Goal: Feedback & Contribution: Contribute content

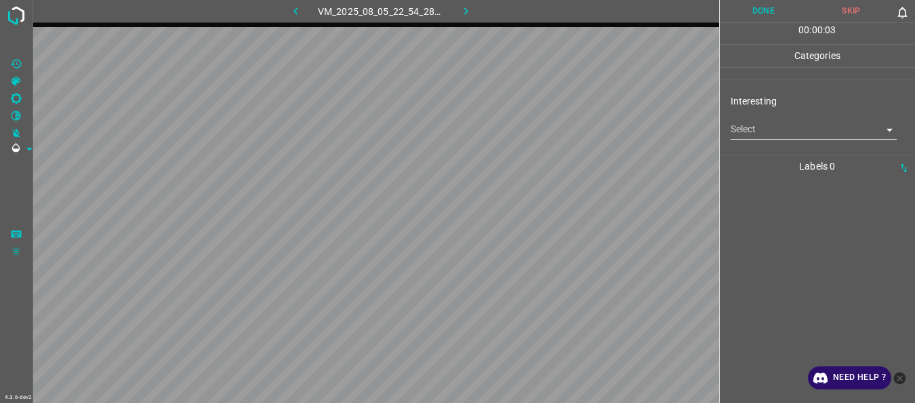
click at [851, 138] on body "4.3.6-dev2 VM_2025_08_05_22_54_28_191_03.gif Done Skip 0 00 : 00 : 03 Categorie…" at bounding box center [457, 201] width 915 height 403
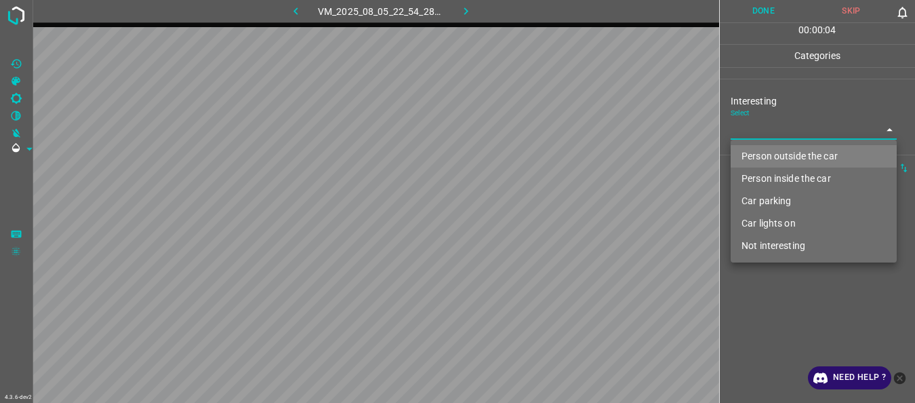
click at [793, 155] on li "Person outside the car" at bounding box center [814, 156] width 166 height 22
type input "Person outside the car"
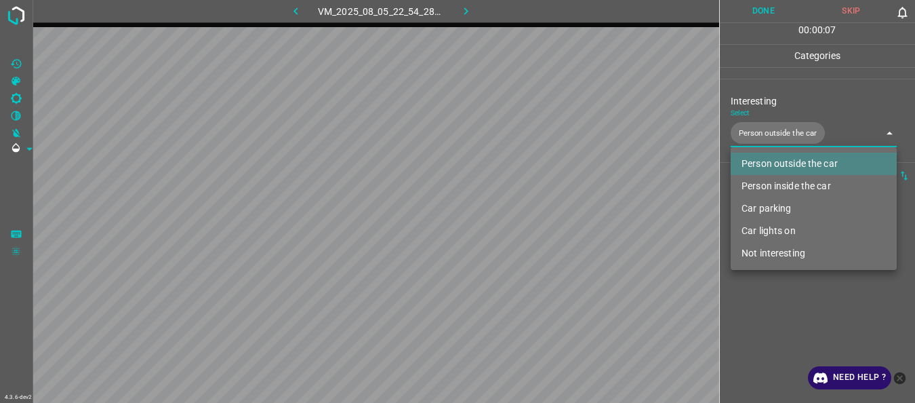
click at [751, 14] on div at bounding box center [457, 201] width 915 height 403
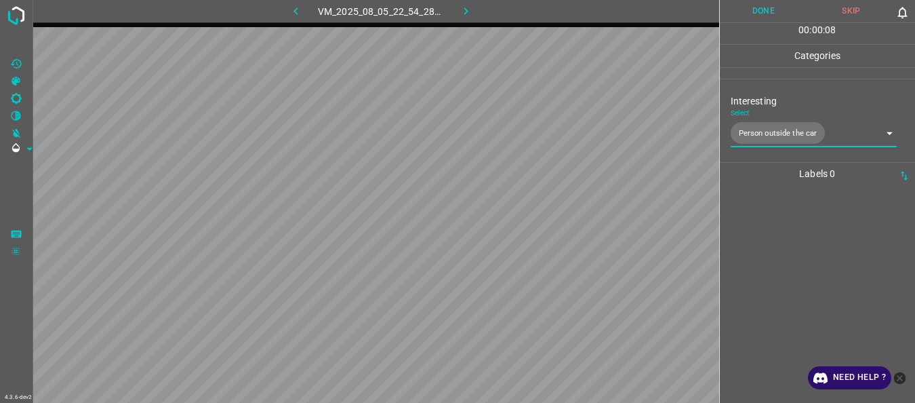
click at [758, 11] on button "Done" at bounding box center [764, 11] width 88 height 22
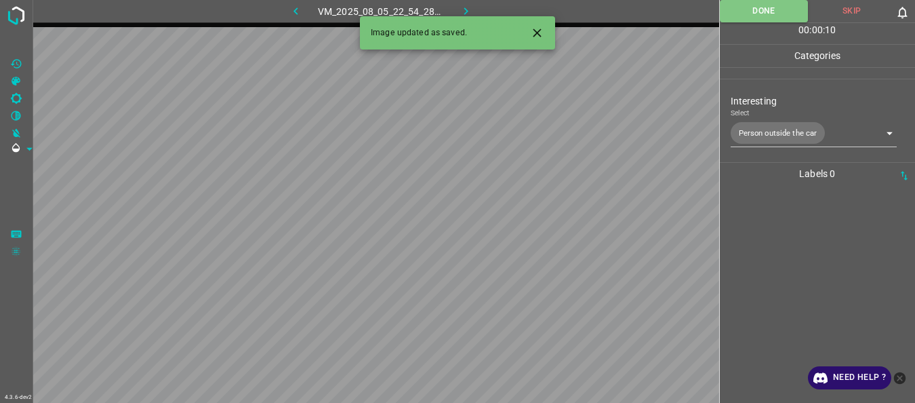
click at [464, 11] on icon "button" at bounding box center [466, 11] width 14 height 14
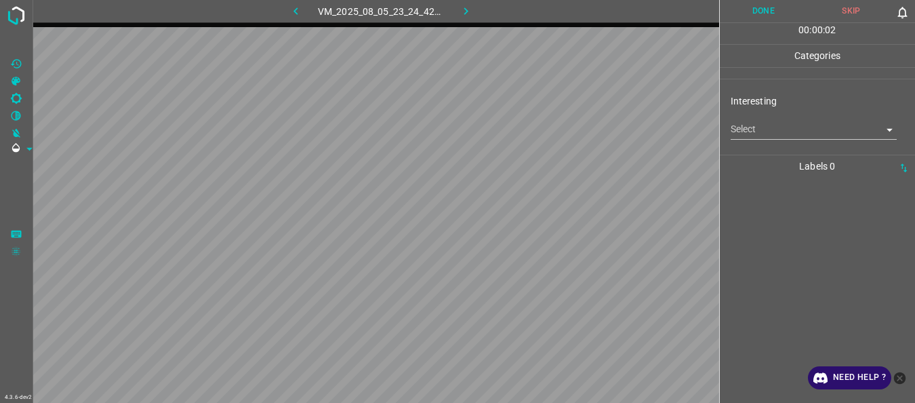
click at [773, 129] on body "4.3.6-dev2 VM_2025_08_05_23_24_42_238_06.gif Done Skip 0 00 : 00 : 02 Categorie…" at bounding box center [457, 201] width 915 height 403
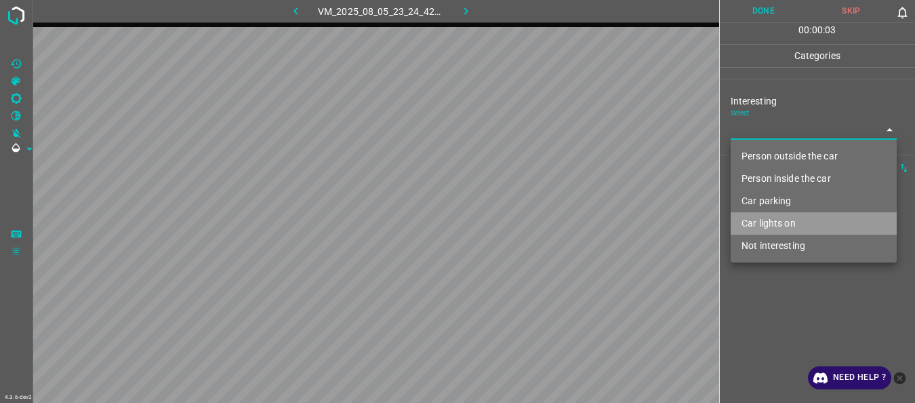
click at [776, 220] on li "Car lights on" at bounding box center [814, 223] width 166 height 22
type input "Car lights on"
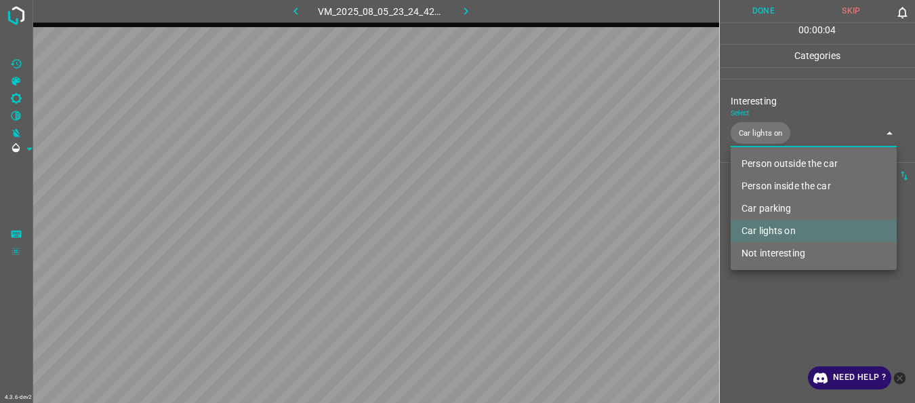
click at [778, 276] on div at bounding box center [457, 201] width 915 height 403
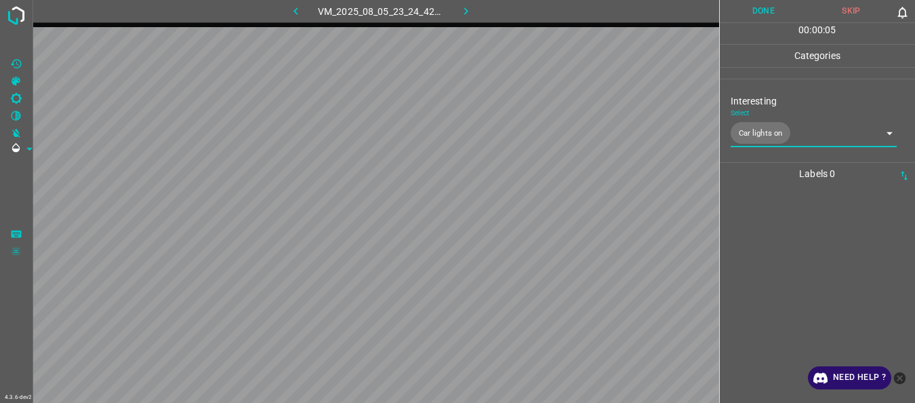
click at [747, 15] on button "Done" at bounding box center [764, 11] width 88 height 22
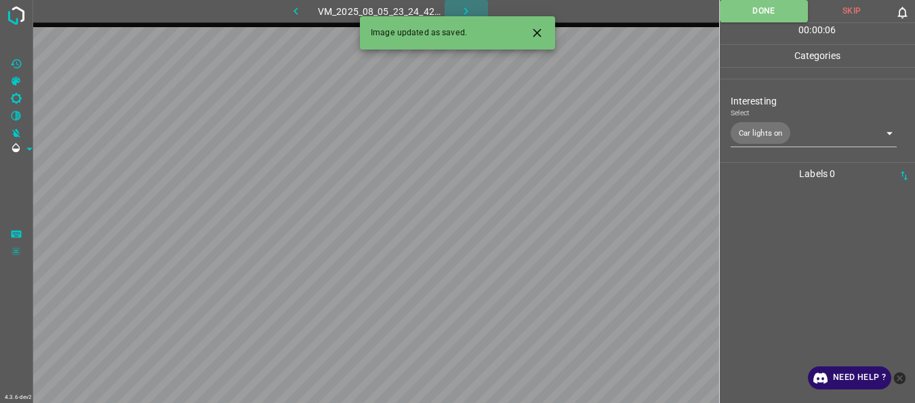
click at [471, 14] on icon "button" at bounding box center [466, 11] width 14 height 14
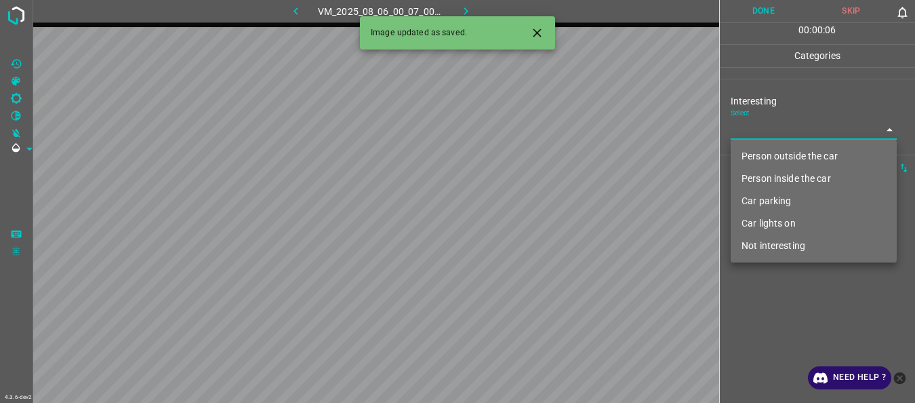
click at [768, 131] on body "4.3.6-dev2 VM_2025_08_06_00_07_00_902_02.gif Done Skip 0 00 : 00 : 06 Categorie…" at bounding box center [457, 201] width 915 height 403
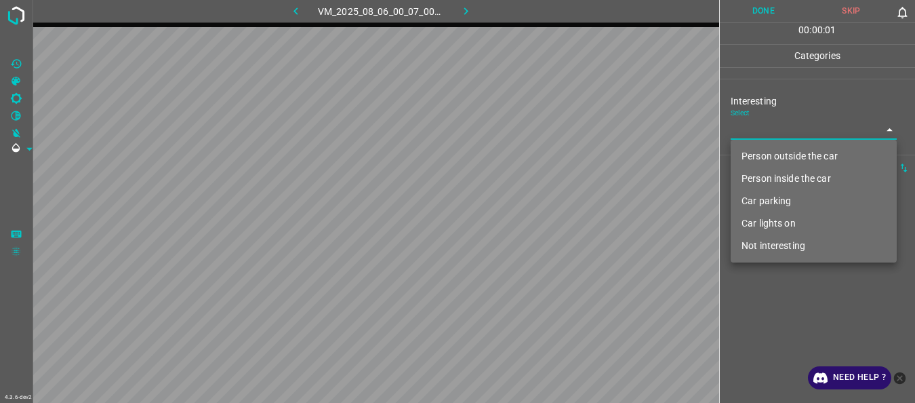
drag, startPoint x: 782, startPoint y: 243, endPoint x: 784, endPoint y: 266, distance: 23.1
click at [784, 243] on li "Not interesting" at bounding box center [814, 246] width 166 height 22
type input "Not interesting"
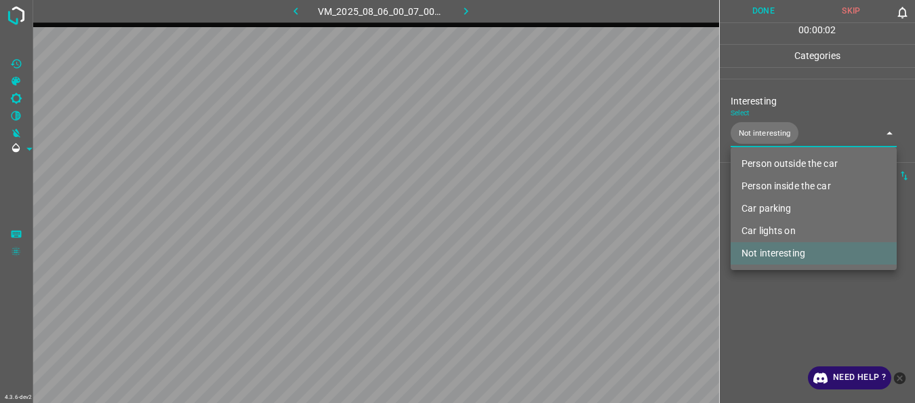
click at [782, 291] on div at bounding box center [457, 201] width 915 height 403
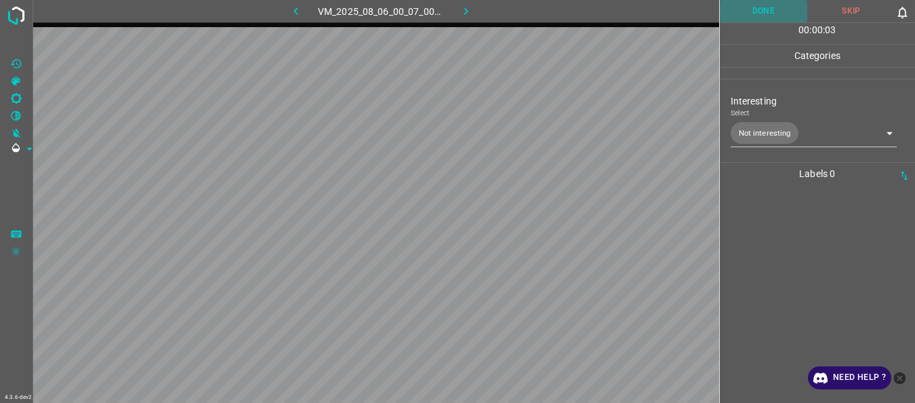
click at [753, 9] on button "Done" at bounding box center [764, 11] width 88 height 22
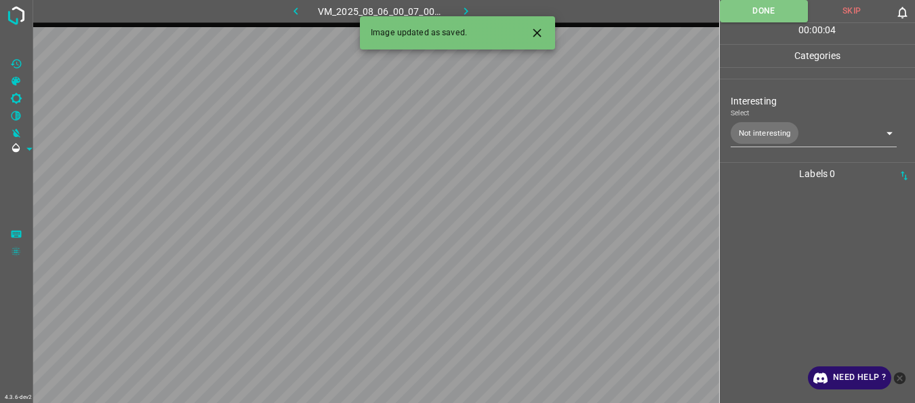
click at [465, 12] on icon "button" at bounding box center [466, 11] width 14 height 14
click at [762, 134] on body "4.3.6-dev2 VM_2025_08_05_22_41_49_560_01.gif Done Skip 0 00 : 00 : 04 Categorie…" at bounding box center [457, 201] width 915 height 403
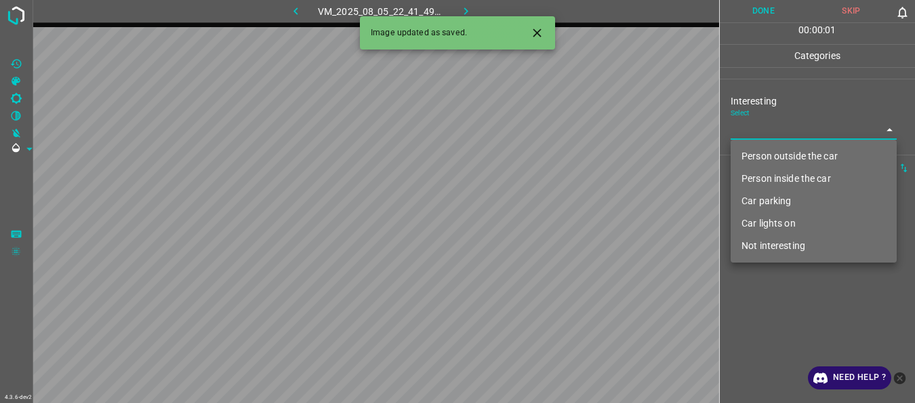
click at [767, 155] on li "Person outside the car" at bounding box center [814, 156] width 166 height 22
type input "Person outside the car"
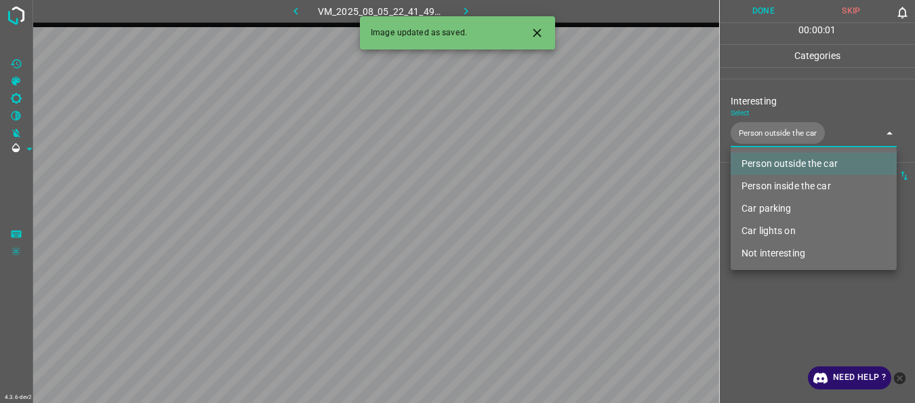
click at [779, 293] on div at bounding box center [457, 201] width 915 height 403
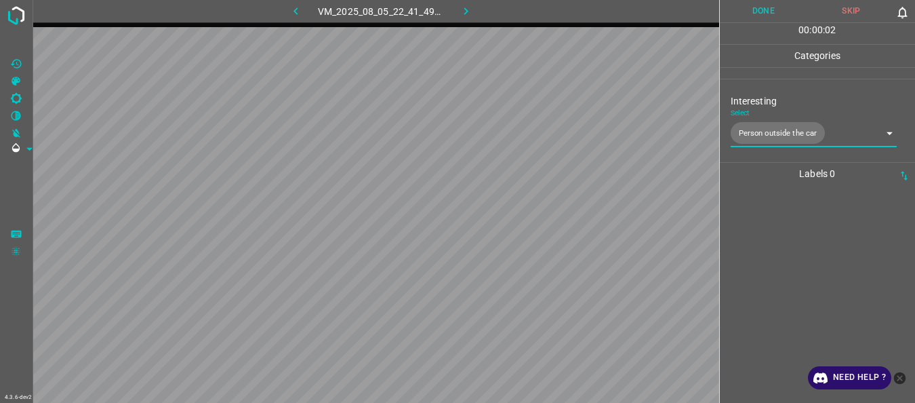
click at [745, 14] on button "Done" at bounding box center [764, 11] width 88 height 22
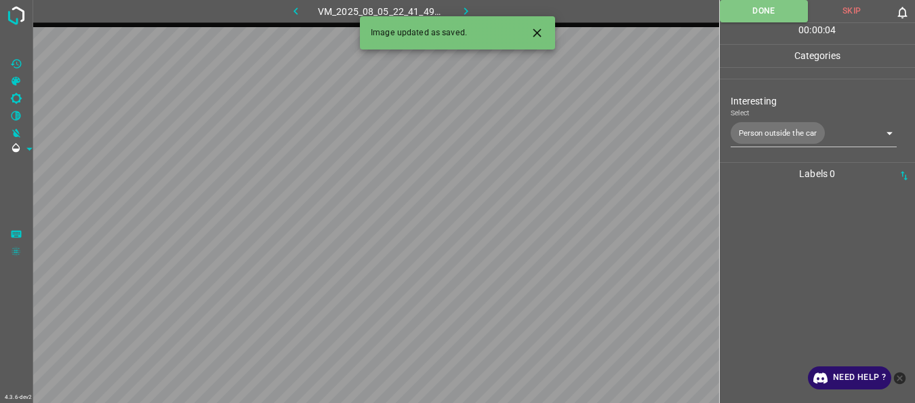
click at [461, 8] on icon "button" at bounding box center [466, 11] width 14 height 14
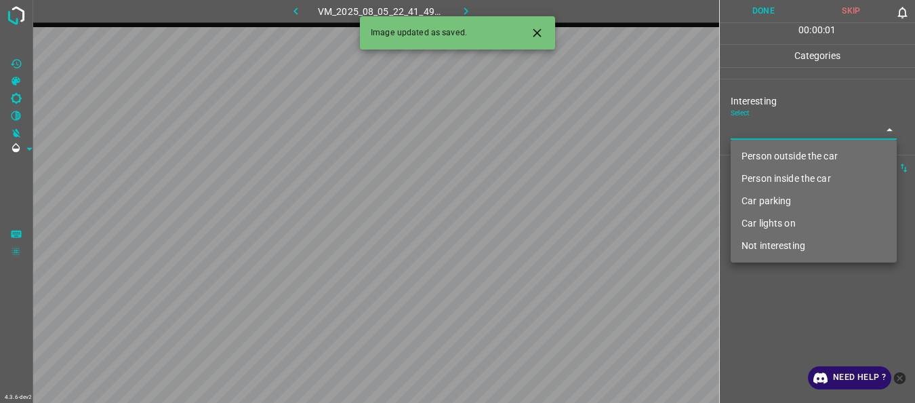
click at [754, 129] on body "4.3.6-dev2 VM_2025_08_05_22_41_49_560_00.gif Done Skip 0 00 : 00 : 01 Categorie…" at bounding box center [457, 201] width 915 height 403
click at [761, 157] on li "Person outside the car" at bounding box center [814, 156] width 166 height 22
type input "Person outside the car"
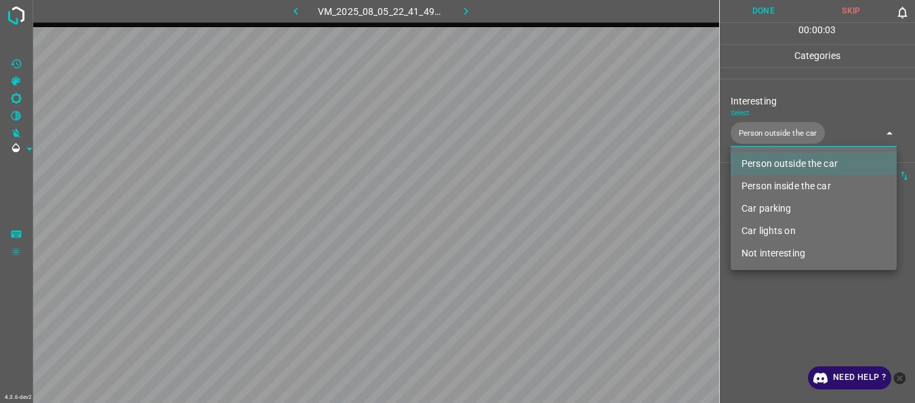
drag, startPoint x: 786, startPoint y: 296, endPoint x: 790, endPoint y: 273, distance: 23.3
click at [788, 292] on div at bounding box center [457, 201] width 915 height 403
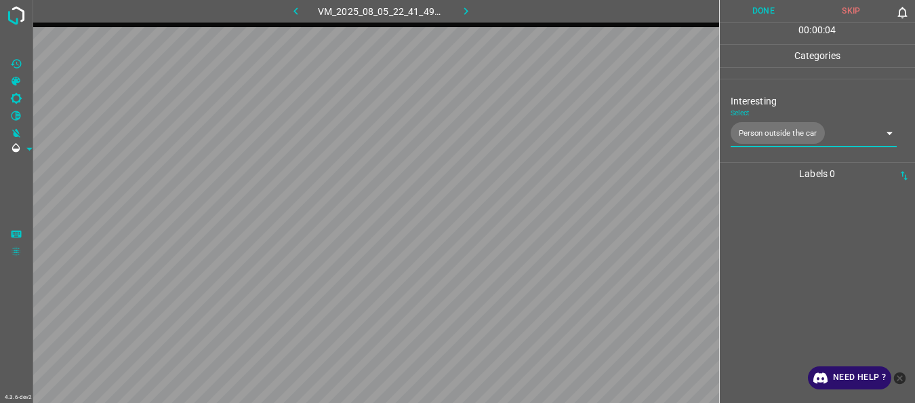
click at [748, 5] on button "Done" at bounding box center [764, 11] width 88 height 22
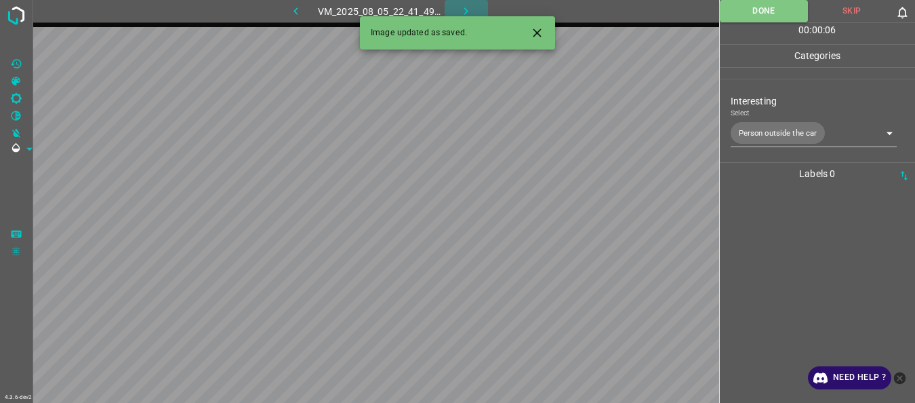
click at [479, 8] on button "button" at bounding box center [466, 11] width 43 height 22
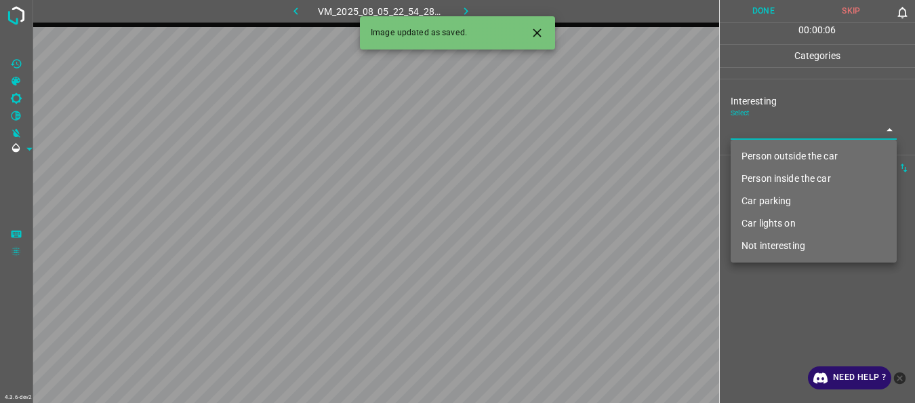
click at [786, 139] on body "4.3.6-dev2 VM_2025_08_05_22_54_28_191_10.gif Done Skip 0 00 : 00 : 06 Categorie…" at bounding box center [457, 201] width 915 height 403
click at [777, 163] on li "Person outside the car" at bounding box center [814, 156] width 166 height 22
type input "Person outside the car"
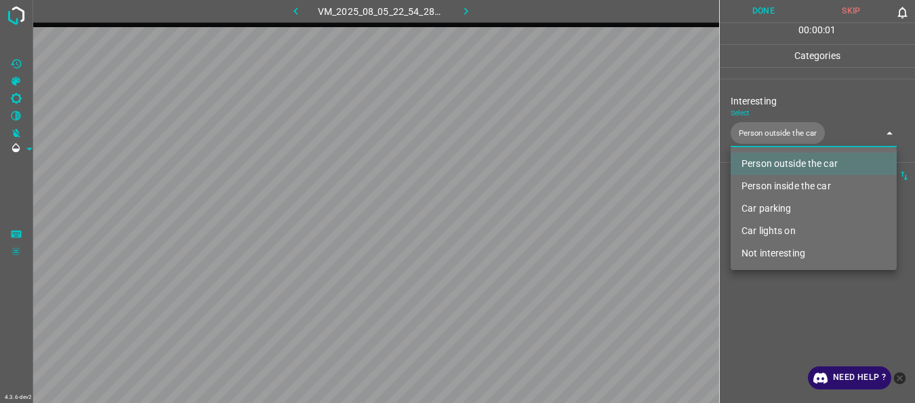
click at [787, 296] on div at bounding box center [457, 201] width 915 height 403
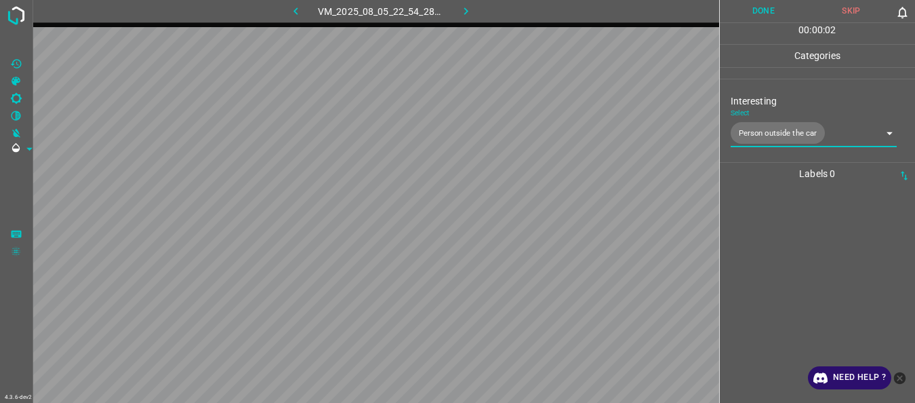
click at [765, 19] on button "Done" at bounding box center [764, 11] width 88 height 22
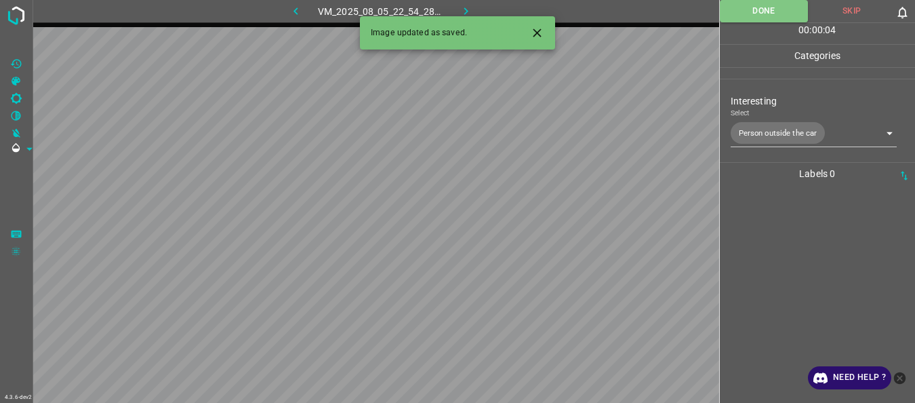
click at [473, 18] on div "Image updated as saved." at bounding box center [457, 32] width 195 height 33
click at [473, 13] on icon "button" at bounding box center [466, 11] width 14 height 14
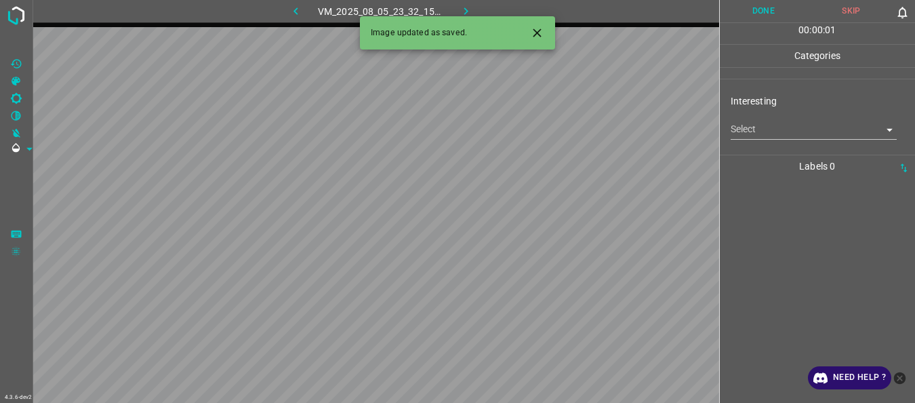
click at [544, 37] on icon "Close" at bounding box center [537, 33] width 14 height 14
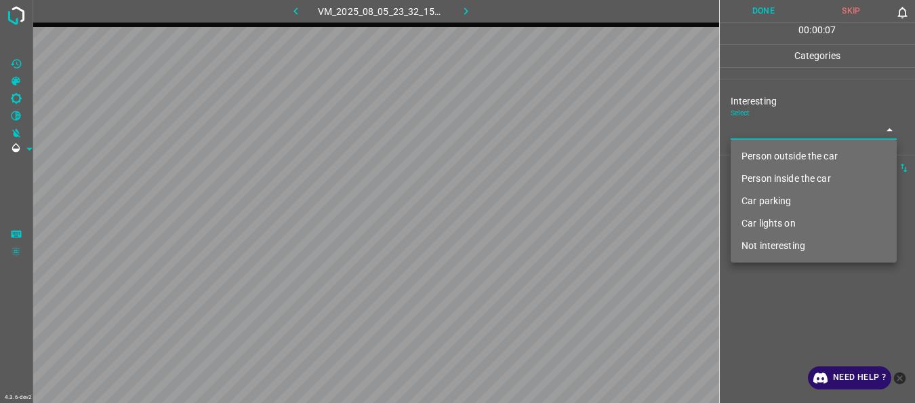
click at [770, 136] on body "4.3.6-dev2 VM_2025_08_05_23_32_15_457_02.gif Done Skip 0 00 : 00 : 07 Categorie…" at bounding box center [457, 201] width 915 height 403
drag, startPoint x: 786, startPoint y: 249, endPoint x: 788, endPoint y: 261, distance: 12.4
click at [786, 248] on li "Not interesting" at bounding box center [814, 246] width 166 height 22
type input "Not interesting"
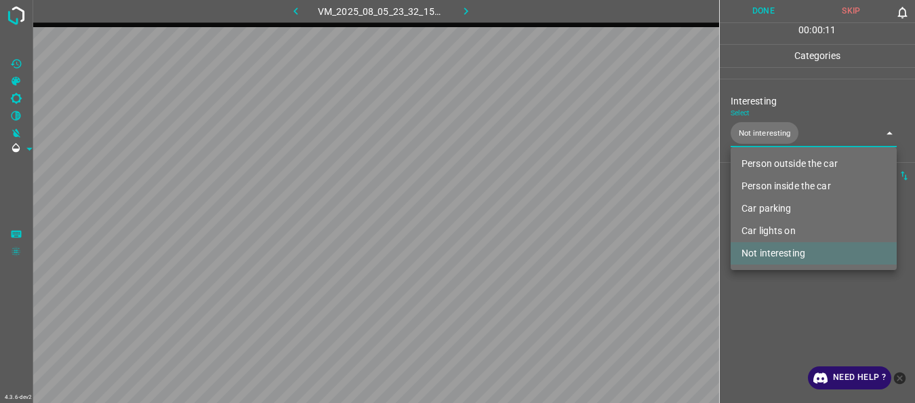
click at [793, 294] on div at bounding box center [457, 201] width 915 height 403
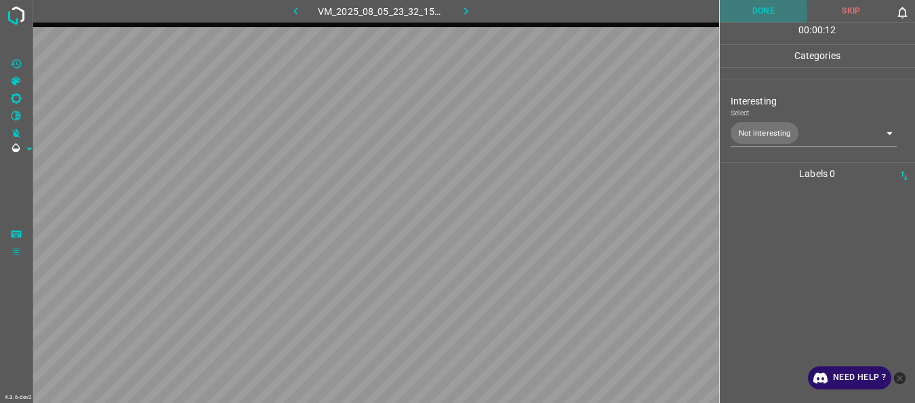
click at [752, 20] on button "Done" at bounding box center [764, 11] width 88 height 22
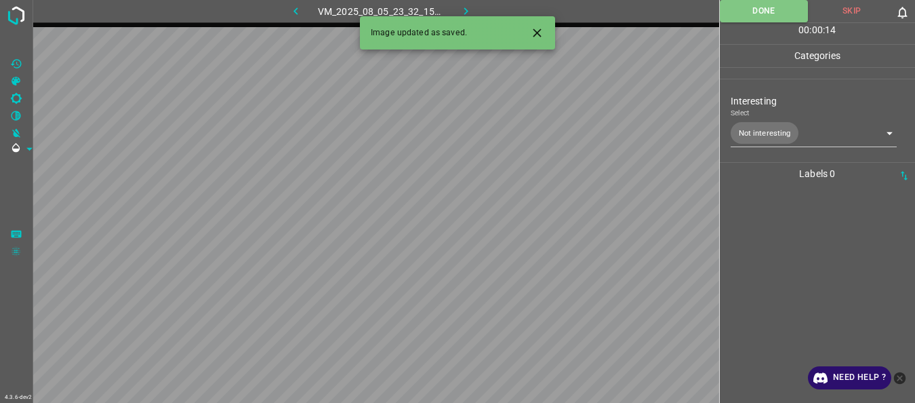
click at [467, 7] on icon "button" at bounding box center [466, 11] width 14 height 14
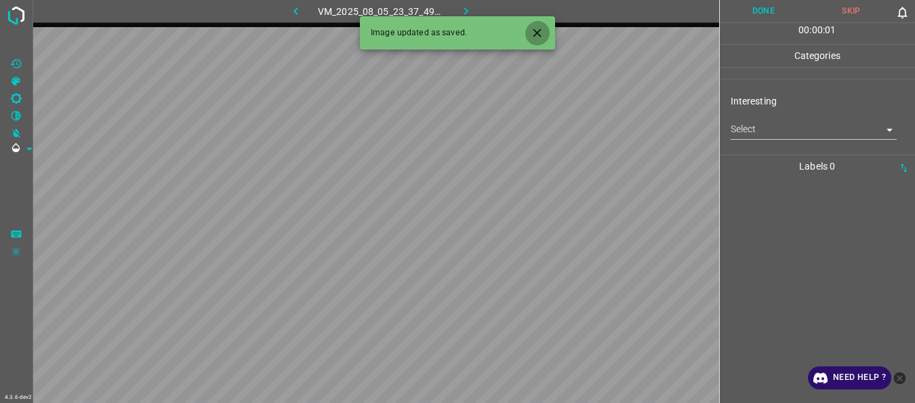
click at [535, 41] on button "Close" at bounding box center [537, 32] width 25 height 25
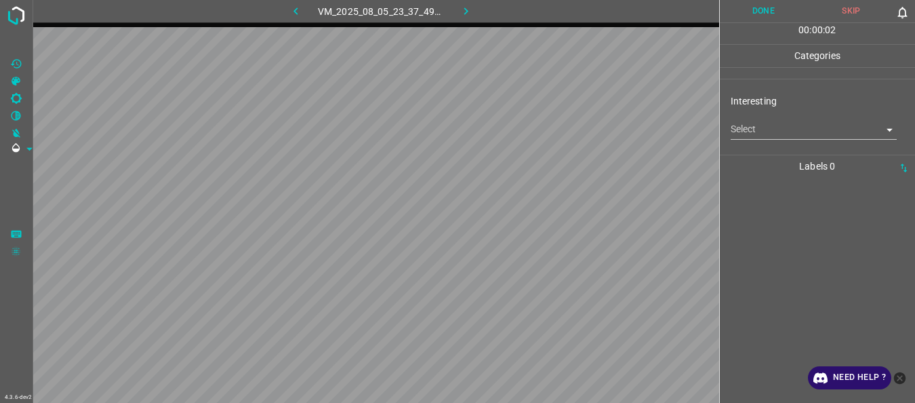
click at [740, 132] on body "4.3.6-dev2 VM_2025_08_05_23_37_49_923_03.gif Done Skip 0 00 : 00 : 02 Categorie…" at bounding box center [457, 201] width 915 height 403
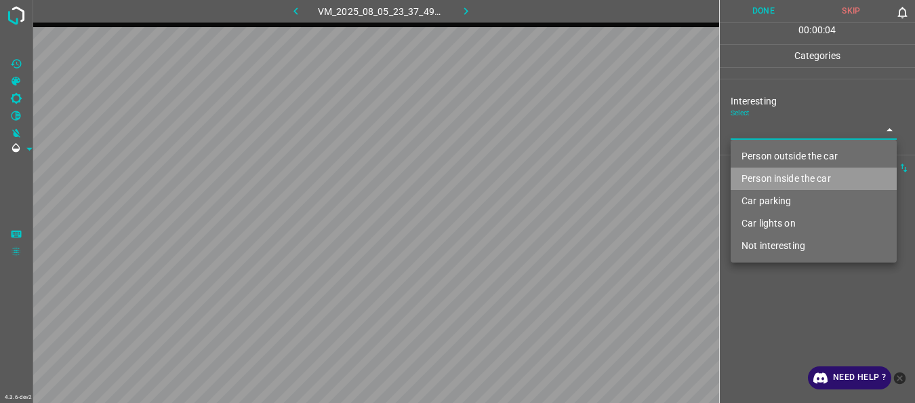
click at [755, 182] on li "Person inside the car" at bounding box center [814, 178] width 166 height 22
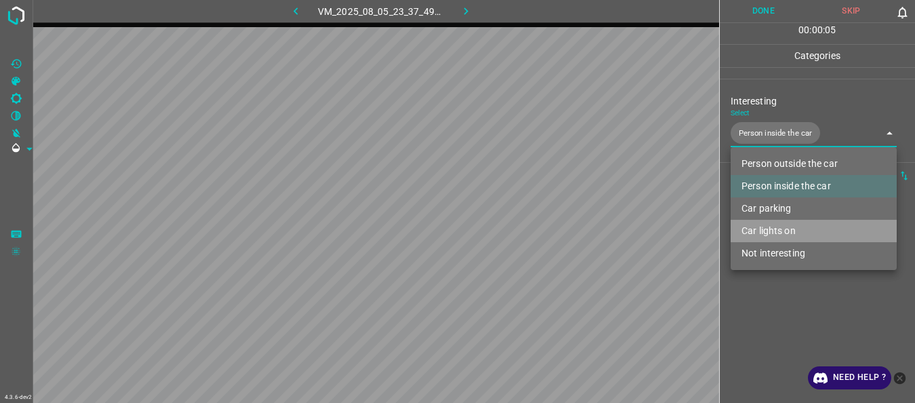
click at [764, 231] on li "Car lights on" at bounding box center [814, 231] width 166 height 22
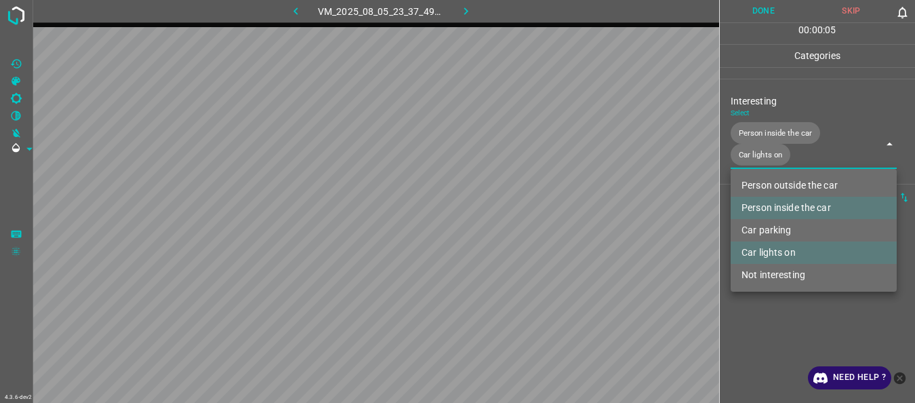
click at [774, 309] on div at bounding box center [457, 201] width 915 height 403
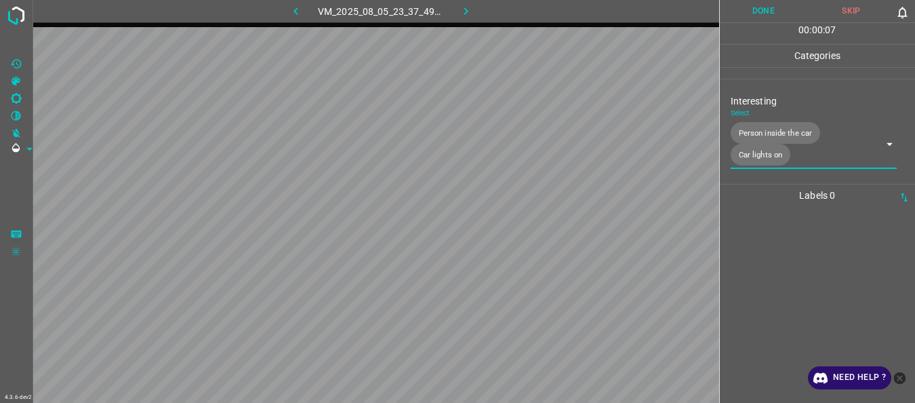
click at [755, 151] on body "4.3.6-dev2 VM_2025_08_05_23_37_49_923_03.gif Done Skip 0 00 : 00 : 07 Categorie…" at bounding box center [457, 201] width 915 height 403
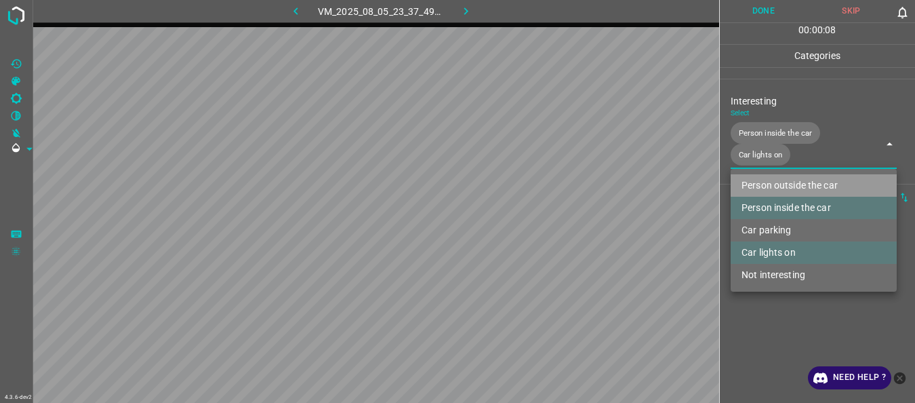
click at [753, 183] on li "Person outside the car" at bounding box center [814, 185] width 166 height 22
type input "Person inside the car,Car lights on,Person outside the car"
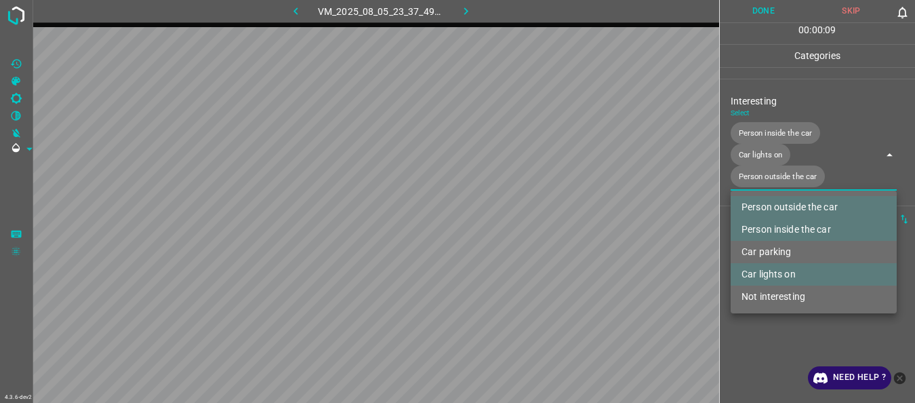
click at [774, 318] on div at bounding box center [457, 201] width 915 height 403
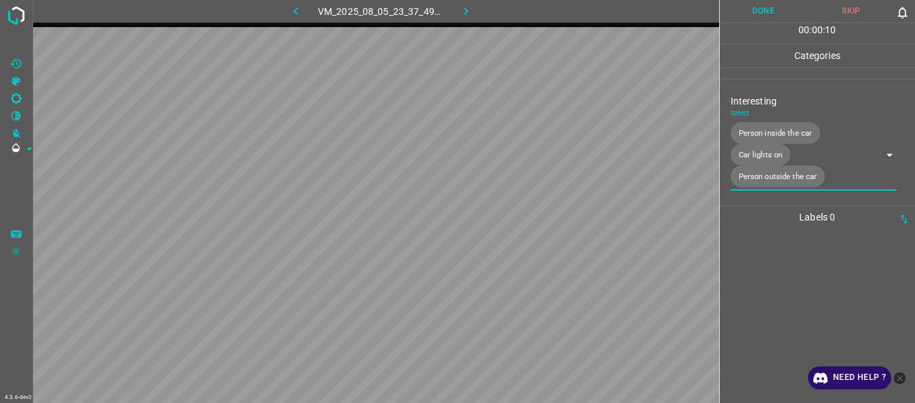
click at [741, 11] on button "Done" at bounding box center [764, 11] width 88 height 22
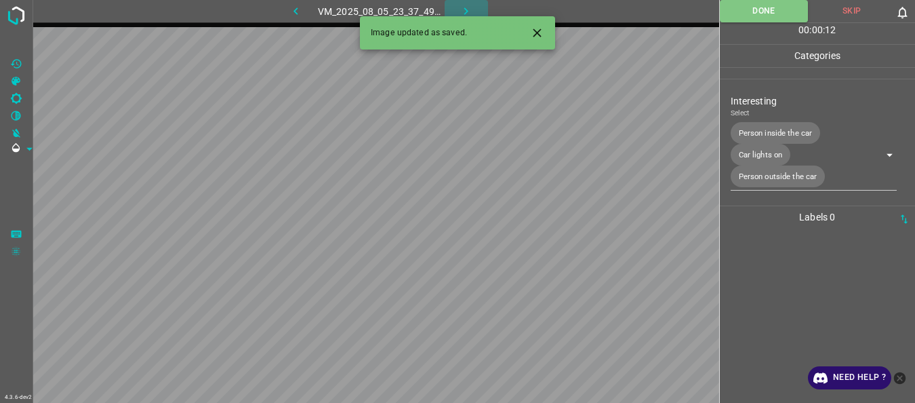
click at [467, 8] on icon "button" at bounding box center [466, 11] width 14 height 14
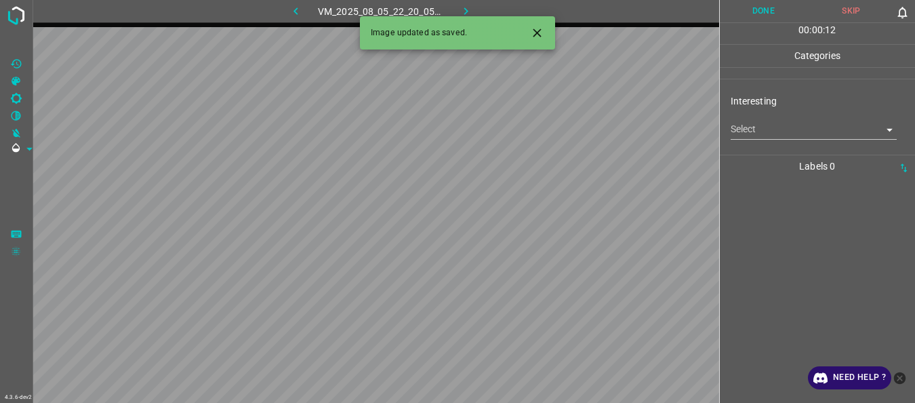
click at [778, 135] on body "4.3.6-dev2 VM_2025_08_05_22_20_05_214_00.gif Done Skip 0 00 : 00 : 12 Categorie…" at bounding box center [457, 201] width 915 height 403
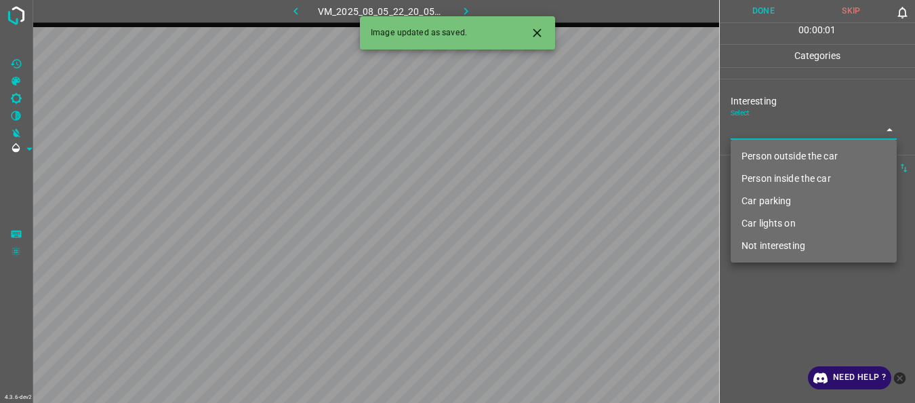
click at [777, 155] on li "Person outside the car" at bounding box center [814, 156] width 166 height 22
type input "Person outside the car"
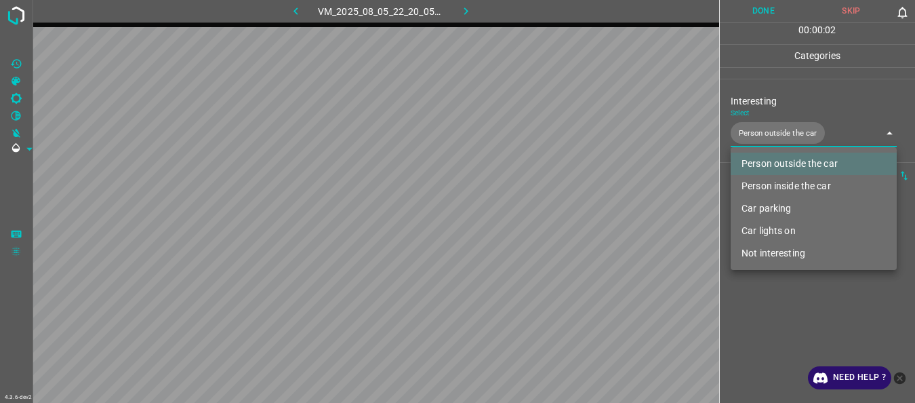
click at [776, 338] on div at bounding box center [457, 201] width 915 height 403
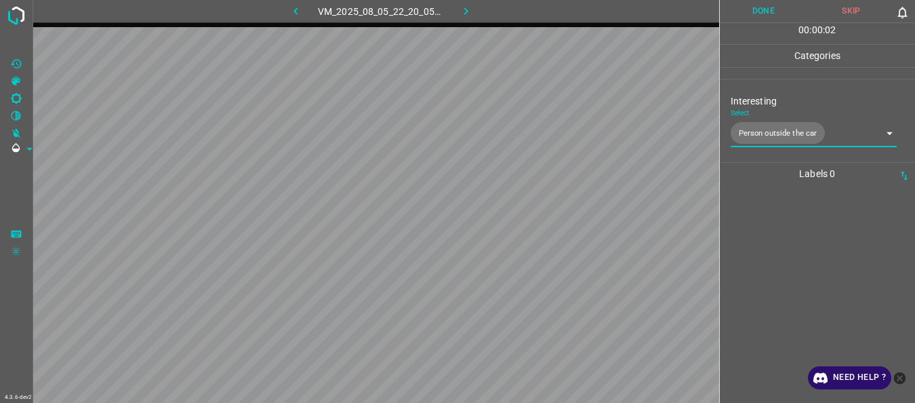
click at [752, 9] on button "Done" at bounding box center [764, 11] width 88 height 22
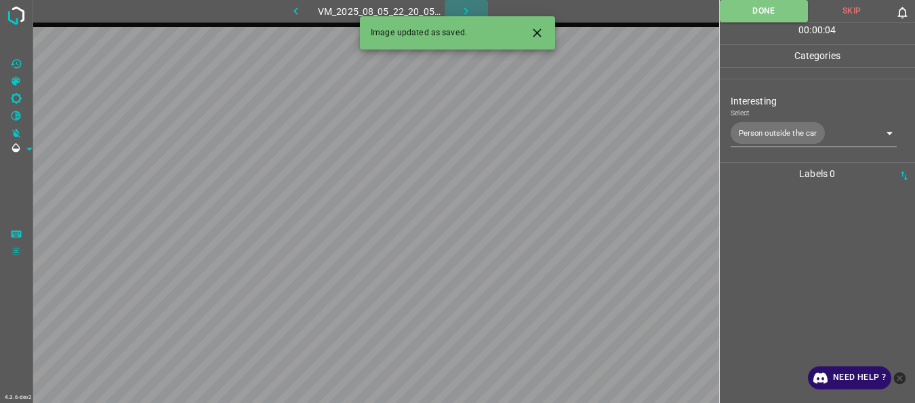
click at [475, 12] on button "button" at bounding box center [466, 11] width 43 height 22
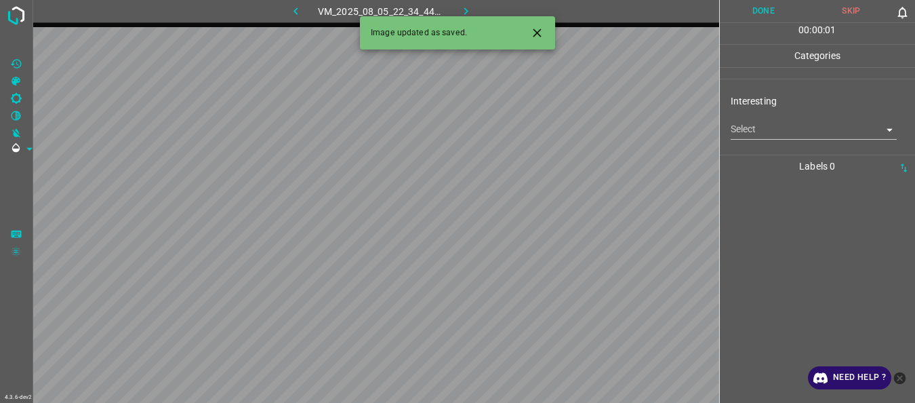
click at [748, 132] on body "4.3.6-dev2 VM_2025_08_05_22_34_44_304_03.gif Done Skip 0 00 : 00 : 01 Categorie…" at bounding box center [457, 201] width 915 height 403
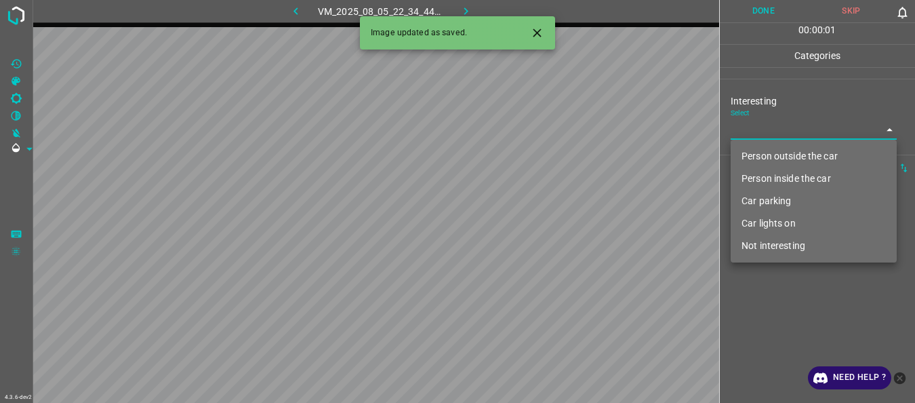
click at [752, 149] on li "Person outside the car" at bounding box center [814, 156] width 166 height 22
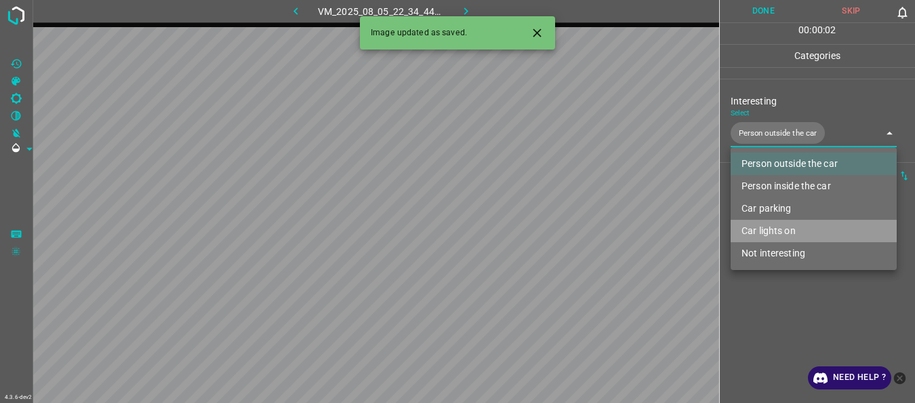
click at [762, 231] on li "Car lights on" at bounding box center [814, 231] width 166 height 22
type input "Person outside the car,Car lights on"
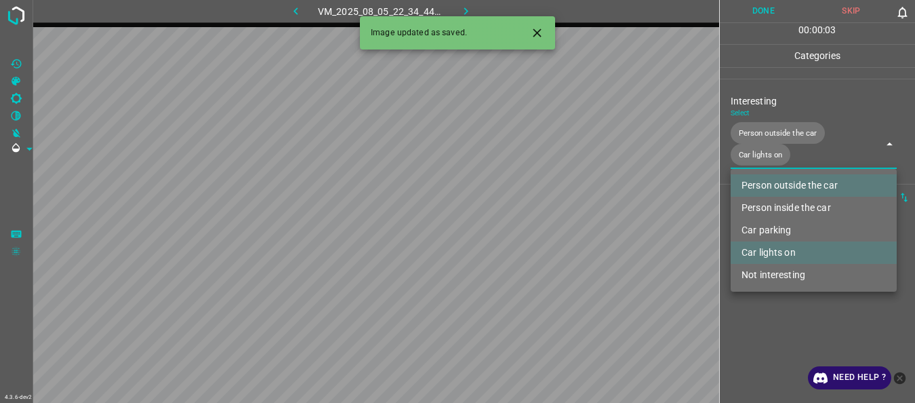
click at [768, 291] on ul "Person outside the car Person inside the car Car parking Car lights on Not inte…" at bounding box center [814, 230] width 166 height 123
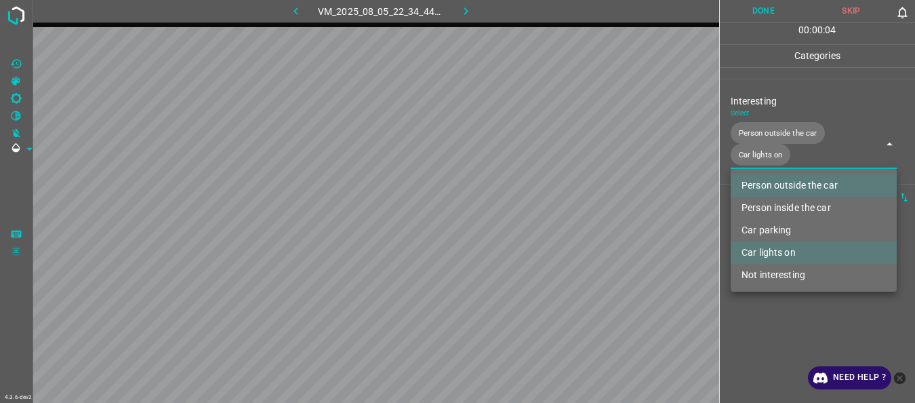
click at [778, 311] on div at bounding box center [457, 201] width 915 height 403
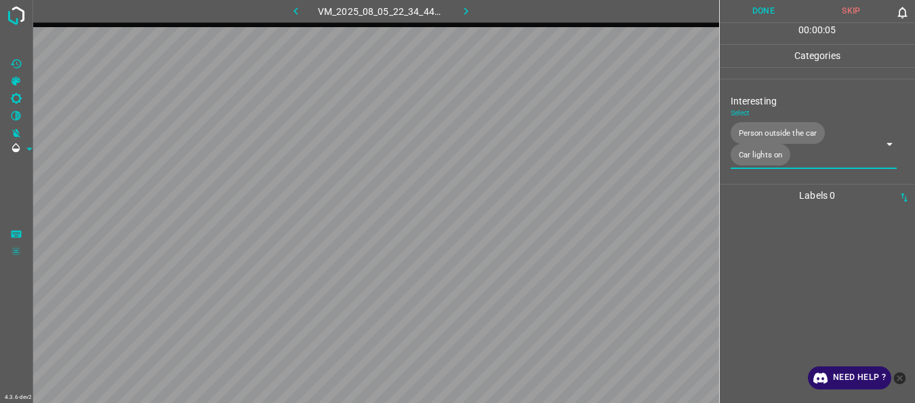
click at [761, 14] on button "Done" at bounding box center [764, 11] width 88 height 22
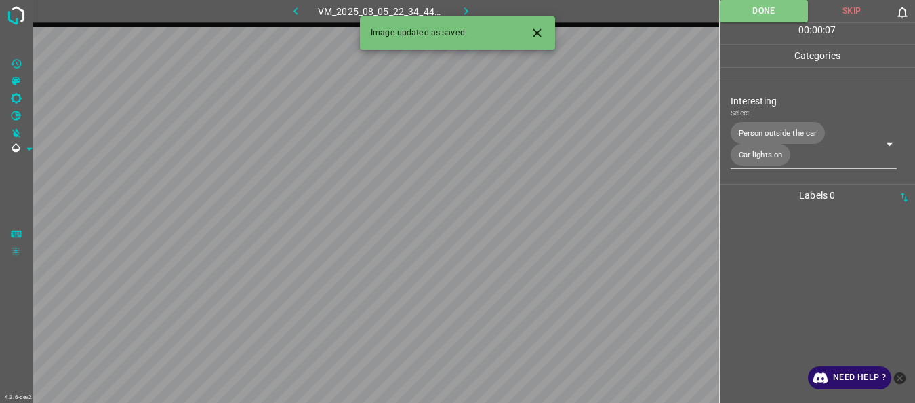
click at [464, 8] on icon "button" at bounding box center [466, 11] width 14 height 14
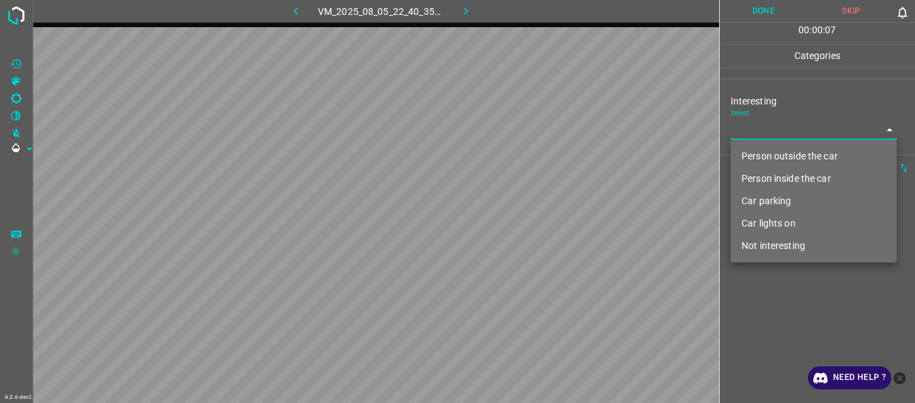
click at [740, 127] on body "4.3.6-dev2 VM_2025_08_05_22_40_35_340_02.gif Done Skip 0 00 : 00 : 07 Categorie…" at bounding box center [457, 201] width 915 height 403
click at [747, 214] on li "Car lights on" at bounding box center [814, 223] width 166 height 22
type input "Car lights on"
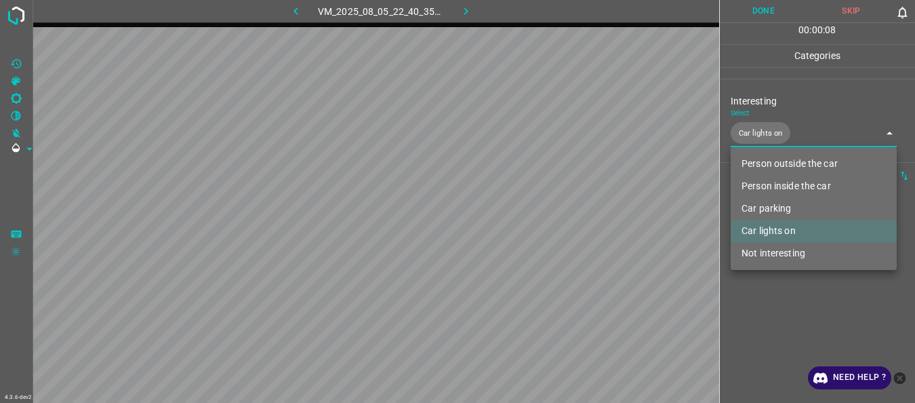
click at [748, 226] on li "Car lights on" at bounding box center [814, 231] width 166 height 22
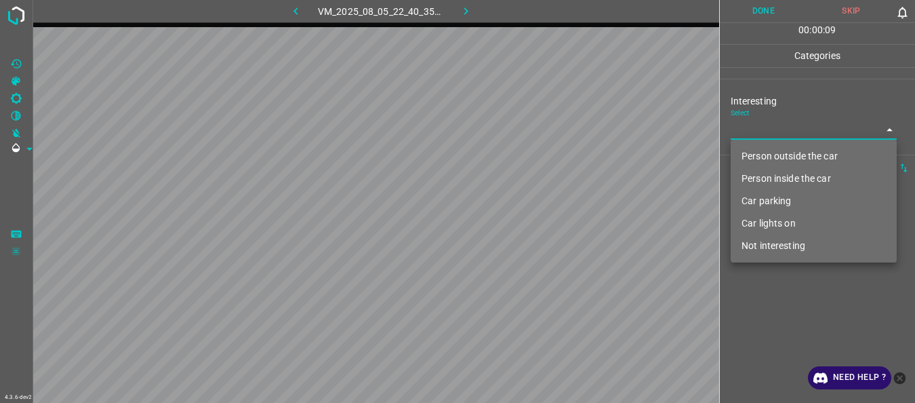
click at [753, 199] on li "Car parking" at bounding box center [814, 201] width 166 height 22
type input "Car parking"
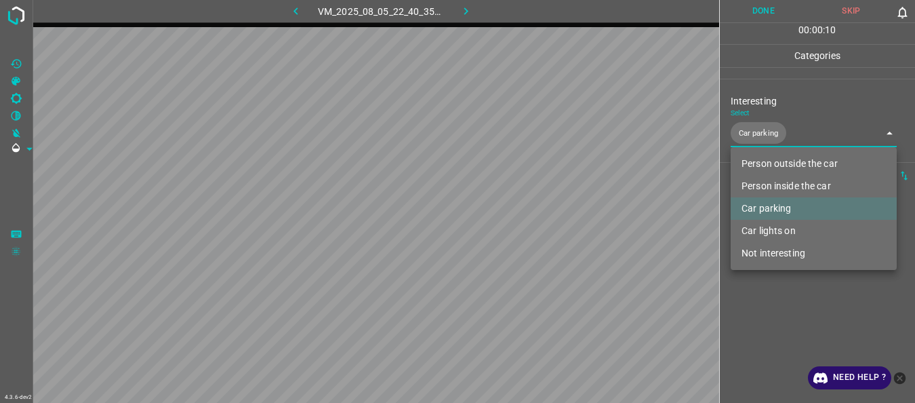
drag, startPoint x: 765, startPoint y: 302, endPoint x: 730, endPoint y: 136, distance: 170.5
click at [765, 302] on div at bounding box center [457, 201] width 915 height 403
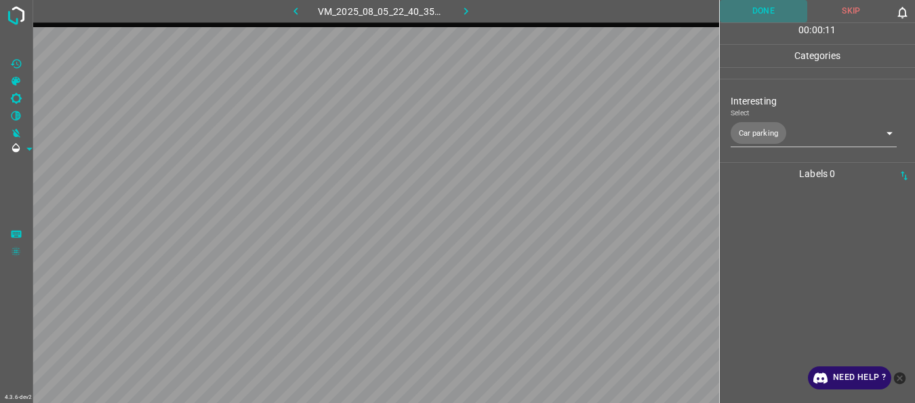
click at [745, 15] on button "Done" at bounding box center [764, 11] width 88 height 22
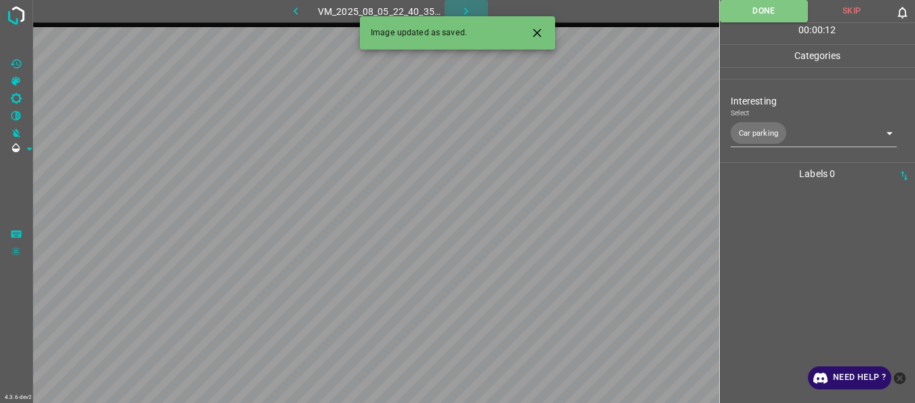
click at [462, 7] on icon "button" at bounding box center [466, 11] width 14 height 14
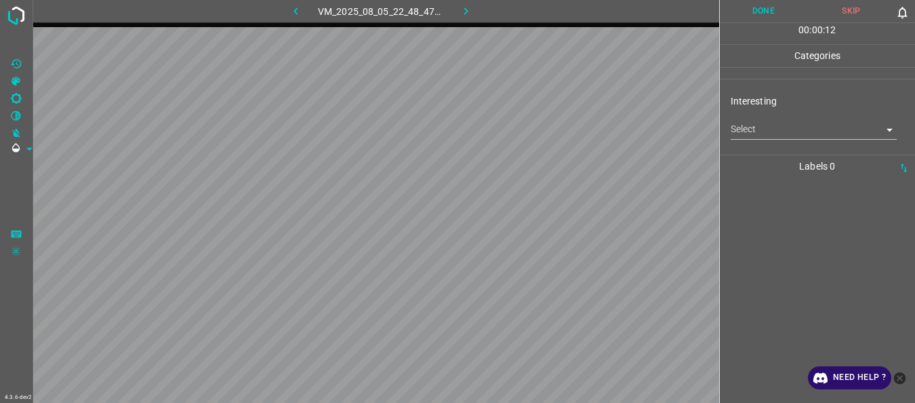
click at [763, 127] on body "4.3.6-dev2 VM_2025_08_05_22_48_47_550_01.gif Done Skip 0 00 : 00 : 12 Categorie…" at bounding box center [457, 201] width 915 height 403
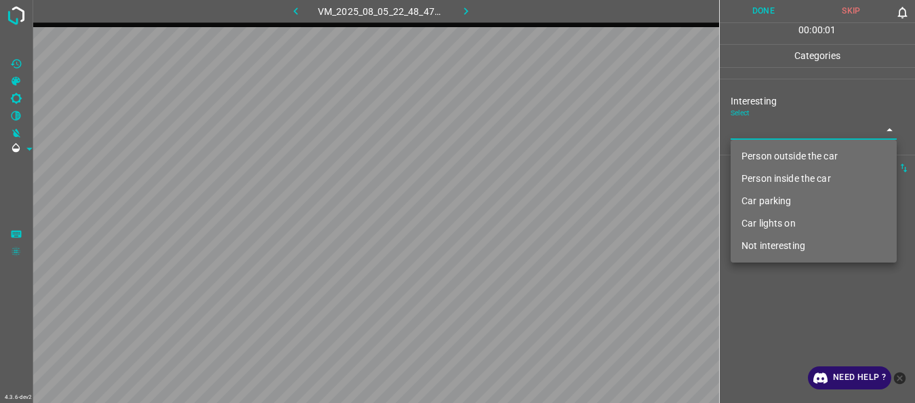
click at [757, 155] on li "Person outside the car" at bounding box center [814, 156] width 166 height 22
type input "Person outside the car"
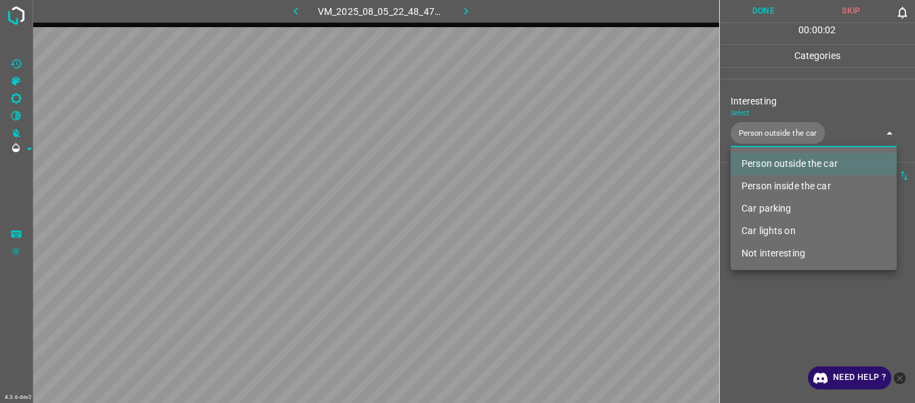
click at [780, 340] on div at bounding box center [457, 201] width 915 height 403
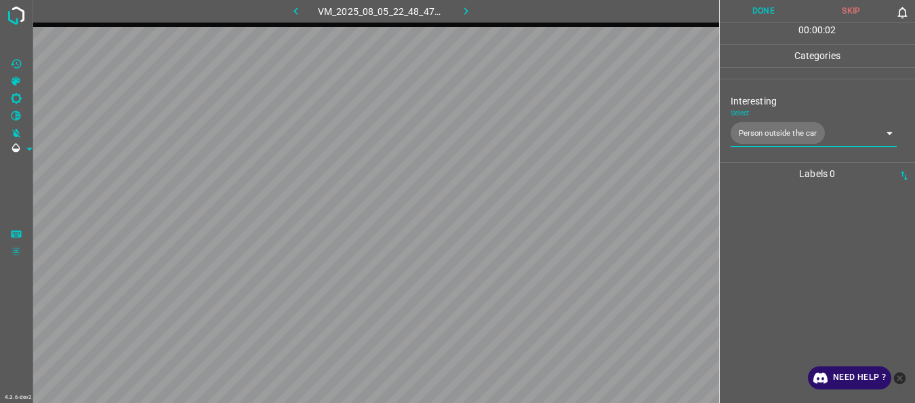
click at [769, 5] on button "Done" at bounding box center [764, 11] width 88 height 22
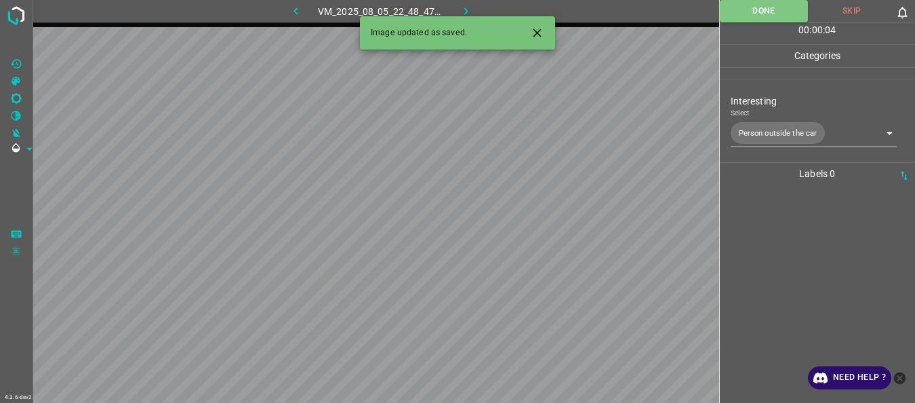
click at [463, 7] on icon "button" at bounding box center [466, 11] width 14 height 14
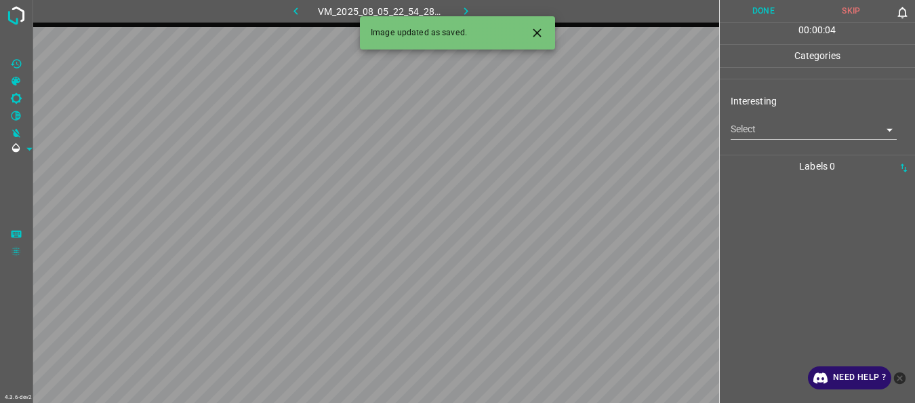
click at [756, 134] on body "4.3.6-dev2 VM_2025_08_05_22_54_28_191_04.gif Done Skip 0 00 : 00 : 04 Categorie…" at bounding box center [457, 201] width 915 height 403
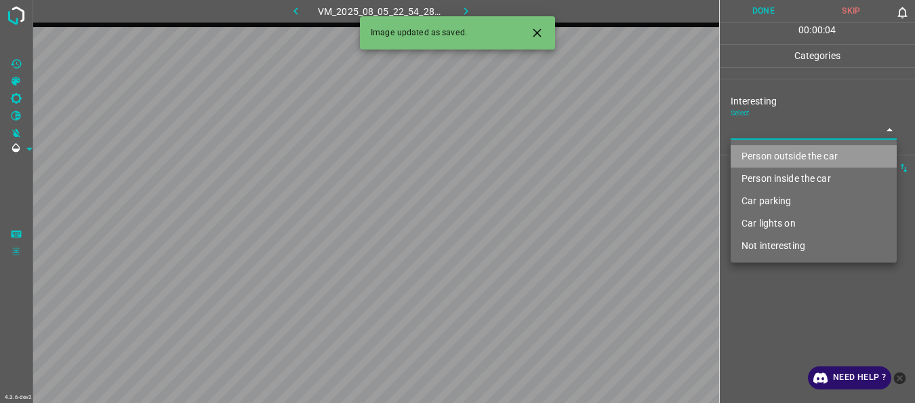
click at [757, 149] on li "Person outside the car" at bounding box center [814, 156] width 166 height 22
type input "Person outside the car"
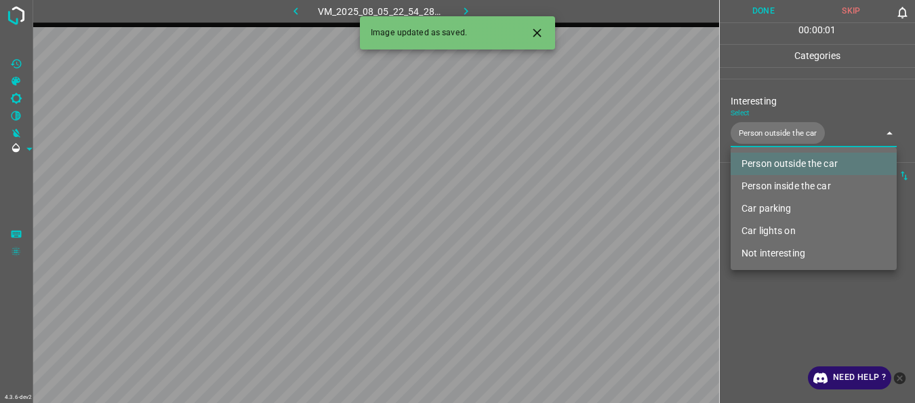
click at [803, 324] on div at bounding box center [457, 201] width 915 height 403
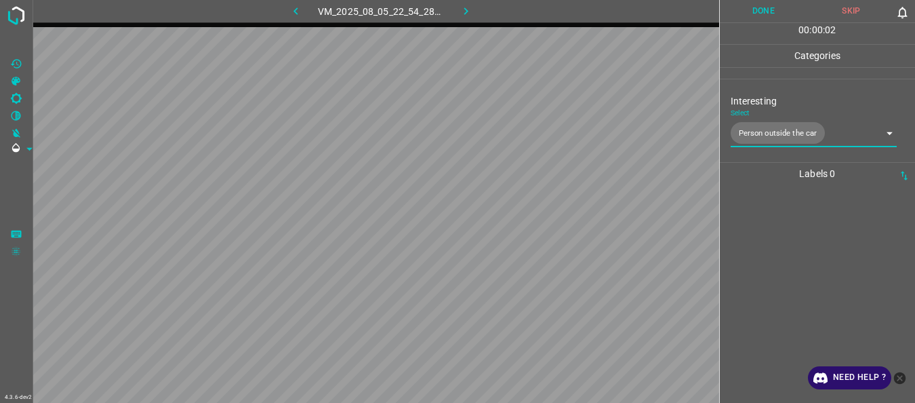
click at [760, 16] on button "Done" at bounding box center [764, 11] width 88 height 22
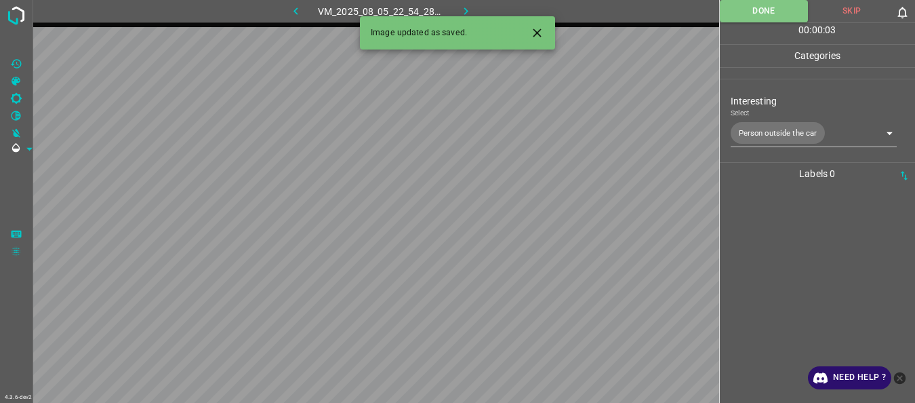
click at [469, 6] on icon "button" at bounding box center [466, 11] width 14 height 14
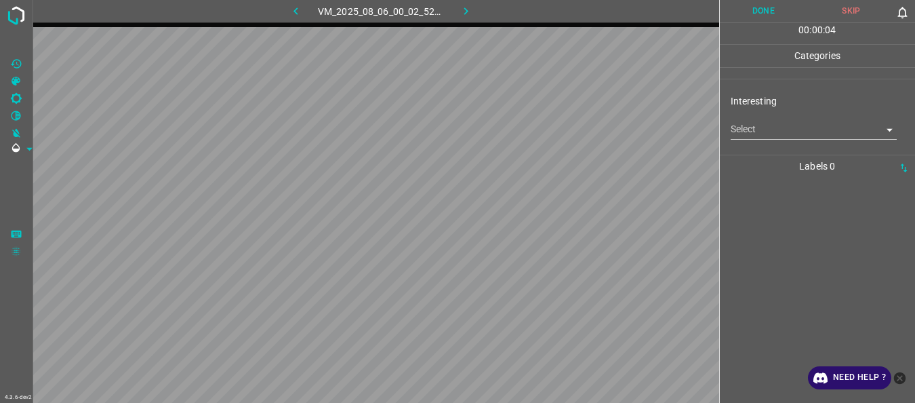
click at [761, 135] on body "4.3.6-dev2 VM_2025_08_06_00_02_52_561_05.gif Done Skip 0 00 : 00 : 04 Categorie…" at bounding box center [457, 201] width 915 height 403
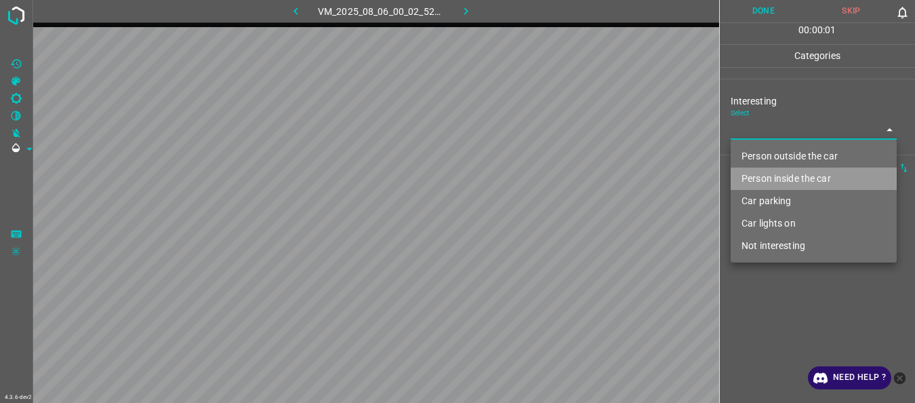
click at [756, 180] on li "Person inside the car" at bounding box center [814, 178] width 166 height 22
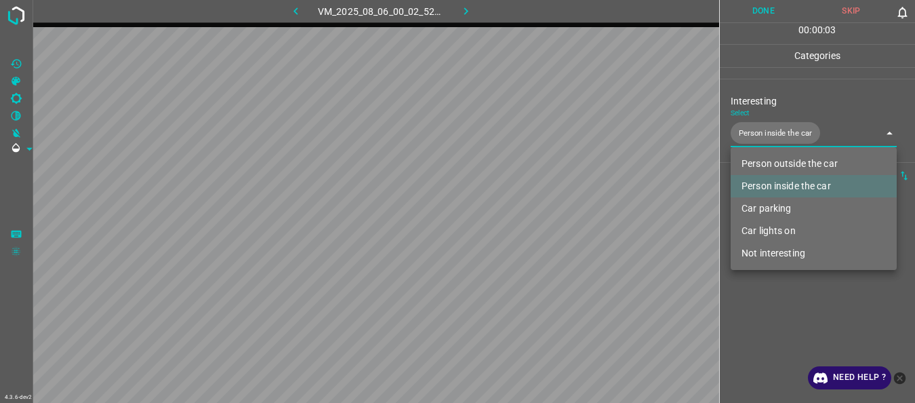
click at [754, 228] on li "Car lights on" at bounding box center [814, 231] width 166 height 22
type input "Person inside the car,Car lights on"
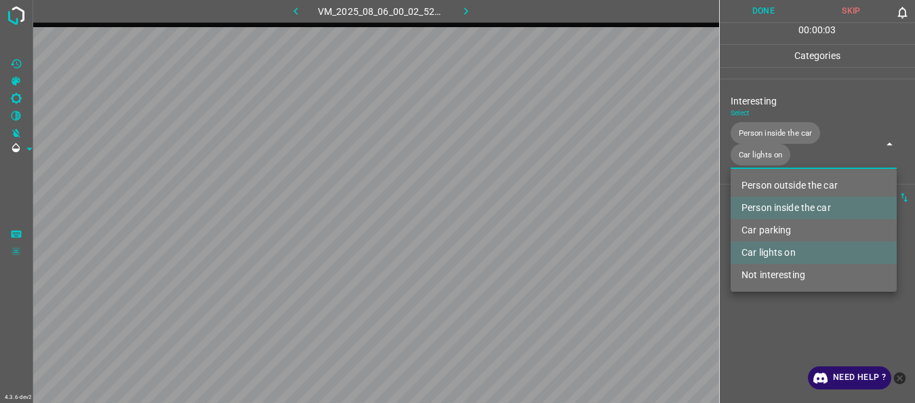
click at [765, 300] on div at bounding box center [457, 201] width 915 height 403
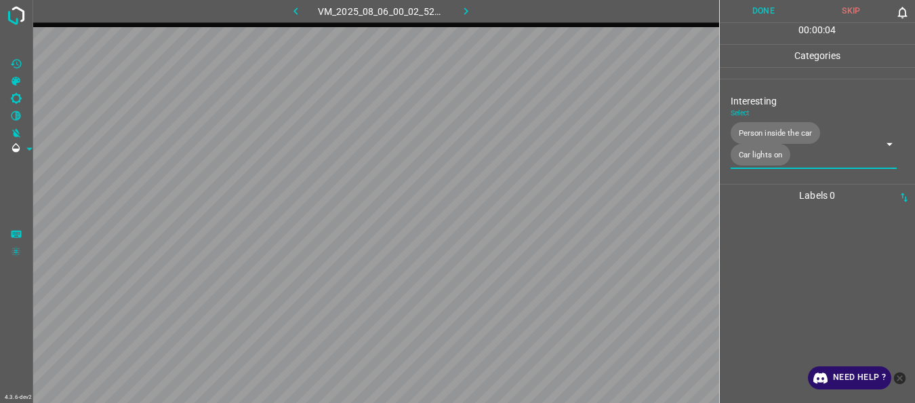
click at [757, 4] on button "Done" at bounding box center [764, 11] width 88 height 22
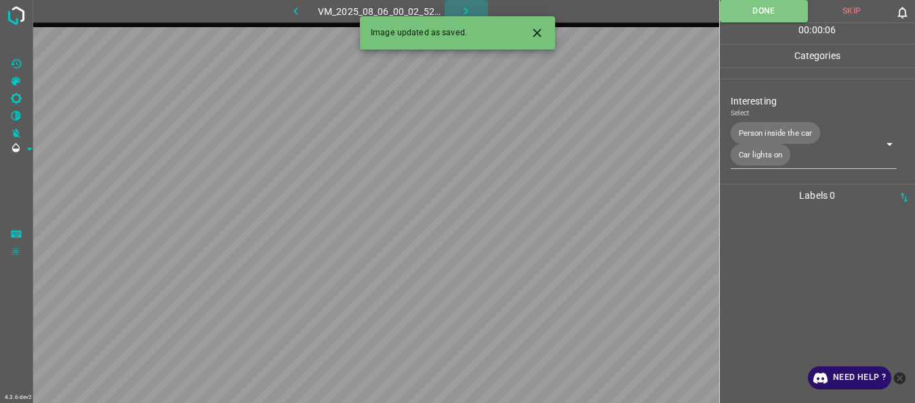
click at [458, 4] on button "button" at bounding box center [466, 11] width 43 height 22
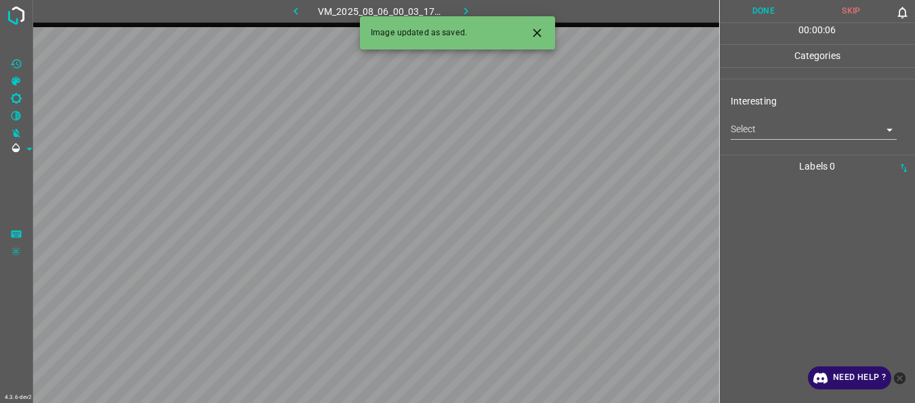
click at [765, 136] on body "4.3.6-dev2 VM_2025_08_06_00_03_17_162_04.gif Done Skip 0 00 : 00 : 06 Categorie…" at bounding box center [457, 201] width 915 height 403
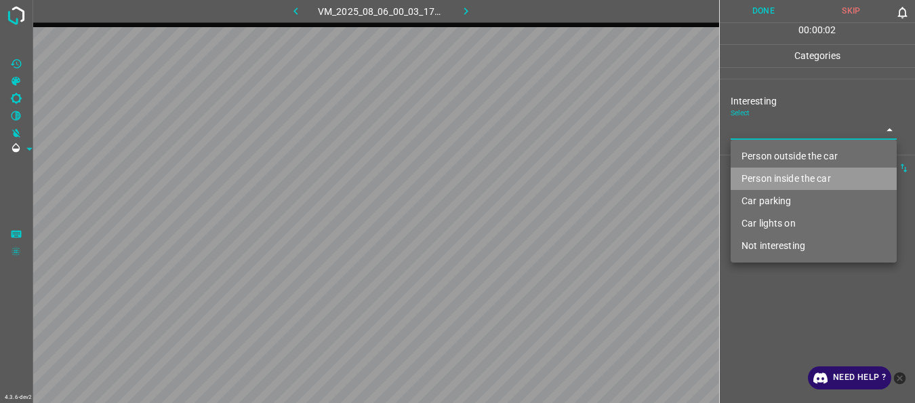
click at [762, 174] on li "Person inside the car" at bounding box center [814, 178] width 166 height 22
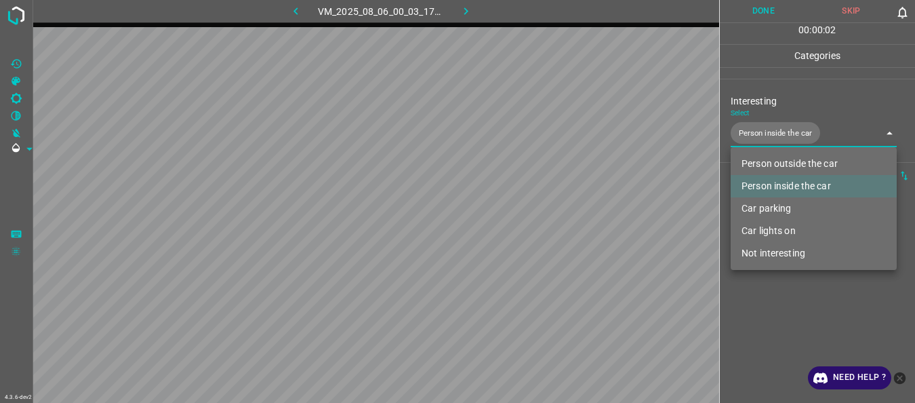
click at [763, 228] on li "Car lights on" at bounding box center [814, 231] width 166 height 22
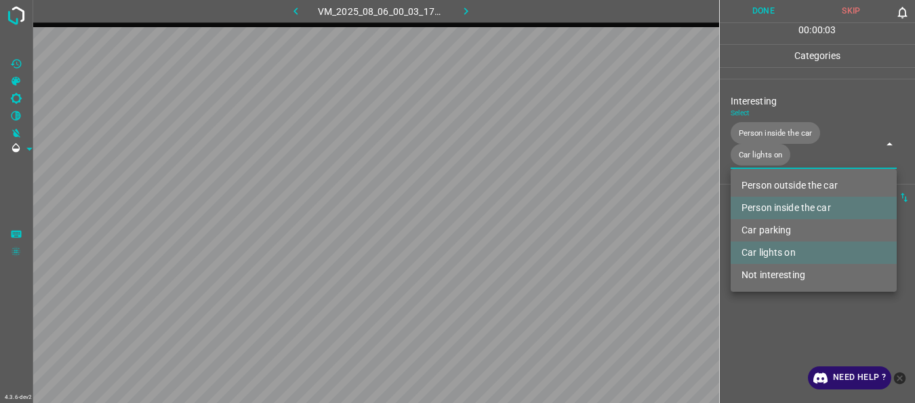
type input "Person inside the car,Car lights on"
click at [772, 307] on div at bounding box center [457, 201] width 915 height 403
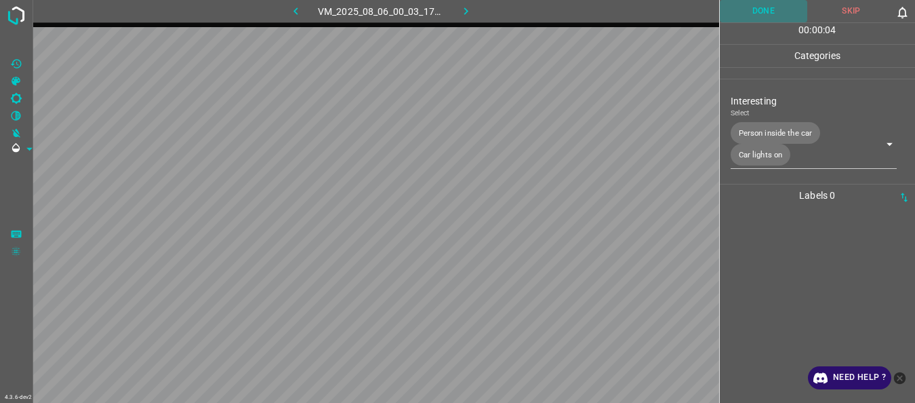
click at [744, 20] on button "Done" at bounding box center [764, 11] width 88 height 22
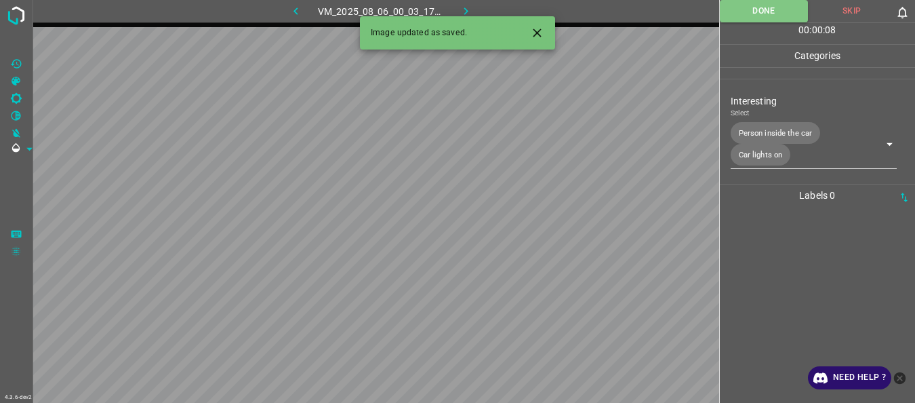
click at [477, 10] on button "button" at bounding box center [466, 11] width 43 height 22
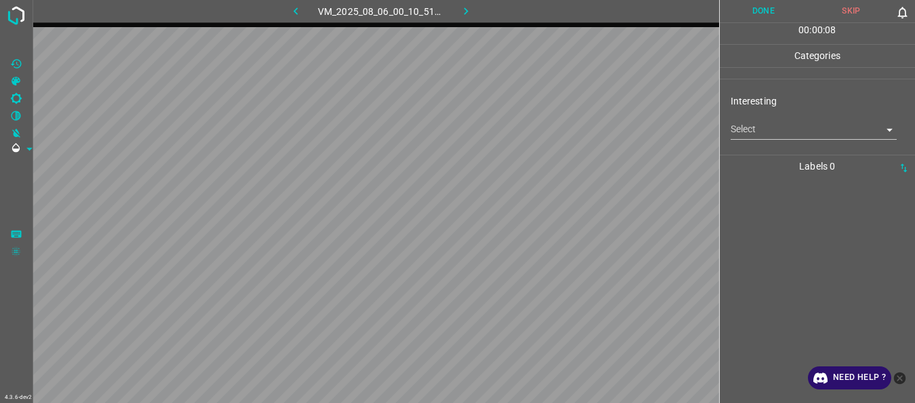
click at [771, 136] on body "4.3.6-dev2 VM_2025_08_06_00_10_51_069_00.gif Done Skip 0 00 : 00 : 08 Categorie…" at bounding box center [457, 201] width 915 height 403
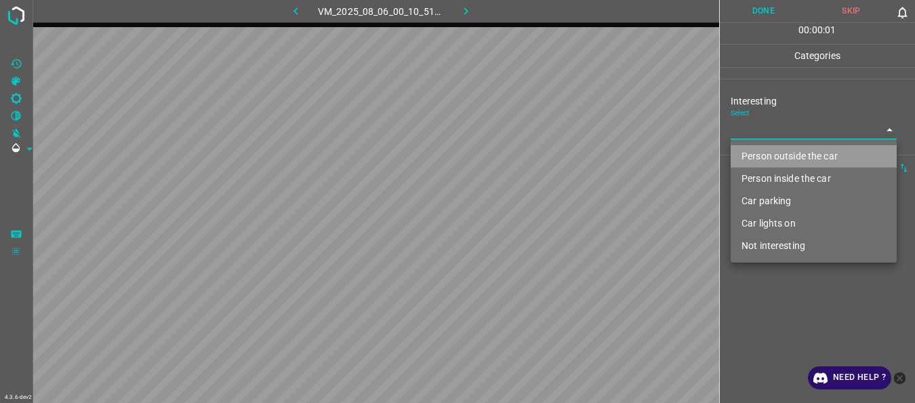
click at [770, 155] on li "Person outside the car" at bounding box center [814, 156] width 166 height 22
type input "Person outside the car"
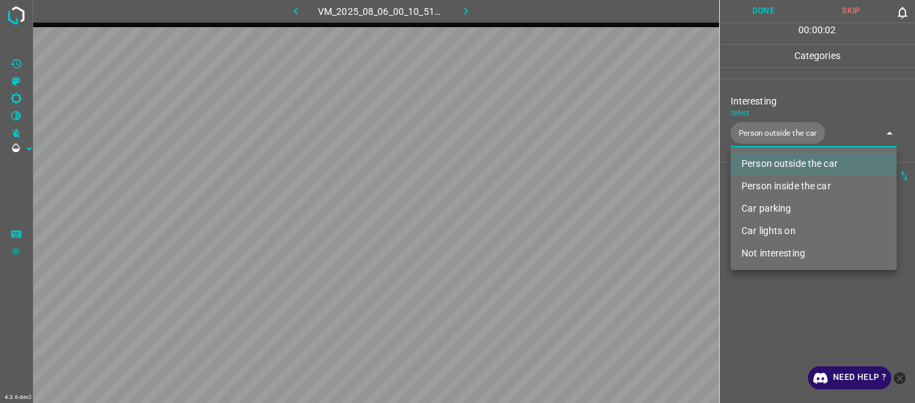
click at [776, 292] on div at bounding box center [457, 201] width 915 height 403
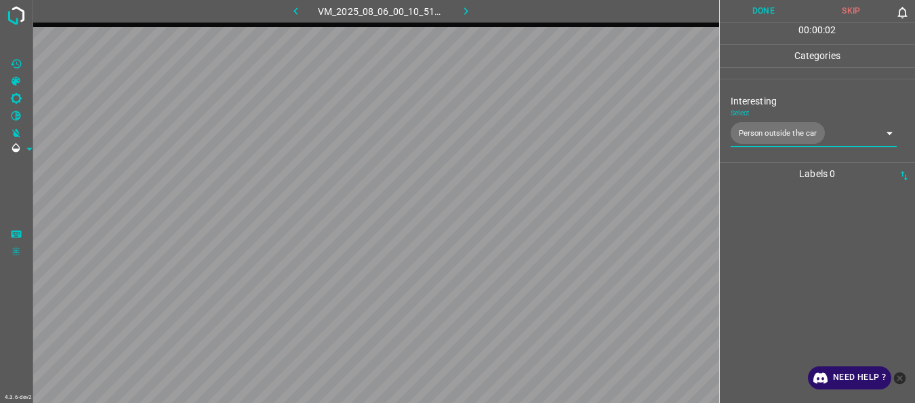
click at [751, 12] on button "Done" at bounding box center [764, 11] width 88 height 22
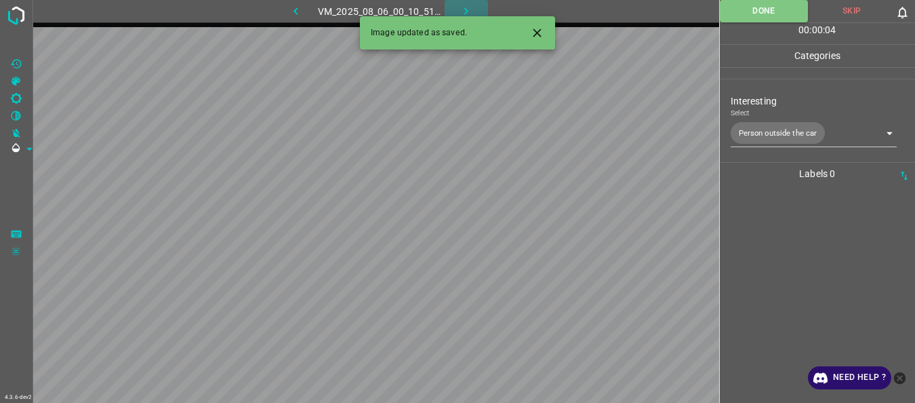
click at [472, 9] on icon "button" at bounding box center [466, 11] width 14 height 14
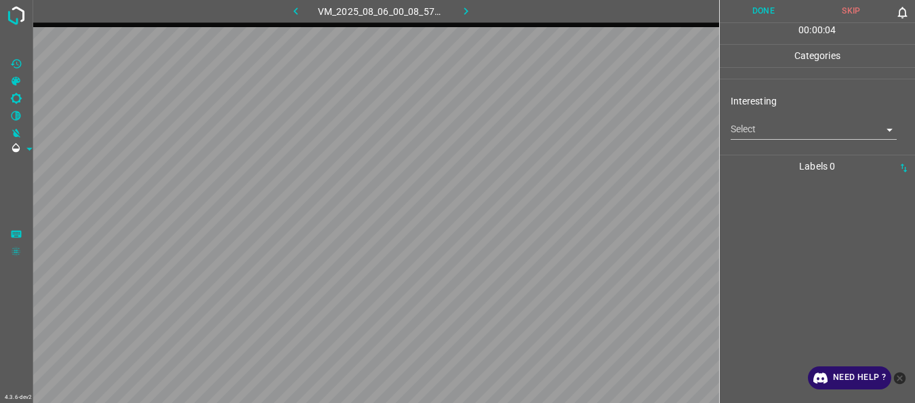
click at [788, 265] on div at bounding box center [818, 290] width 188 height 225
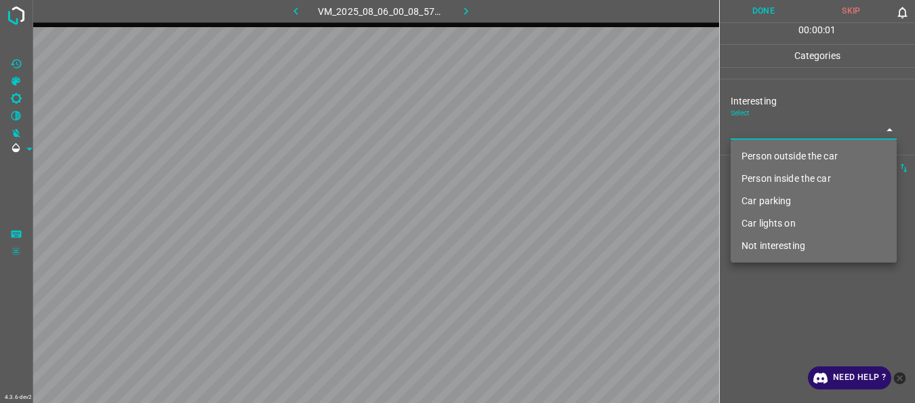
click at [778, 132] on body "4.3.6-dev2 VM_2025_08_06_00_08_57_951_01.gif Done Skip 0 00 : 00 : 01 Categorie…" at bounding box center [457, 201] width 915 height 403
click at [774, 151] on li "Person outside the car" at bounding box center [814, 156] width 166 height 22
type input "Person outside the car"
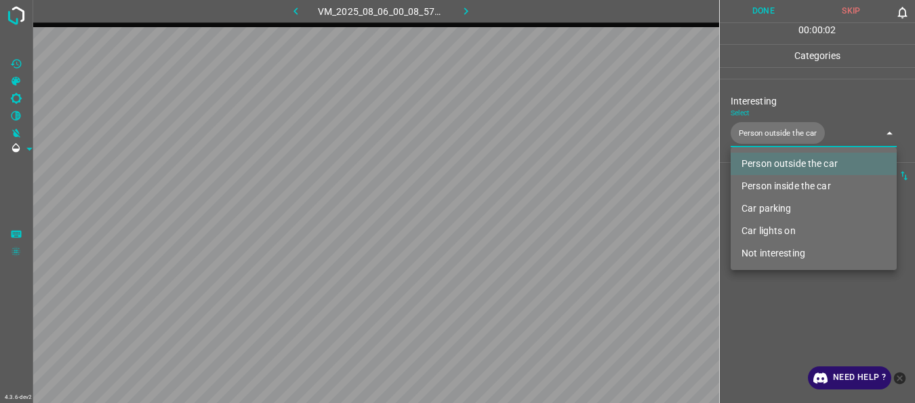
click at [801, 341] on div at bounding box center [457, 201] width 915 height 403
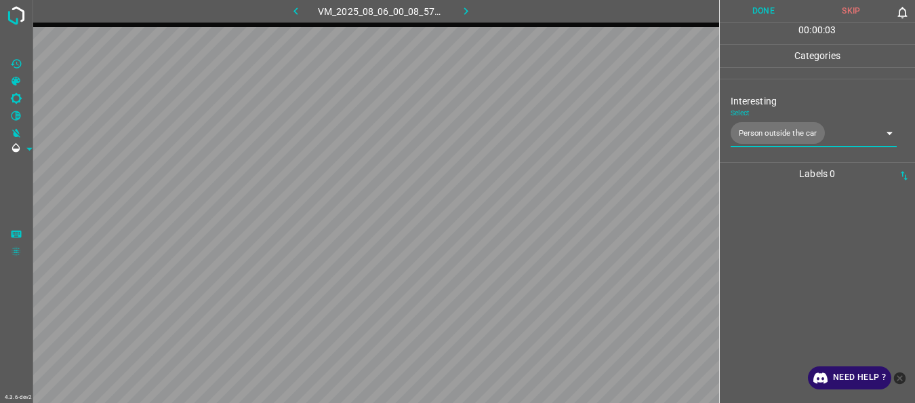
click at [755, 16] on button "Done" at bounding box center [764, 11] width 88 height 22
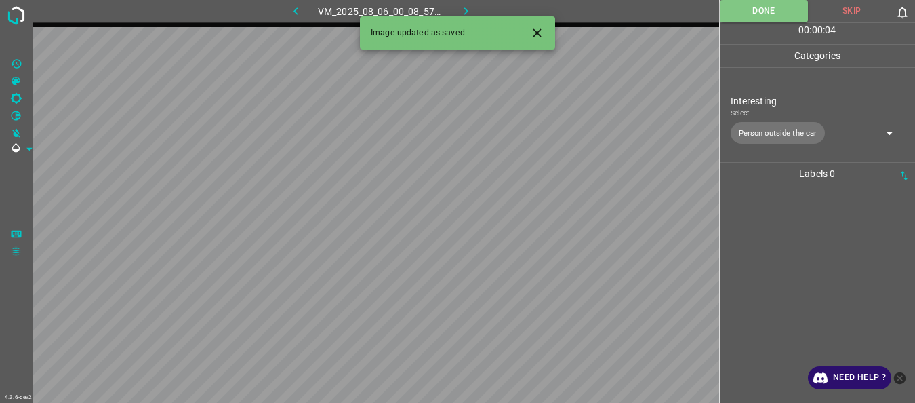
click at [473, 11] on icon "button" at bounding box center [466, 11] width 14 height 14
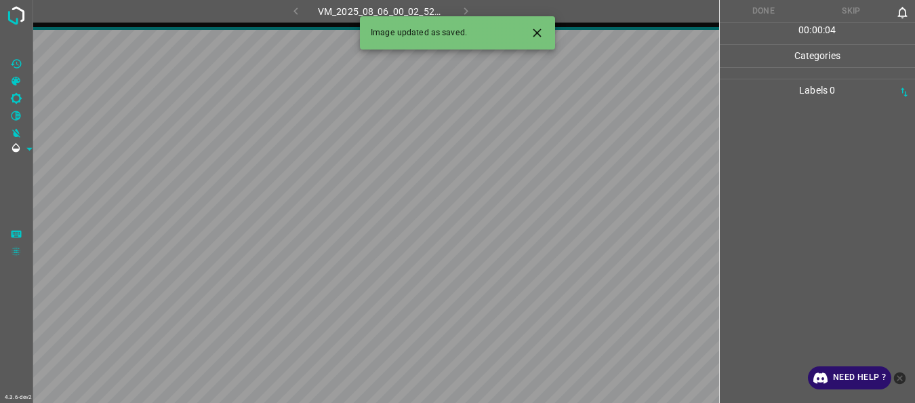
click at [765, 289] on div at bounding box center [818, 252] width 188 height 301
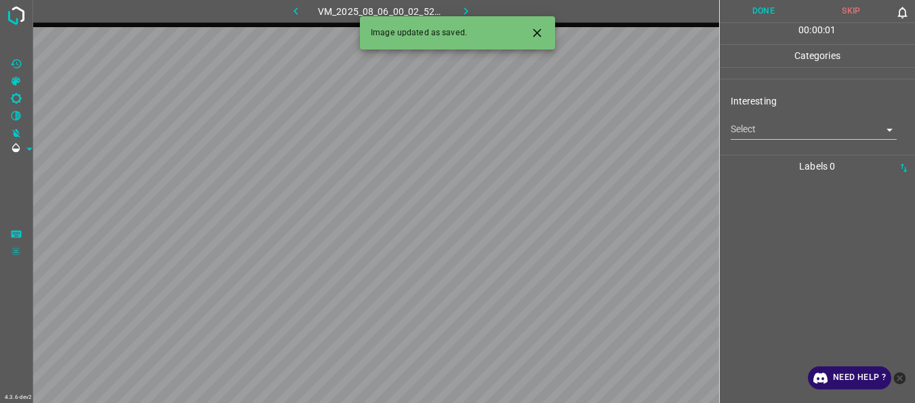
click at [750, 136] on body "4.3.6-dev2 VM_2025_08_06_00_02_52_561_03.gif Done Skip 0 00 : 00 : 01 Categorie…" at bounding box center [457, 201] width 915 height 403
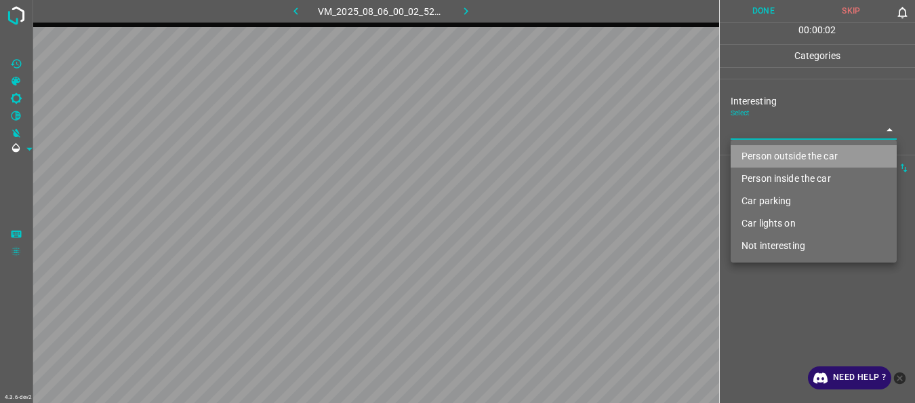
click at [749, 151] on li "Person outside the car" at bounding box center [814, 156] width 166 height 22
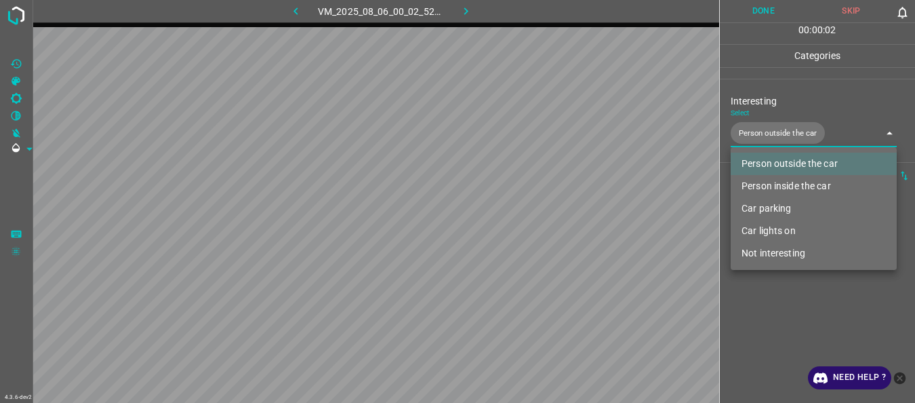
click at [771, 348] on div at bounding box center [457, 201] width 915 height 403
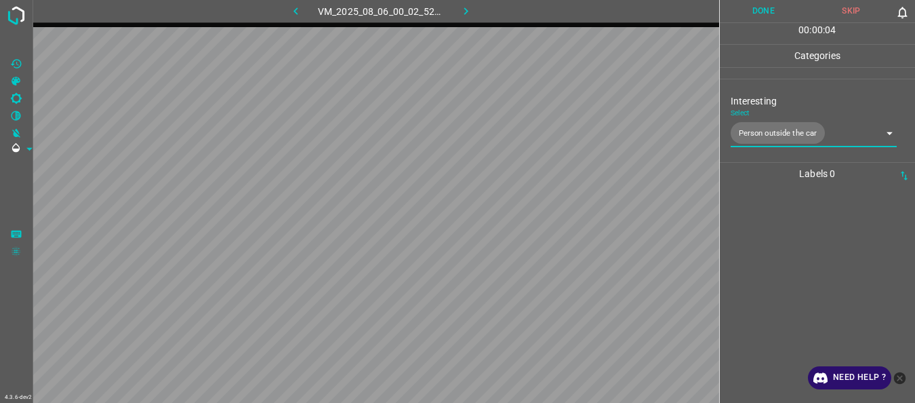
click at [758, 139] on body "4.3.6-dev2 VM_2025_08_06_00_02_52_561_03.gif Done Skip 0 00 : 00 : 04 Categorie…" at bounding box center [457, 201] width 915 height 403
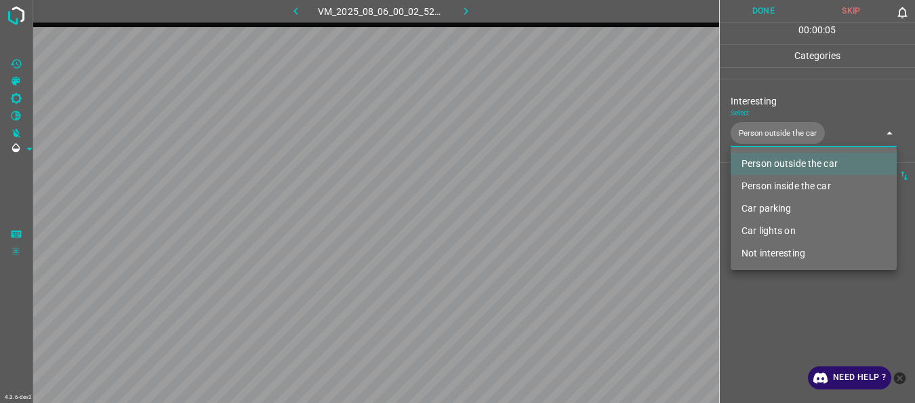
click at [774, 232] on li "Car lights on" at bounding box center [814, 231] width 166 height 22
type input "Person outside the car,Car lights on"
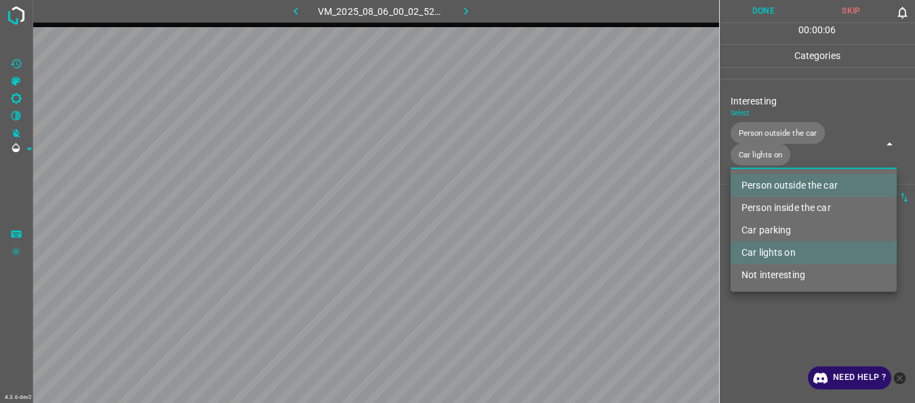
click at [800, 323] on div at bounding box center [457, 201] width 915 height 403
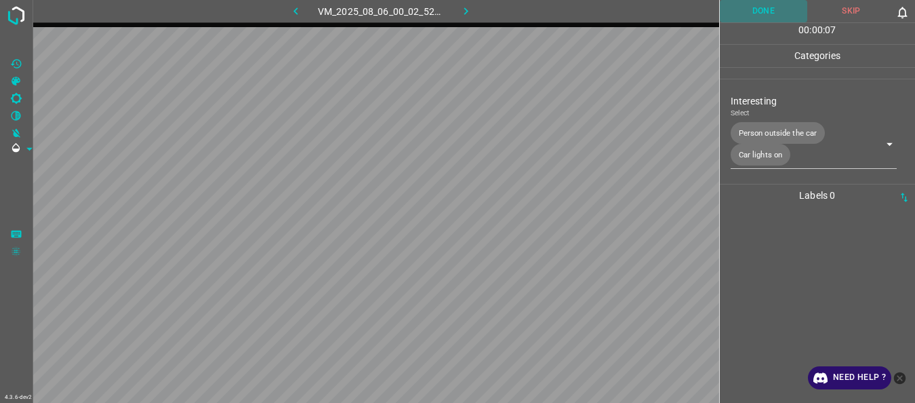
click at [768, 11] on button "Done" at bounding box center [764, 11] width 88 height 22
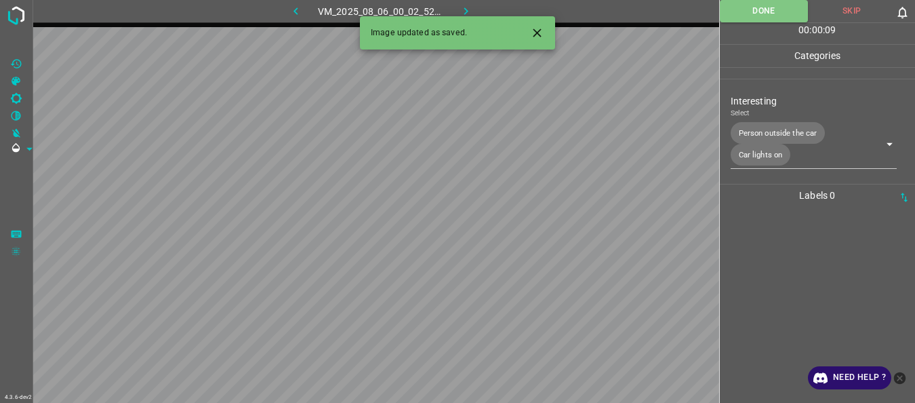
click at [461, 5] on icon "button" at bounding box center [466, 11] width 14 height 14
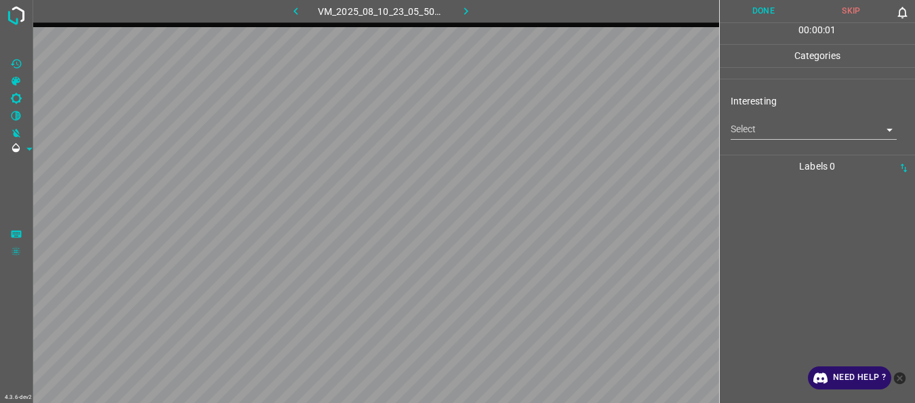
click at [783, 132] on body "4.3.6-dev2 VM_2025_08_10_23_05_50_438_03.gif Done Skip 0 00 : 00 : 01 Categorie…" at bounding box center [457, 201] width 915 height 403
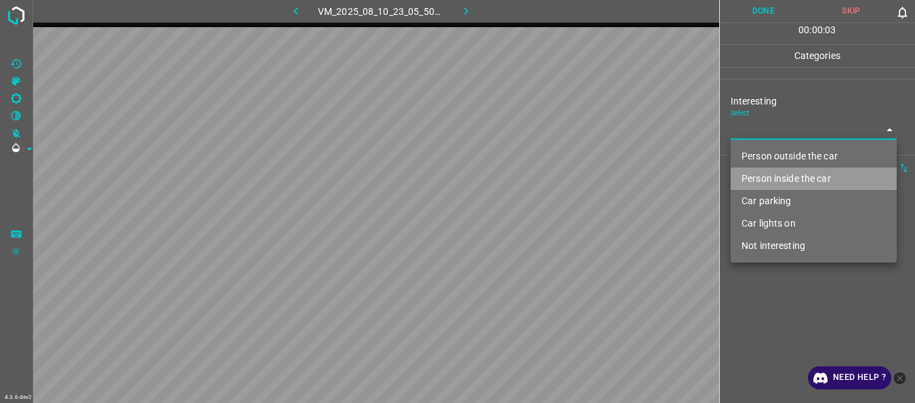
click at [767, 175] on li "Person inside the car" at bounding box center [814, 178] width 166 height 22
type input "Person inside the car"
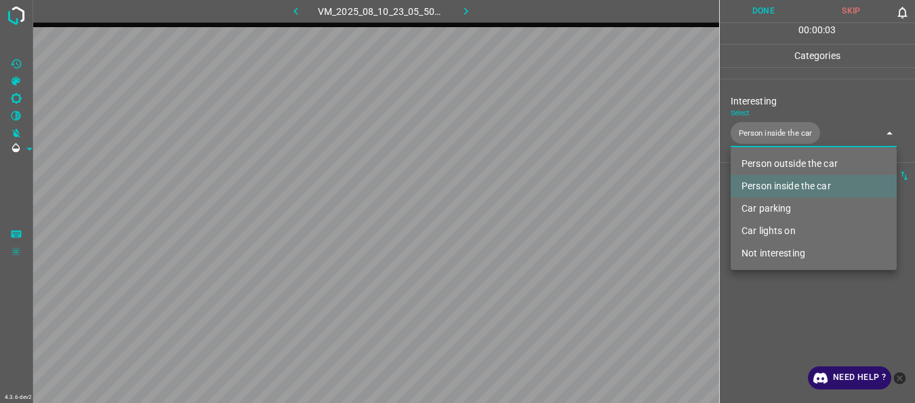
click at [772, 303] on div at bounding box center [457, 201] width 915 height 403
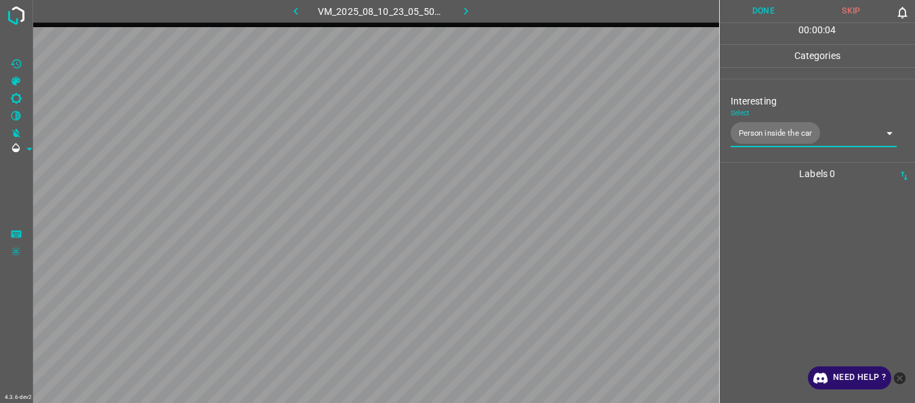
click at [753, 18] on button "Done" at bounding box center [764, 11] width 88 height 22
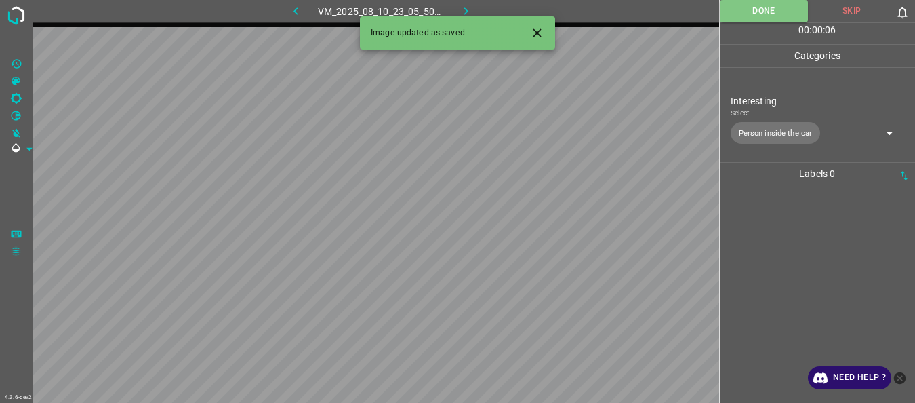
click at [479, 13] on button "button" at bounding box center [466, 11] width 43 height 22
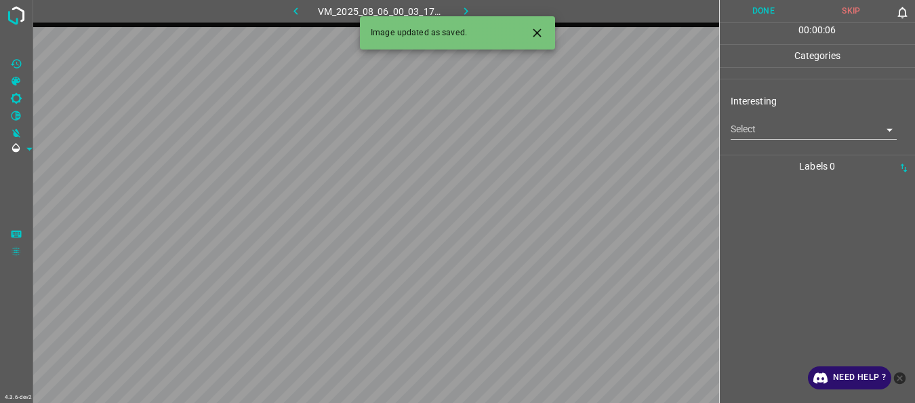
click at [773, 132] on body "4.3.6-dev2 VM_2025_08_06_00_03_17_162_00.gif Done Skip 0 00 : 00 : 06 Categorie…" at bounding box center [457, 201] width 915 height 403
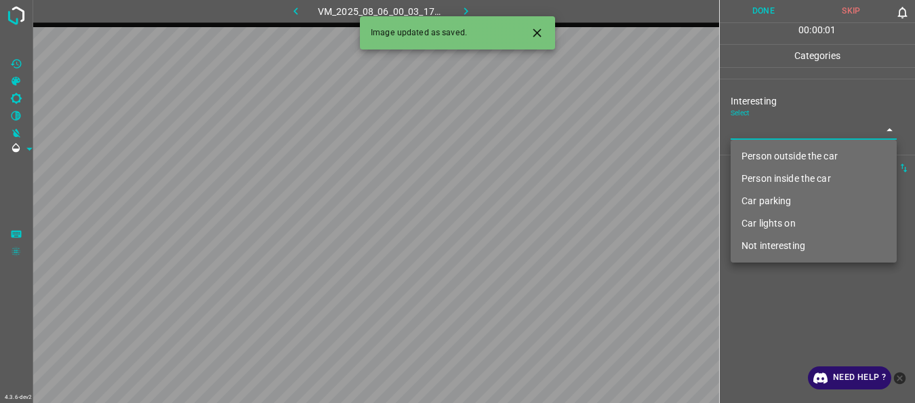
click at [772, 177] on li "Person inside the car" at bounding box center [814, 178] width 166 height 22
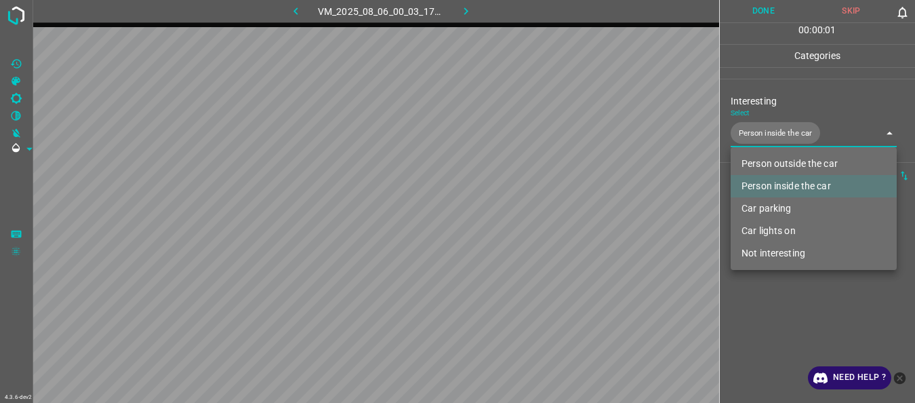
type input "Person inside the car"
click at [769, 293] on div at bounding box center [457, 201] width 915 height 403
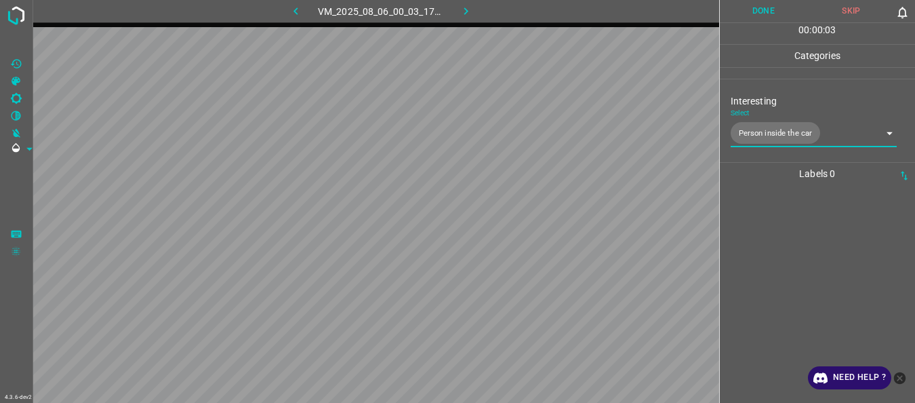
click at [743, 8] on button "Done" at bounding box center [764, 11] width 88 height 22
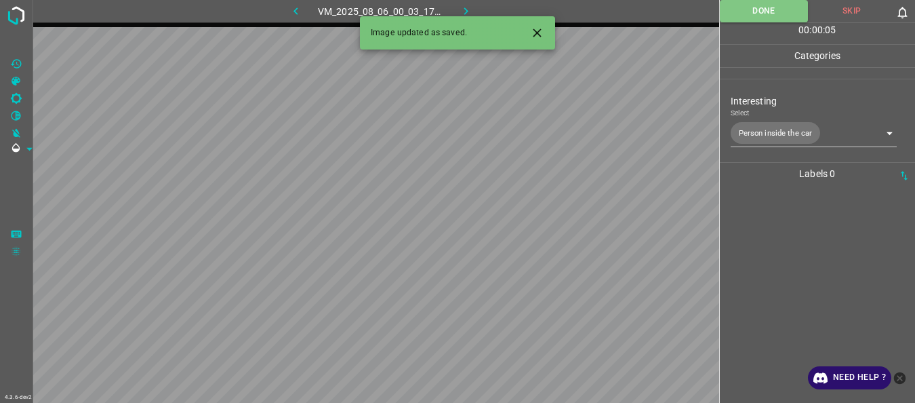
click at [468, 7] on icon "button" at bounding box center [466, 11] width 14 height 14
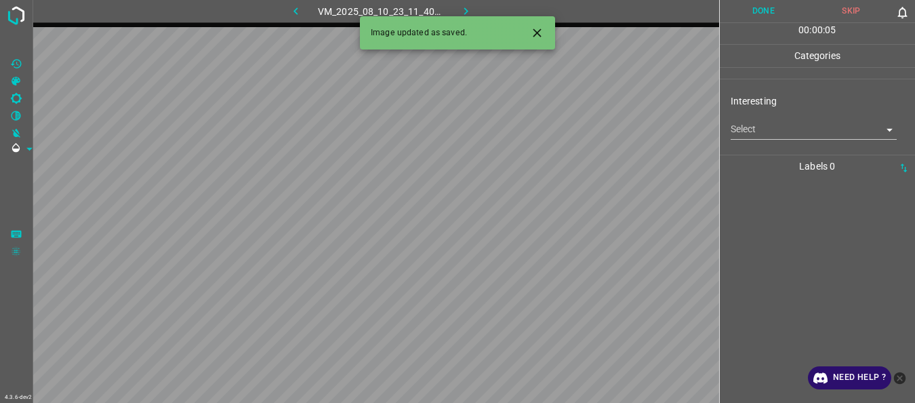
click at [773, 131] on body "4.3.6-dev2 VM_2025_08_10_23_11_40_067_01.gif Done Skip 0 00 : 00 : 05 Categorie…" at bounding box center [457, 201] width 915 height 403
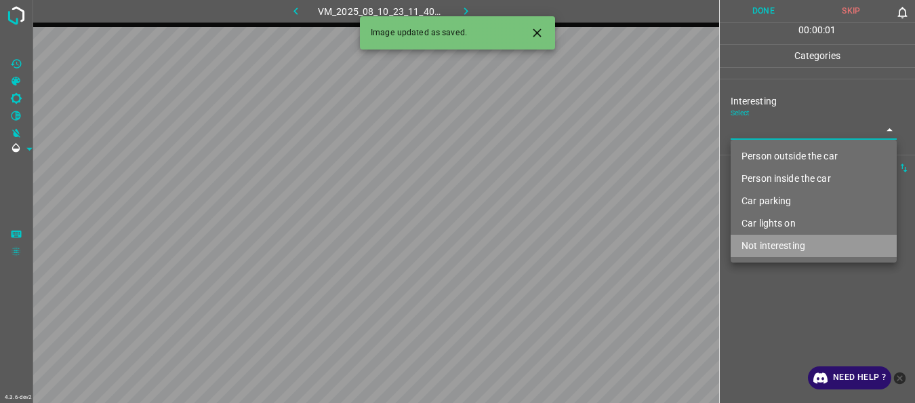
click at [787, 243] on li "Not interesting" at bounding box center [814, 246] width 166 height 22
type input "Not interesting"
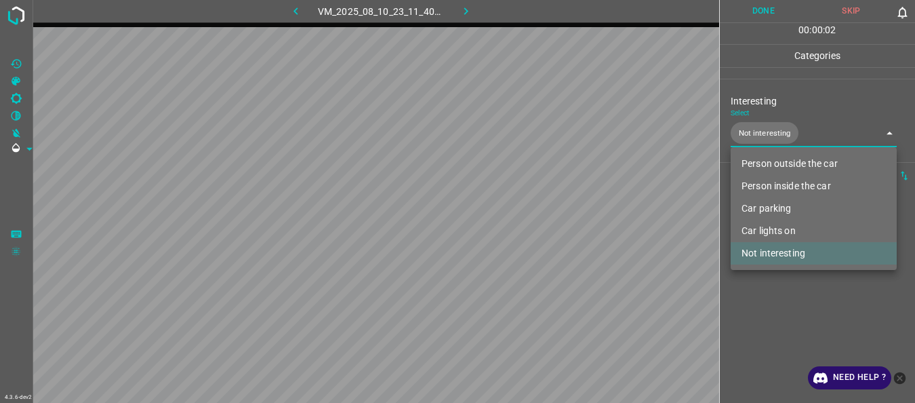
click at [788, 289] on div at bounding box center [457, 201] width 915 height 403
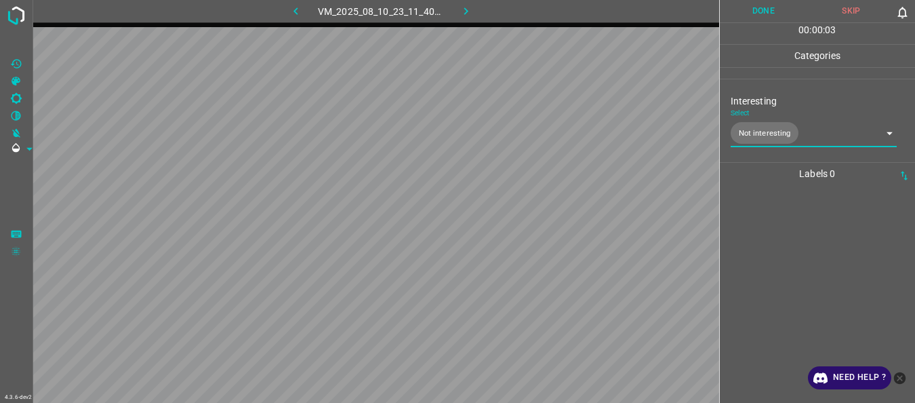
click at [751, 1] on button "Done" at bounding box center [764, 11] width 88 height 22
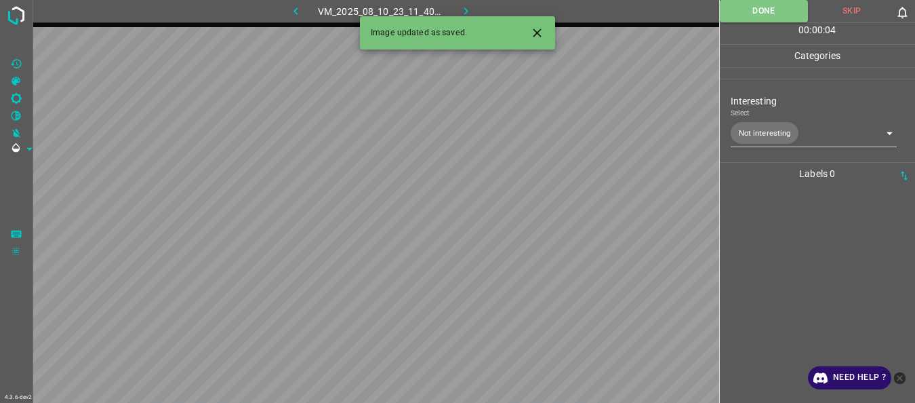
click at [464, 7] on icon "button" at bounding box center [466, 11] width 14 height 14
click at [748, 125] on body "4.3.6-dev2 VM_2025_08_06_00_43_30_937_03.gif Done Skip 0 00 : 00 : 02 Categorie…" at bounding box center [457, 201] width 915 height 403
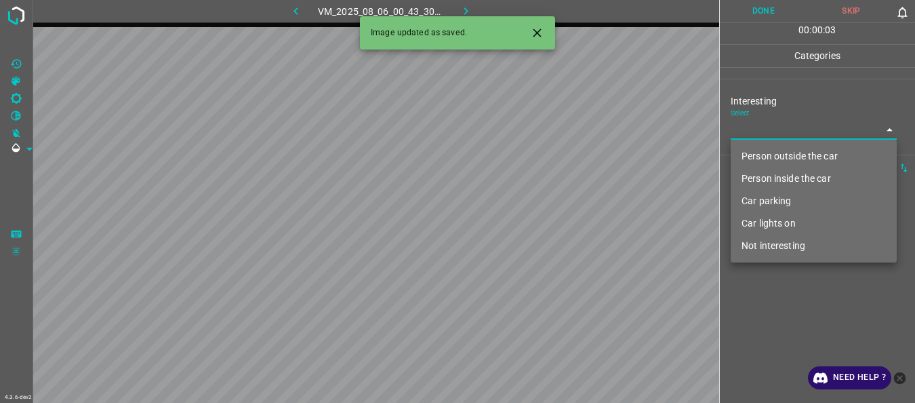
click at [765, 243] on li "Not interesting" at bounding box center [814, 246] width 166 height 22
type input "Not interesting"
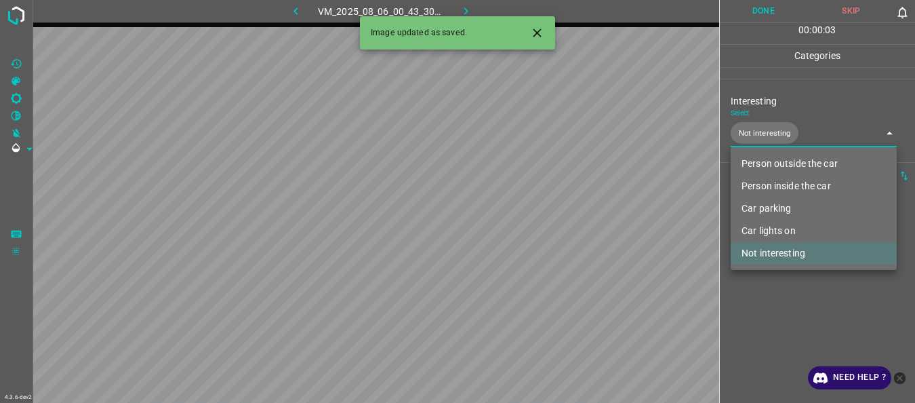
click at [767, 290] on div at bounding box center [457, 201] width 915 height 403
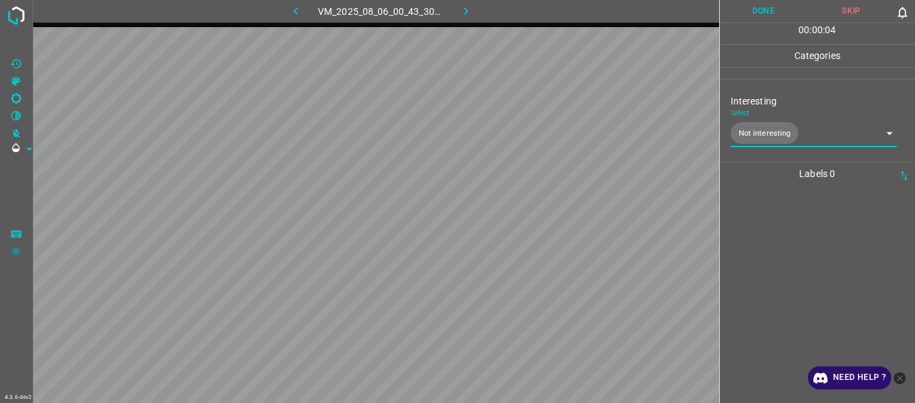
click at [759, 6] on button "Done" at bounding box center [764, 11] width 88 height 22
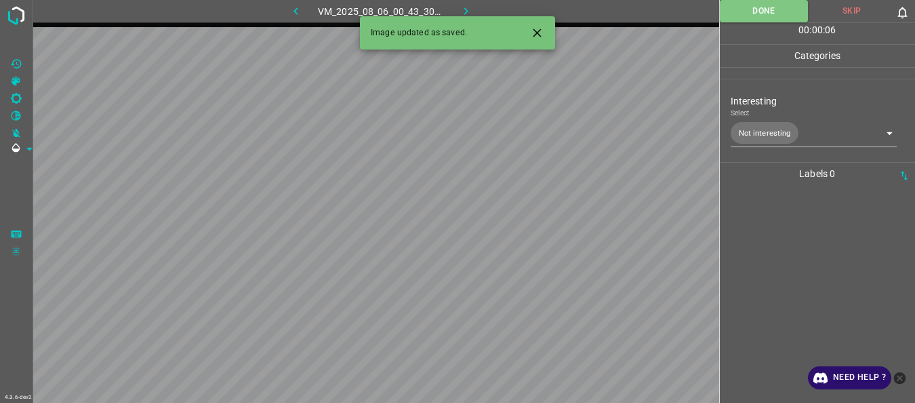
click at [467, 3] on button "button" at bounding box center [466, 11] width 43 height 22
click at [738, 127] on body "4.3.6-dev2 VM_2025_08_10_23_13_16_016_05.gif Done Skip 0 00 : 00 : 06 Categorie…" at bounding box center [457, 201] width 915 height 403
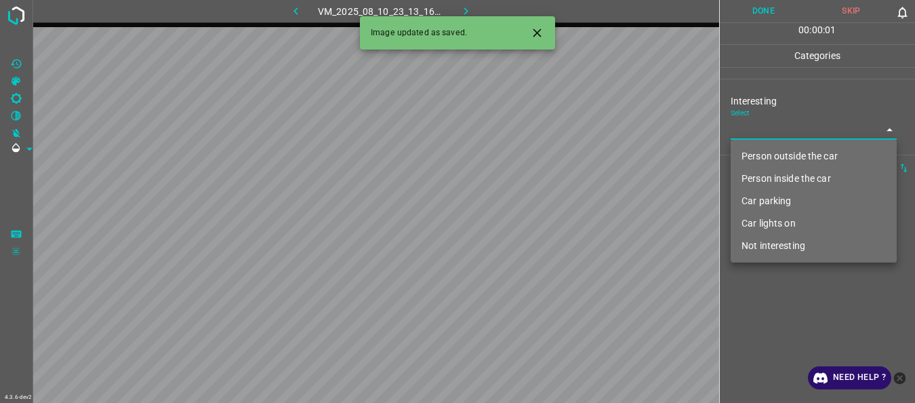
click at [756, 153] on li "Person outside the car" at bounding box center [814, 156] width 166 height 22
type input "Person outside the car"
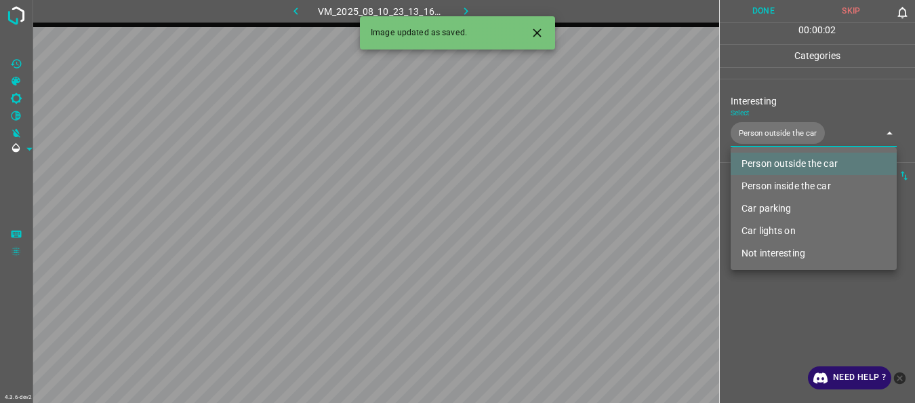
click at [782, 304] on div at bounding box center [457, 201] width 915 height 403
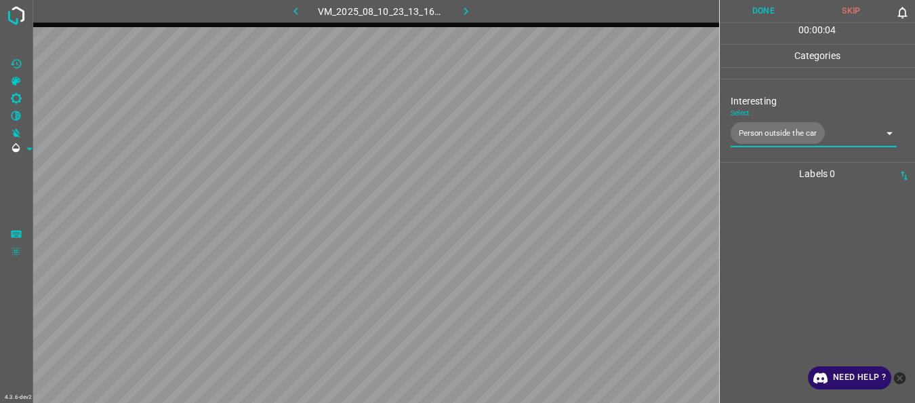
click at [740, 12] on button "Done" at bounding box center [764, 11] width 88 height 22
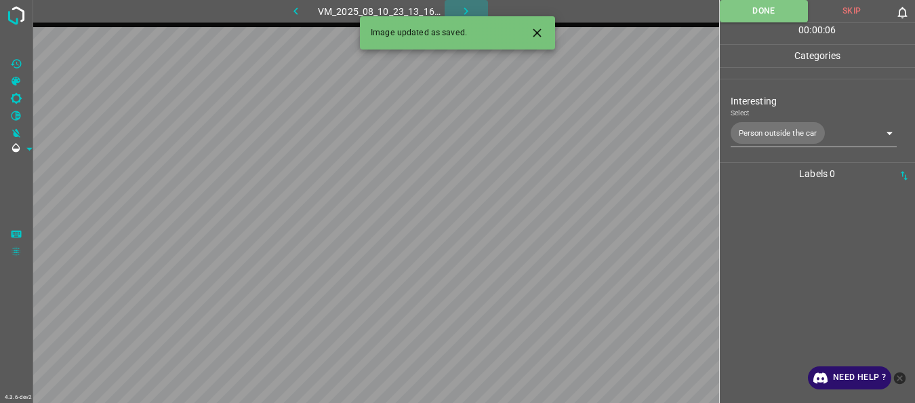
click at [460, 2] on button "button" at bounding box center [466, 11] width 43 height 22
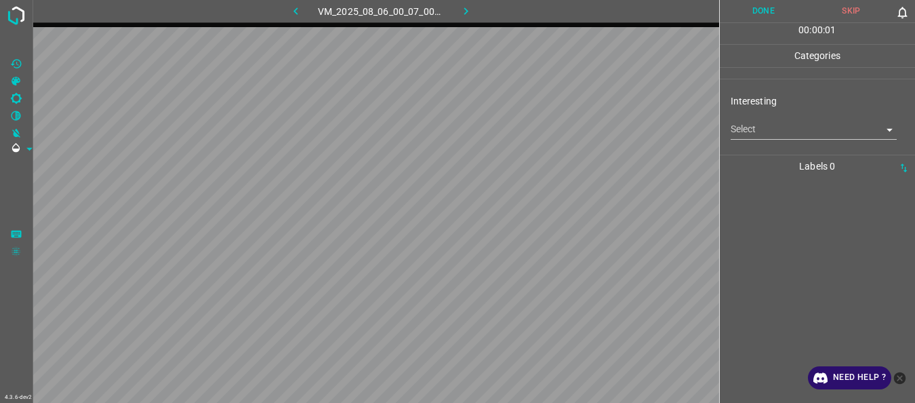
click at [762, 126] on body "4.3.6-dev2 VM_2025_08_06_00_07_00_902_01.gif Done Skip 0 00 : 00 : 01 Categorie…" at bounding box center [457, 201] width 915 height 403
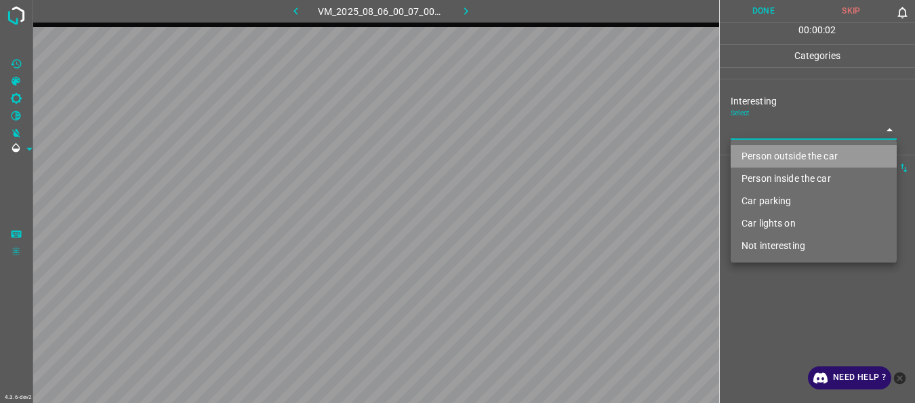
click at [761, 159] on li "Person outside the car" at bounding box center [814, 156] width 166 height 22
type input "Person outside the car"
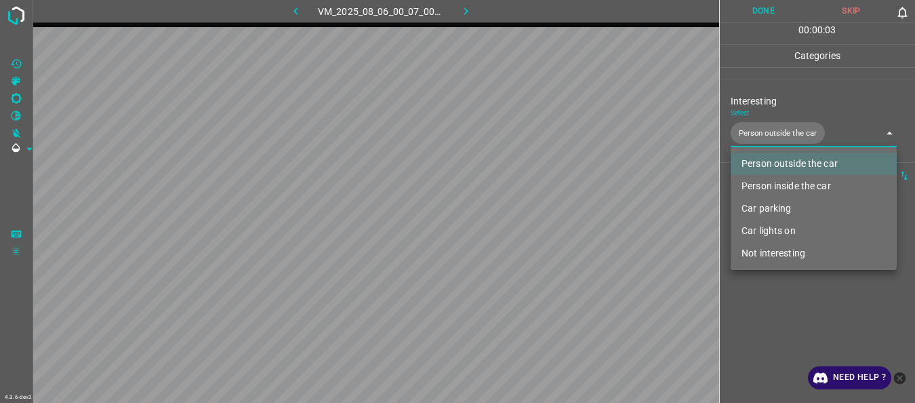
click at [772, 315] on div at bounding box center [457, 201] width 915 height 403
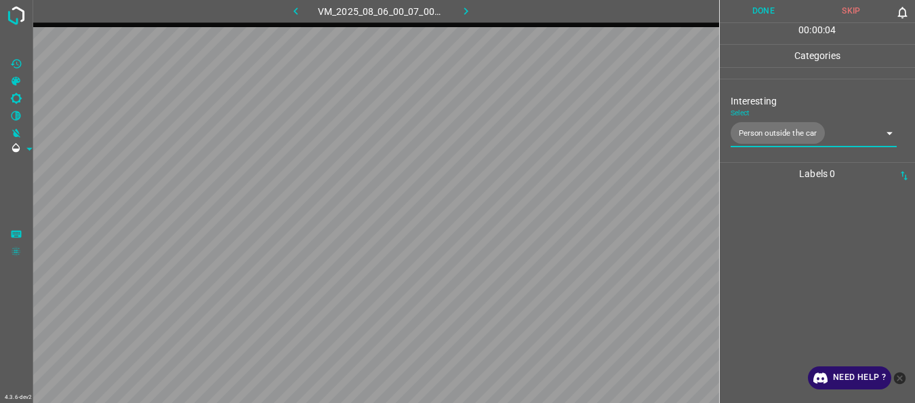
click at [767, 16] on button "Done" at bounding box center [764, 11] width 88 height 22
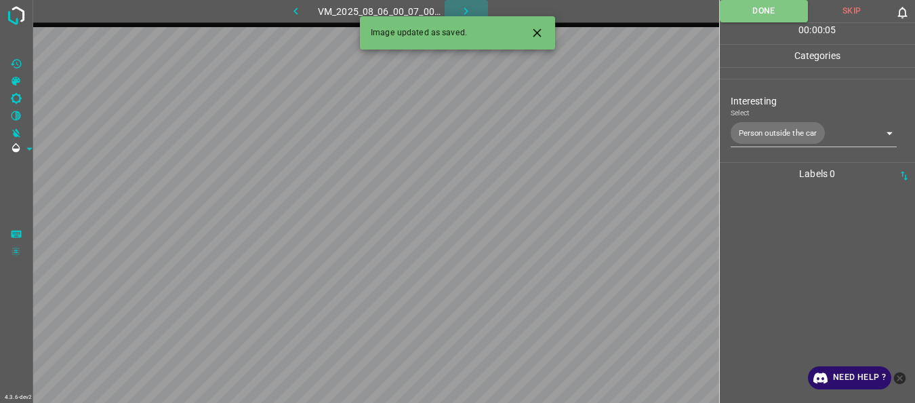
click at [468, 9] on icon "button" at bounding box center [466, 11] width 14 height 14
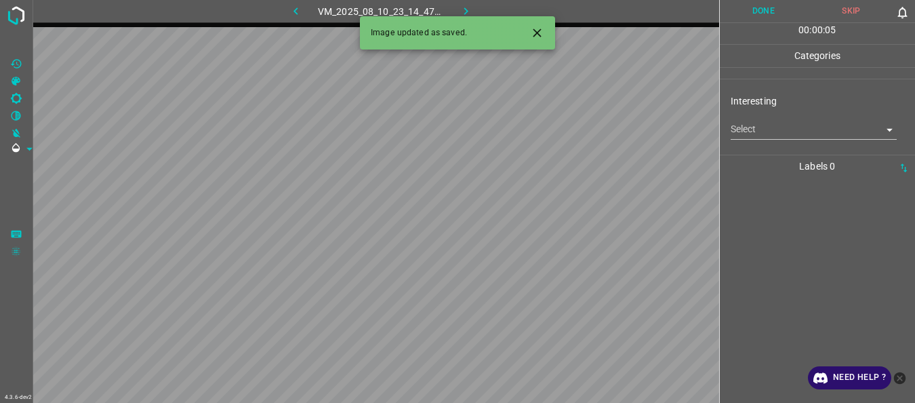
click at [802, 258] on div at bounding box center [818, 290] width 188 height 225
click at [772, 120] on body "4.3.6-dev2 VM_2025_08_10_23_14_47_000_08.gif Done Skip 0 00 : 00 : 01 Categorie…" at bounding box center [457, 201] width 915 height 403
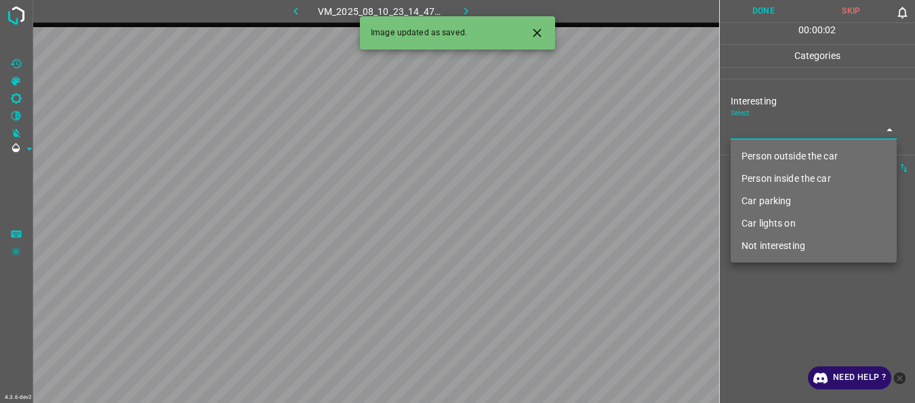
click at [765, 176] on li "Person inside the car" at bounding box center [814, 178] width 166 height 22
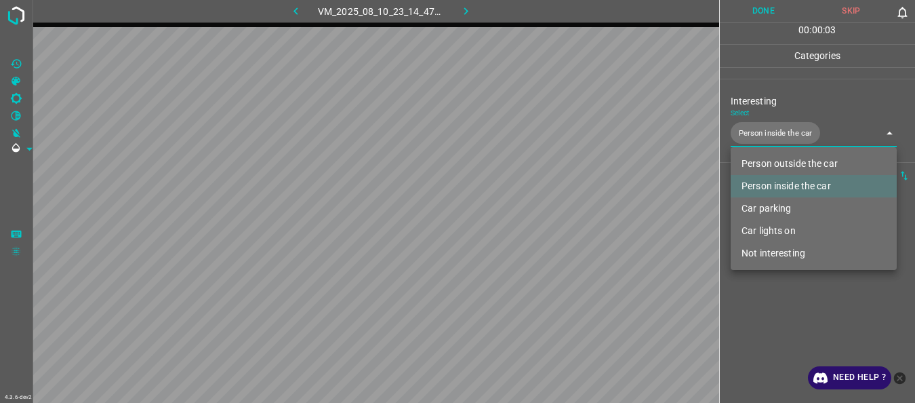
click at [762, 228] on li "Car lights on" at bounding box center [814, 231] width 166 height 22
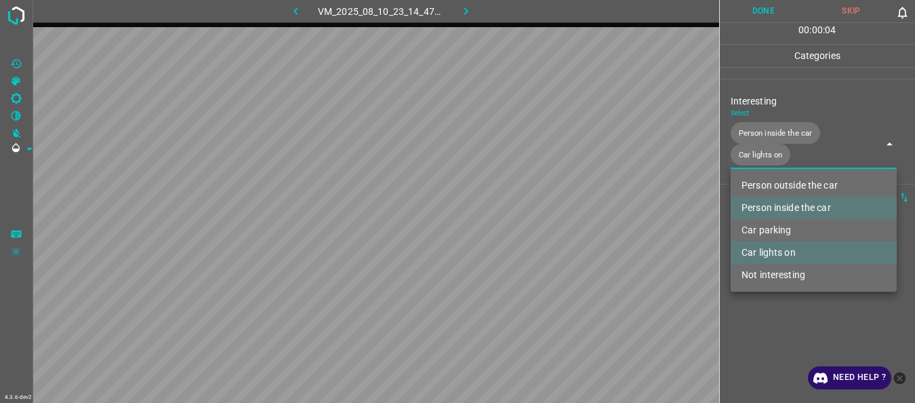
click at [762, 228] on li "Car parking" at bounding box center [814, 230] width 166 height 22
drag, startPoint x: 778, startPoint y: 327, endPoint x: 783, endPoint y: 311, distance: 16.9
click at [780, 327] on div at bounding box center [457, 201] width 915 height 403
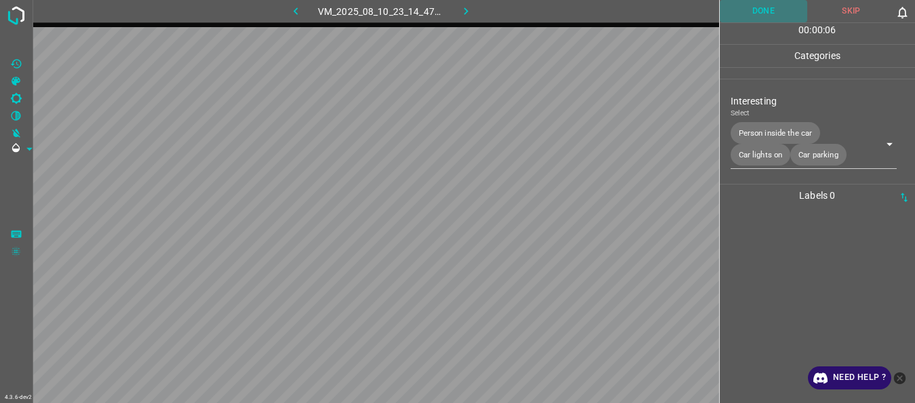
click at [770, 11] on button "Done" at bounding box center [764, 11] width 88 height 22
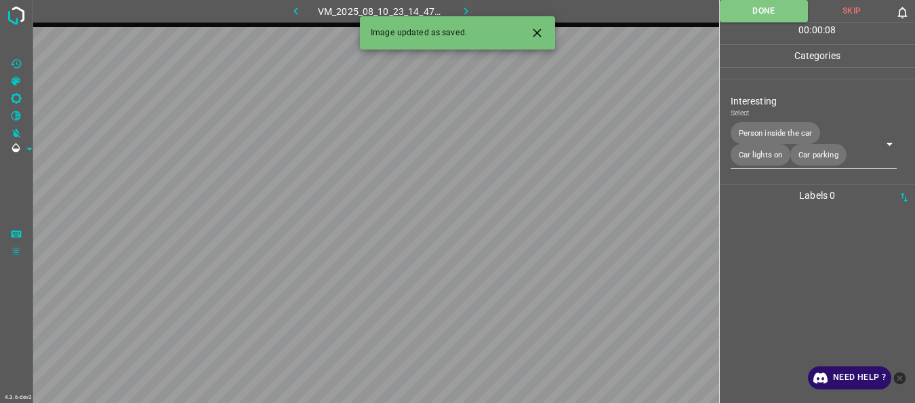
click at [837, 157] on body "4.3.6-dev2 VM_2025_08_10_23_14_47_000_08.gif Done Skip 0 00 : 00 : 08 Categorie…" at bounding box center [457, 201] width 915 height 403
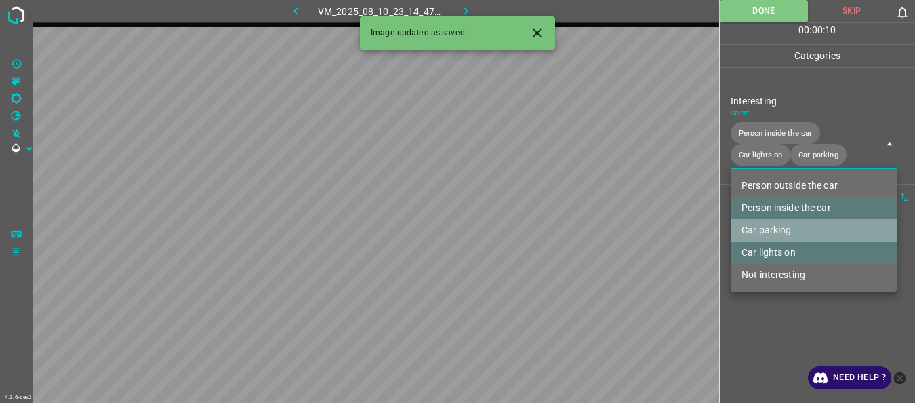
click at [786, 233] on li "Car parking" at bounding box center [814, 230] width 166 height 22
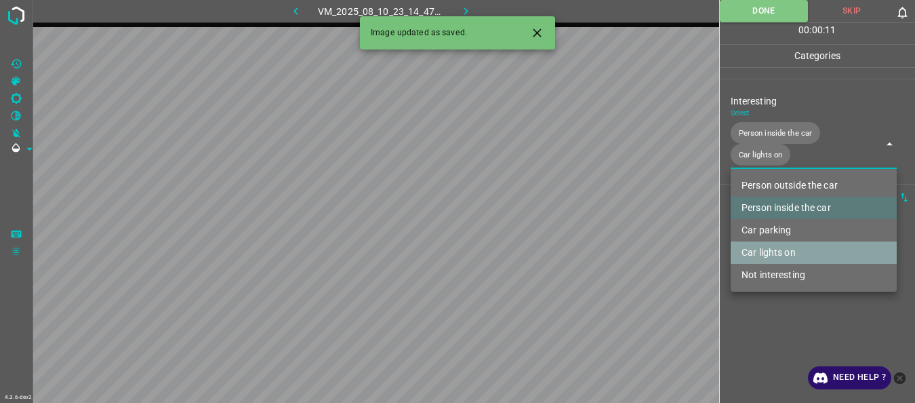
click at [782, 250] on li "Car lights on" at bounding box center [814, 252] width 166 height 22
type input "Person inside the car"
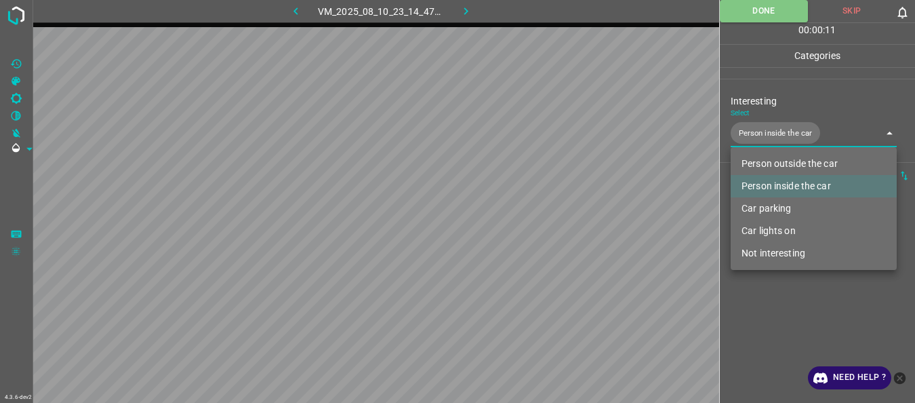
drag, startPoint x: 781, startPoint y: 314, endPoint x: 784, endPoint y: 301, distance: 13.3
click at [782, 315] on div at bounding box center [457, 201] width 915 height 403
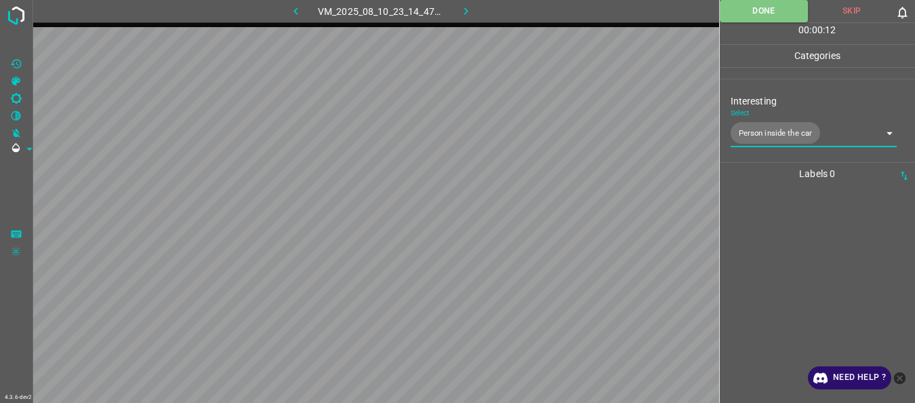
click at [466, 7] on icon "button" at bounding box center [466, 11] width 14 height 14
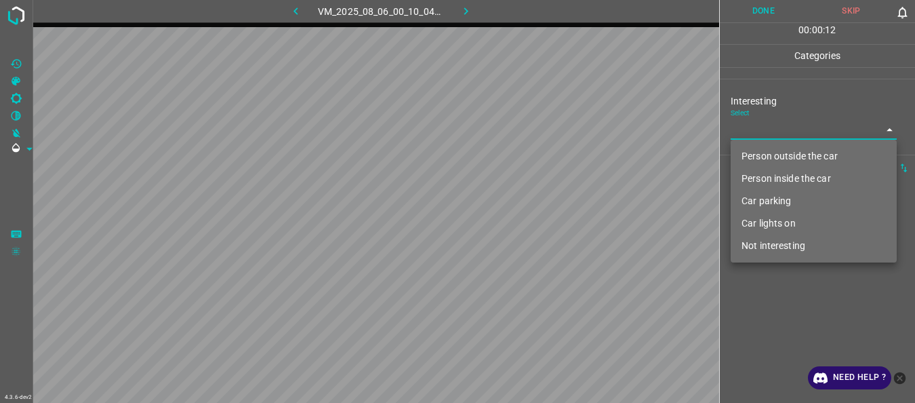
click at [785, 129] on body "4.3.6-dev2 VM_2025_08_06_00_10_04_322_03.gif Done Skip 0 00 : 00 : 12 Categorie…" at bounding box center [457, 201] width 915 height 403
click at [782, 156] on li "Person outside the car" at bounding box center [814, 156] width 166 height 22
type input "Person outside the car"
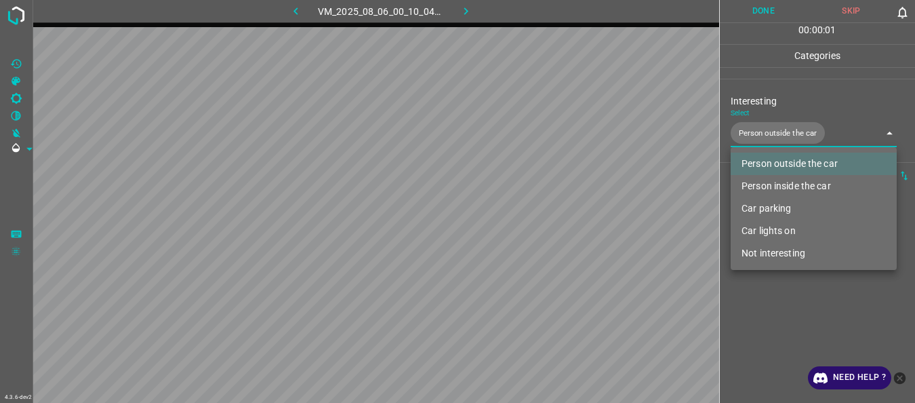
click at [770, 345] on div at bounding box center [457, 201] width 915 height 403
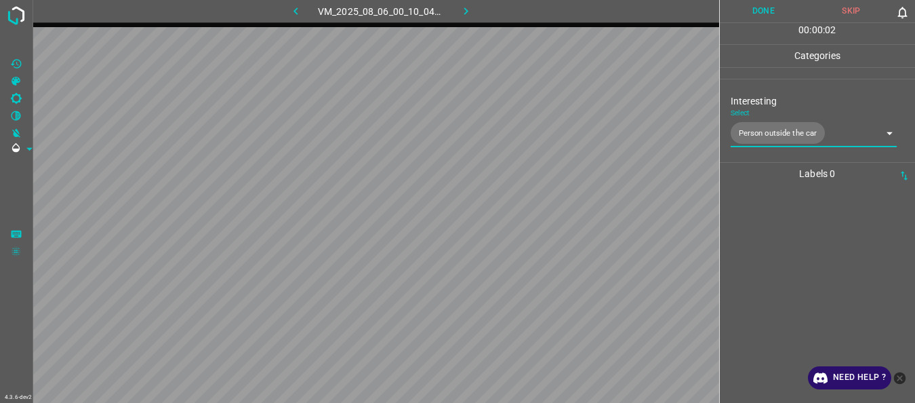
click at [751, 12] on button "Done" at bounding box center [764, 11] width 88 height 22
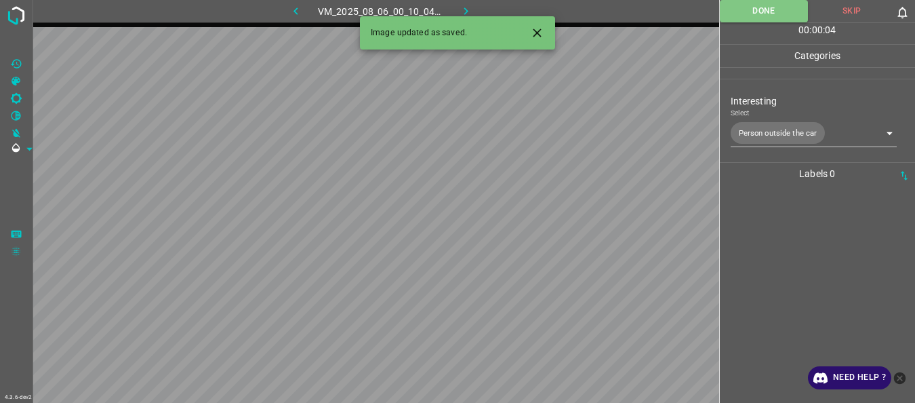
click at [464, 11] on icon "button" at bounding box center [466, 11] width 14 height 14
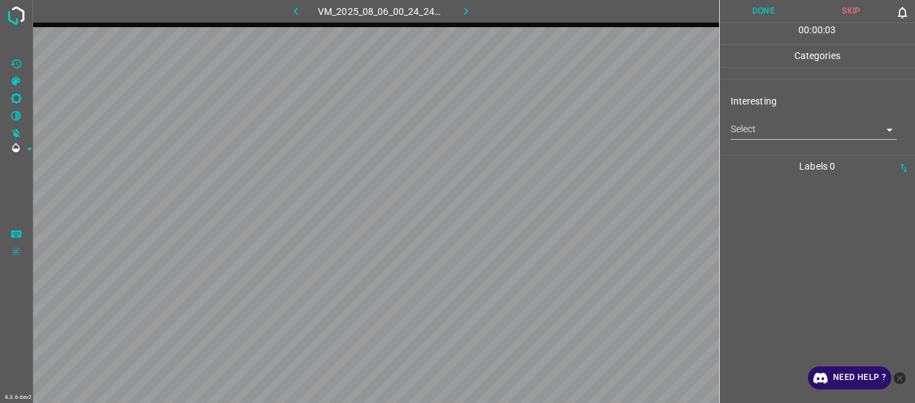
click at [736, 134] on body "4.3.6-dev2 VM_2025_08_06_00_24_24_021_03.gif Done Skip 0 00 : 00 : 03 Categorie…" at bounding box center [457, 201] width 915 height 403
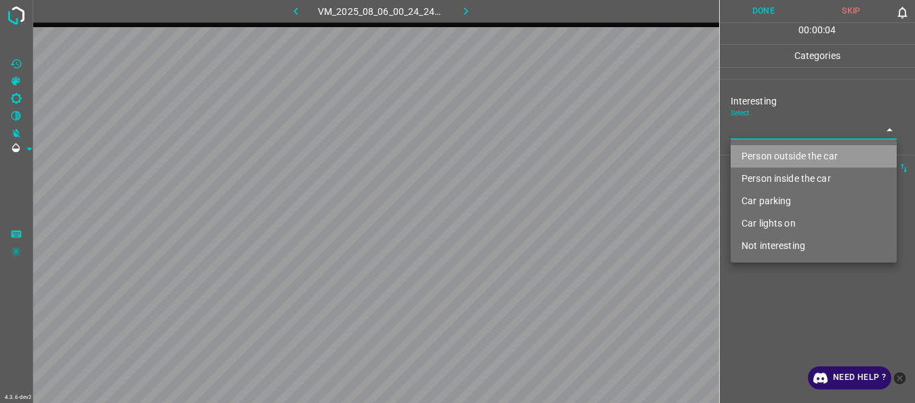
click at [738, 155] on li "Person outside the car" at bounding box center [814, 156] width 166 height 22
type input "Person outside the car"
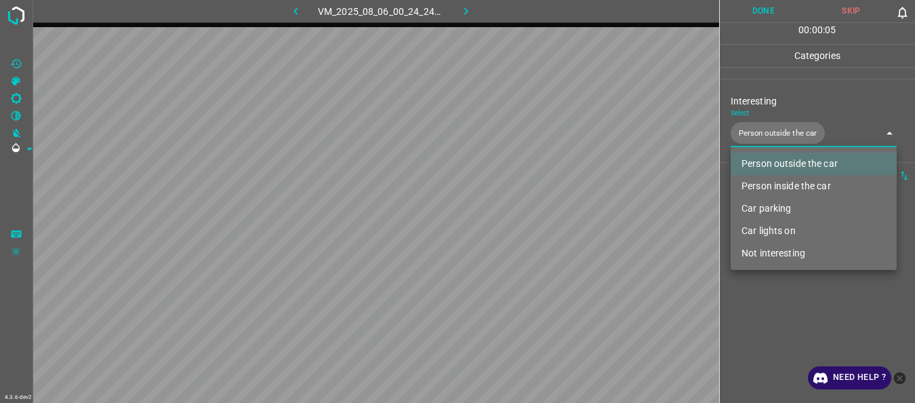
click at [762, 326] on div at bounding box center [457, 201] width 915 height 403
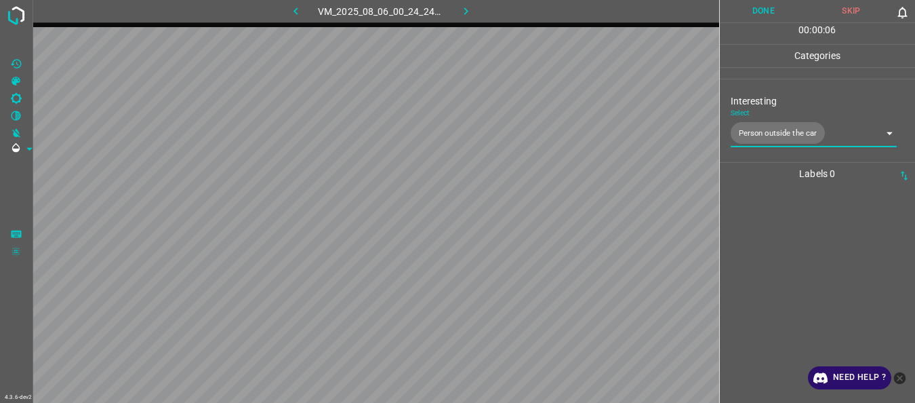
click at [763, 12] on button "Done" at bounding box center [764, 11] width 88 height 22
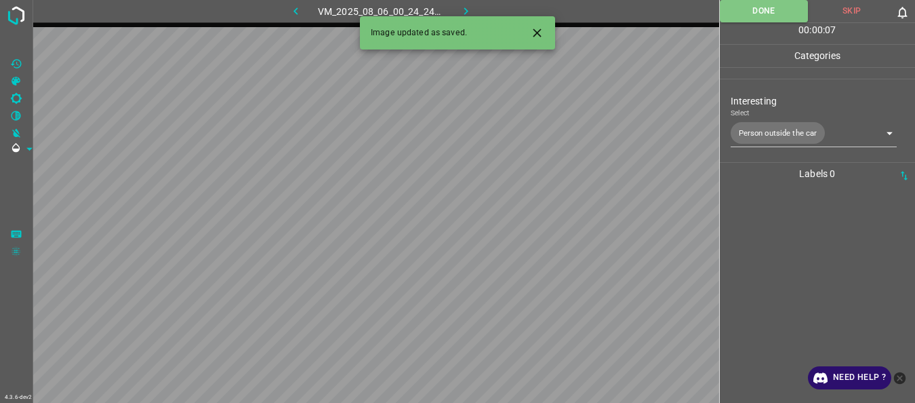
click at [465, 11] on icon "button" at bounding box center [466, 11] width 14 height 14
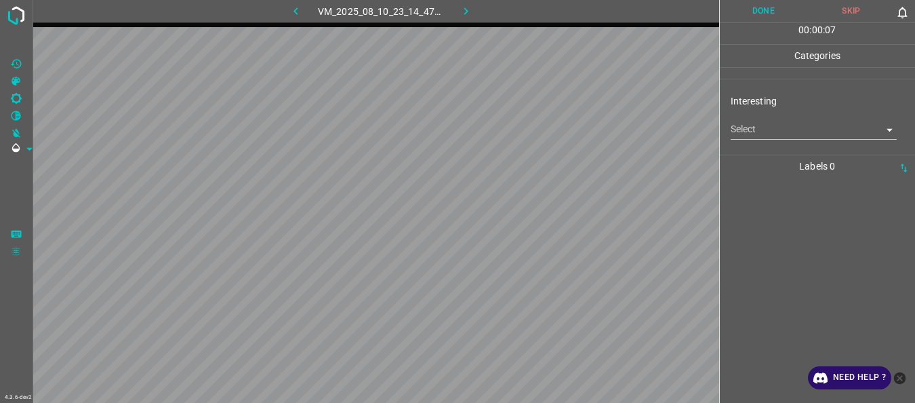
click at [759, 136] on body "4.3.6-dev2 VM_2025_08_10_23_14_47_000_10.gif Done Skip 0 00 : 00 : 07 Categorie…" at bounding box center [457, 201] width 915 height 403
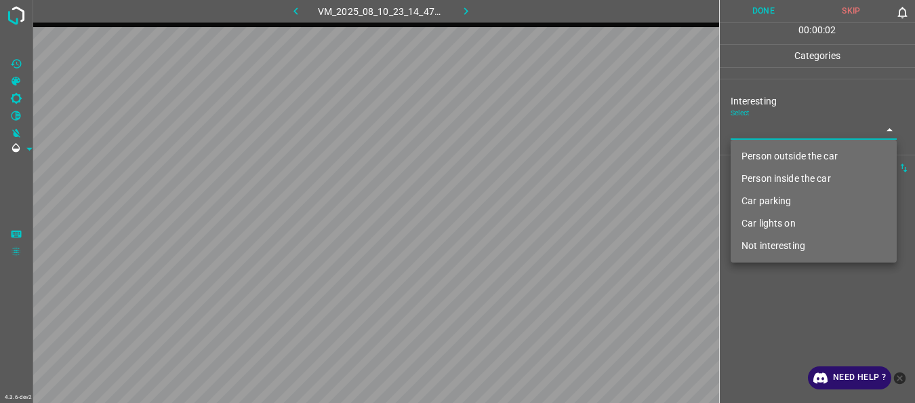
click at [758, 178] on li "Person inside the car" at bounding box center [814, 178] width 166 height 22
type input "Person inside the car"
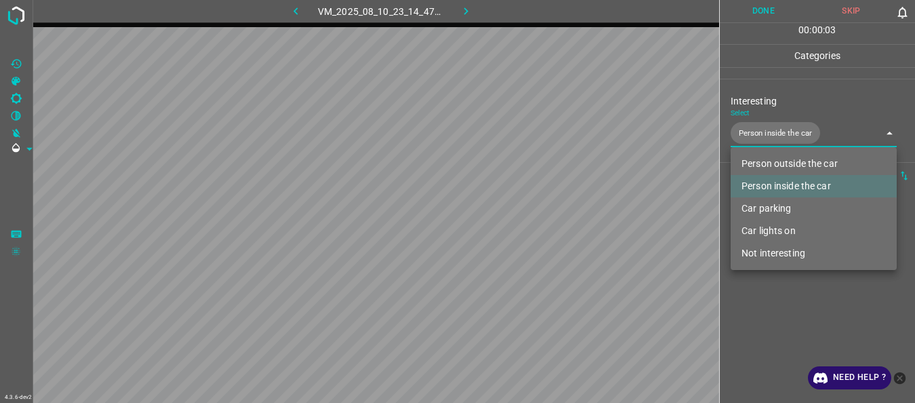
click at [752, 318] on div at bounding box center [457, 201] width 915 height 403
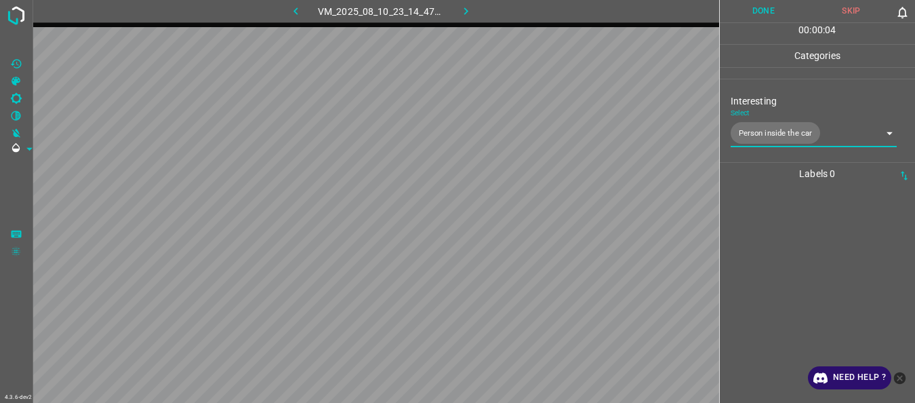
click at [742, 3] on button "Done" at bounding box center [764, 11] width 88 height 22
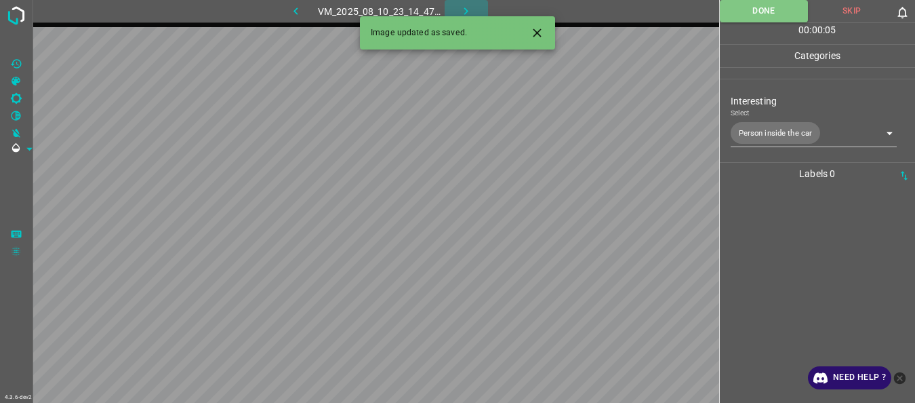
click at [466, 11] on icon "button" at bounding box center [466, 11] width 14 height 14
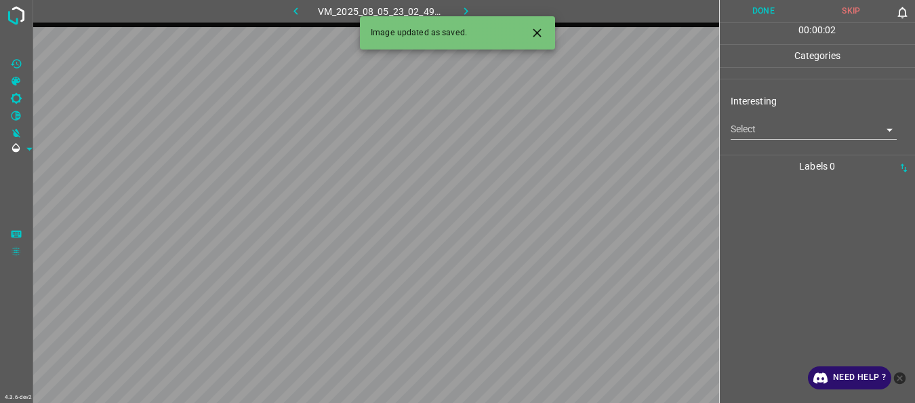
click at [783, 134] on body "4.3.6-dev2 VM_2025_08_05_23_02_49_142_00.gif Done Skip 0 00 : 00 : 02 Categorie…" at bounding box center [457, 201] width 915 height 403
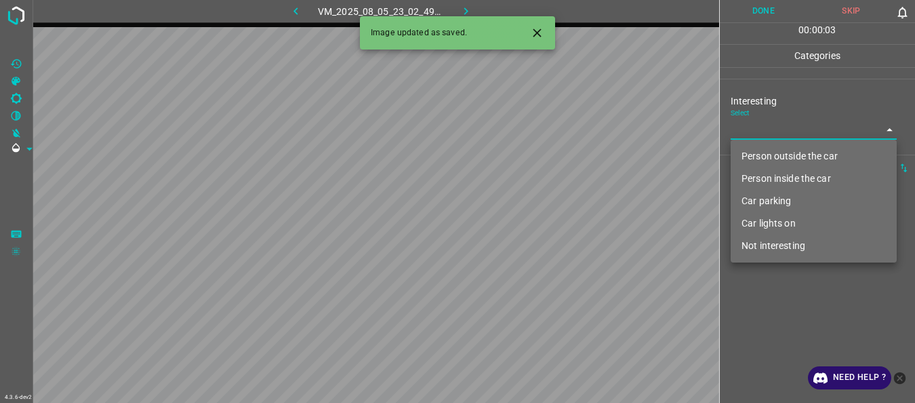
click at [776, 158] on li "Person outside the car" at bounding box center [814, 156] width 166 height 22
type input "Person outside the car"
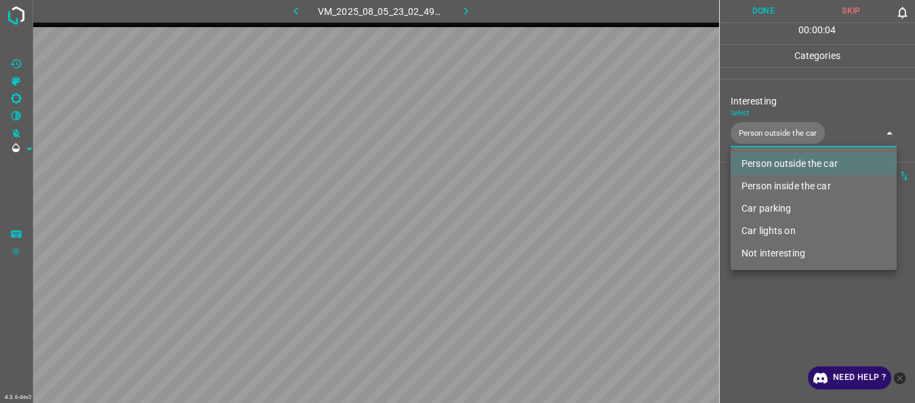
click at [767, 309] on div at bounding box center [457, 201] width 915 height 403
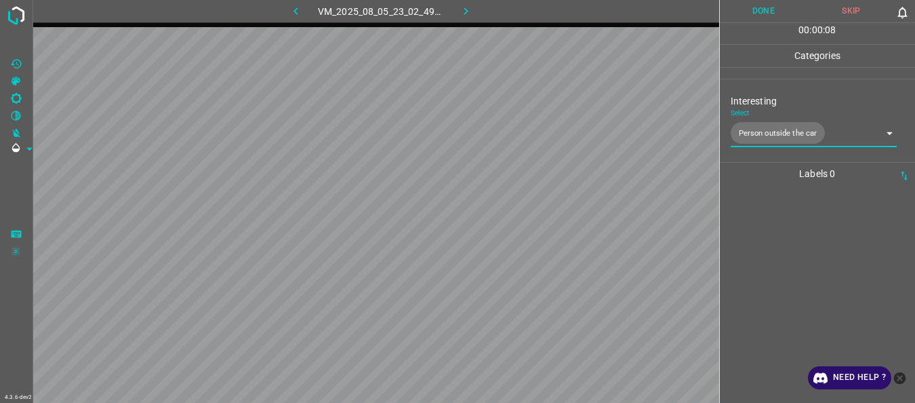
click at [774, 6] on button "Done" at bounding box center [764, 11] width 88 height 22
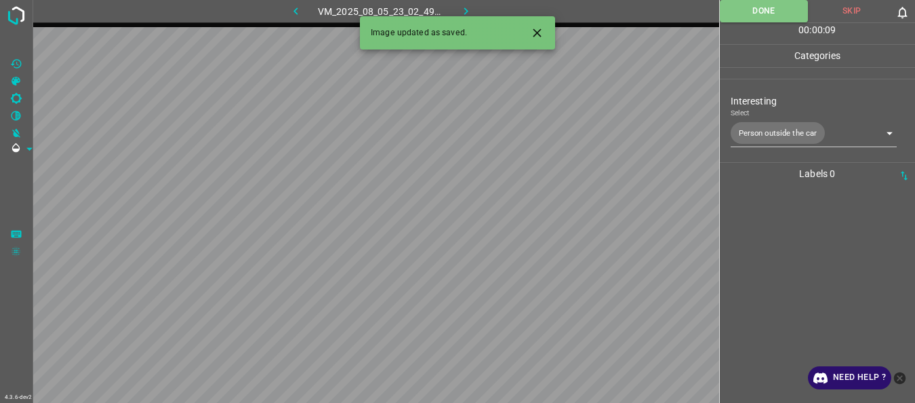
click at [476, 7] on button "button" at bounding box center [466, 11] width 43 height 22
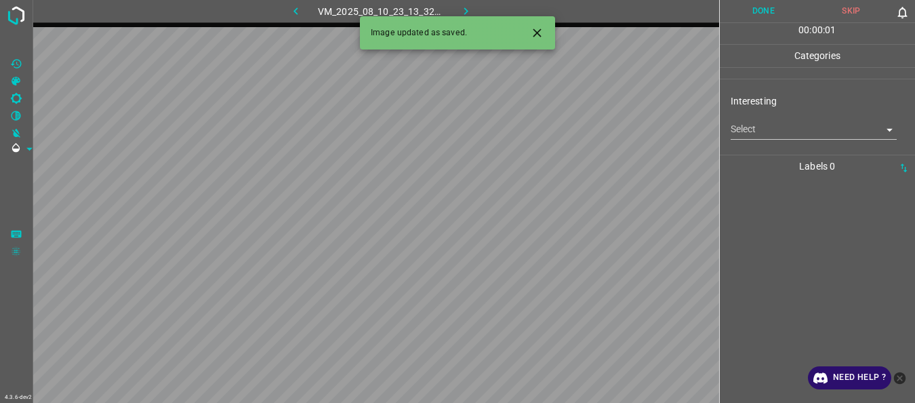
click at [748, 127] on body "4.3.6-dev2 VM_2025_08_10_23_13_32_138_06.gif Done Skip 0 00 : 00 : 01 Categorie…" at bounding box center [457, 201] width 915 height 403
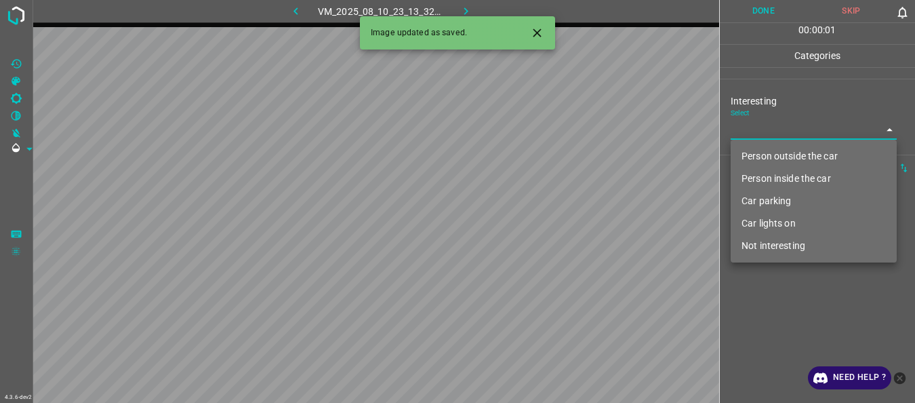
click at [746, 150] on li "Person outside the car" at bounding box center [814, 156] width 166 height 22
type input "Person outside the car"
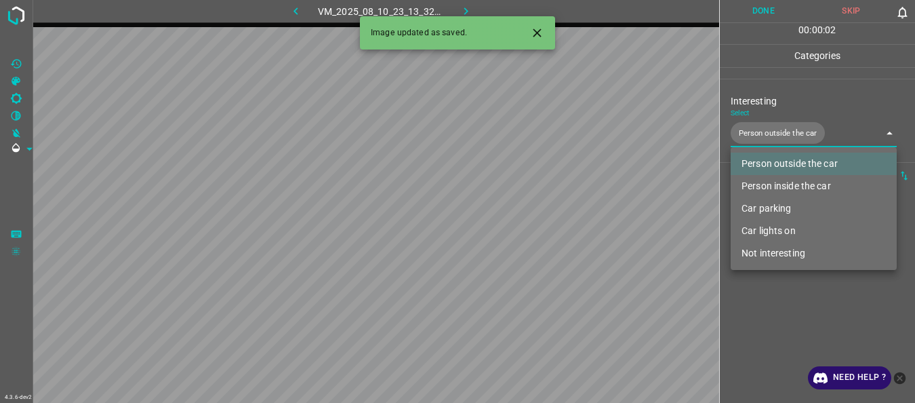
click at [791, 313] on div at bounding box center [457, 201] width 915 height 403
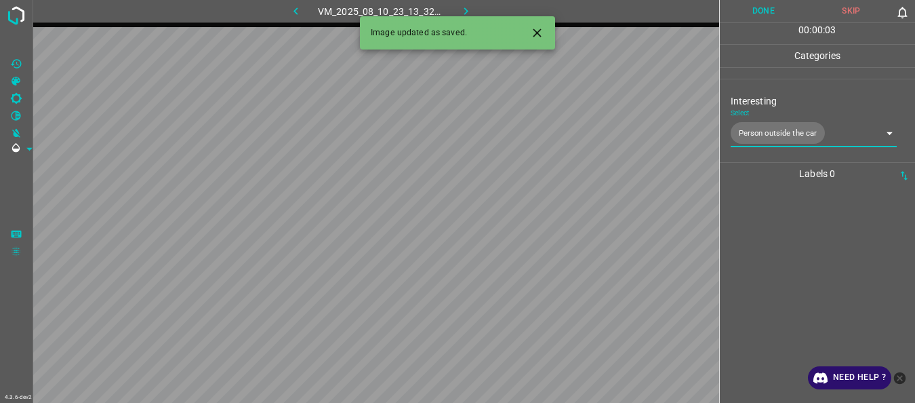
click at [755, 16] on button "Done" at bounding box center [764, 11] width 88 height 22
click at [472, 5] on icon "button" at bounding box center [466, 11] width 14 height 14
click at [743, 127] on body "4.3.6-dev2 VM_2025_08_05_23_37_49_923_07.gif Done Skip 0 00 : 00 : 02 Categorie…" at bounding box center [457, 201] width 915 height 403
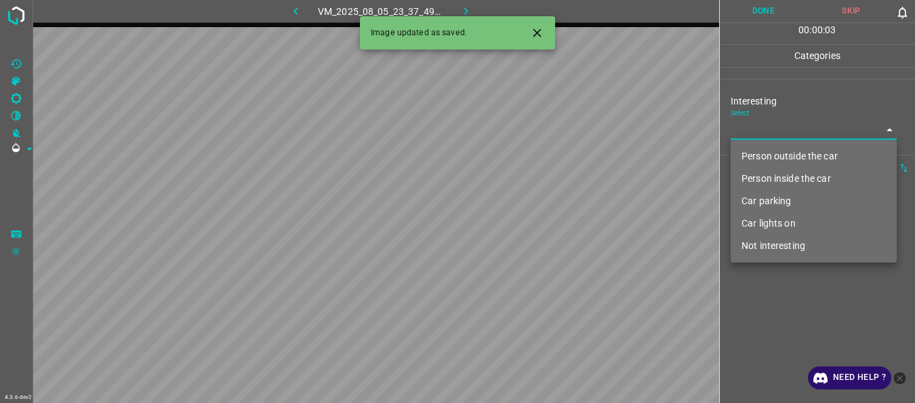
click at [759, 176] on li "Person inside the car" at bounding box center [814, 178] width 166 height 22
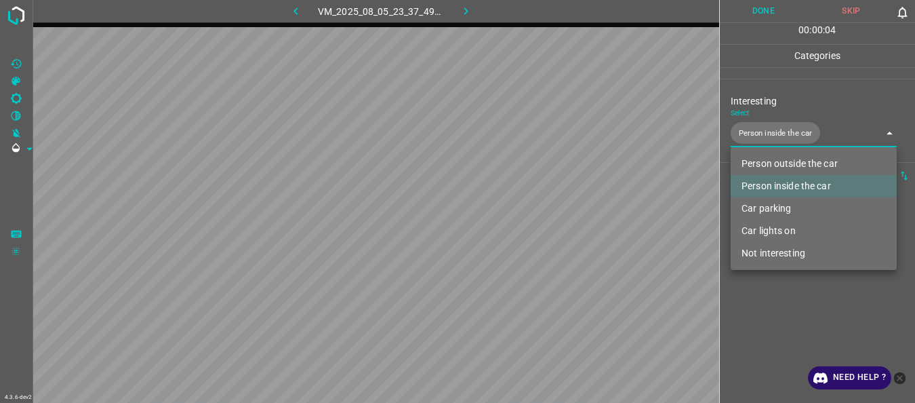
click at [764, 231] on li "Car lights on" at bounding box center [814, 231] width 166 height 22
type input "Person inside the car,Car lights on"
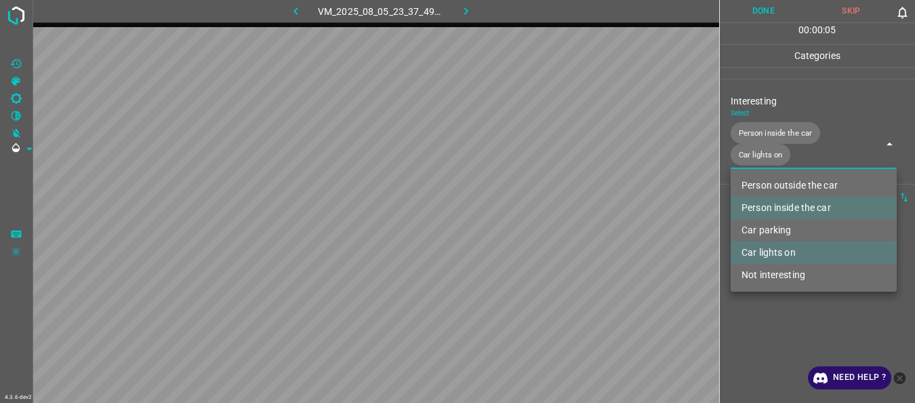
click at [767, 313] on div at bounding box center [457, 201] width 915 height 403
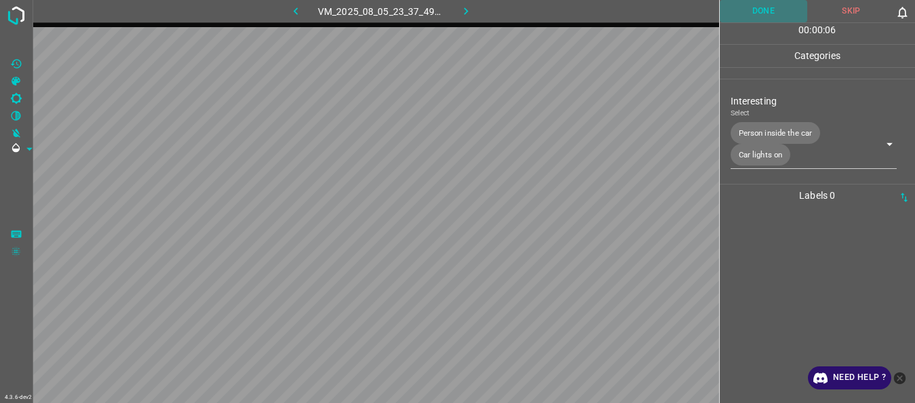
click at [746, 20] on button "Done" at bounding box center [764, 11] width 88 height 22
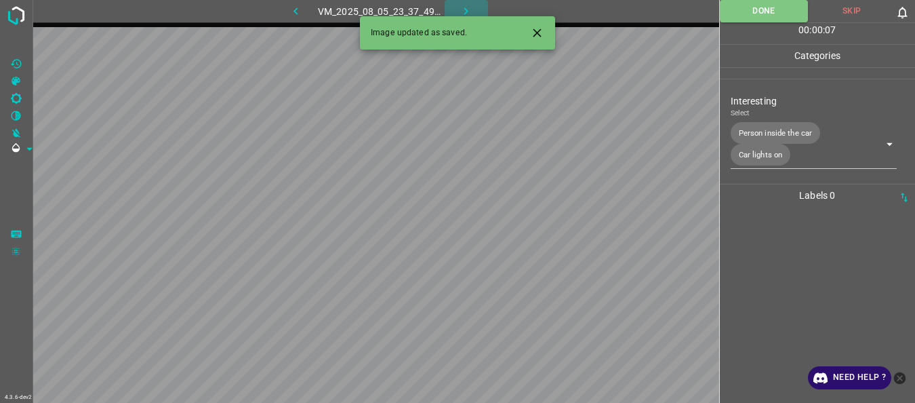
click at [460, 5] on icon "button" at bounding box center [466, 11] width 14 height 14
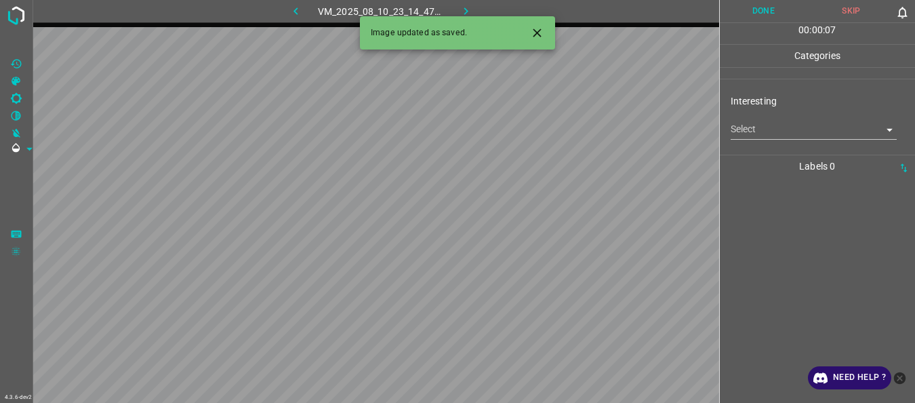
click at [744, 134] on body "4.3.6-dev2 VM_2025_08_10_23_14_47_000_05.gif Done Skip 0 00 : 00 : 07 Categorie…" at bounding box center [457, 201] width 915 height 403
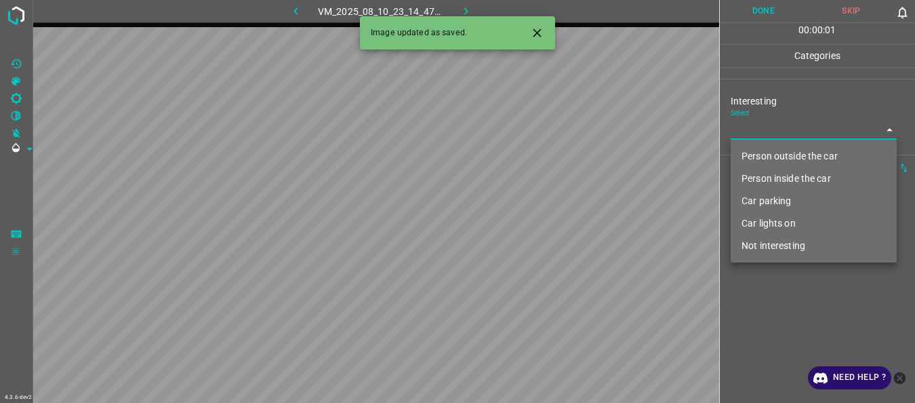
click at [742, 176] on li "Person inside the car" at bounding box center [814, 178] width 166 height 22
type input "Person inside the car"
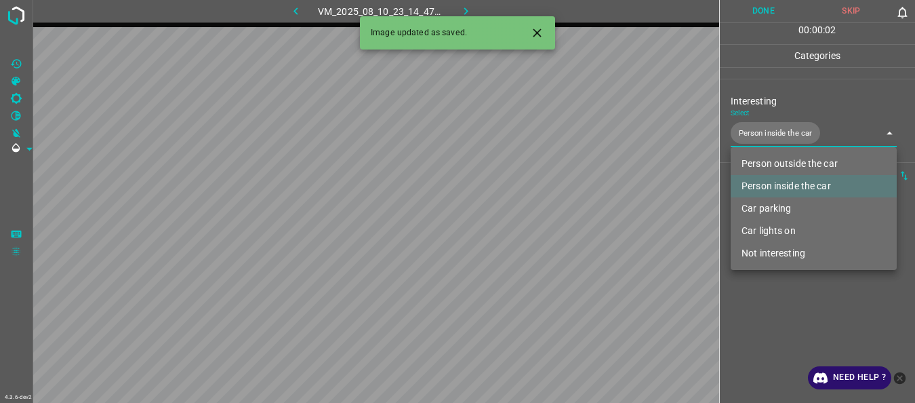
click at [755, 289] on div at bounding box center [457, 201] width 915 height 403
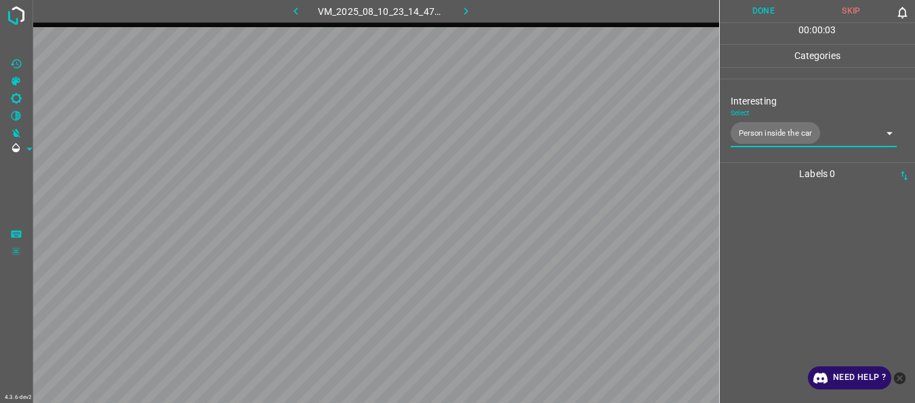
click at [744, 7] on button "Done" at bounding box center [764, 11] width 88 height 22
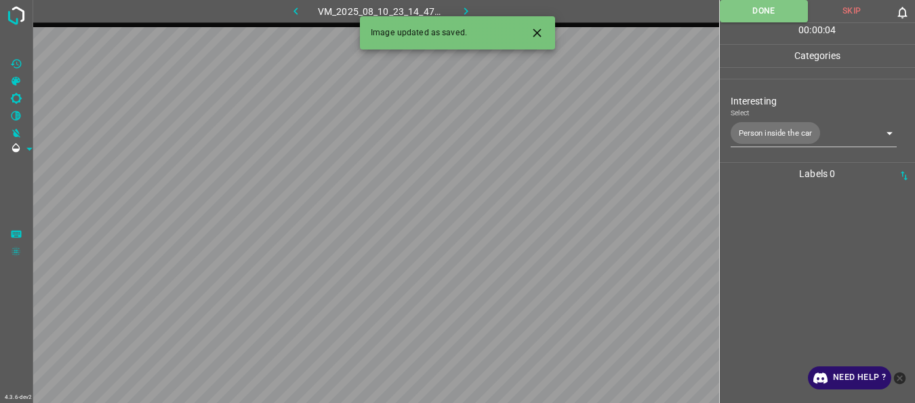
click at [462, 5] on icon "button" at bounding box center [466, 11] width 14 height 14
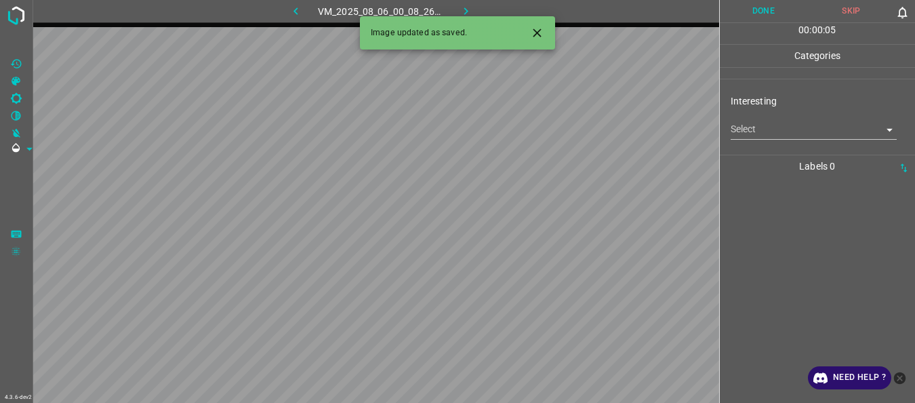
click at [748, 134] on body "4.3.6-dev2 VM_2025_08_06_00_08_26_476_01.gif Done Skip 0 00 : 00 : 05 Categorie…" at bounding box center [457, 201] width 915 height 403
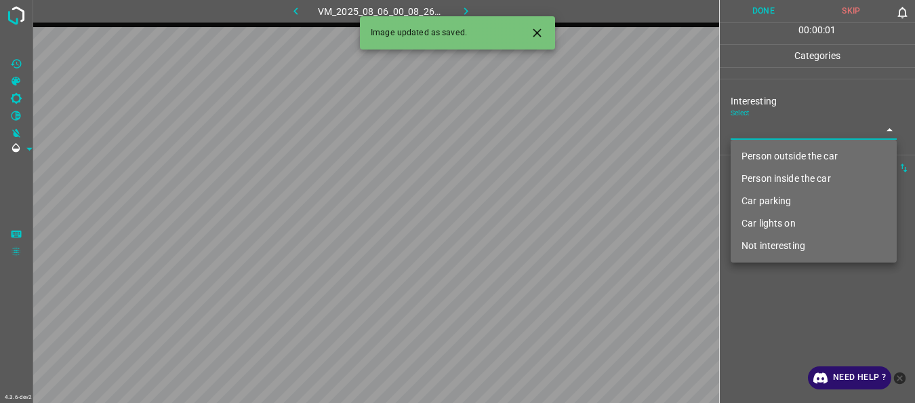
click at [751, 158] on li "Person outside the car" at bounding box center [814, 156] width 166 height 22
type input "Person outside the car"
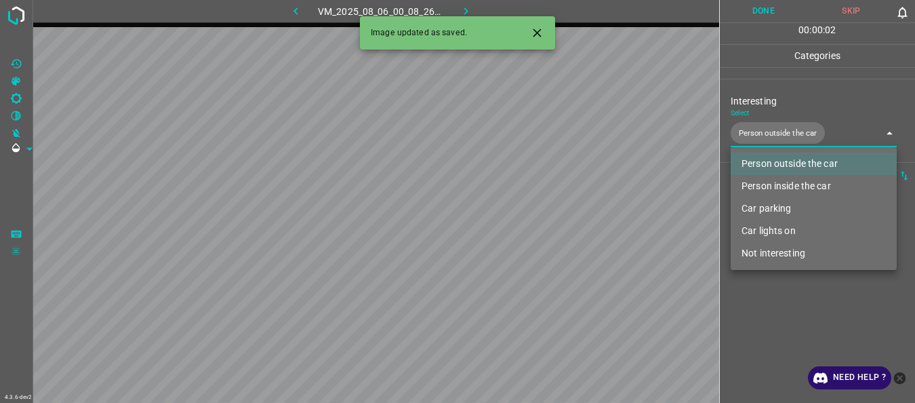
click at [759, 292] on div at bounding box center [457, 201] width 915 height 403
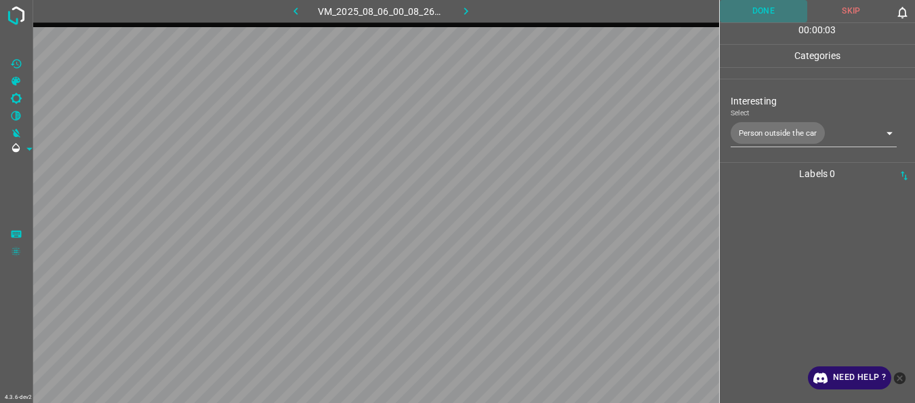
click at [754, 12] on button "Done" at bounding box center [764, 11] width 88 height 22
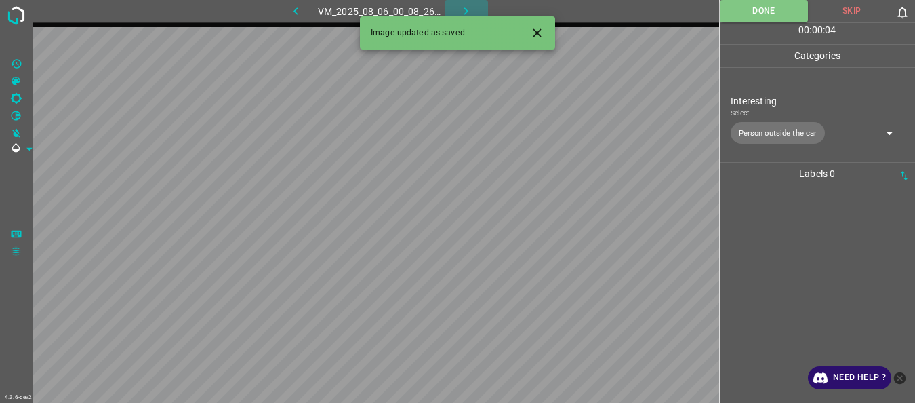
click at [461, 7] on icon "button" at bounding box center [466, 11] width 14 height 14
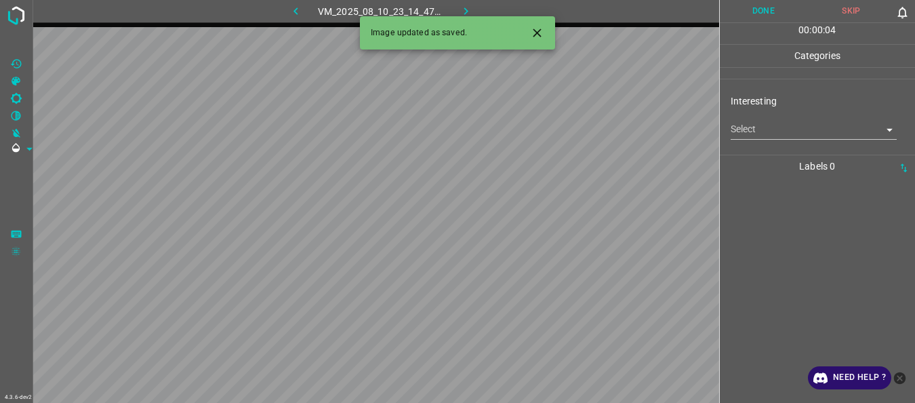
click at [734, 131] on body "4.3.6-dev2 VM_2025_08_10_23_14_47_000_11.gif Done Skip 0 00 : 00 : 04 Categorie…" at bounding box center [457, 201] width 915 height 403
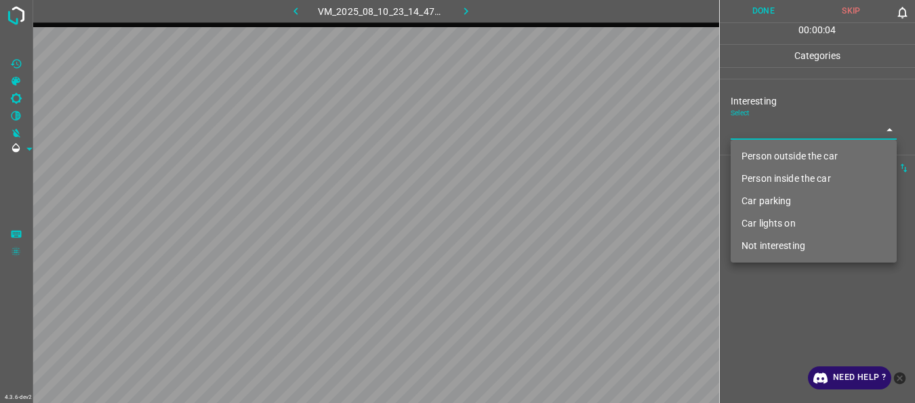
click at [781, 176] on li "Person inside the car" at bounding box center [814, 178] width 166 height 22
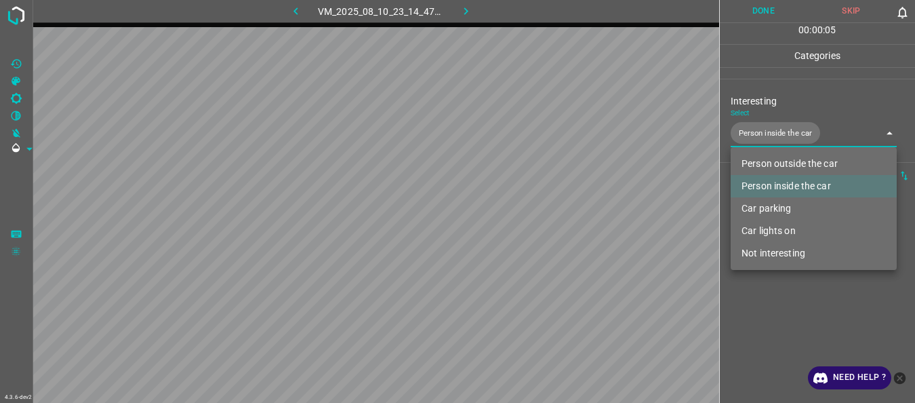
drag, startPoint x: 768, startPoint y: 224, endPoint x: 767, endPoint y: 201, distance: 22.4
click at [769, 220] on li "Car lights on" at bounding box center [814, 231] width 166 height 22
type input "Person inside the car,Car lights on"
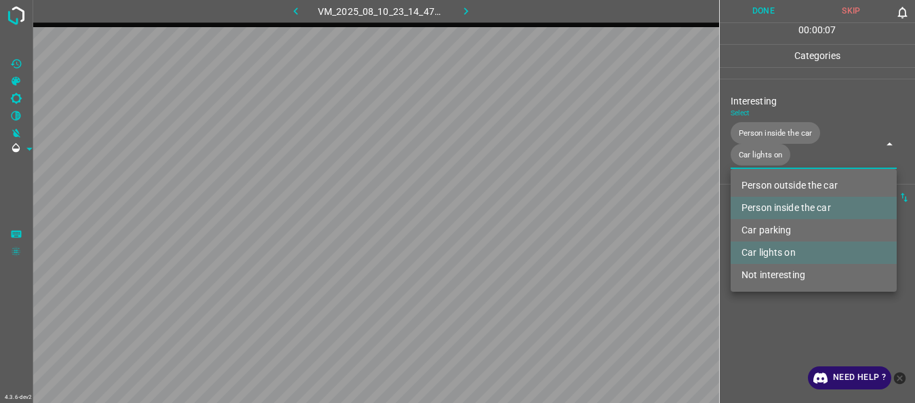
click at [755, 323] on div at bounding box center [457, 201] width 915 height 403
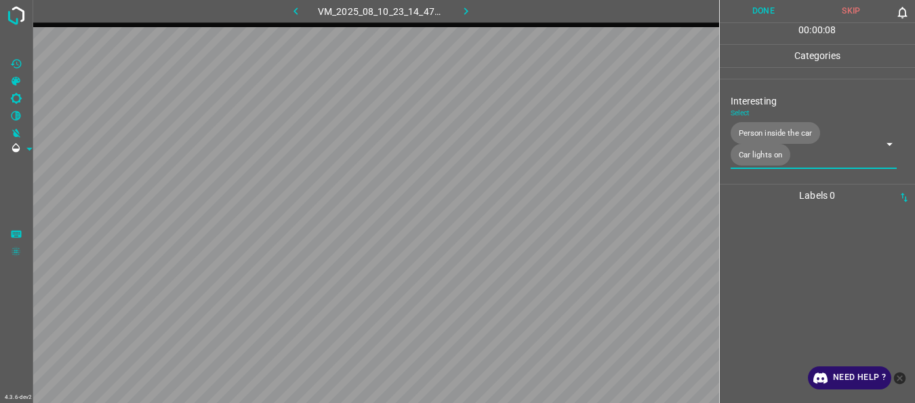
click at [758, 9] on button "Done" at bounding box center [764, 11] width 88 height 22
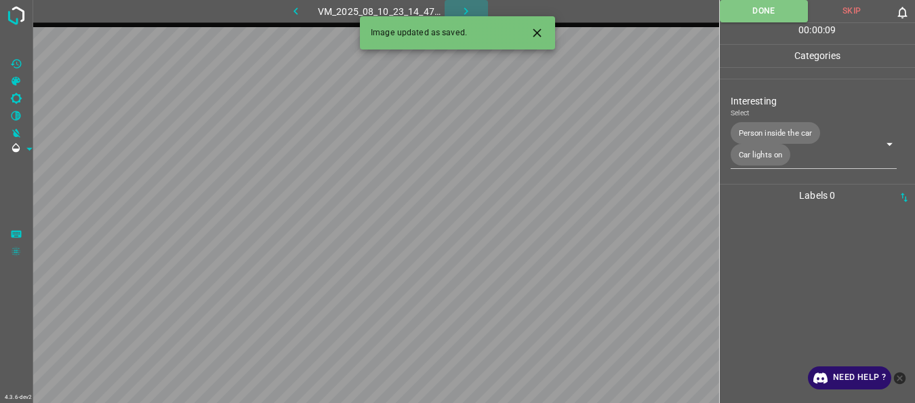
click at [466, 12] on icon "button" at bounding box center [466, 11] width 14 height 14
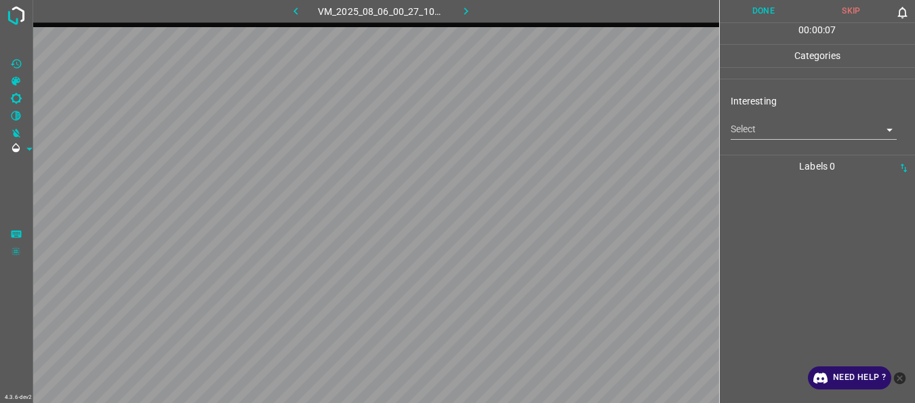
click at [763, 132] on body "4.3.6-dev2 VM_2025_08_06_00_27_10_589_02.gif Done Skip 0 00 : 00 : 07 Categorie…" at bounding box center [457, 201] width 915 height 403
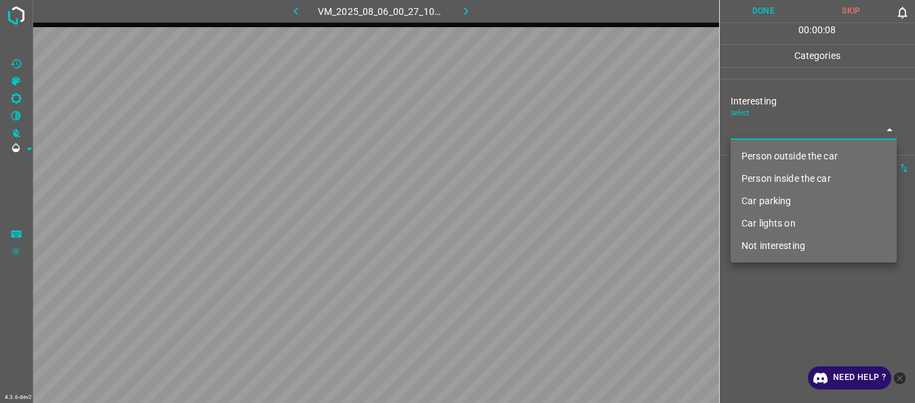
click at [756, 243] on li "Not interesting" at bounding box center [814, 246] width 166 height 22
type input "Not interesting"
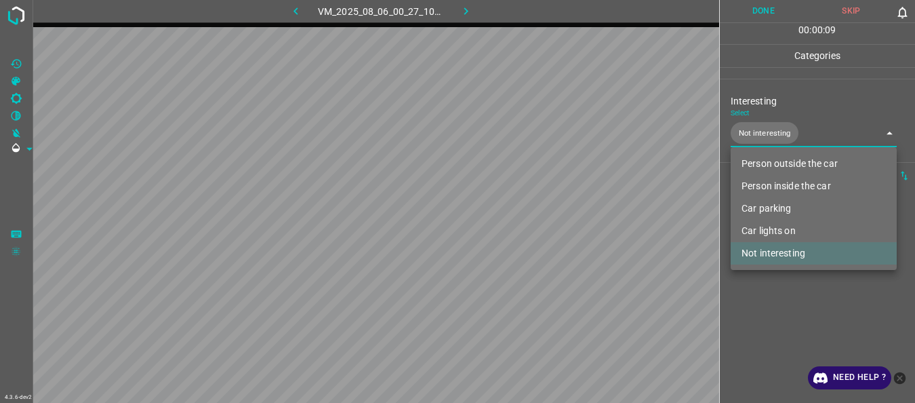
click at [754, 300] on div at bounding box center [457, 201] width 915 height 403
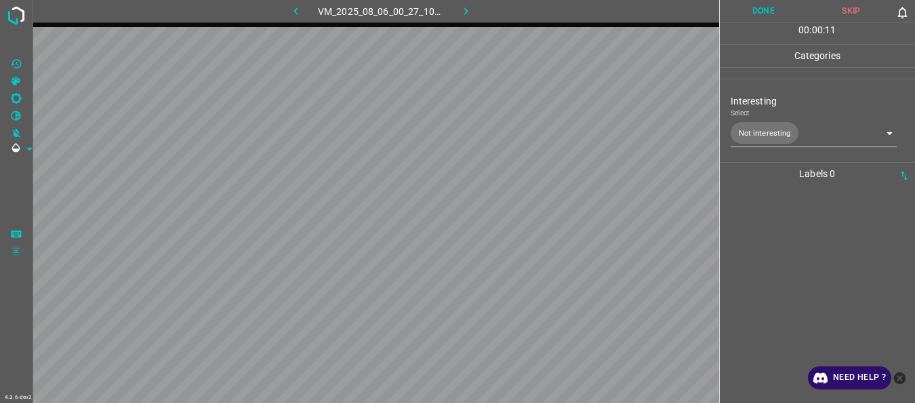
click at [772, 25] on div "00 : 00 : 11" at bounding box center [818, 33] width 196 height 21
click at [763, 11] on button "Done" at bounding box center [764, 11] width 88 height 22
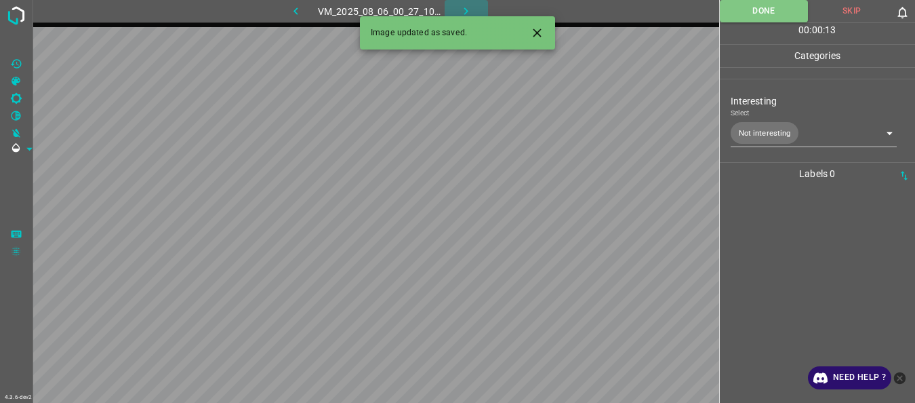
click at [466, 10] on icon "button" at bounding box center [466, 11] width 14 height 14
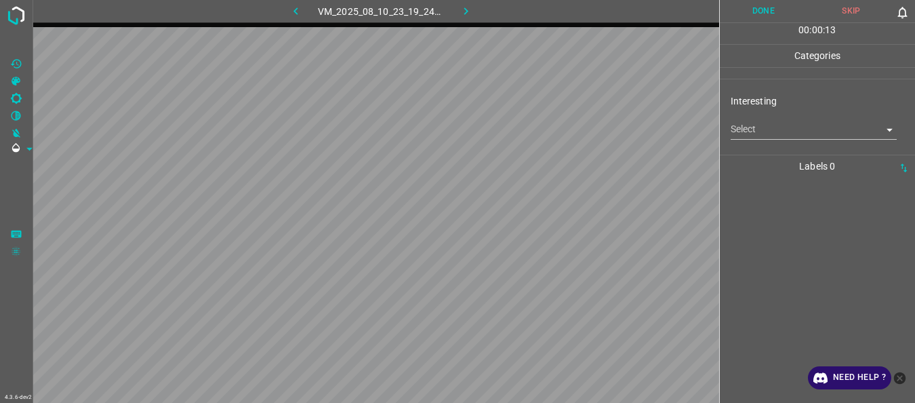
click at [757, 132] on body "4.3.6-dev2 VM_2025_08_10_23_19_24_969_00.gif Done Skip 0 00 : 00 : 13 Categorie…" at bounding box center [457, 201] width 915 height 403
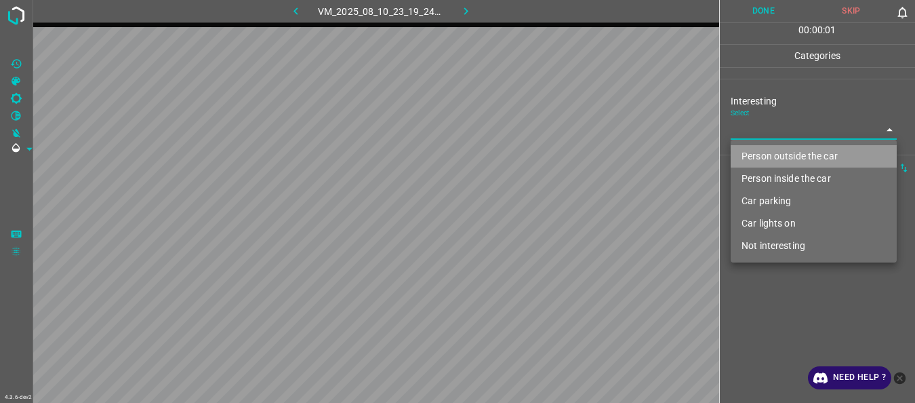
click at [774, 163] on li "Person outside the car" at bounding box center [814, 156] width 166 height 22
type input "Person outside the car"
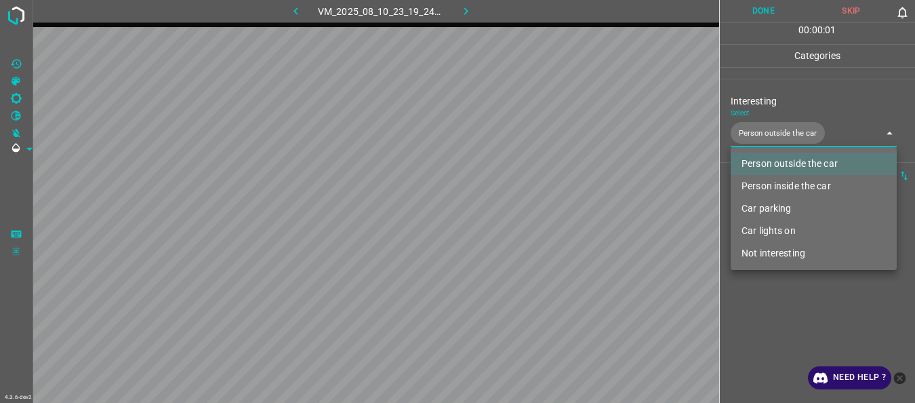
click at [778, 304] on div at bounding box center [457, 201] width 915 height 403
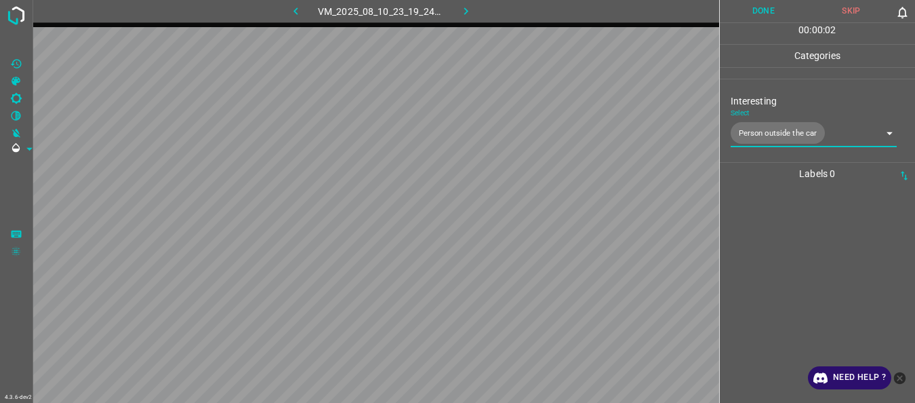
click at [754, 12] on button "Done" at bounding box center [764, 11] width 88 height 22
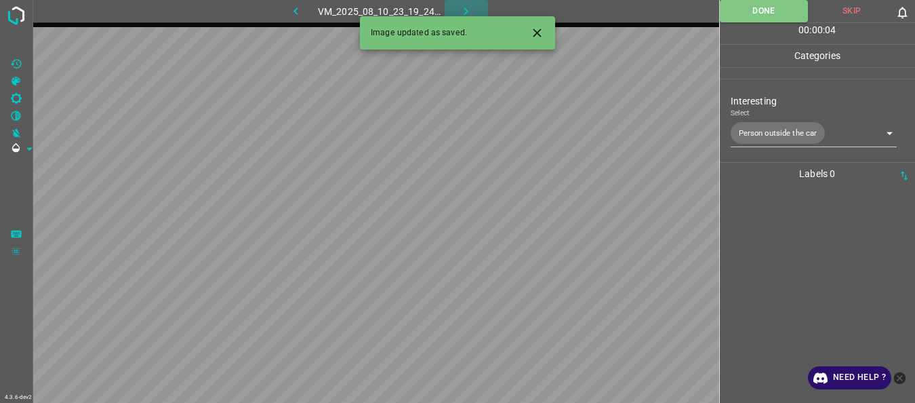
click at [473, 7] on icon "button" at bounding box center [466, 11] width 14 height 14
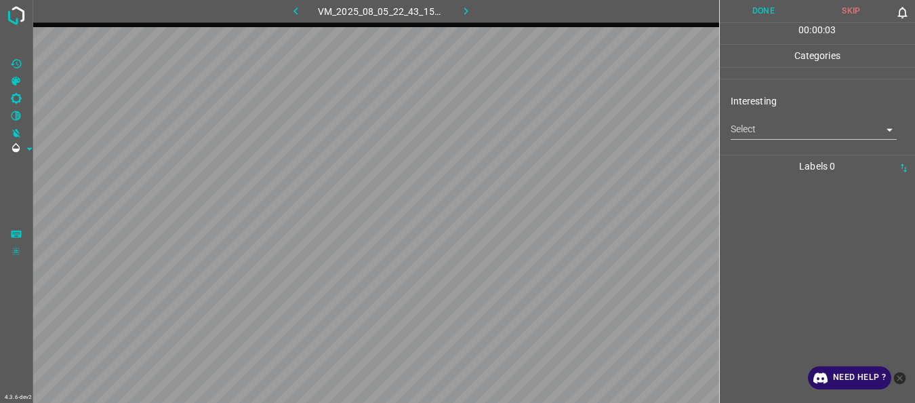
click at [759, 132] on body "4.3.6-dev2 VM_2025_08_05_22_43_15_775_09.gif Done Skip 0 00 : 00 : 03 Categorie…" at bounding box center [457, 201] width 915 height 403
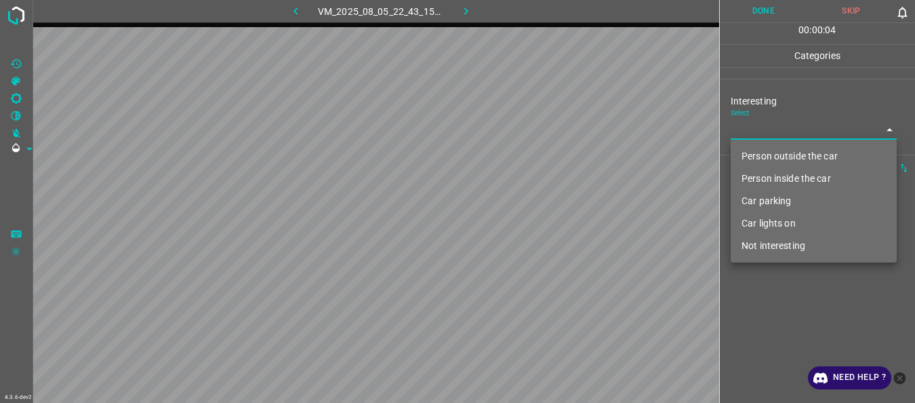
click at [763, 195] on li "Car parking" at bounding box center [814, 201] width 166 height 22
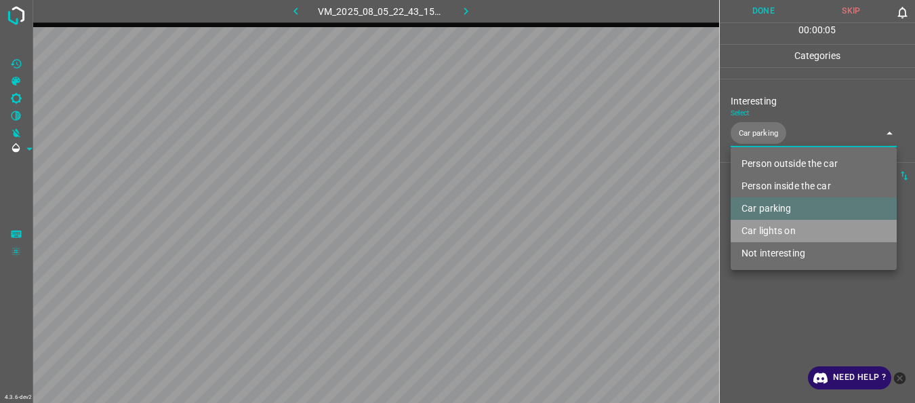
click at [763, 228] on li "Car lights on" at bounding box center [814, 231] width 166 height 22
type input "Car parking,Car lights on"
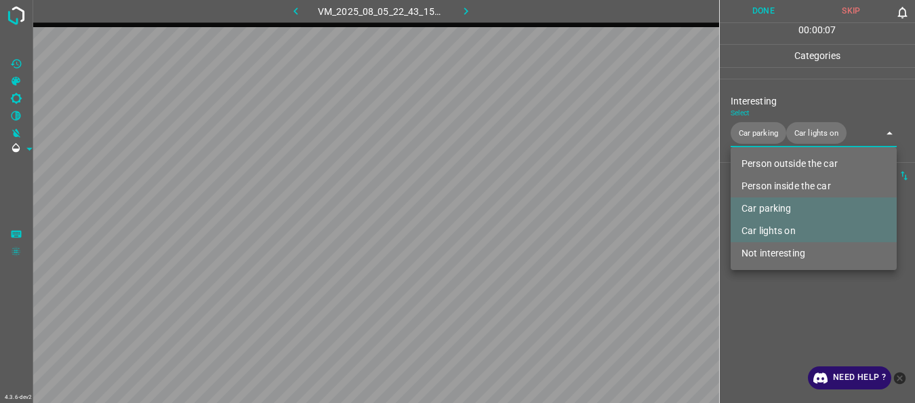
drag, startPoint x: 765, startPoint y: 307, endPoint x: 769, endPoint y: 299, distance: 9.1
click at [765, 308] on div at bounding box center [457, 201] width 915 height 403
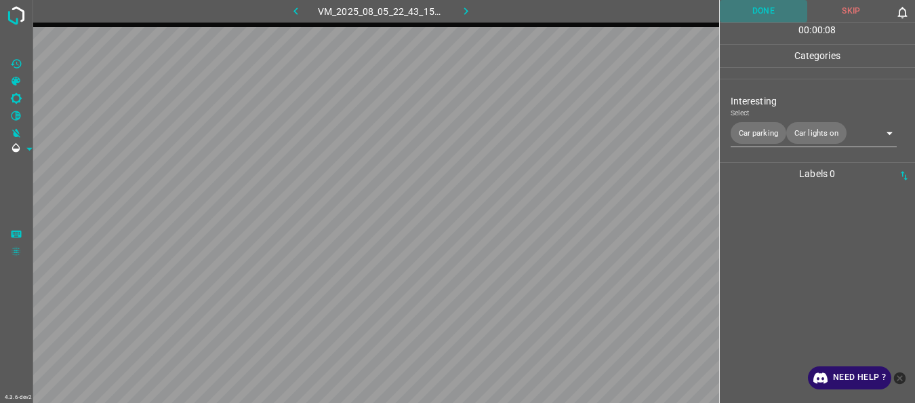
click at [763, 17] on button "Done" at bounding box center [764, 11] width 88 height 22
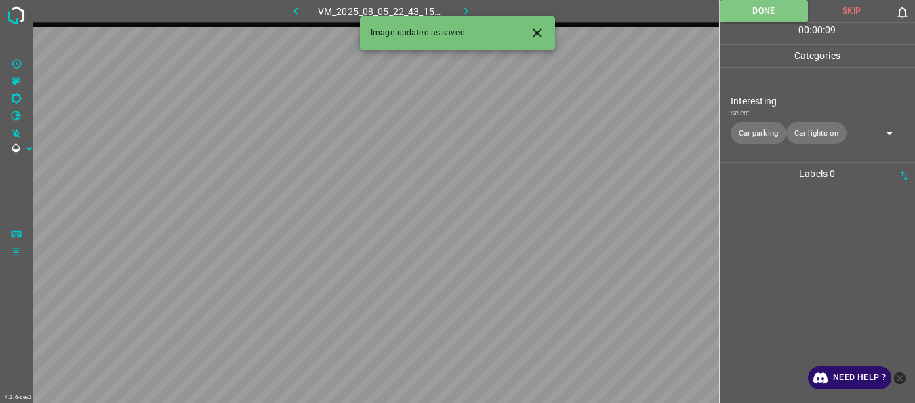
click at [466, 16] on icon "button" at bounding box center [466, 11] width 14 height 14
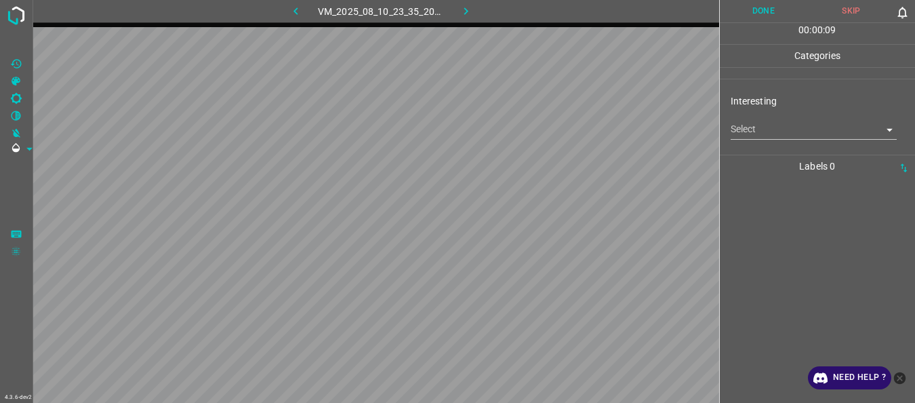
click at [779, 129] on body "4.3.6-dev2 VM_2025_08_10_23_35_20_613_01.gif Done Skip 0 00 : 00 : 09 Categorie…" at bounding box center [457, 201] width 915 height 403
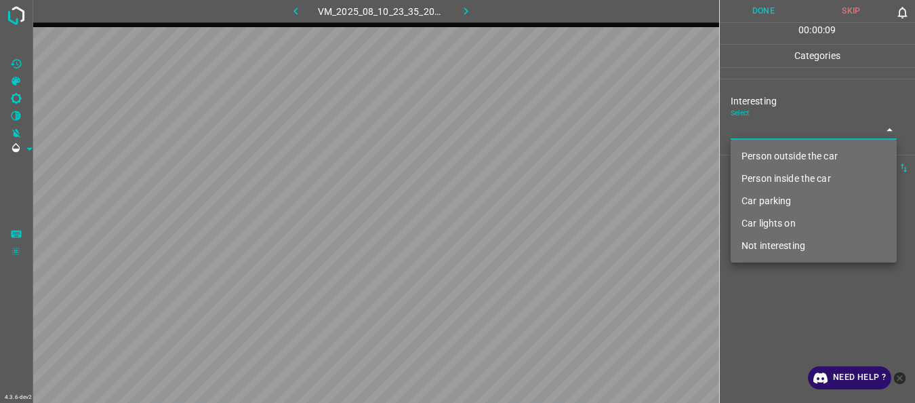
click at [776, 153] on li "Person outside the car" at bounding box center [814, 156] width 166 height 22
type input "Person outside the car"
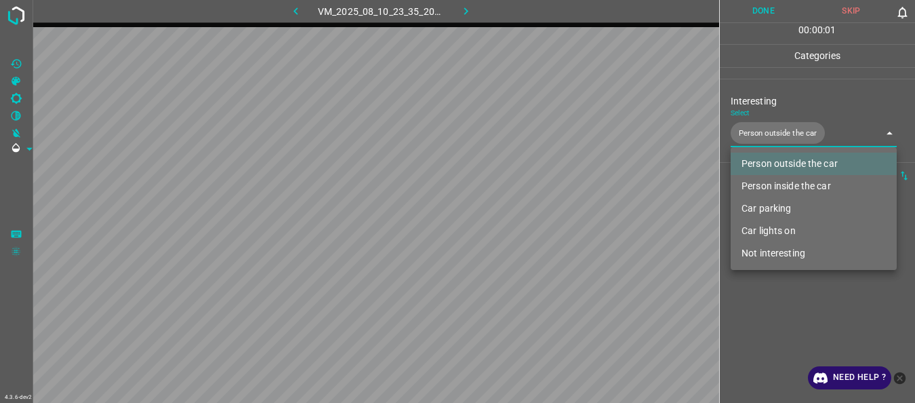
click at [766, 307] on div at bounding box center [457, 201] width 915 height 403
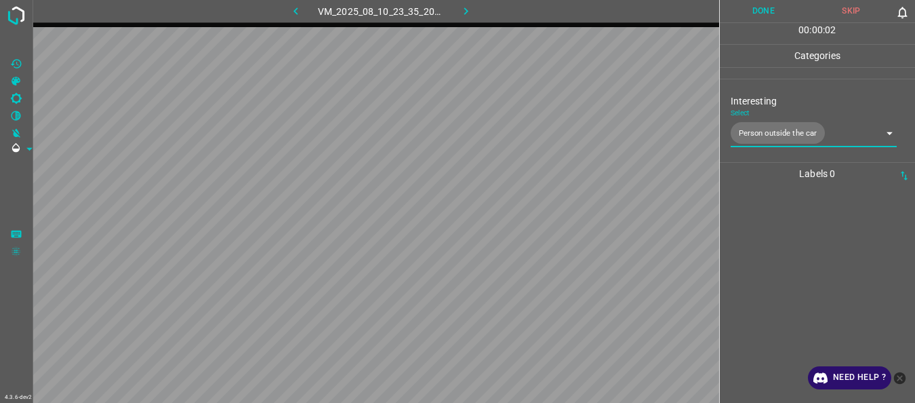
click at [766, 8] on button "Done" at bounding box center [764, 11] width 88 height 22
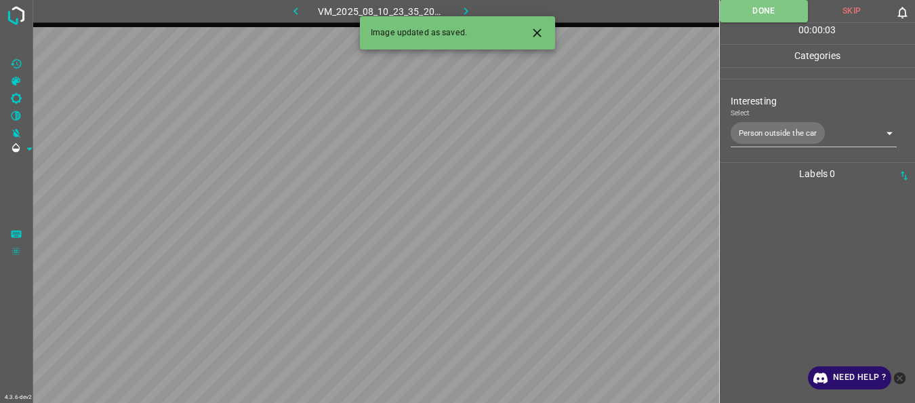
drag, startPoint x: 451, startPoint y: 2, endPoint x: 457, endPoint y: 9, distance: 9.6
click at [457, 9] on button "button" at bounding box center [466, 11] width 43 height 22
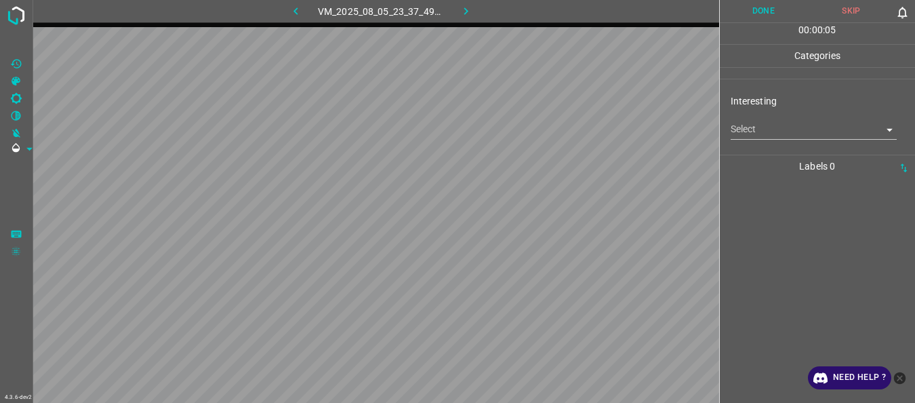
click at [757, 127] on body "4.3.6-dev2 VM_2025_08_05_23_37_49_923_02.gif Done Skip 0 00 : 00 : 05 Categorie…" at bounding box center [457, 201] width 915 height 403
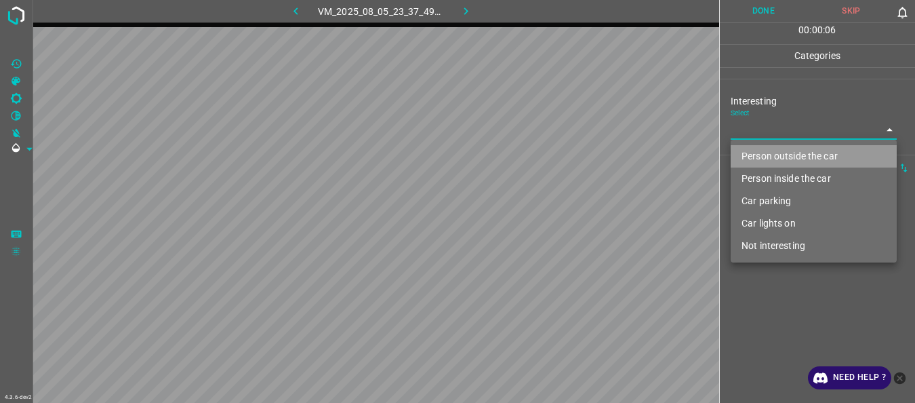
click at [759, 151] on li "Person outside the car" at bounding box center [814, 156] width 166 height 22
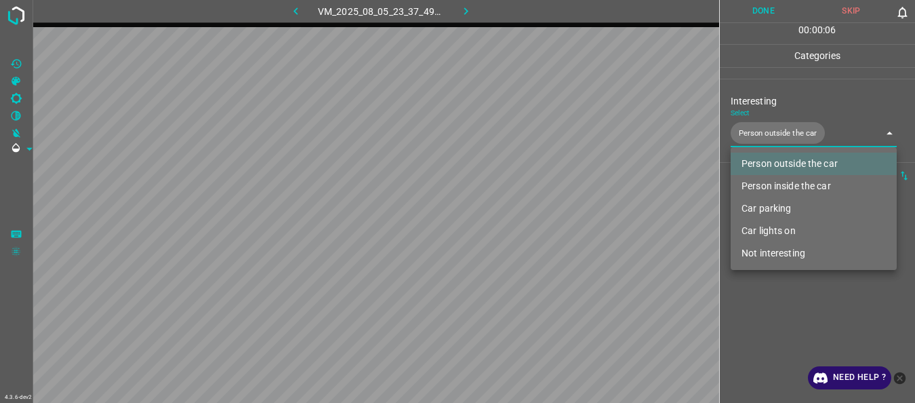
click at [758, 181] on li "Person inside the car" at bounding box center [814, 186] width 166 height 22
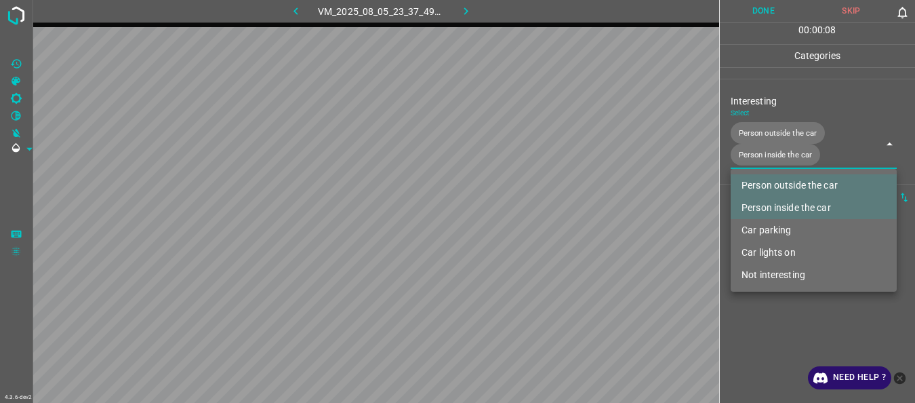
click at [775, 239] on li "Car parking" at bounding box center [814, 230] width 166 height 22
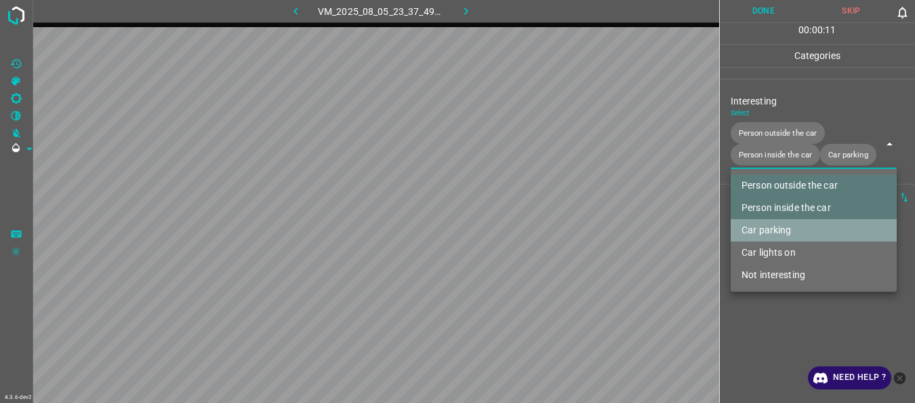
click at [772, 231] on li "Car parking" at bounding box center [814, 230] width 166 height 22
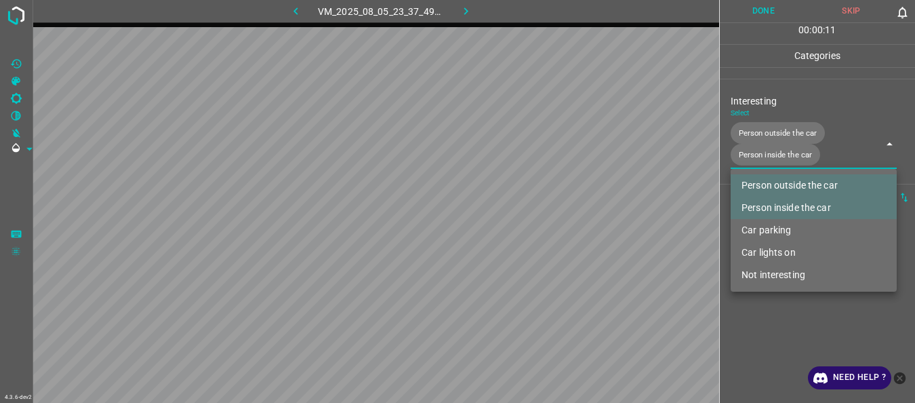
click at [770, 252] on li "Car lights on" at bounding box center [814, 252] width 166 height 22
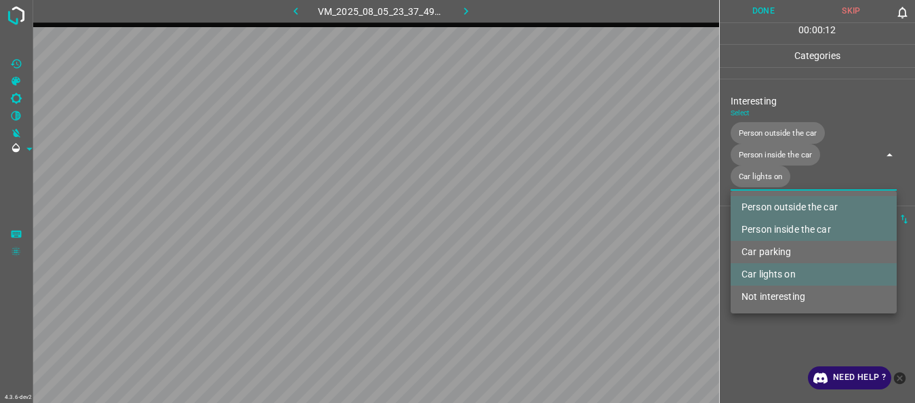
type input "Person outside the car,Person inside the car,Car lights on"
click at [763, 327] on div at bounding box center [457, 201] width 915 height 403
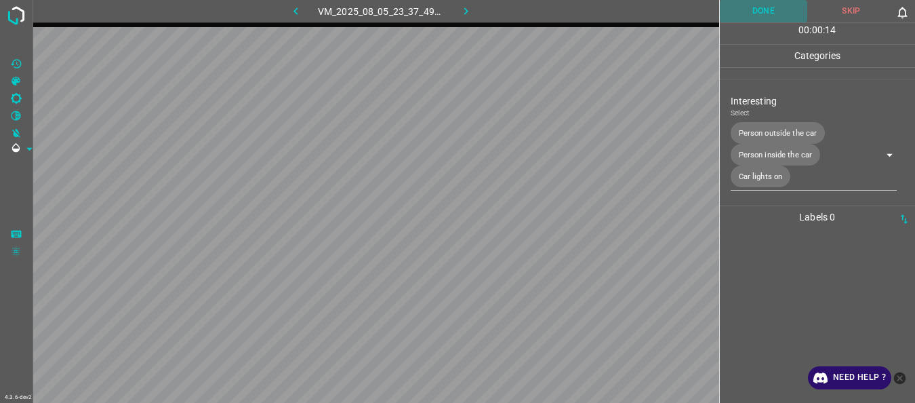
click at [755, 13] on button "Done" at bounding box center [764, 11] width 88 height 22
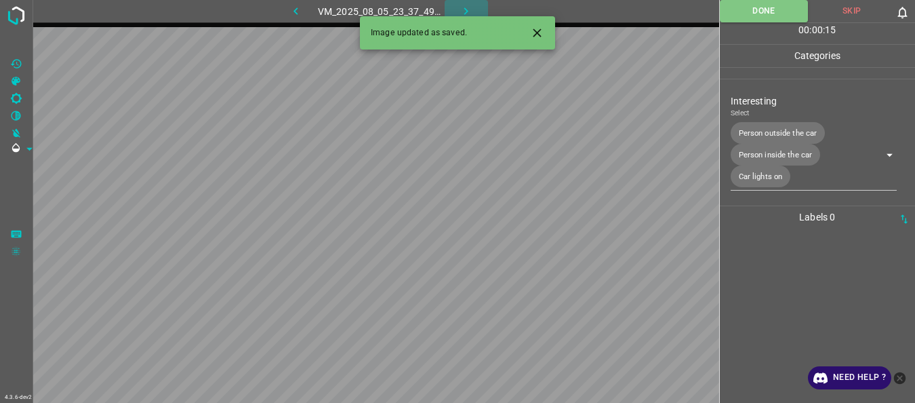
click at [459, 9] on icon "button" at bounding box center [466, 11] width 14 height 14
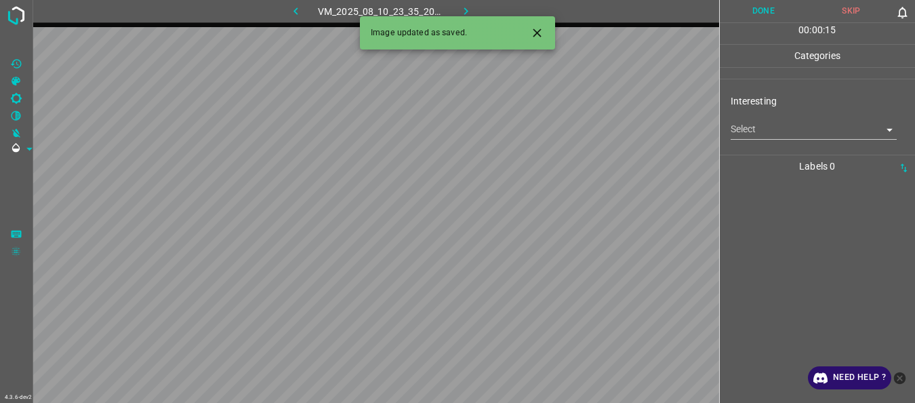
click at [760, 131] on body "4.3.6-dev2 VM_2025_08_10_23_35_20_613_00.gif Done Skip 0 00 : 00 : 15 Categorie…" at bounding box center [457, 201] width 915 height 403
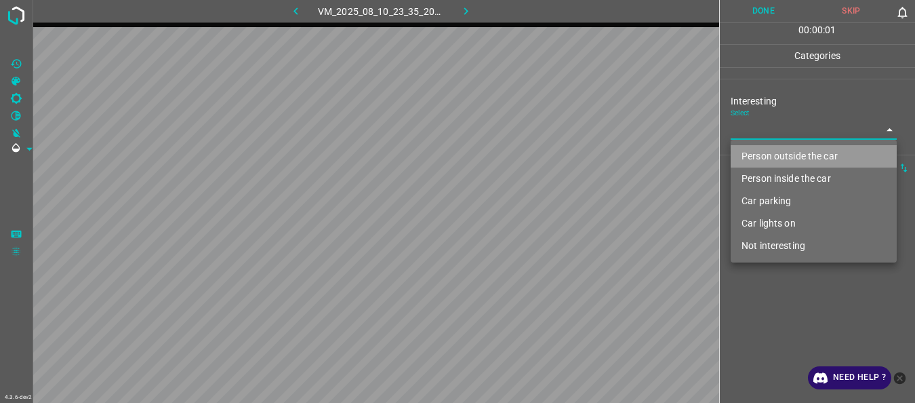
click at [760, 149] on li "Person outside the car" at bounding box center [814, 156] width 166 height 22
type input "Person outside the car"
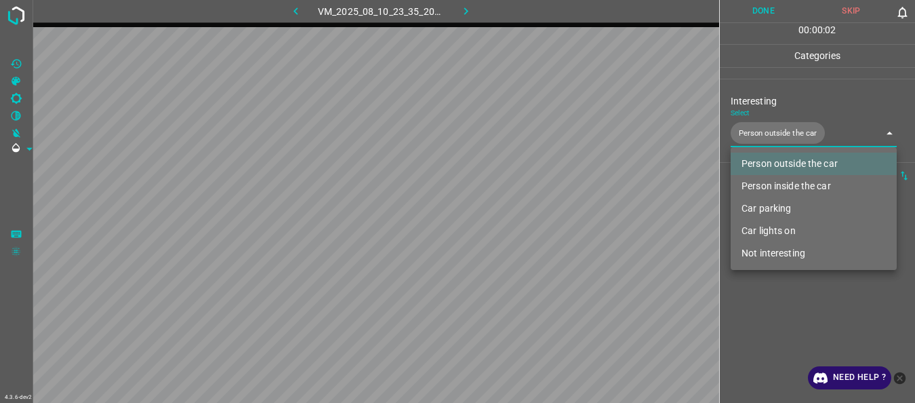
click at [802, 323] on div at bounding box center [457, 201] width 915 height 403
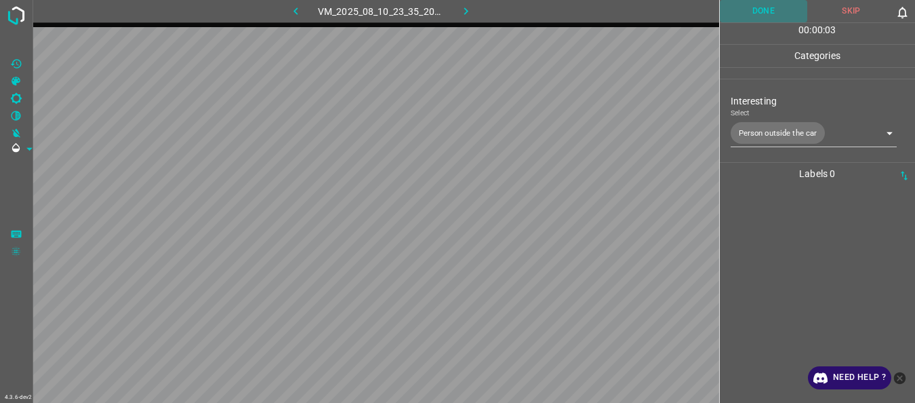
click at [762, 22] on button "Done" at bounding box center [764, 11] width 88 height 22
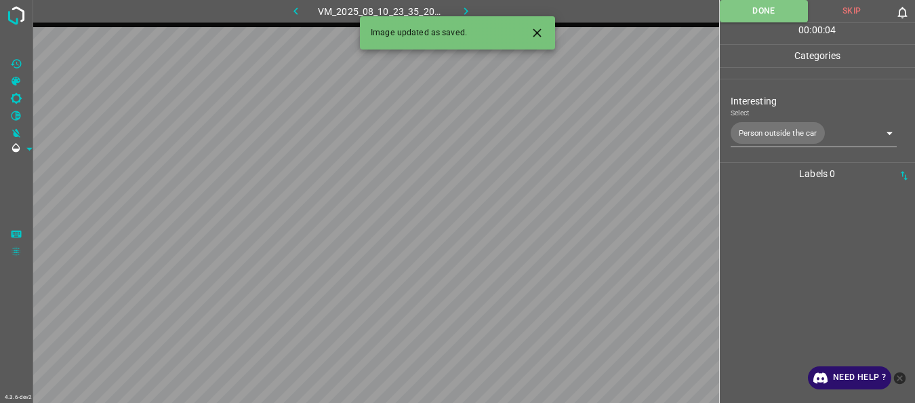
click at [462, 12] on icon "button" at bounding box center [466, 11] width 14 height 14
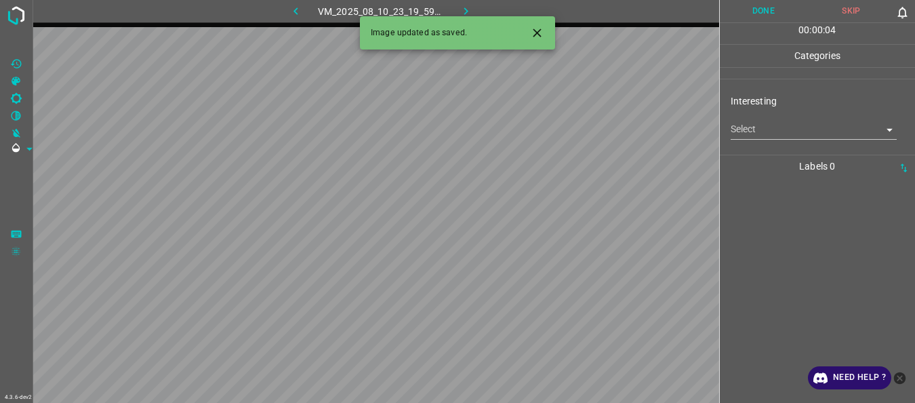
click at [757, 138] on body "4.3.6-dev2 VM_2025_08_10_23_19_59_720_04.gif Done Skip 0 00 : 00 : 04 Categorie…" at bounding box center [457, 201] width 915 height 403
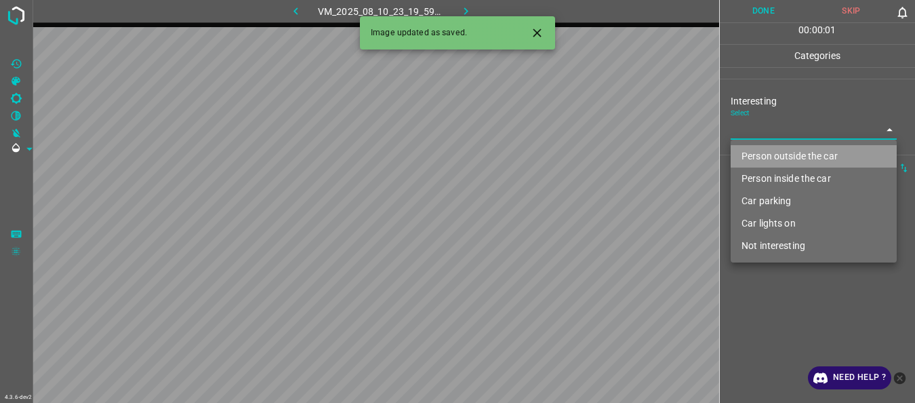
click at [756, 160] on li "Person outside the car" at bounding box center [814, 156] width 166 height 22
type input "Person outside the car"
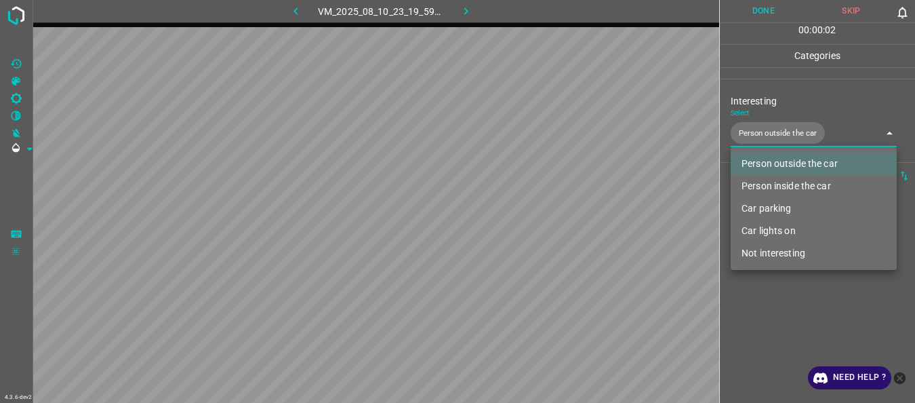
click at [776, 302] on div at bounding box center [457, 201] width 915 height 403
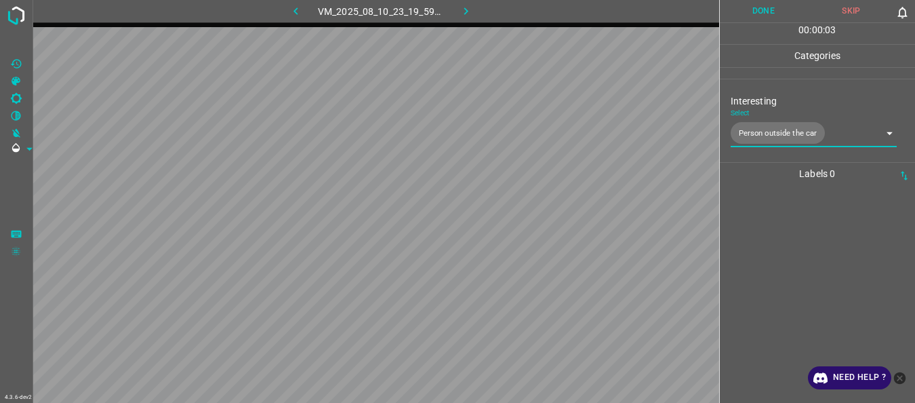
click at [763, 16] on button "Done" at bounding box center [764, 11] width 88 height 22
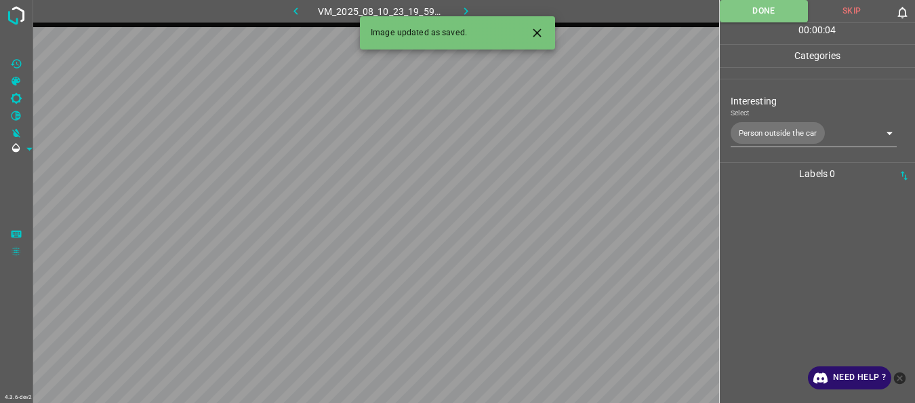
click at [465, 13] on icon "button" at bounding box center [466, 11] width 14 height 14
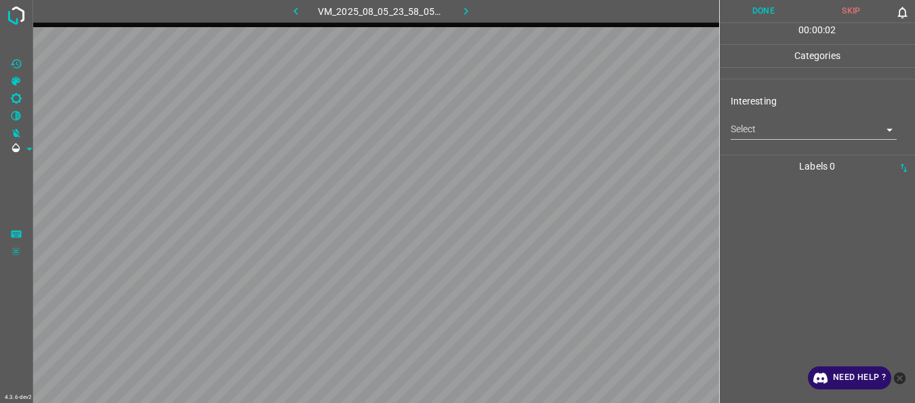
click at [775, 140] on div "Interesting Select ​" at bounding box center [818, 117] width 196 height 64
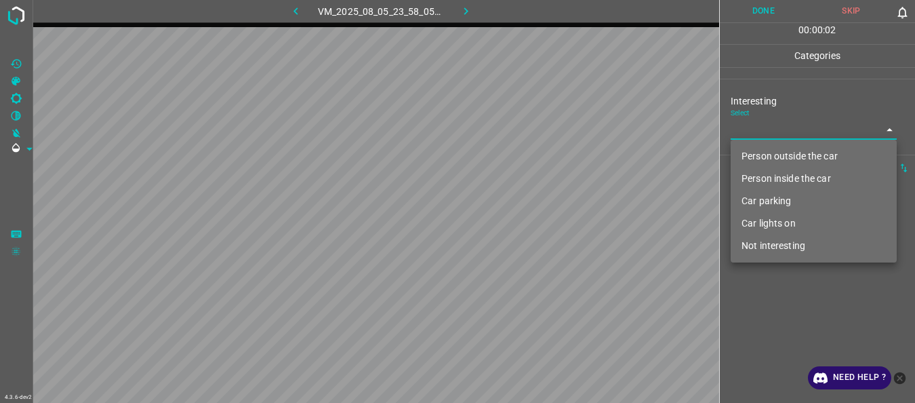
click at [773, 134] on body "4.3.6-dev2 VM_2025_08_05_23_58_05_504_03.gif Done Skip 0 00 : 00 : 02 Categorie…" at bounding box center [457, 201] width 915 height 403
click at [778, 239] on li "Not interesting" at bounding box center [814, 246] width 166 height 22
type input "Not interesting"
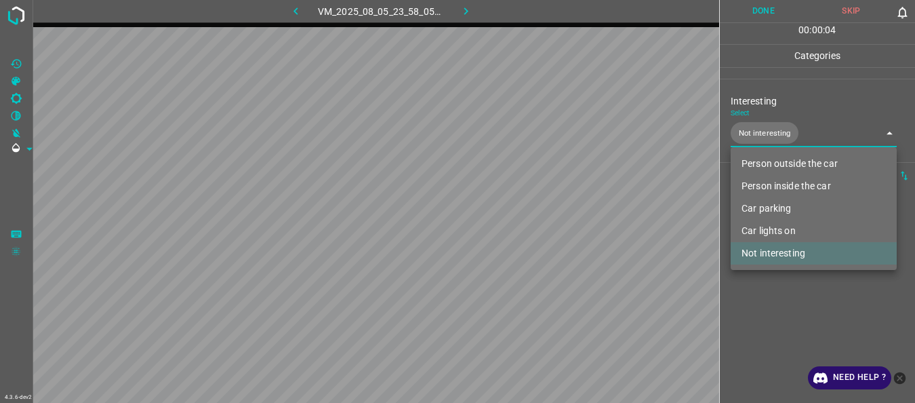
click at [764, 314] on div at bounding box center [457, 201] width 915 height 403
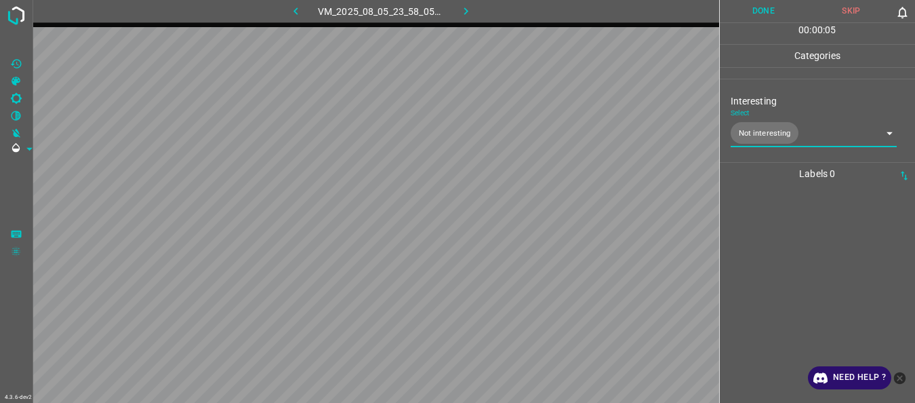
click at [762, 13] on button "Done" at bounding box center [764, 11] width 88 height 22
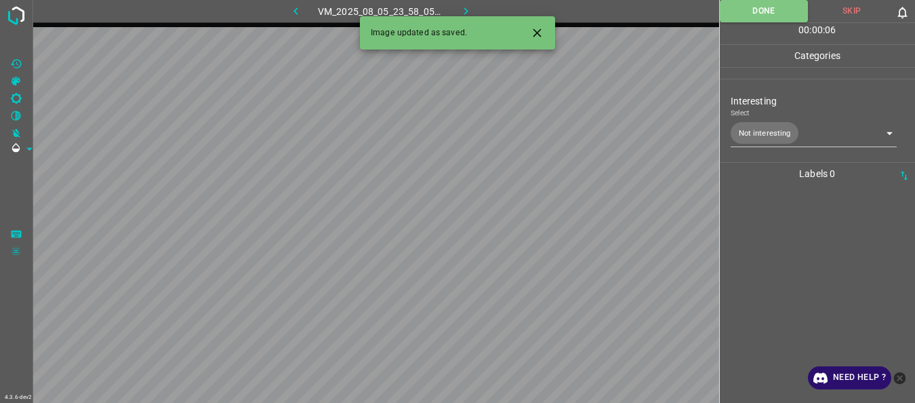
click at [474, 11] on button "button" at bounding box center [466, 11] width 43 height 22
click at [771, 130] on body "4.3.6-dev2 VM_2025_08_10_23_39_11_903_00.gif Done Skip 0 00 : 00 : 01 Categorie…" at bounding box center [457, 201] width 915 height 403
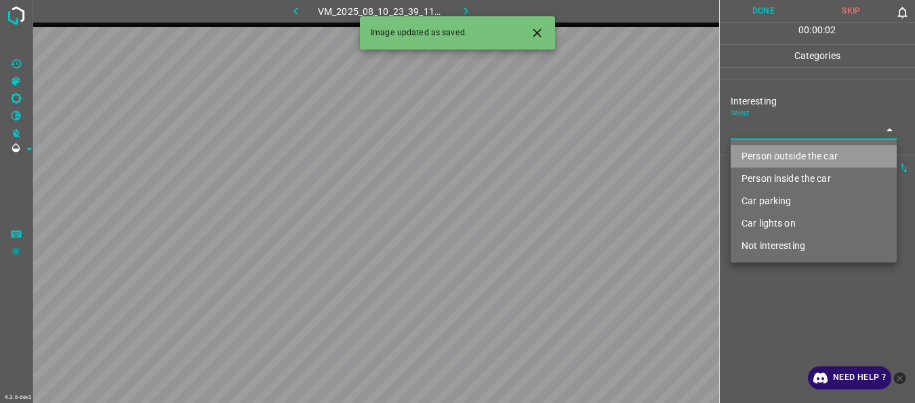
click at [771, 156] on li "Person outside the car" at bounding box center [814, 156] width 166 height 22
type input "Person outside the car"
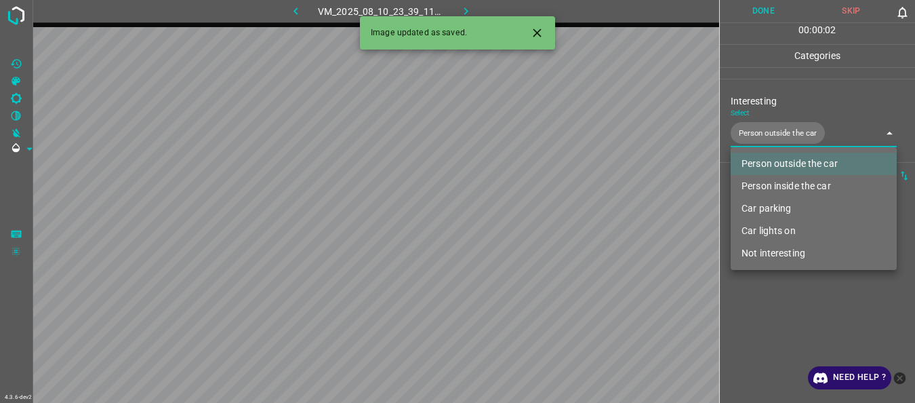
click at [772, 315] on div at bounding box center [457, 201] width 915 height 403
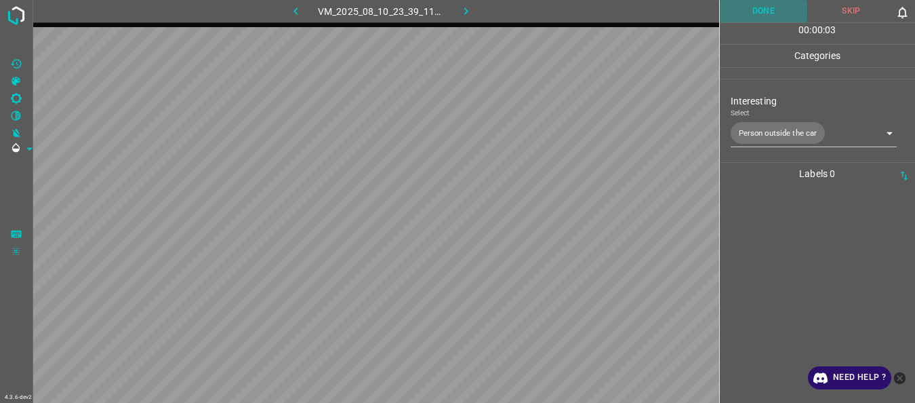
click at [765, 15] on button "Done" at bounding box center [764, 11] width 88 height 22
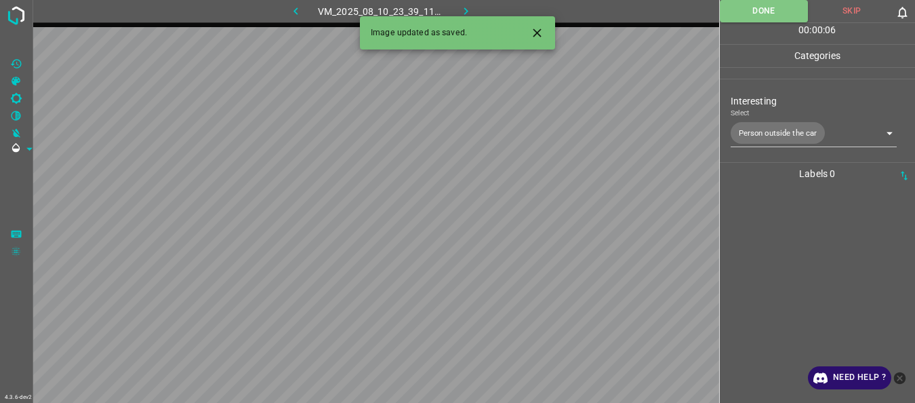
click at [462, 14] on icon "button" at bounding box center [466, 11] width 14 height 14
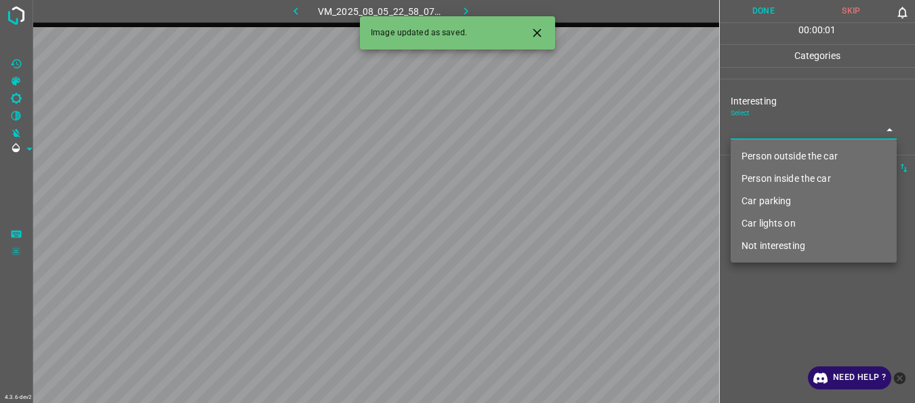
click at [756, 136] on body "4.3.6-dev2 VM_2025_08_05_22_58_07_069_01.gif Done Skip 0 00 : 00 : 01 Categorie…" at bounding box center [457, 201] width 915 height 403
click at [755, 197] on li "Car parking" at bounding box center [814, 201] width 166 height 22
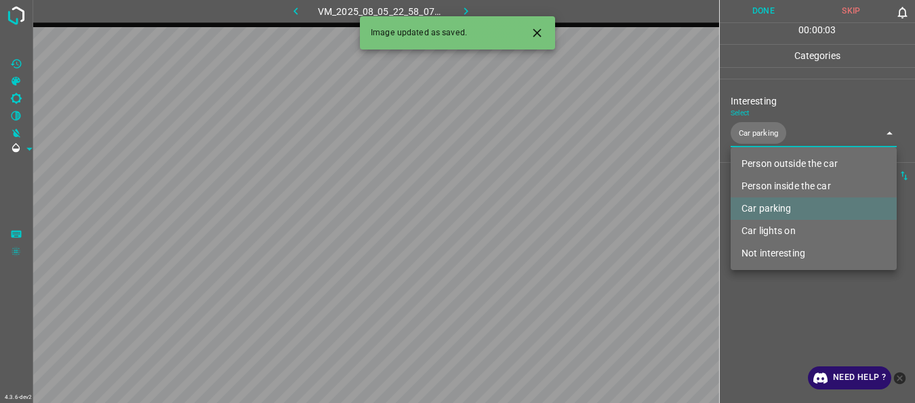
click at [761, 231] on li "Car lights on" at bounding box center [814, 231] width 166 height 22
type input "Car parking,Car lights on"
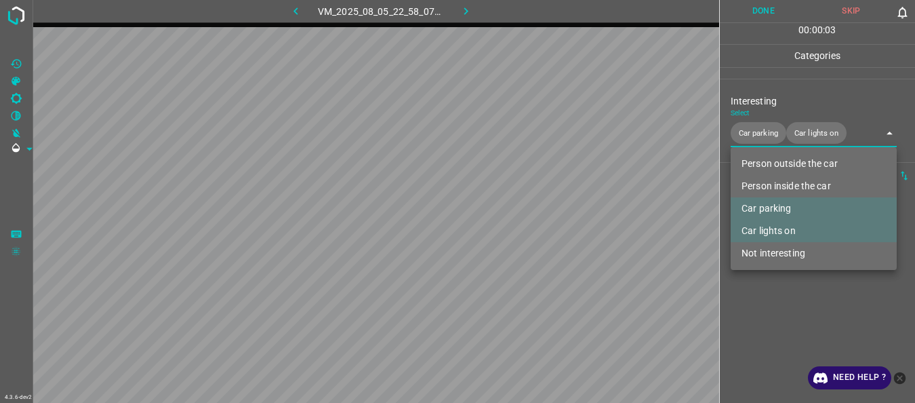
click at [774, 311] on div at bounding box center [457, 201] width 915 height 403
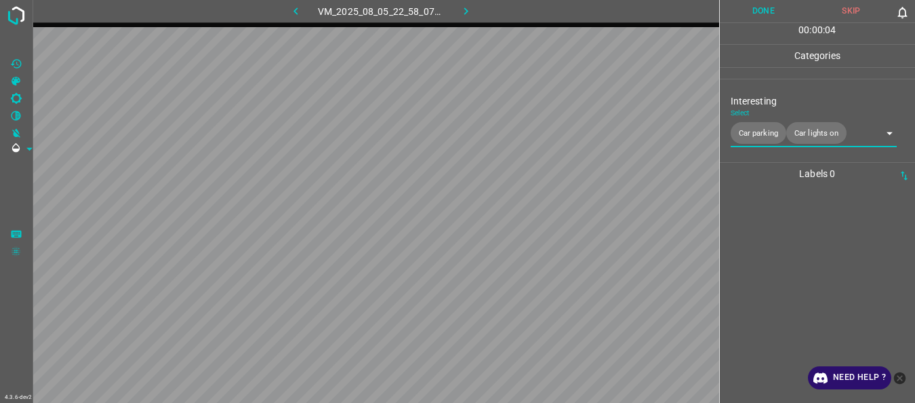
click at [761, 12] on button "Done" at bounding box center [764, 11] width 88 height 22
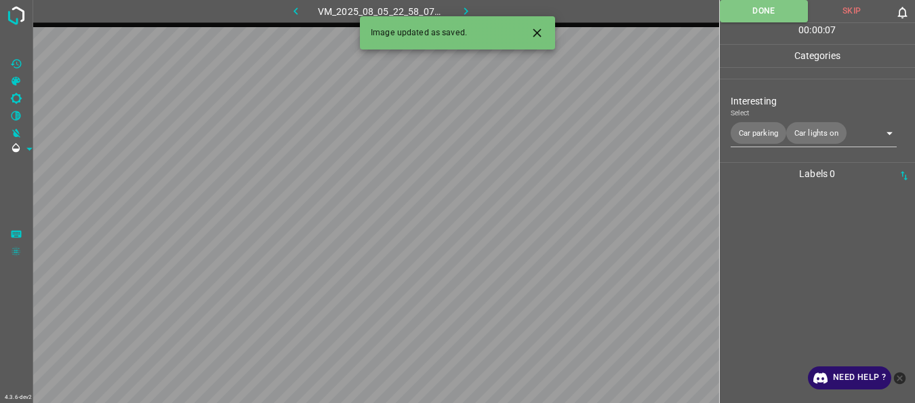
click at [465, 11] on icon "button" at bounding box center [466, 11] width 14 height 14
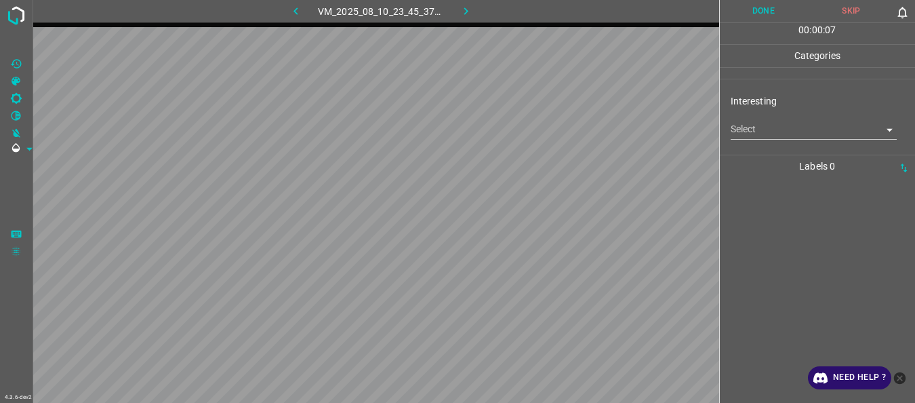
click at [751, 129] on body "4.3.6-dev2 VM_2025_08_10_23_45_37_683_05.gif Done Skip 0 00 : 00 : 07 Categorie…" at bounding box center [457, 201] width 915 height 403
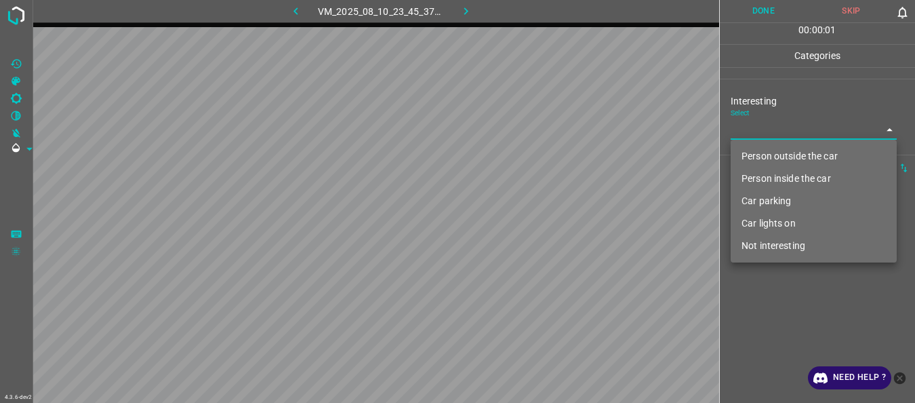
click at [770, 197] on li "Car parking" at bounding box center [814, 201] width 166 height 22
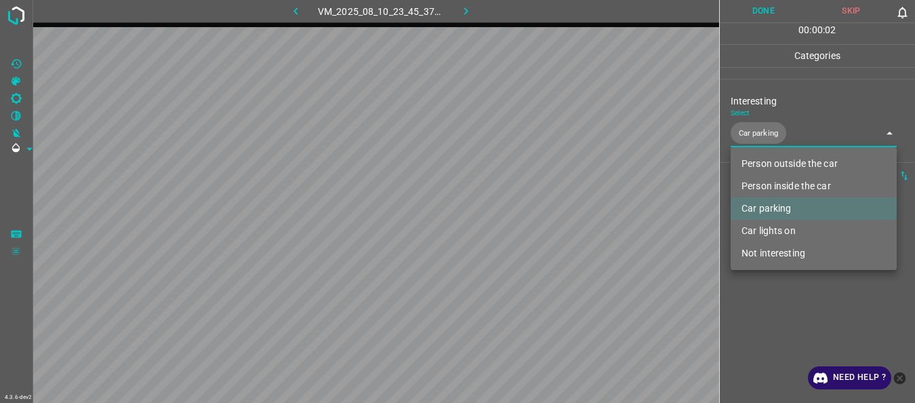
type input "Car parking"
click at [768, 310] on div at bounding box center [457, 201] width 915 height 403
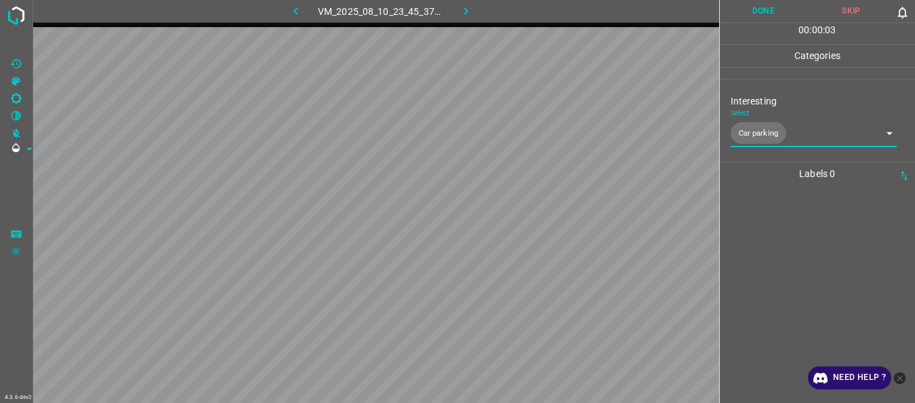
click at [757, 12] on button "Done" at bounding box center [764, 11] width 88 height 22
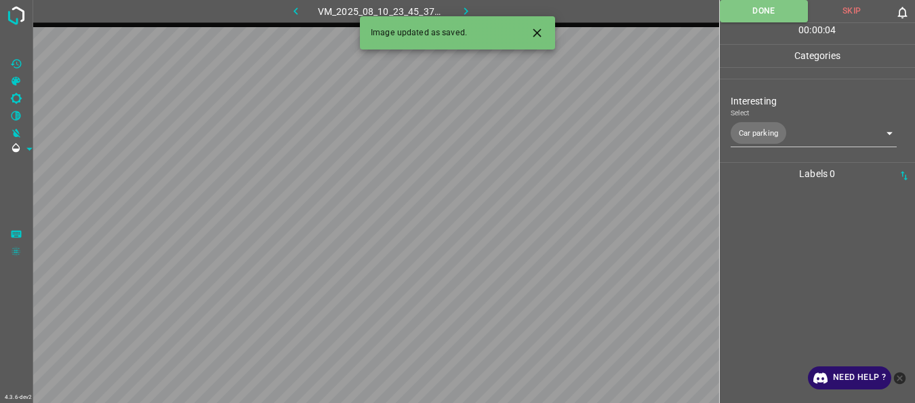
click at [469, 7] on icon "button" at bounding box center [466, 11] width 14 height 14
click at [758, 132] on body "4.3.6-dev2 VM_2025_08_05_23_24_54_931_01.gif Done Skip 0 00 : 00 : 01 Categorie…" at bounding box center [457, 201] width 915 height 403
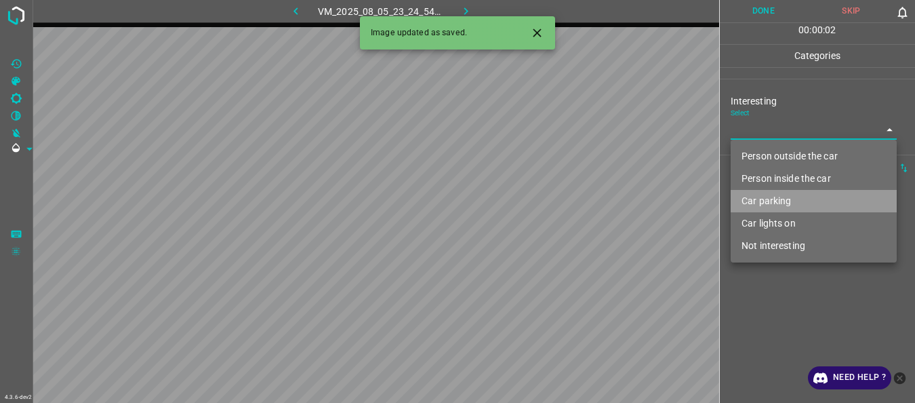
click at [772, 200] on li "Car parking" at bounding box center [814, 201] width 166 height 22
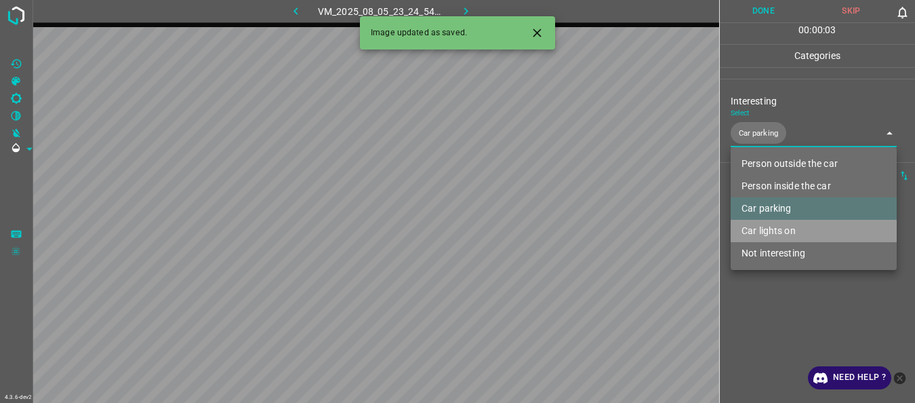
click at [776, 225] on li "Car lights on" at bounding box center [814, 231] width 166 height 22
type input "Car parking,Car lights on"
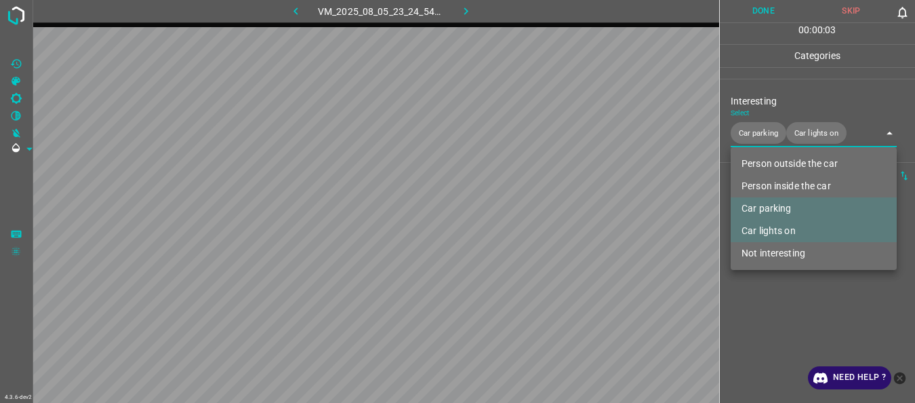
click at [759, 308] on div at bounding box center [457, 201] width 915 height 403
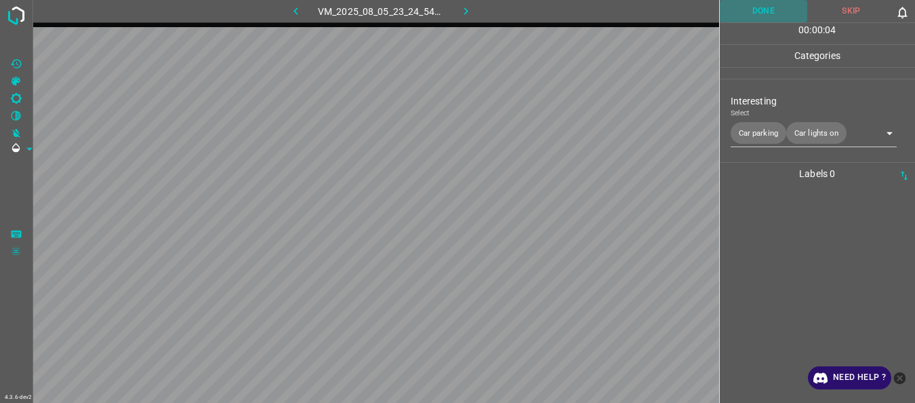
click at [757, 13] on button "Done" at bounding box center [764, 11] width 88 height 22
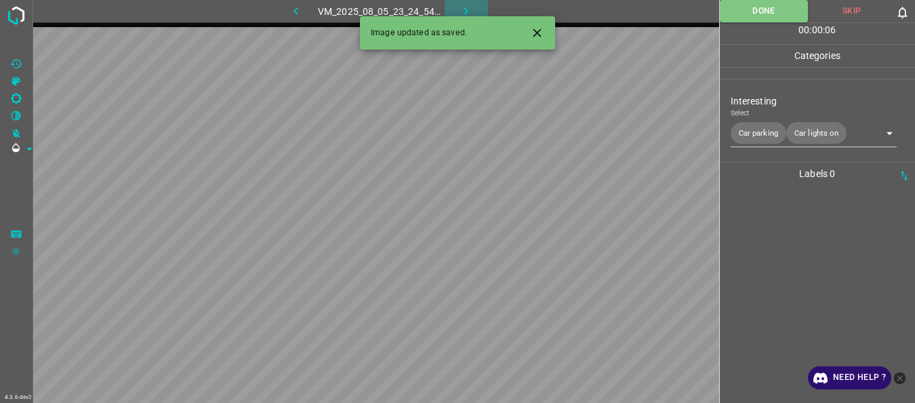
click at [458, 9] on button "button" at bounding box center [466, 11] width 43 height 22
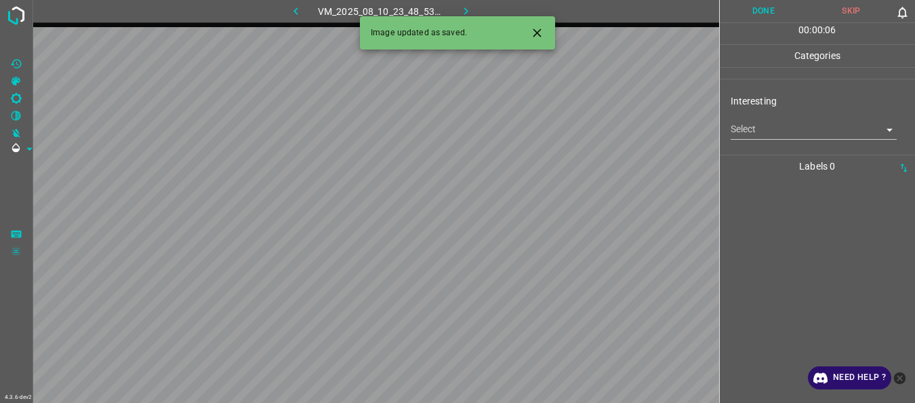
click at [748, 132] on body "4.3.6-dev2 VM_2025_08_10_23_48_53_518_00.gif Done Skip 0 00 : 00 : 06 Categorie…" at bounding box center [457, 201] width 915 height 403
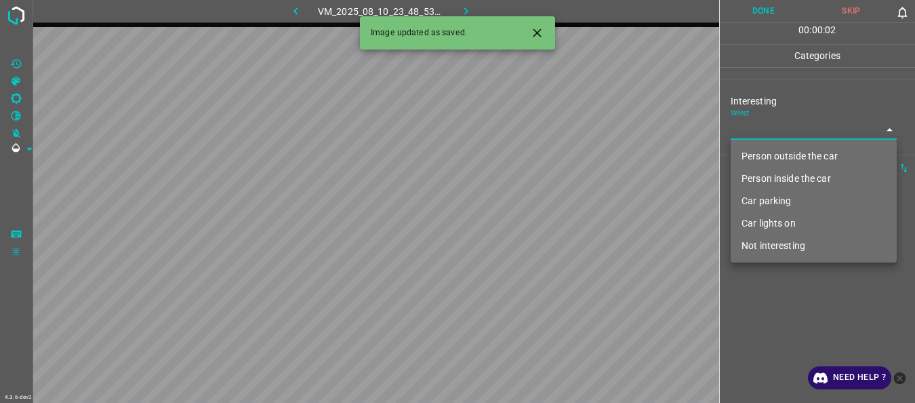
click at [755, 159] on li "Person outside the car" at bounding box center [814, 156] width 166 height 22
type input "Person outside the car"
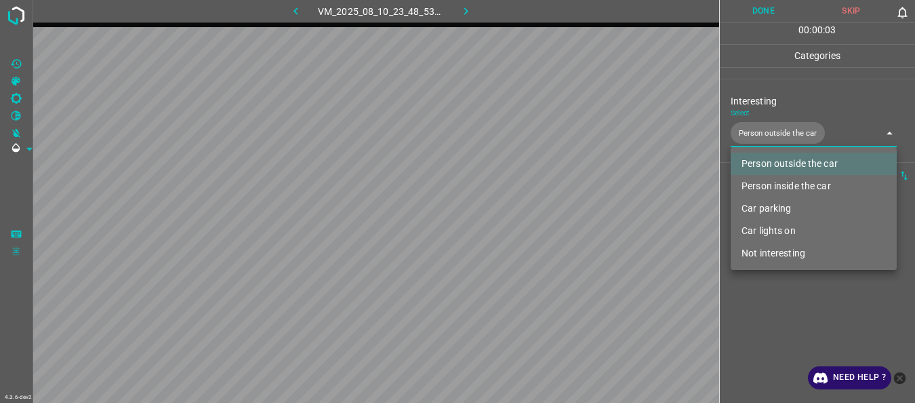
click at [761, 9] on div at bounding box center [457, 201] width 915 height 403
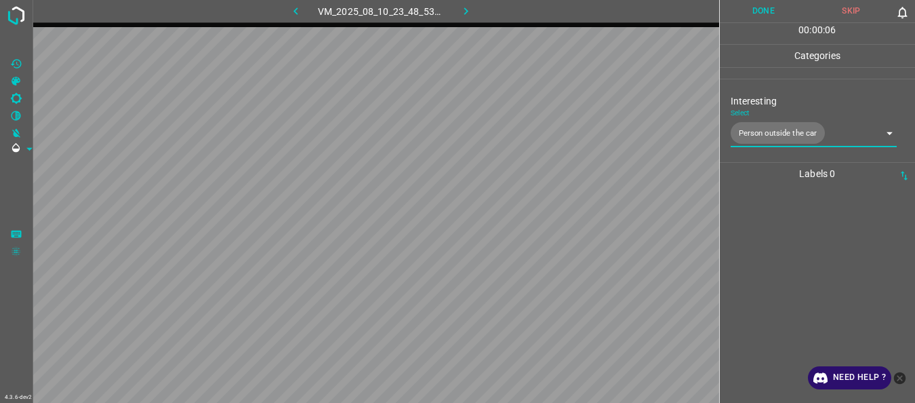
click at [769, 16] on button "Done" at bounding box center [764, 11] width 88 height 22
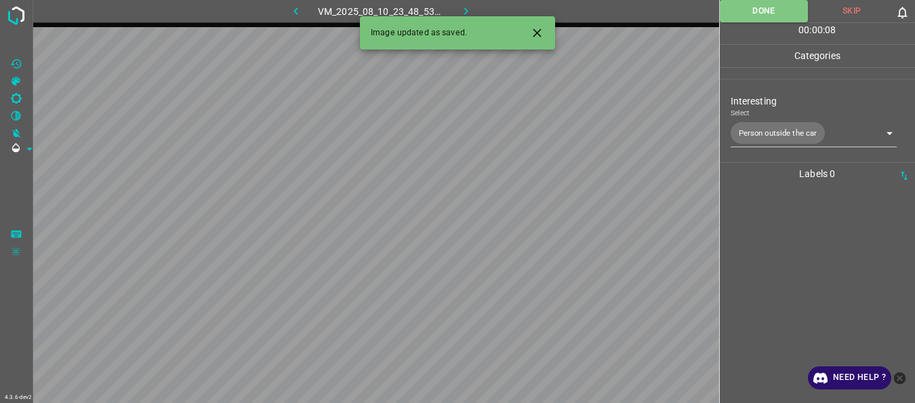
click at [458, 5] on button "button" at bounding box center [466, 11] width 43 height 22
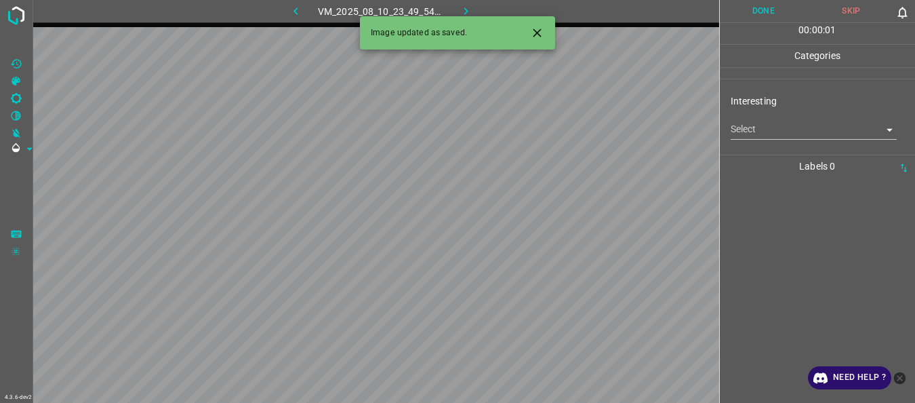
click at [753, 133] on body "4.3.6-dev2 VM_2025_08_10_23_49_54_838_00.gif Done Skip 0 00 : 00 : 01 Categorie…" at bounding box center [457, 201] width 915 height 403
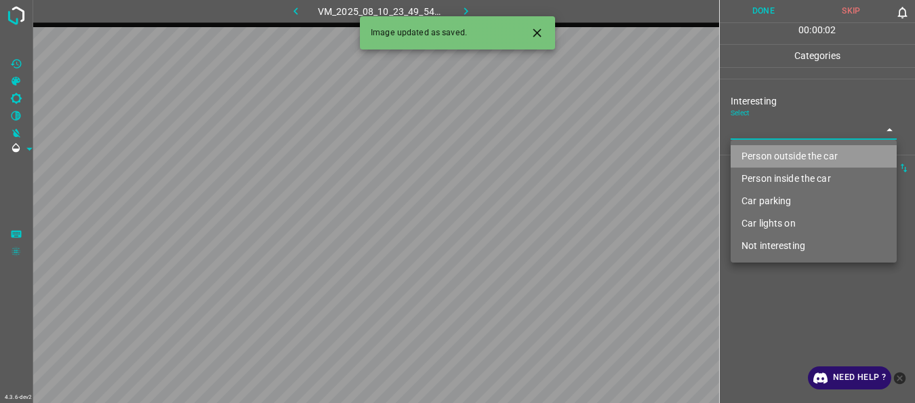
click at [755, 153] on li "Person outside the car" at bounding box center [814, 156] width 166 height 22
type input "Person outside the car"
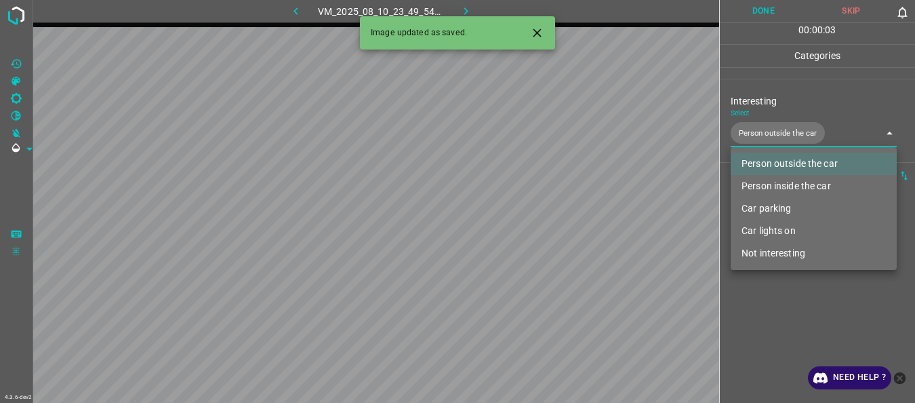
click at [804, 325] on div at bounding box center [457, 201] width 915 height 403
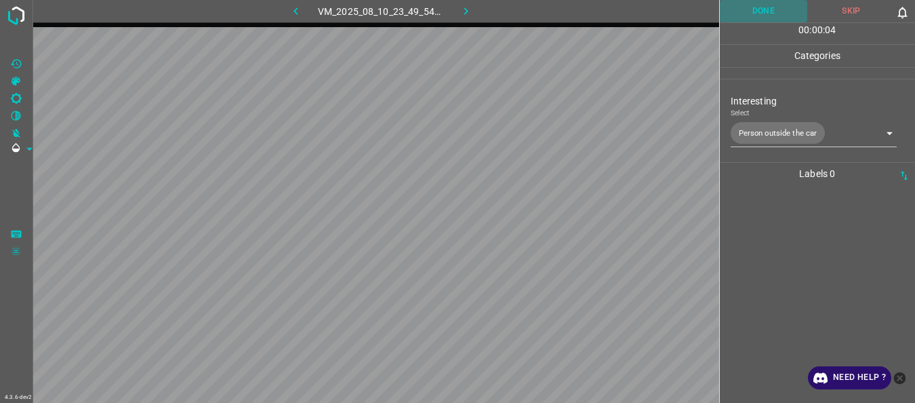
click at [788, 14] on button "Done" at bounding box center [764, 11] width 88 height 22
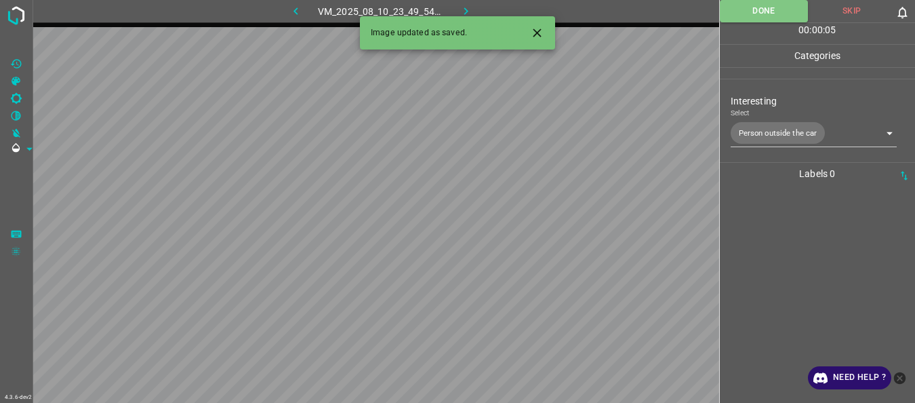
click at [470, 12] on icon "button" at bounding box center [466, 11] width 14 height 14
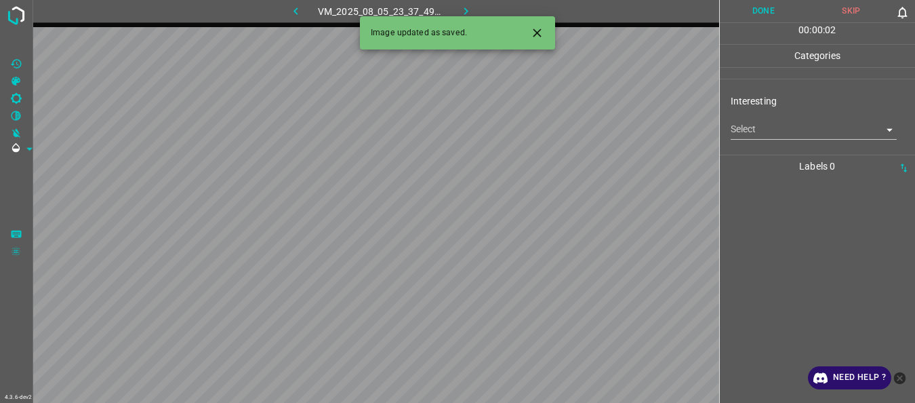
click at [791, 133] on body "4.3.6-dev2 VM_2025_08_05_23_37_49_923_05.gif Done Skip 0 00 : 00 : 02 Categorie…" at bounding box center [457, 201] width 915 height 403
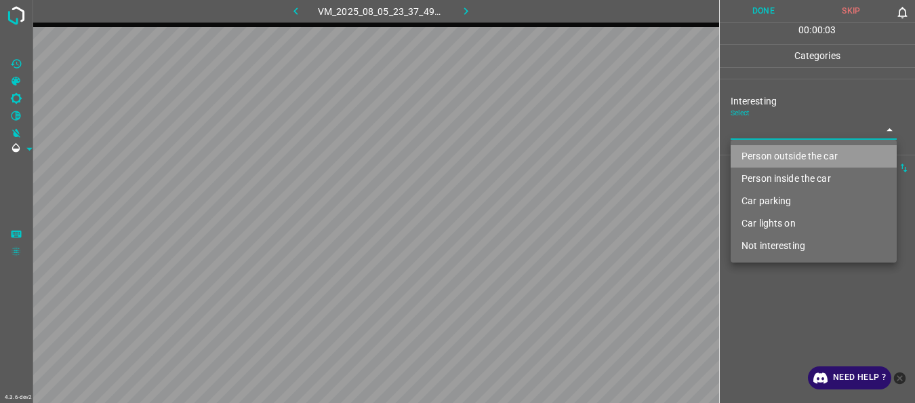
click at [785, 160] on li "Person outside the car" at bounding box center [814, 156] width 166 height 22
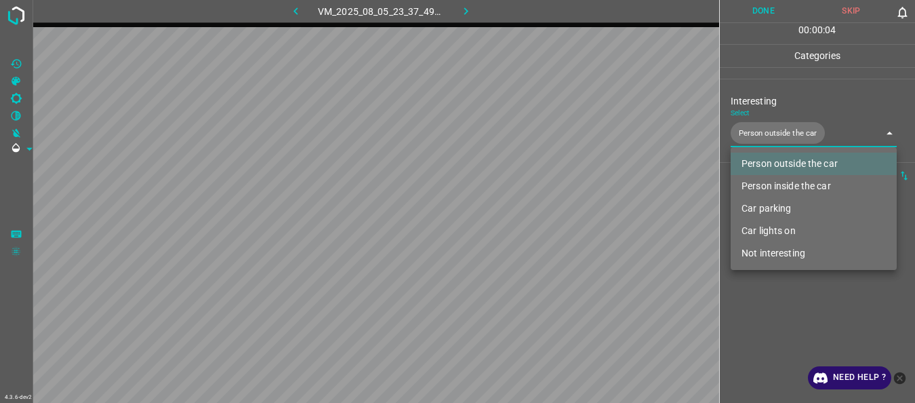
click at [786, 182] on li "Person inside the car" at bounding box center [814, 186] width 166 height 22
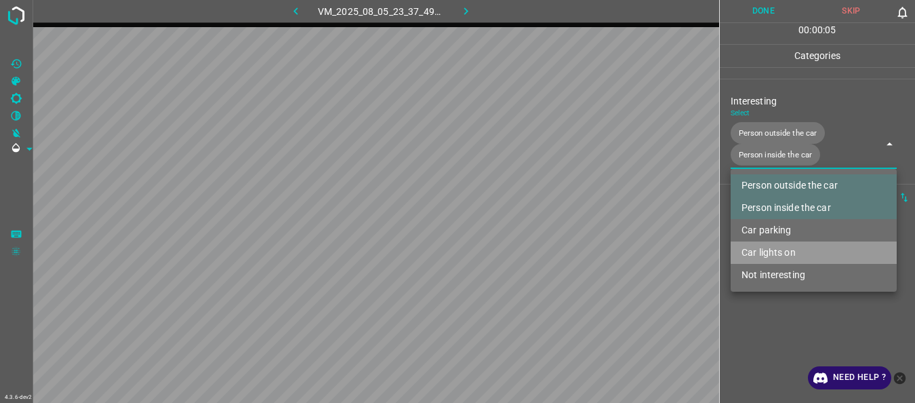
drag, startPoint x: 768, startPoint y: 247, endPoint x: 769, endPoint y: 277, distance: 29.8
click at [767, 247] on li "Car lights on" at bounding box center [814, 252] width 166 height 22
type input "Person outside the car,Person inside the car,Car lights on"
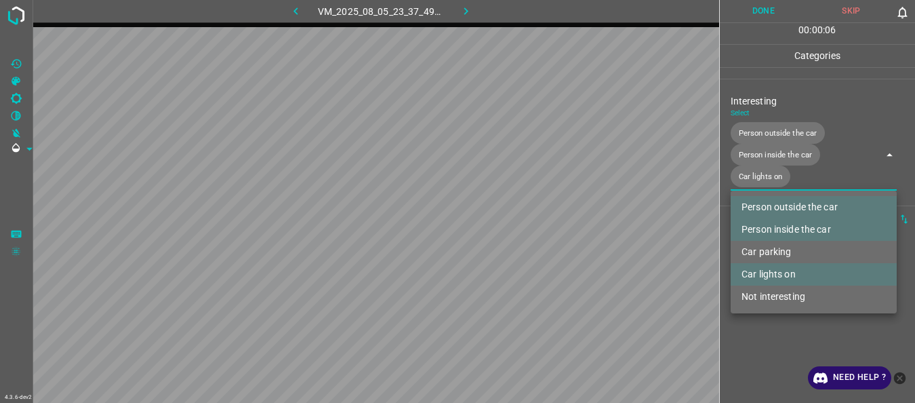
click at [767, 331] on div at bounding box center [457, 201] width 915 height 403
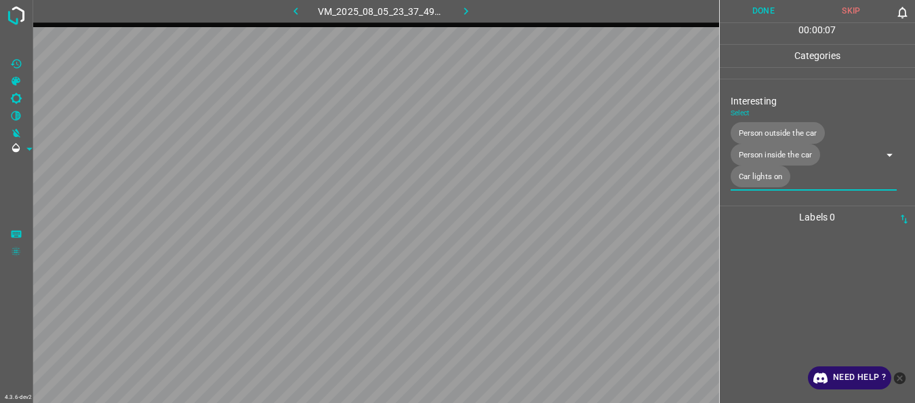
click at [774, 9] on button "Done" at bounding box center [764, 11] width 88 height 22
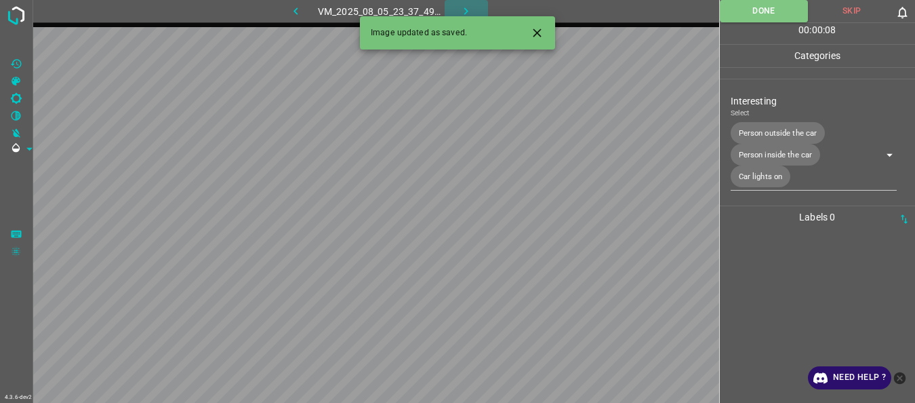
click at [468, 5] on icon "button" at bounding box center [466, 11] width 14 height 14
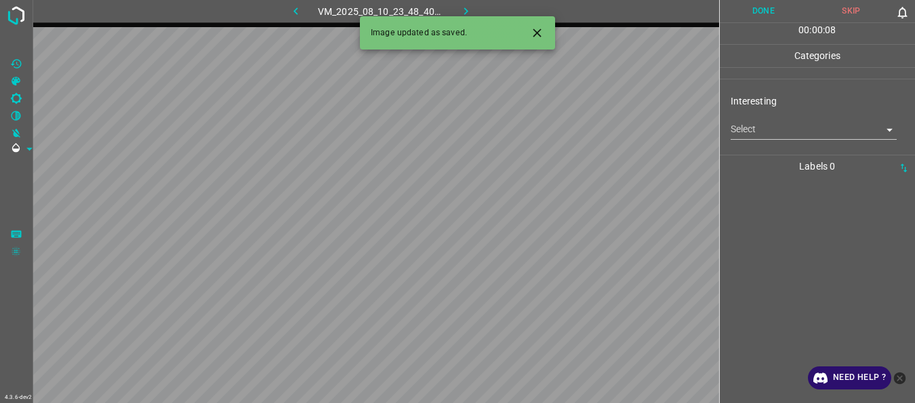
click at [773, 127] on body "4.3.6-dev2 VM_2025_08_10_23_48_40_846_07.gif Done Skip 0 00 : 00 : 08 Categorie…" at bounding box center [457, 201] width 915 height 403
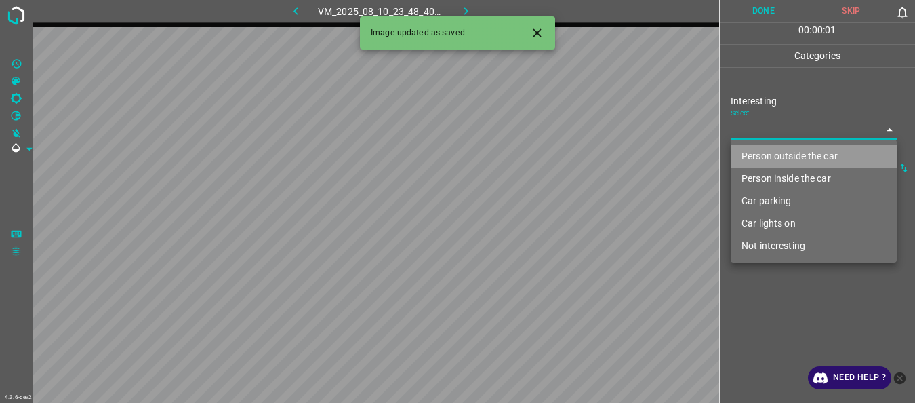
click at [772, 151] on li "Person outside the car" at bounding box center [814, 156] width 166 height 22
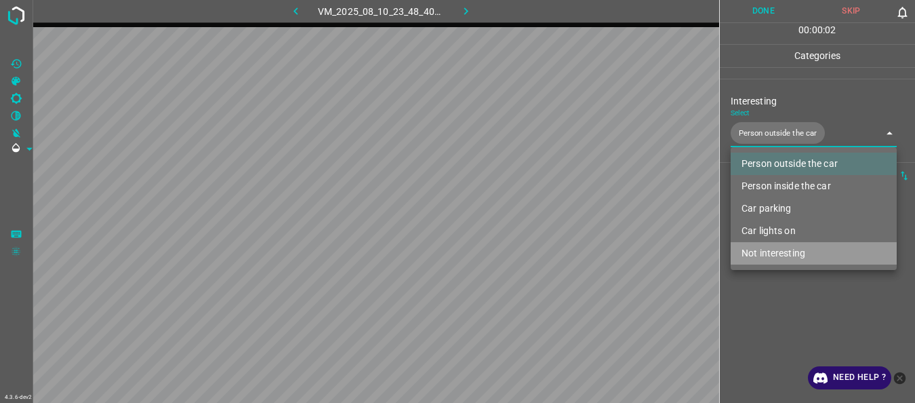
click at [760, 260] on li "Not interesting" at bounding box center [814, 253] width 166 height 22
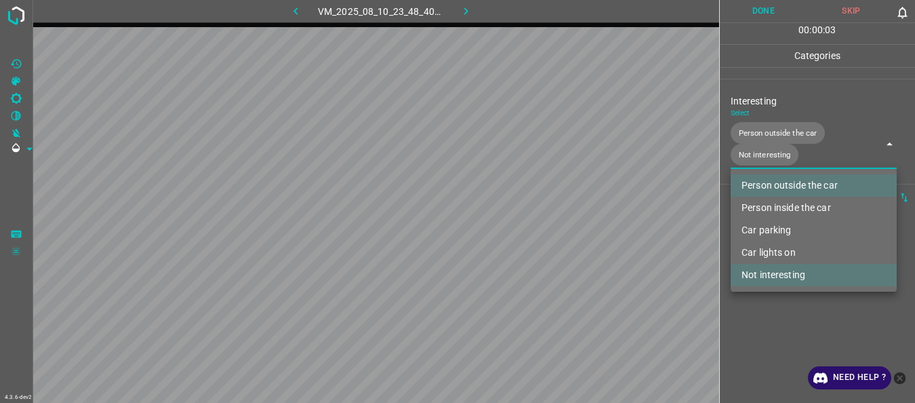
click at [776, 273] on li "Not interesting" at bounding box center [814, 275] width 166 height 22
type input "Person outside the car"
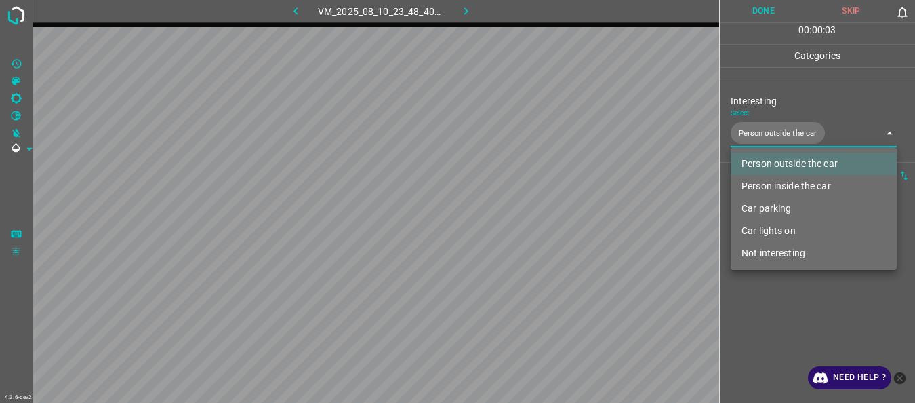
drag, startPoint x: 778, startPoint y: 332, endPoint x: 767, endPoint y: 136, distance: 197.0
click at [778, 332] on div at bounding box center [457, 201] width 915 height 403
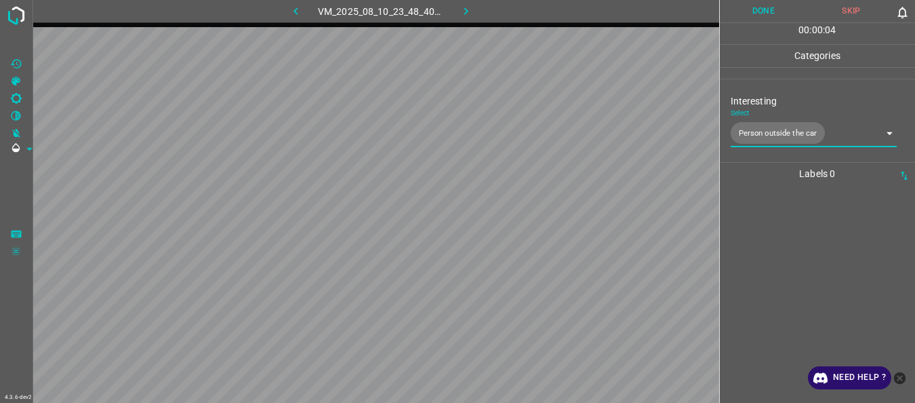
click at [776, 14] on button "Done" at bounding box center [764, 11] width 88 height 22
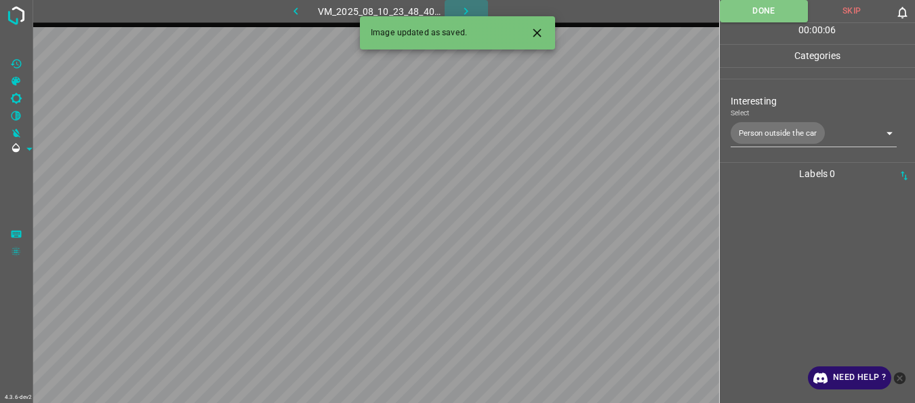
click at [473, 7] on icon "button" at bounding box center [466, 11] width 14 height 14
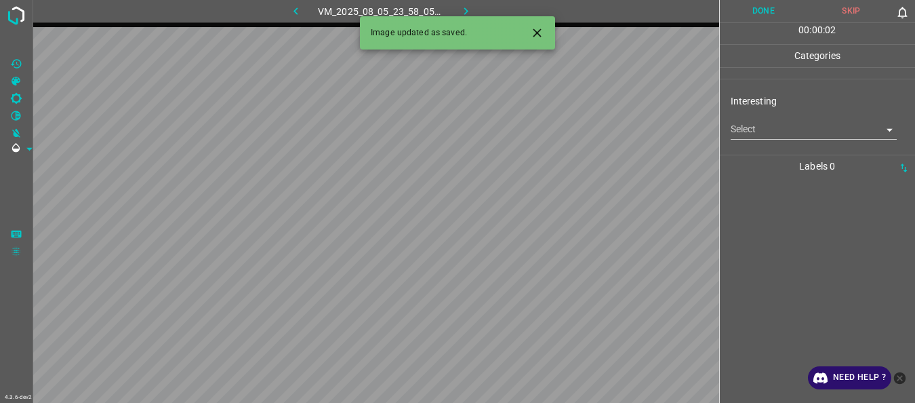
click at [764, 135] on body "4.3.6-dev2 VM_2025_08_05_23_58_05_504_04.gif Done Skip 0 00 : 00 : 02 Categorie…" at bounding box center [457, 201] width 915 height 403
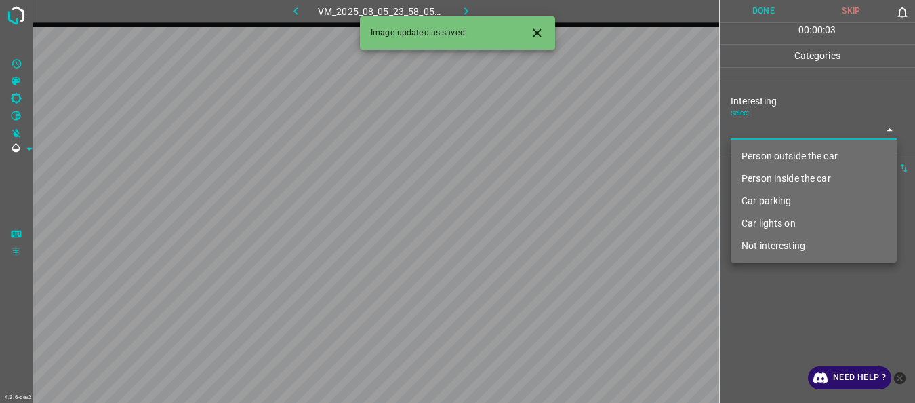
drag, startPoint x: 770, startPoint y: 245, endPoint x: 772, endPoint y: 256, distance: 11.6
click at [770, 245] on li "Not interesting" at bounding box center [814, 246] width 166 height 22
type input "Not interesting"
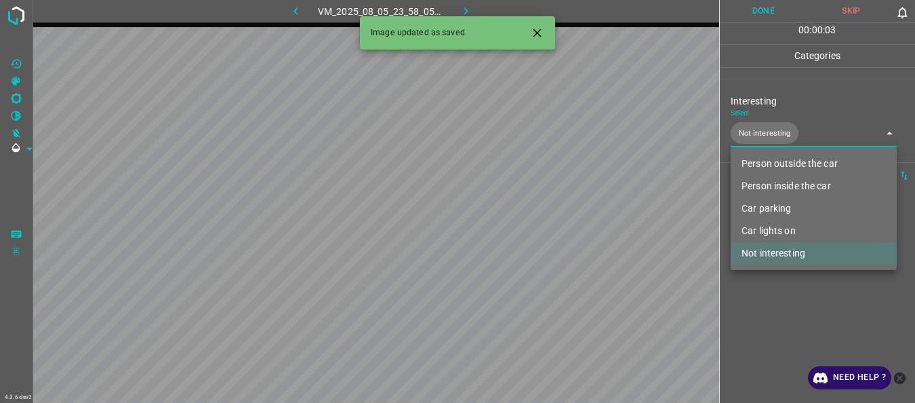
click at [771, 287] on div at bounding box center [457, 201] width 915 height 403
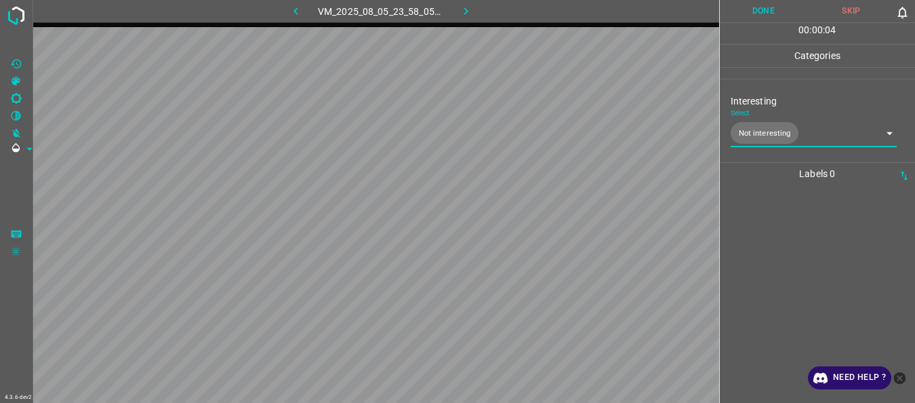
click at [779, 3] on button "Done" at bounding box center [764, 11] width 88 height 22
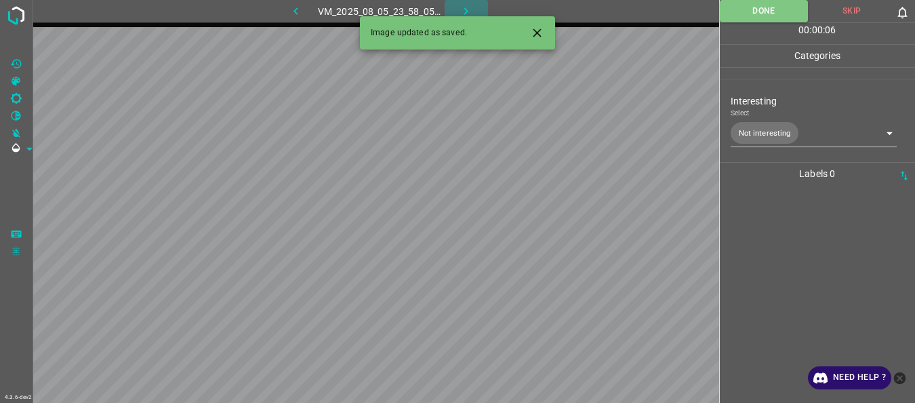
click at [471, 2] on button "button" at bounding box center [466, 11] width 43 height 22
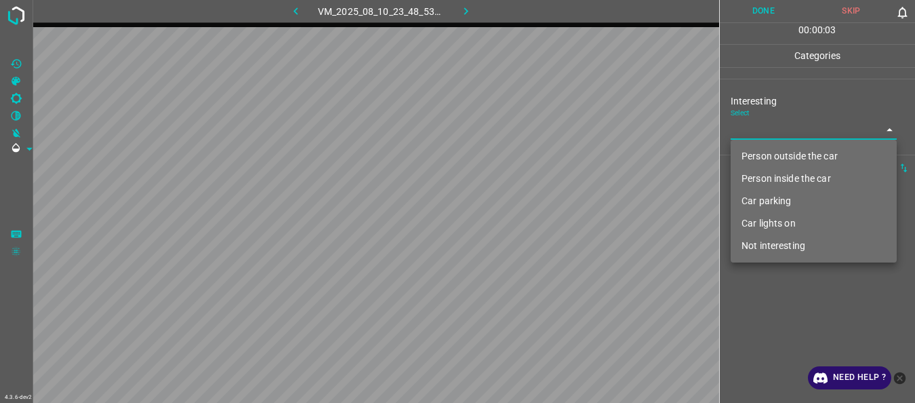
click at [734, 135] on body "4.3.6-dev2 VM_2025_08_10_23_48_53_518_05.gif Done Skip 0 00 : 00 : 03 Categorie…" at bounding box center [457, 201] width 915 height 403
click at [781, 245] on li "Not interesting" at bounding box center [814, 246] width 166 height 22
type input "Not interesting"
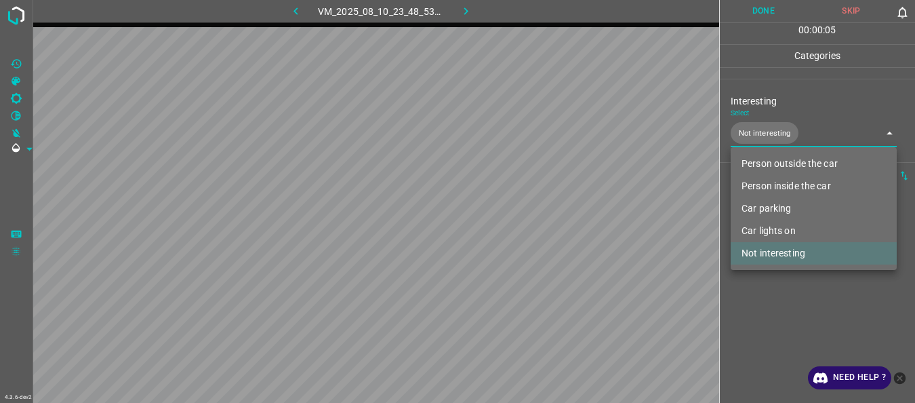
click at [770, 286] on div at bounding box center [457, 201] width 915 height 403
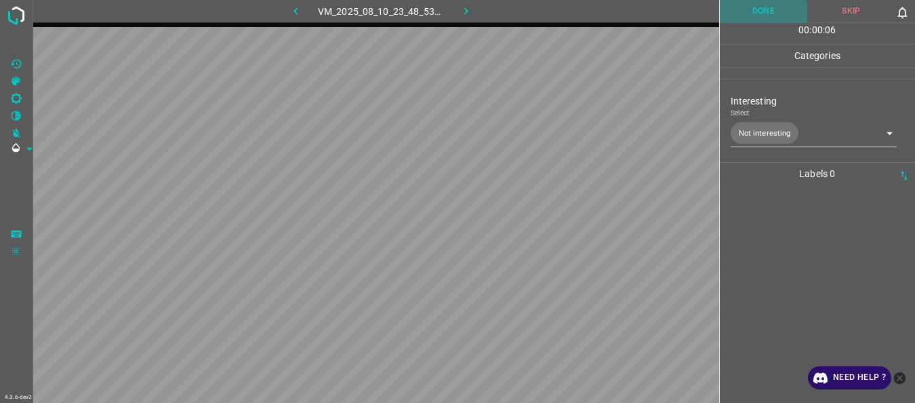
click at [741, 12] on button "Done" at bounding box center [764, 11] width 88 height 22
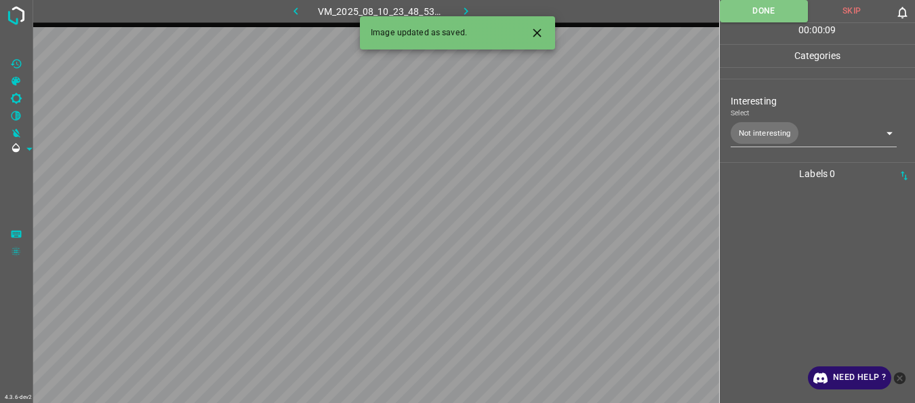
click at [470, 12] on icon "button" at bounding box center [466, 11] width 14 height 14
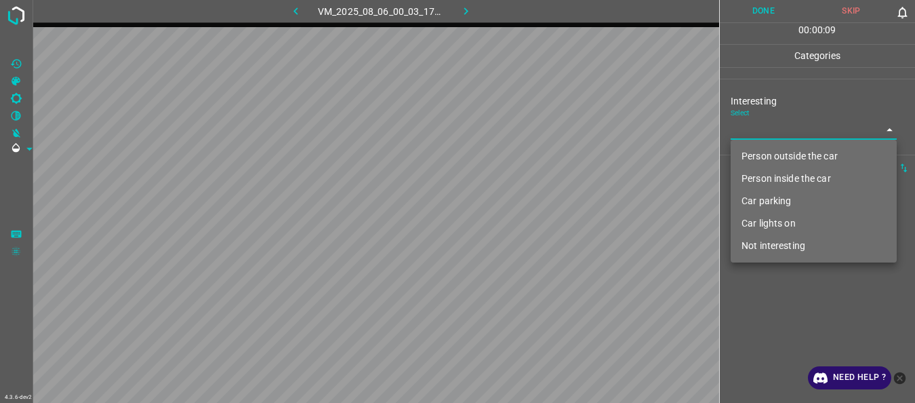
click at [797, 129] on body "4.3.6-dev2 VM_2025_08_06_00_03_17_162_05.gif Done Skip 0 00 : 00 : 09 Categorie…" at bounding box center [457, 201] width 915 height 403
click at [767, 176] on li "Person inside the car" at bounding box center [814, 178] width 166 height 22
type input "Person inside the car"
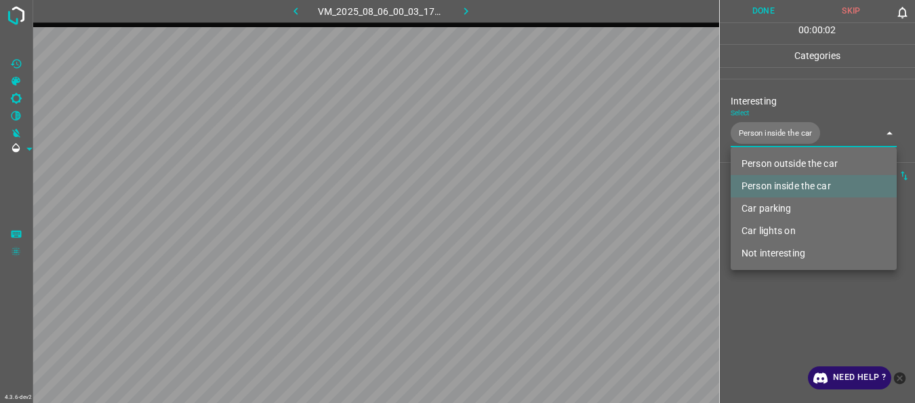
click at [770, 304] on div at bounding box center [457, 201] width 915 height 403
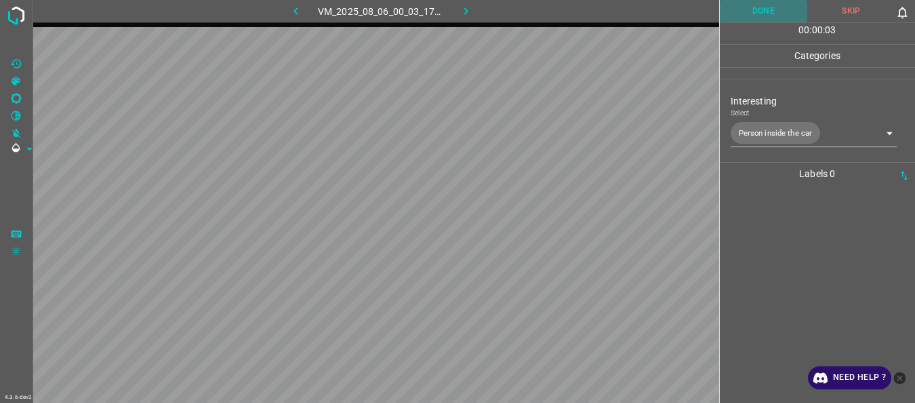
click at [746, 10] on button "Done" at bounding box center [764, 11] width 88 height 22
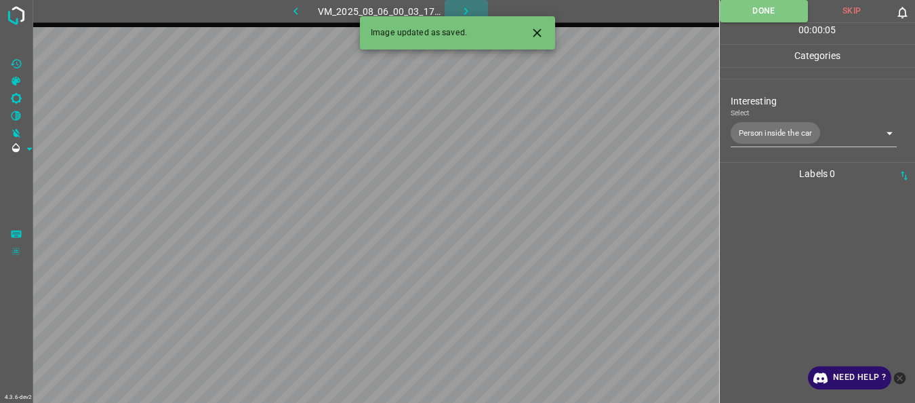
click at [477, 7] on button "button" at bounding box center [466, 11] width 43 height 22
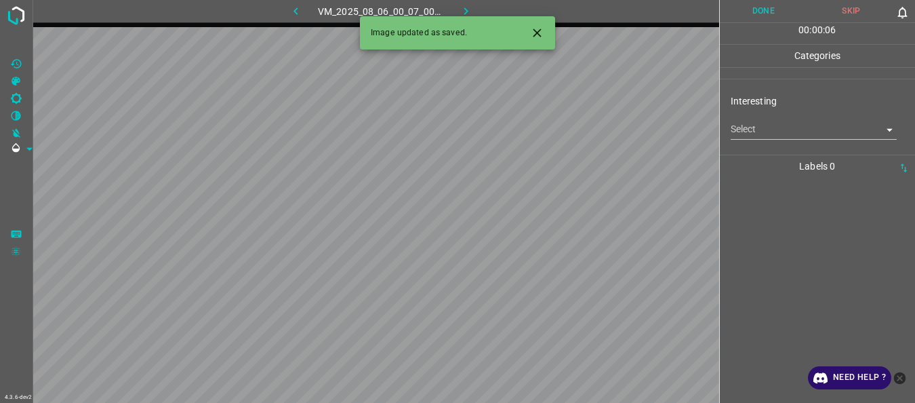
click at [765, 135] on body "4.3.6-dev2 VM_2025_08_06_00_07_00_902_00.gif Done Skip 0 00 : 00 : 06 Categorie…" at bounding box center [457, 201] width 915 height 403
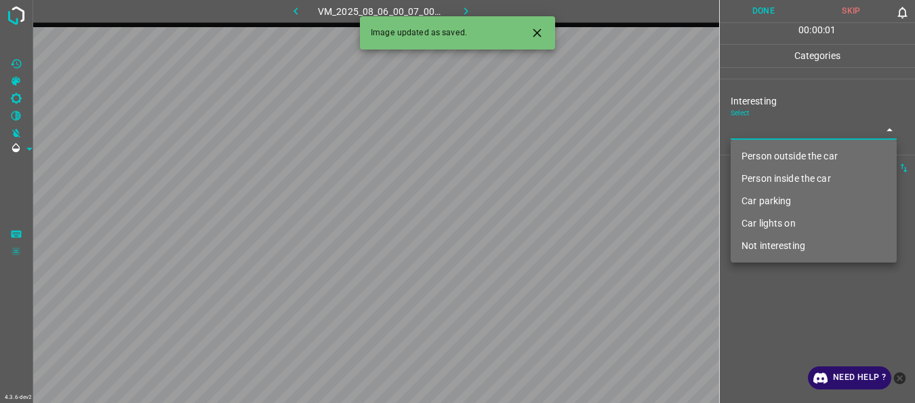
click at [763, 154] on li "Person outside the car" at bounding box center [814, 156] width 166 height 22
type input "Person outside the car"
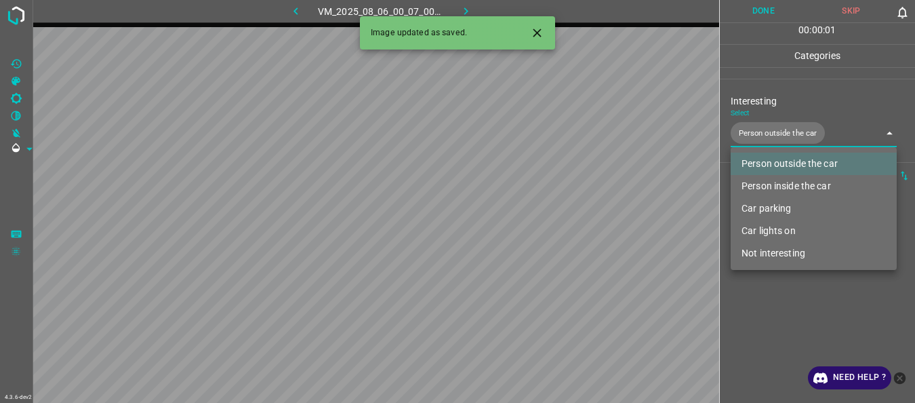
click at [779, 311] on div at bounding box center [457, 201] width 915 height 403
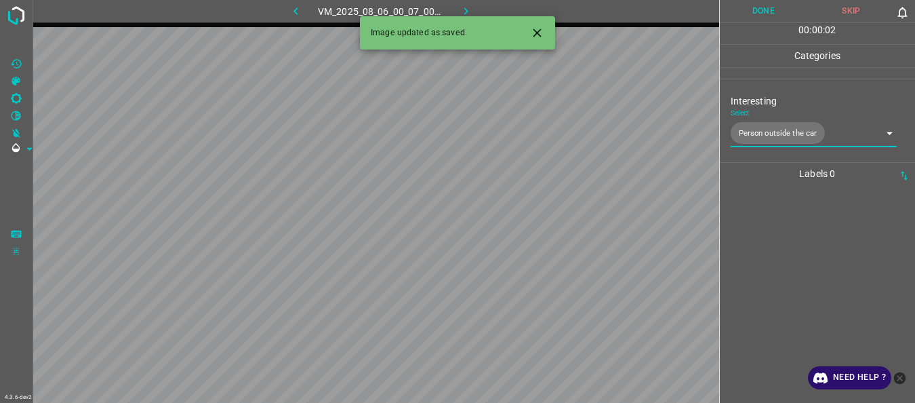
click at [752, 5] on button "Done" at bounding box center [764, 11] width 88 height 22
click at [466, 4] on icon "button" at bounding box center [466, 11] width 14 height 14
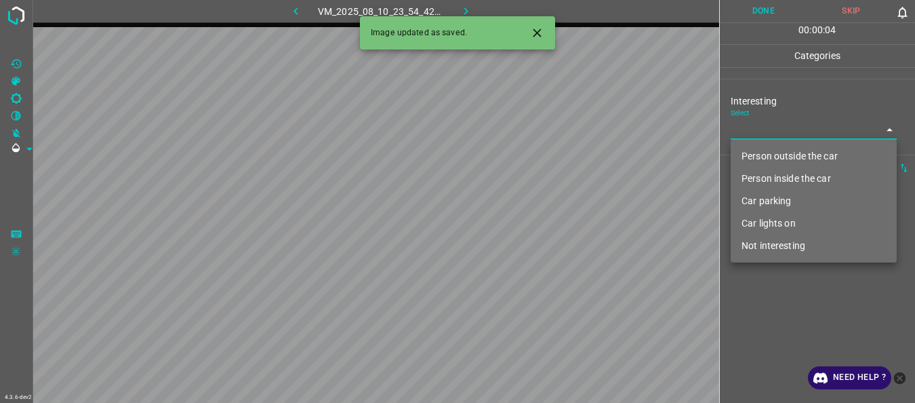
click at [780, 132] on body "4.3.6-dev2 VM_2025_08_10_23_54_42_745_13.gif Done Skip 0 00 : 00 : 04 Categorie…" at bounding box center [457, 201] width 915 height 403
click at [769, 179] on li "Person inside the car" at bounding box center [814, 178] width 166 height 22
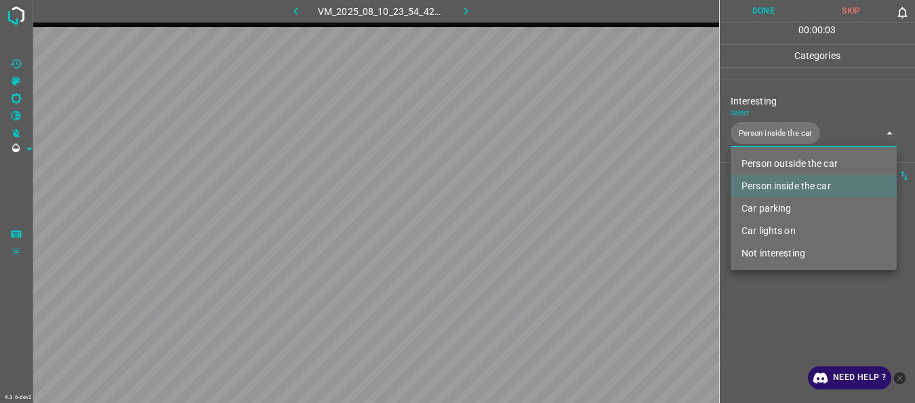
click at [770, 233] on li "Car lights on" at bounding box center [814, 231] width 166 height 22
type input "Person inside the car,Car lights on"
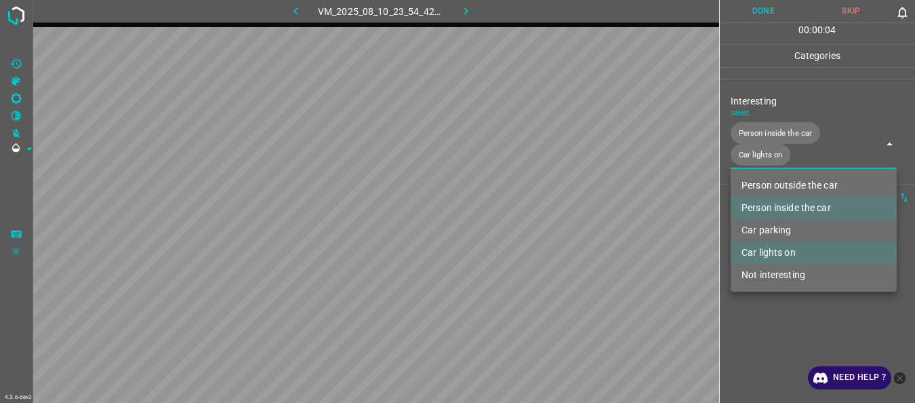
click at [767, 341] on div at bounding box center [457, 201] width 915 height 403
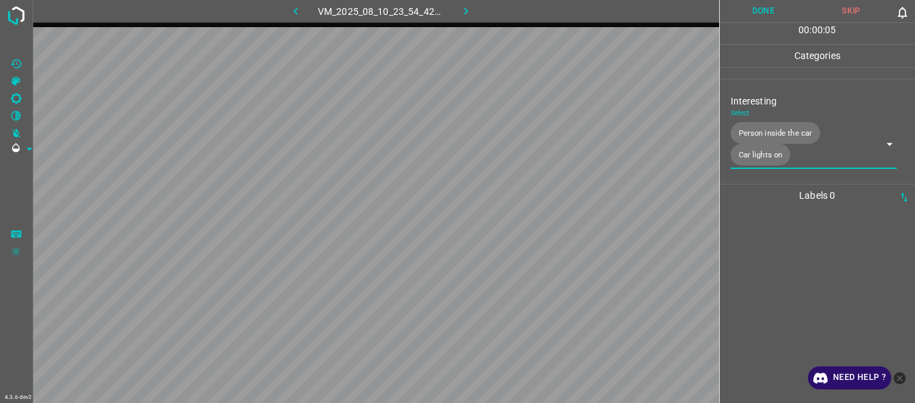
click at [741, 16] on button "Done" at bounding box center [764, 11] width 88 height 22
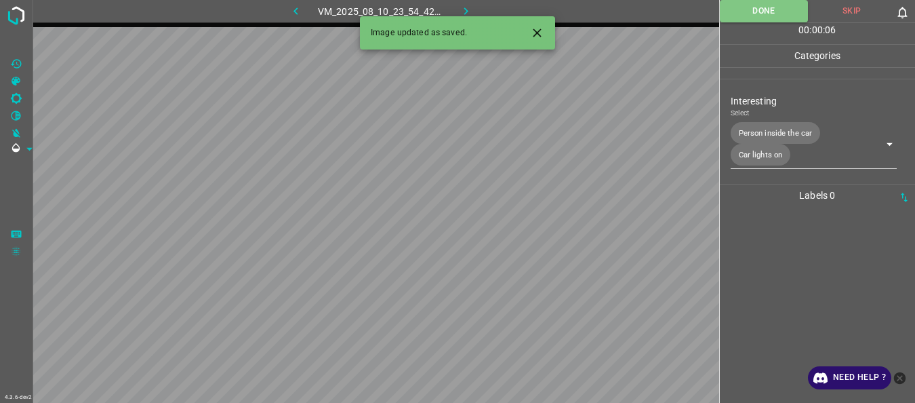
click at [471, 7] on icon "button" at bounding box center [466, 11] width 14 height 14
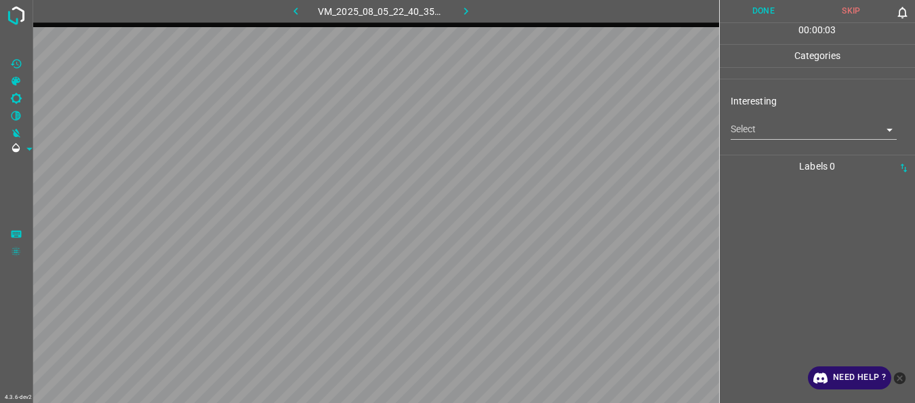
click at [732, 122] on body "4.3.6-dev2 VM_2025_08_05_22_40_35_340_01.gif Done Skip 0 00 : 00 : 03 Categorie…" at bounding box center [457, 201] width 915 height 403
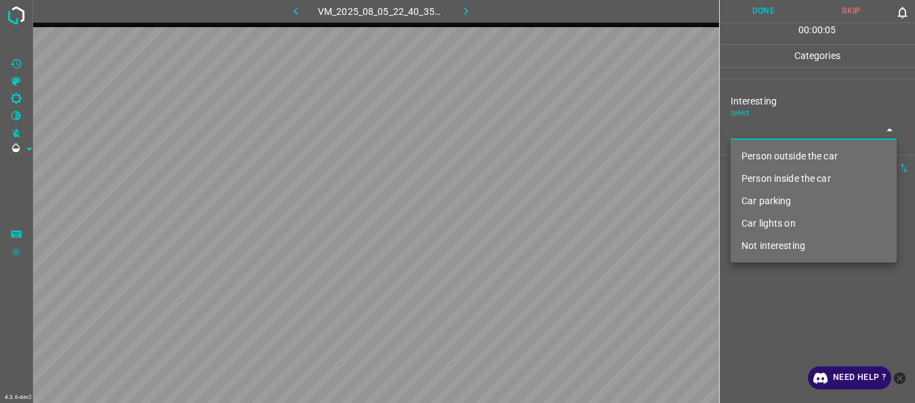
click at [769, 201] on li "Car parking" at bounding box center [814, 201] width 166 height 22
type input "Car parking"
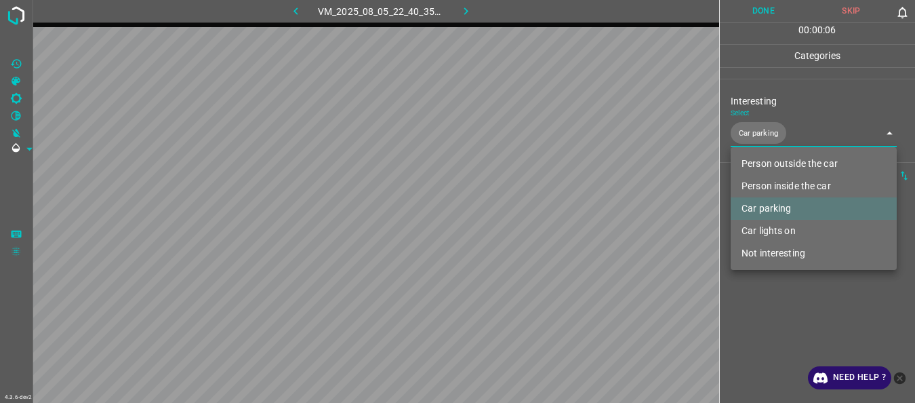
click at [771, 337] on div at bounding box center [457, 201] width 915 height 403
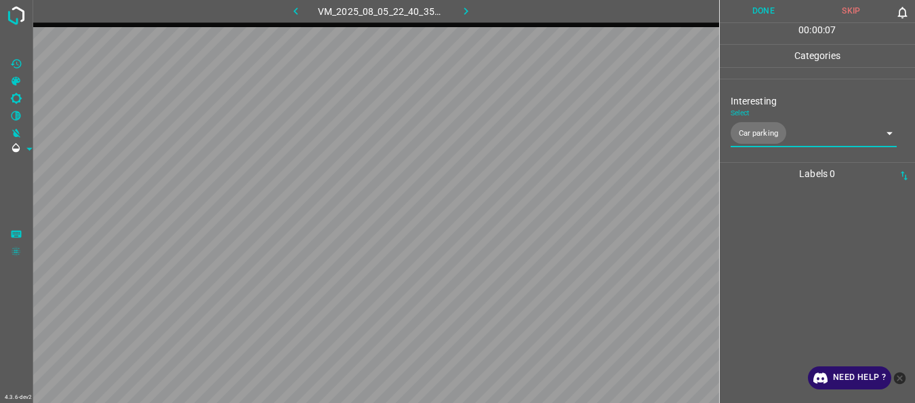
click at [750, 13] on button "Done" at bounding box center [764, 11] width 88 height 22
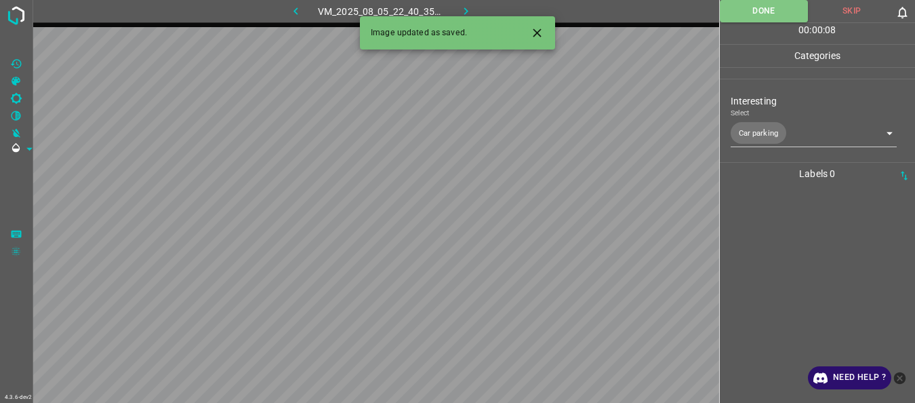
click at [461, 5] on icon "button" at bounding box center [466, 11] width 14 height 14
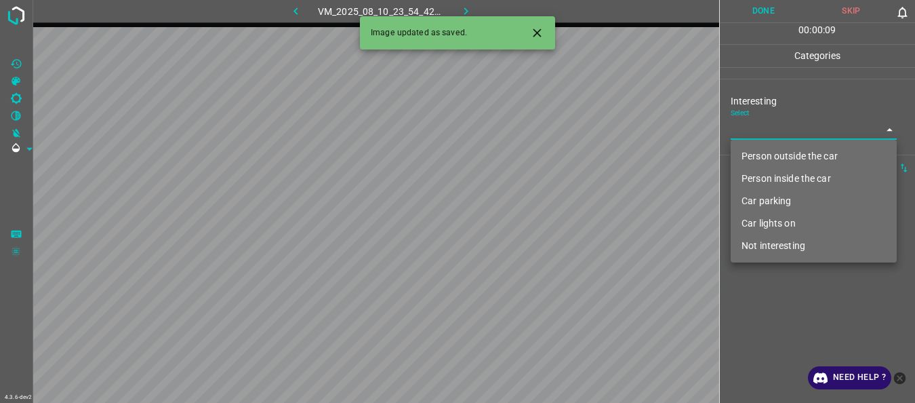
click at [762, 123] on body "4.3.6-dev2 VM_2025_08_10_23_54_42_745_02.gif Done Skip 0 00 : 00 : 09 Categorie…" at bounding box center [457, 201] width 915 height 403
click at [762, 159] on li "Person outside the car" at bounding box center [814, 156] width 166 height 22
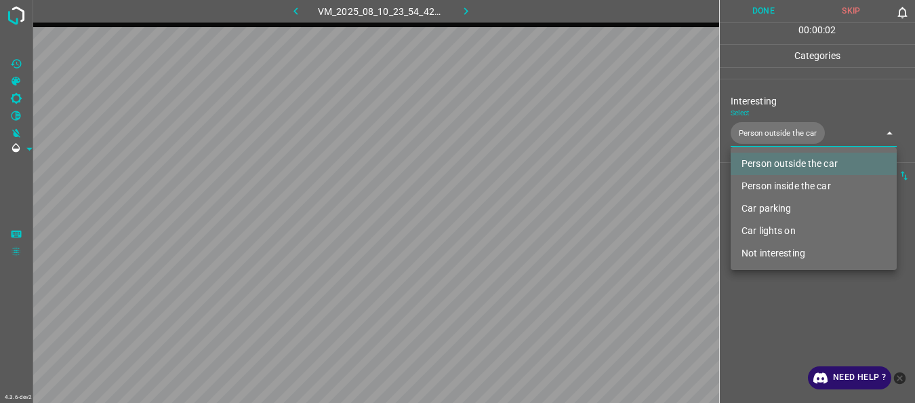
click at [767, 183] on li "Person inside the car" at bounding box center [814, 186] width 166 height 22
type input "Person outside the car,Person inside the car"
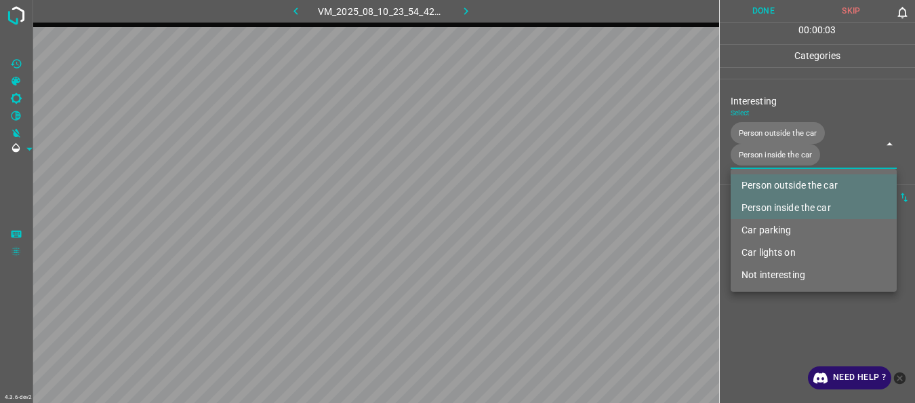
click at [767, 307] on div at bounding box center [457, 201] width 915 height 403
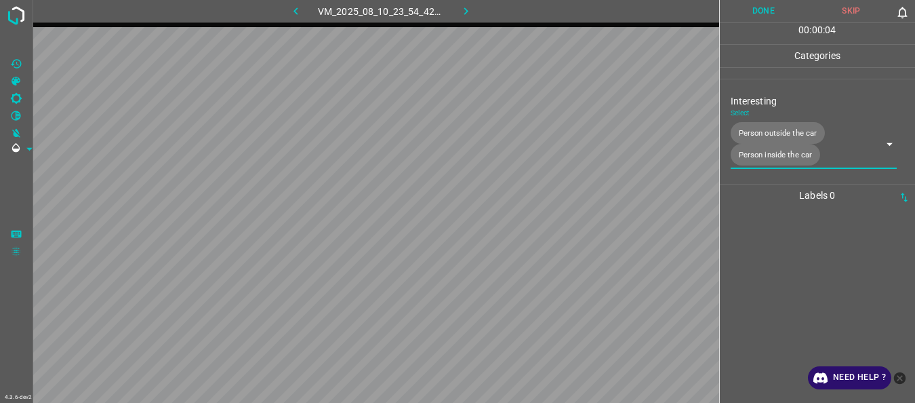
click at [754, 9] on button "Done" at bounding box center [764, 11] width 88 height 22
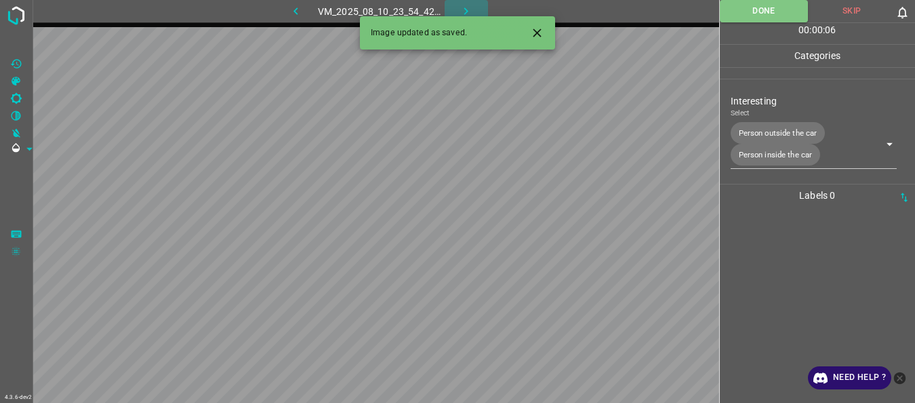
click at [466, 8] on icon "button" at bounding box center [466, 11] width 14 height 14
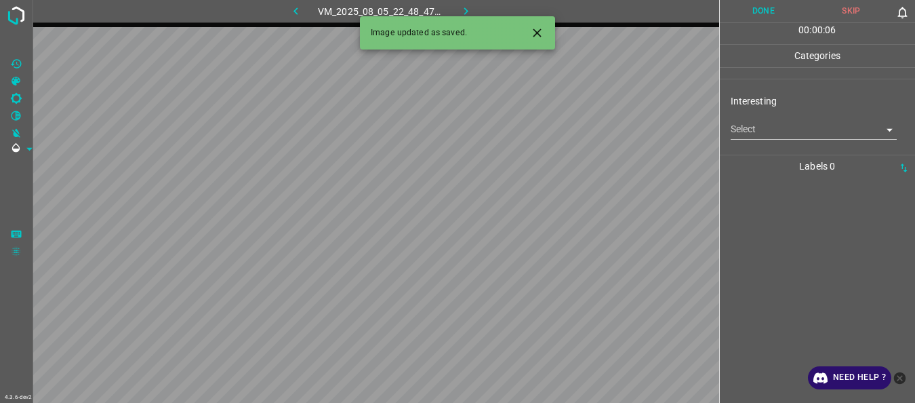
click at [754, 130] on body "4.3.6-dev2 VM_2025_08_05_22_48_47_550_04.gif Done Skip 0 00 : 00 : 06 Categorie…" at bounding box center [457, 201] width 915 height 403
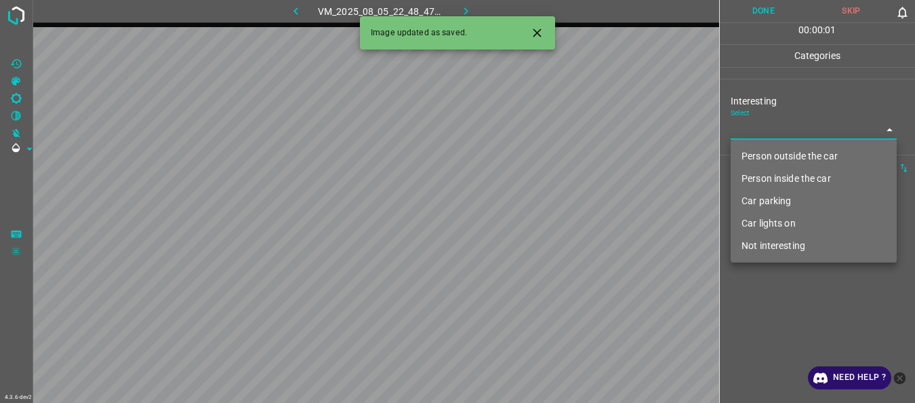
click at [757, 155] on li "Person outside the car" at bounding box center [814, 156] width 166 height 22
type input "Person outside the car"
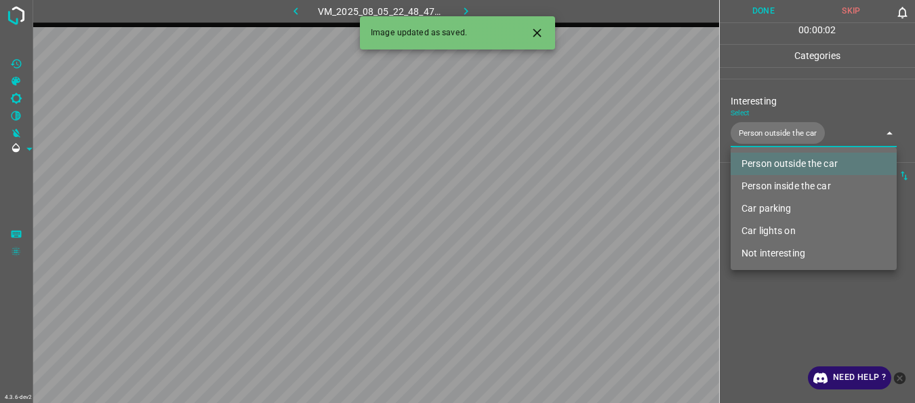
click at [800, 316] on div at bounding box center [457, 201] width 915 height 403
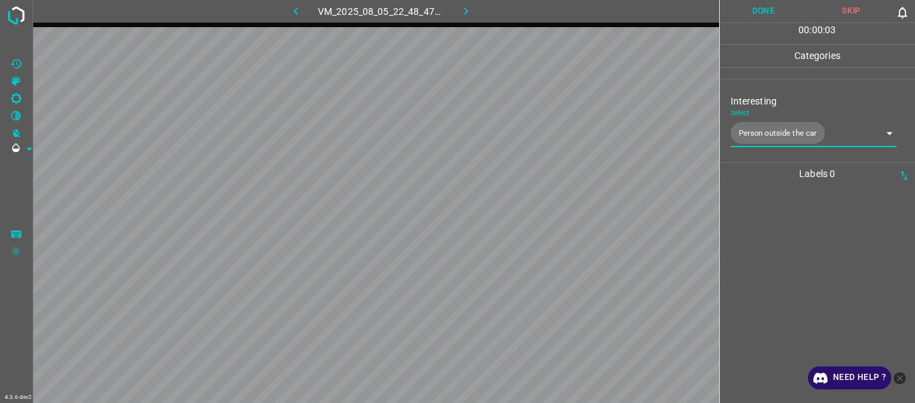
click at [757, 18] on button "Done" at bounding box center [764, 11] width 88 height 22
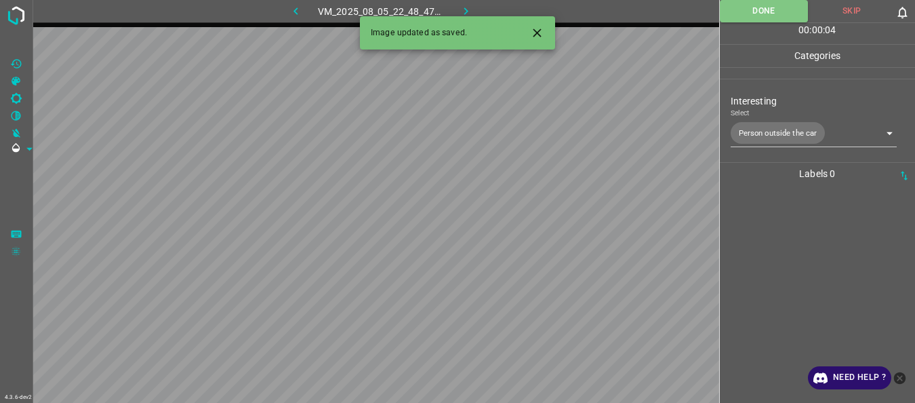
click at [473, 11] on icon "button" at bounding box center [466, 11] width 14 height 14
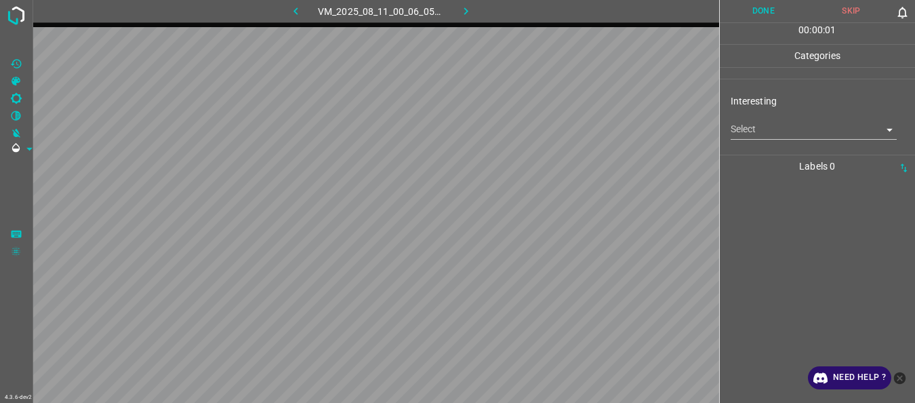
click at [741, 129] on body "4.3.6-dev2 VM_2025_08_11_00_06_05_933_01.gif Done Skip 0 00 : 00 : 01 Categorie…" at bounding box center [457, 201] width 915 height 403
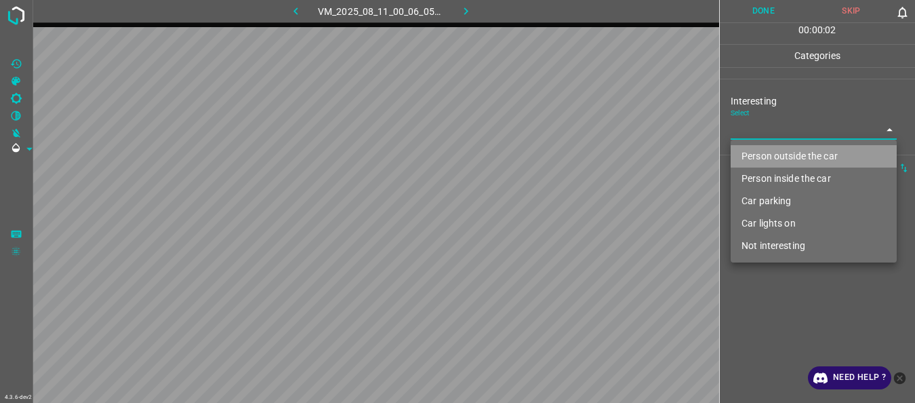
click at [752, 151] on li "Person outside the car" at bounding box center [814, 156] width 166 height 22
type input "Person outside the car"
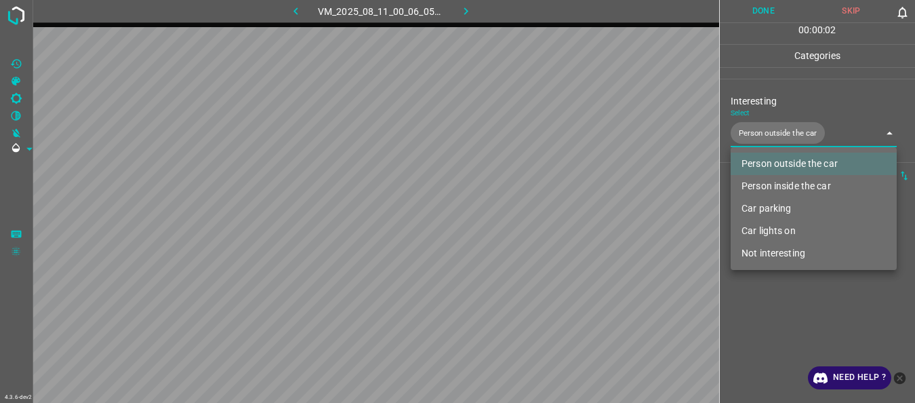
click at [767, 325] on div at bounding box center [457, 201] width 915 height 403
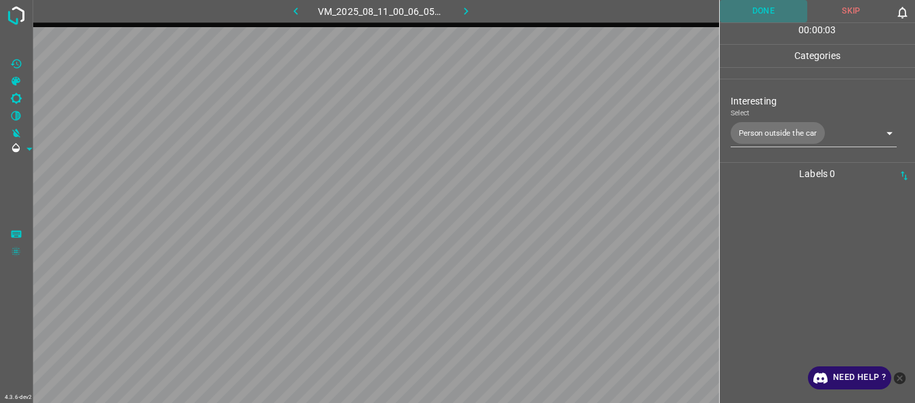
click at [767, 14] on button "Done" at bounding box center [764, 11] width 88 height 22
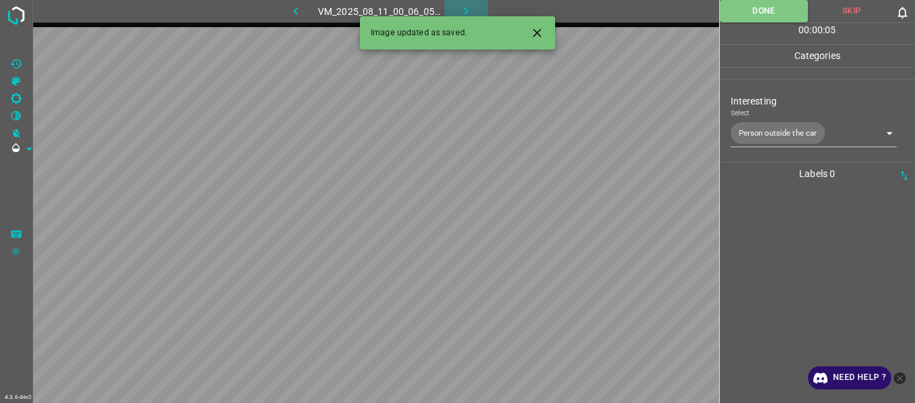
click at [459, 9] on icon "button" at bounding box center [466, 11] width 14 height 14
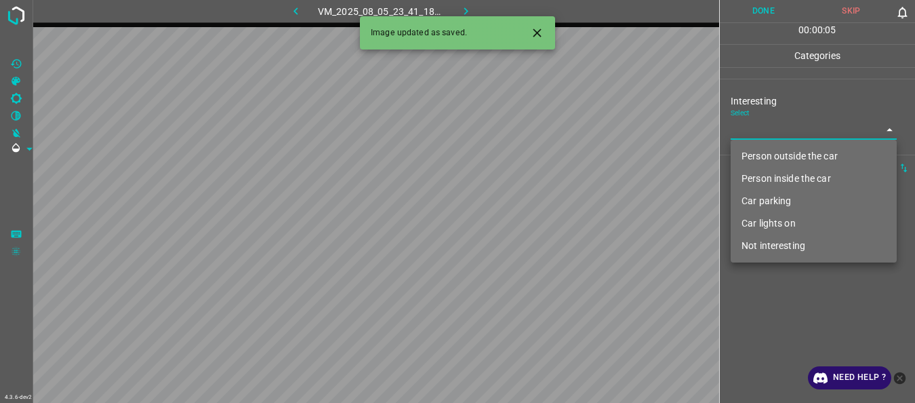
click at [746, 133] on body "4.3.6-dev2 VM_2025_08_05_23_41_18_624_02.gif Done Skip 0 00 : 00 : 05 Categorie…" at bounding box center [457, 201] width 915 height 403
click at [759, 199] on li "Car parking" at bounding box center [814, 201] width 166 height 22
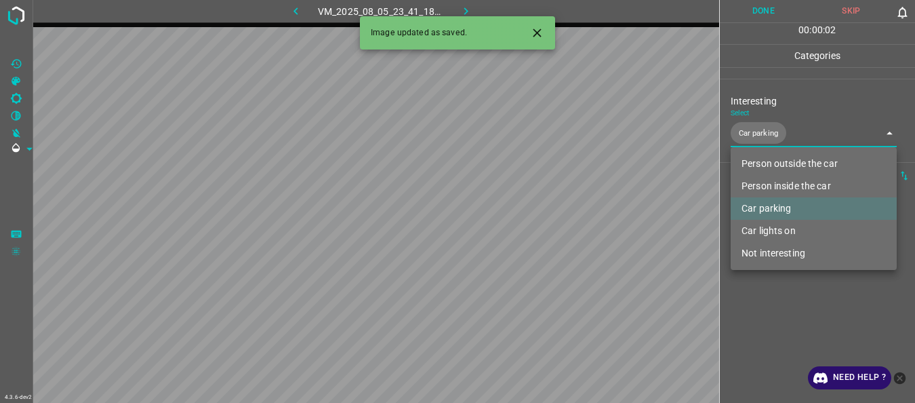
click at [763, 231] on li "Car lights on" at bounding box center [814, 231] width 166 height 22
type input "Car parking,Car lights on"
click at [762, 296] on div at bounding box center [457, 201] width 915 height 403
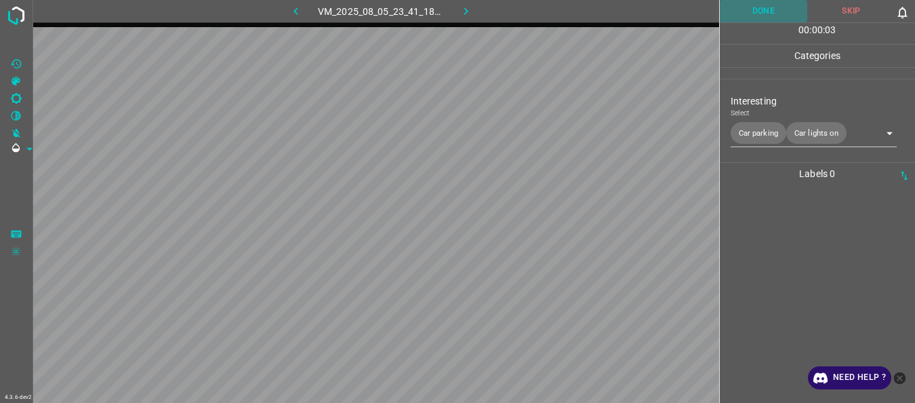
click at [758, 6] on button "Done" at bounding box center [764, 11] width 88 height 22
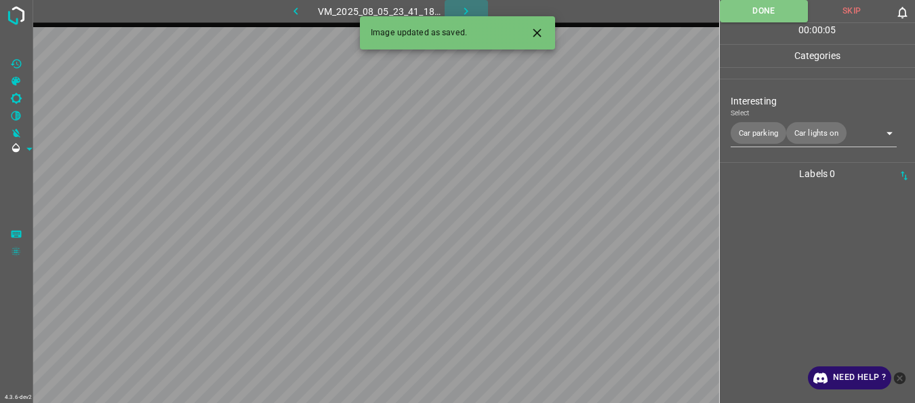
click at [458, 5] on button "button" at bounding box center [466, 11] width 43 height 22
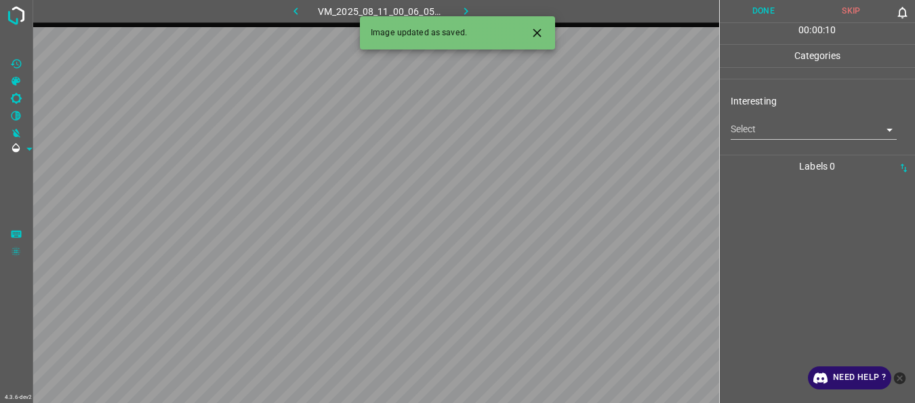
click at [741, 125] on body "4.3.6-dev2 VM_2025_08_11_00_06_05_933_14.gif Done Skip 0 00 : 00 : 10 Categorie…" at bounding box center [457, 201] width 915 height 403
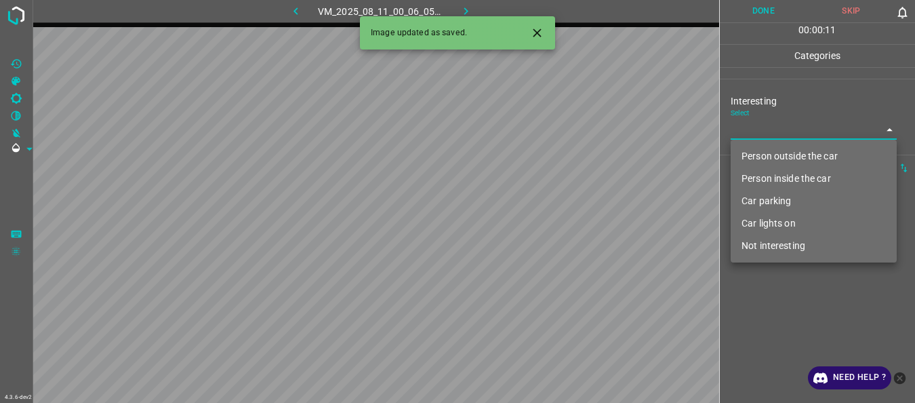
click at [754, 177] on li "Person inside the car" at bounding box center [814, 178] width 166 height 22
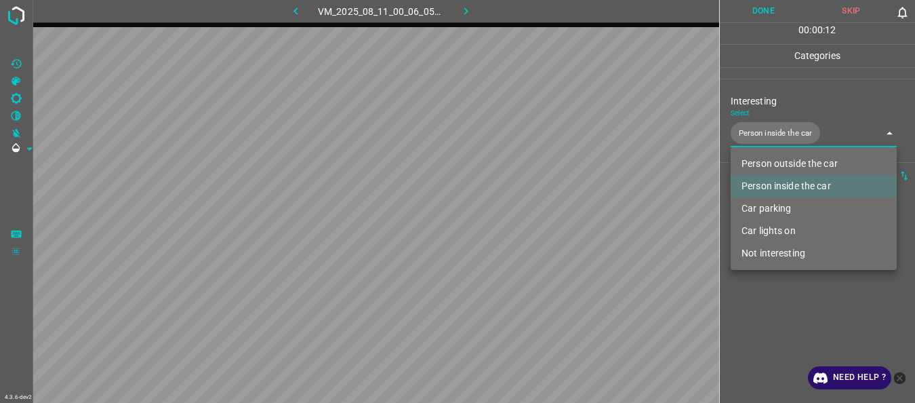
click at [744, 230] on li "Car lights on" at bounding box center [814, 231] width 166 height 22
type input "Person inside the car,Car lights on"
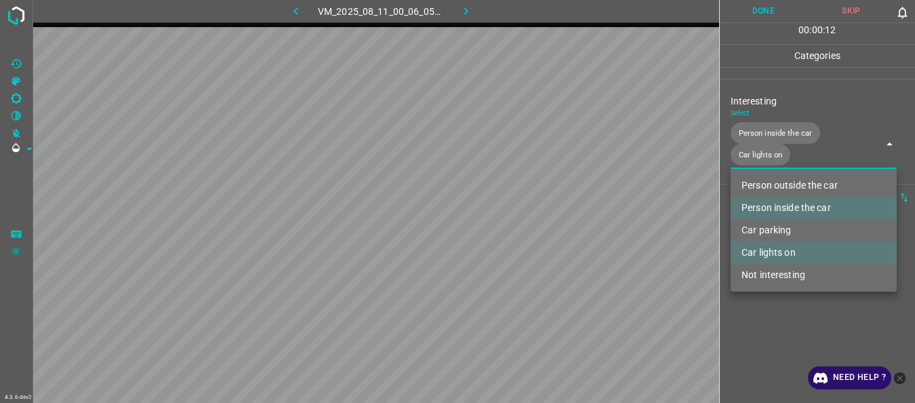
click at [767, 334] on div at bounding box center [457, 201] width 915 height 403
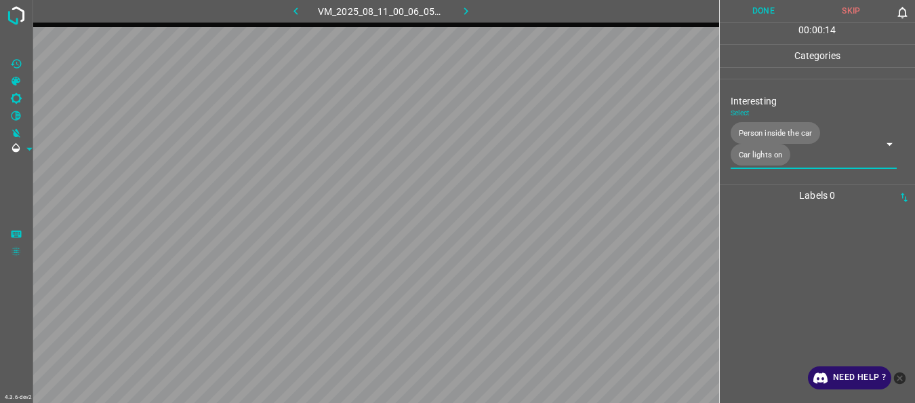
click at [767, 12] on button "Done" at bounding box center [764, 11] width 88 height 22
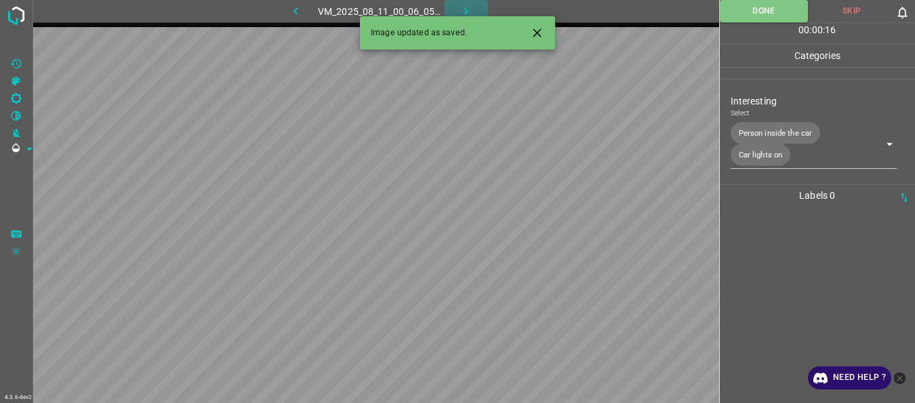
click at [471, 10] on icon "button" at bounding box center [466, 11] width 14 height 14
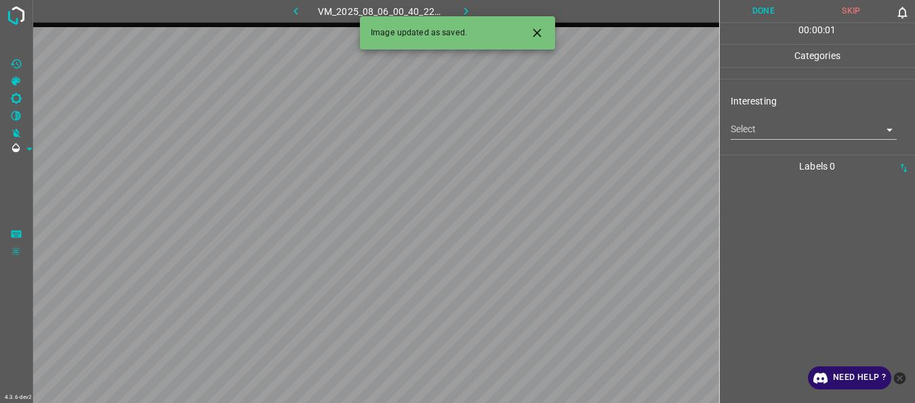
click at [767, 122] on body "4.3.6-dev2 VM_2025_08_06_00_40_22_552_00.gif Done Skip 0 00 : 00 : 01 Categorie…" at bounding box center [457, 201] width 915 height 403
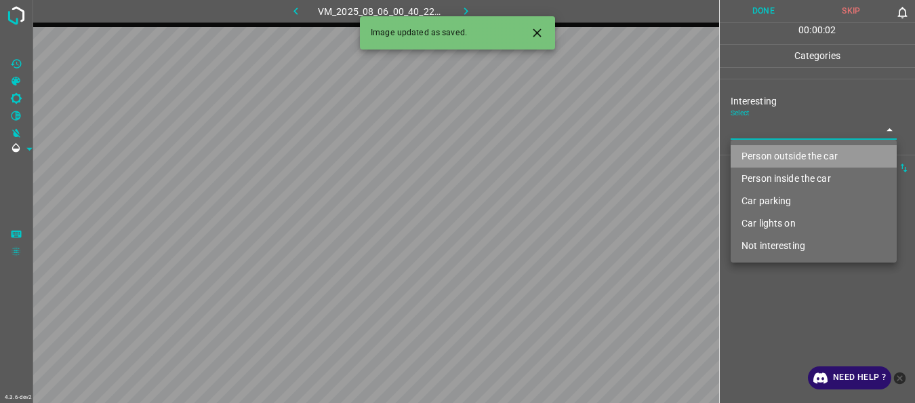
click at [758, 151] on li "Person outside the car" at bounding box center [814, 156] width 166 height 22
type input "Person outside the car"
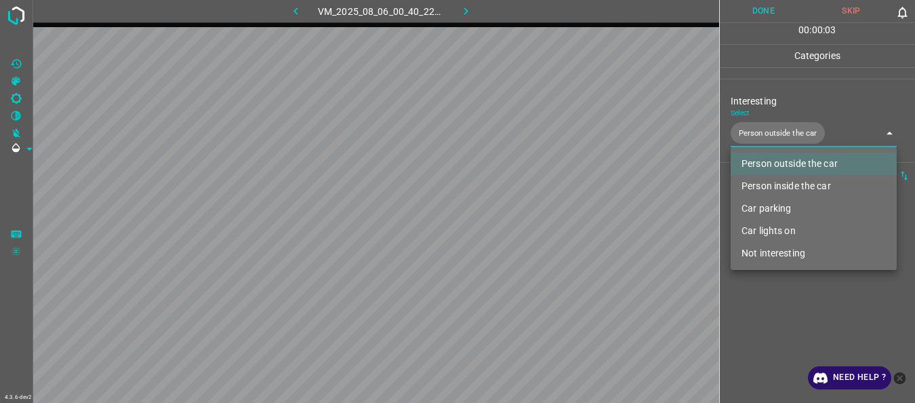
click at [767, 315] on div at bounding box center [457, 201] width 915 height 403
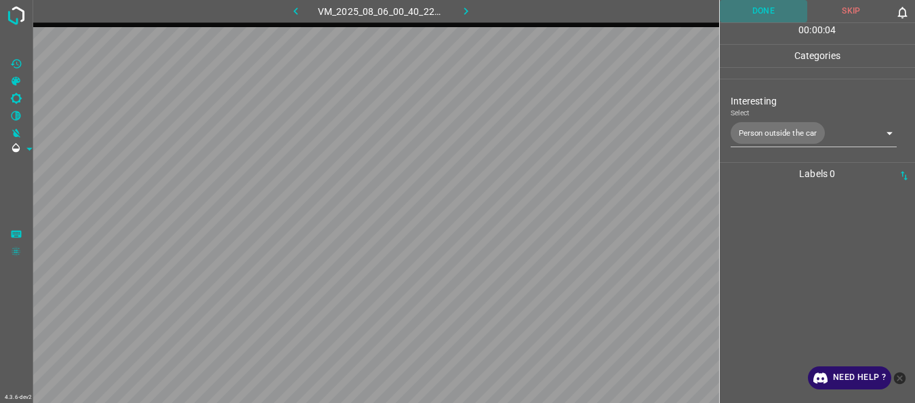
click at [748, 5] on button "Done" at bounding box center [764, 11] width 88 height 22
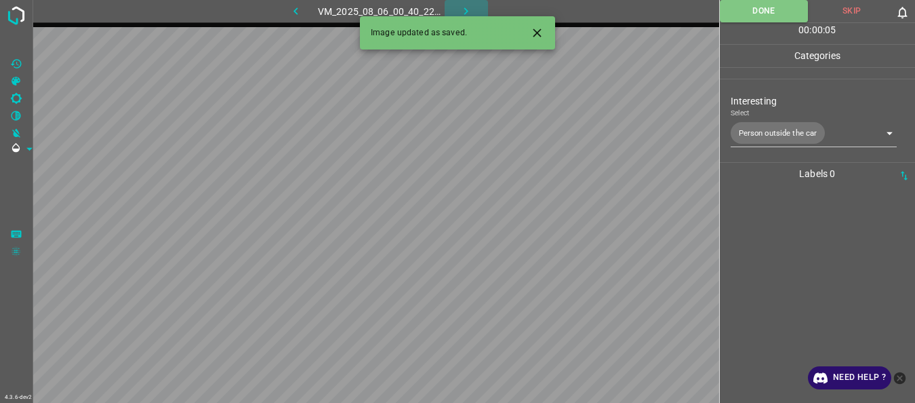
click at [468, 9] on icon "button" at bounding box center [466, 11] width 14 height 14
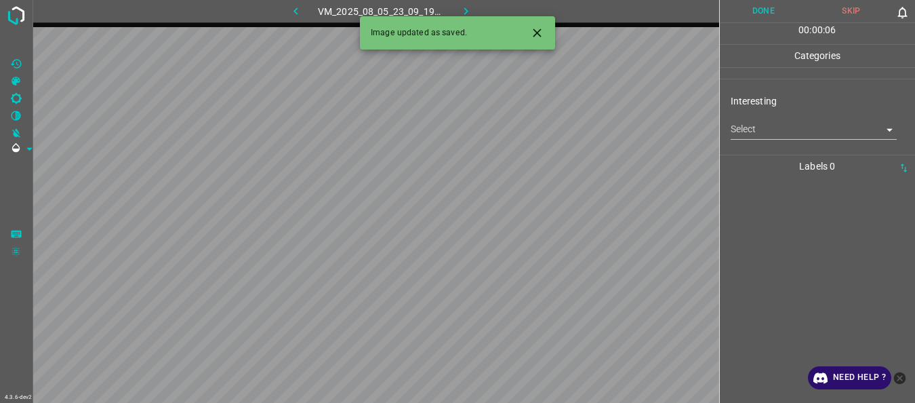
click at [778, 127] on body "4.3.6-dev2 VM_2025_08_05_23_09_19_447_00.gif Done Skip 0 00 : 00 : 06 Categorie…" at bounding box center [457, 201] width 915 height 403
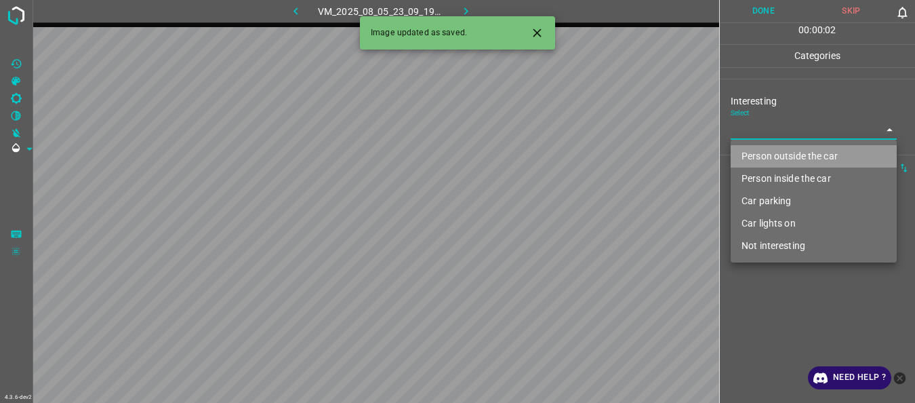
click at [767, 153] on li "Person outside the car" at bounding box center [814, 156] width 166 height 22
type input "Person outside the car"
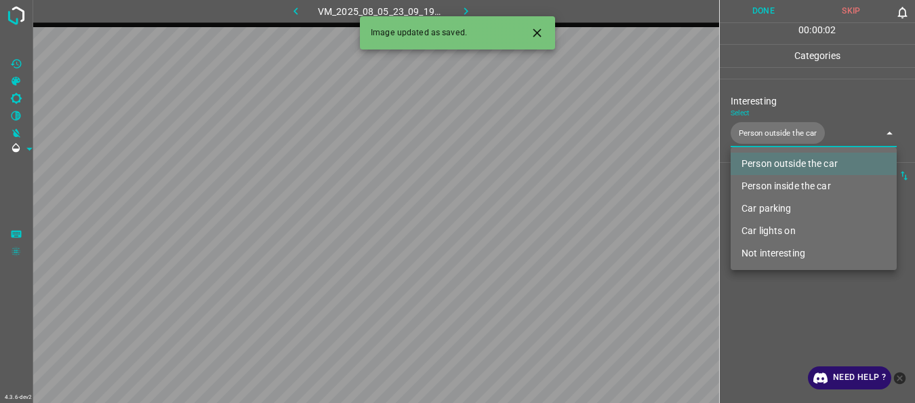
click at [755, 329] on div at bounding box center [457, 201] width 915 height 403
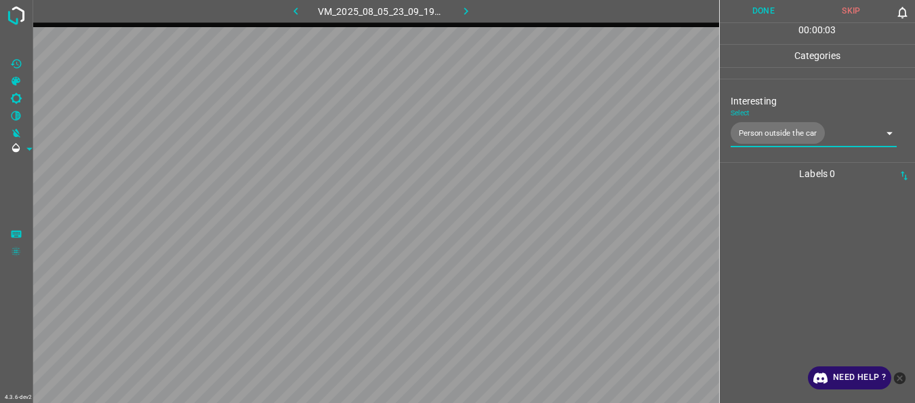
click at [749, 20] on button "Done" at bounding box center [764, 11] width 88 height 22
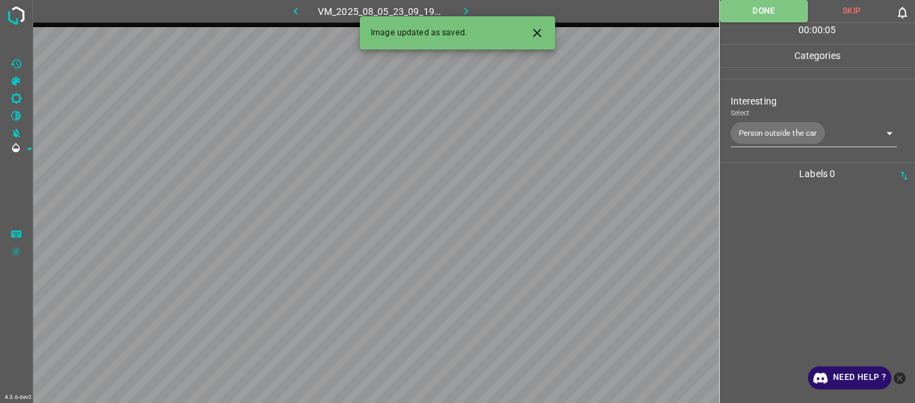
click at [471, 12] on icon "button" at bounding box center [466, 11] width 14 height 14
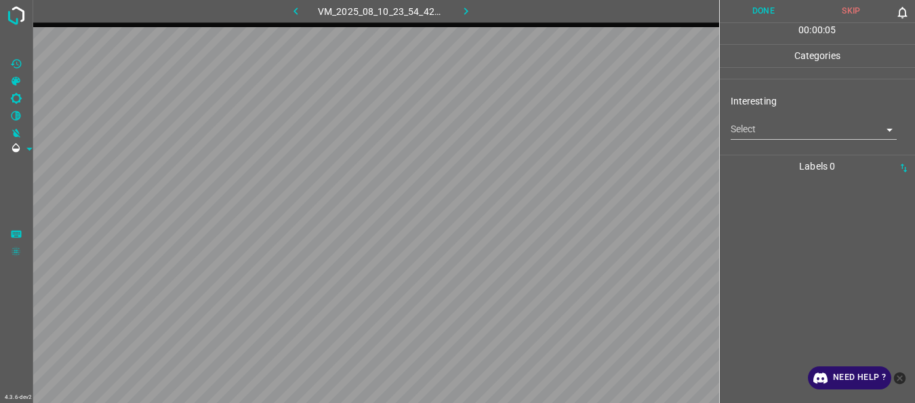
click at [759, 130] on body "4.3.6-dev2 VM_2025_08_10_23_54_42_745_11.gif Done Skip 0 00 : 00 : 05 Categorie…" at bounding box center [457, 201] width 915 height 403
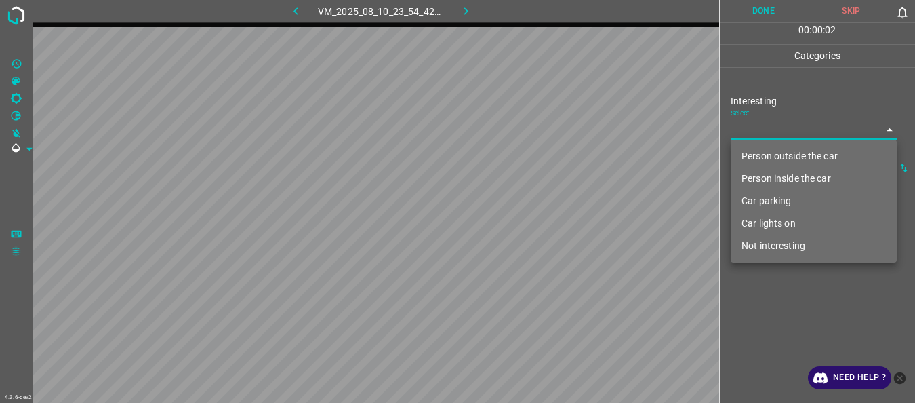
click at [769, 182] on li "Person inside the car" at bounding box center [814, 178] width 166 height 22
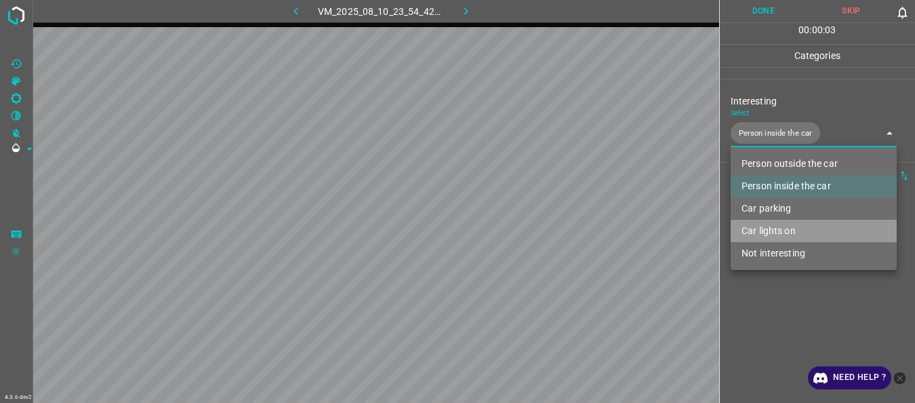
click at [765, 227] on li "Car lights on" at bounding box center [814, 231] width 166 height 22
type input "Person inside the car,Car lights on"
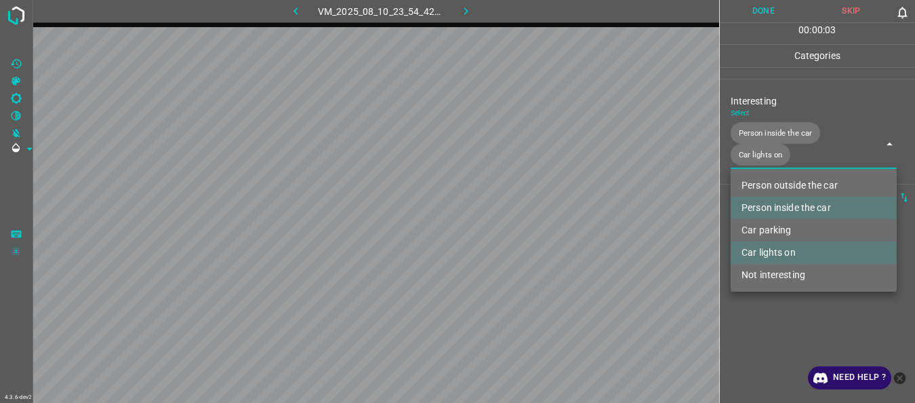
click at [752, 333] on div at bounding box center [457, 201] width 915 height 403
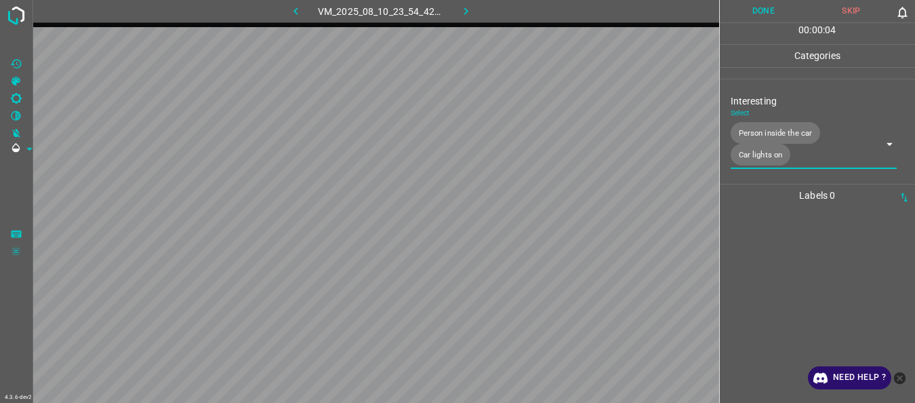
click at [747, 11] on button "Done" at bounding box center [764, 11] width 88 height 22
click at [471, 9] on icon "button" at bounding box center [466, 11] width 14 height 14
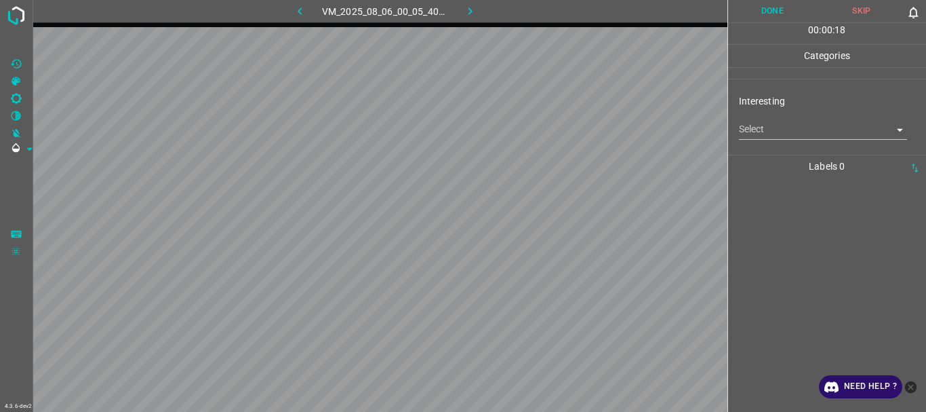
click at [784, 132] on body "4.3.6-dev2 VM_2025_08_06_00_05_40_807_05.gif Done Skip 0 00 : 00 : 18 Categorie…" at bounding box center [463, 206] width 926 height 412
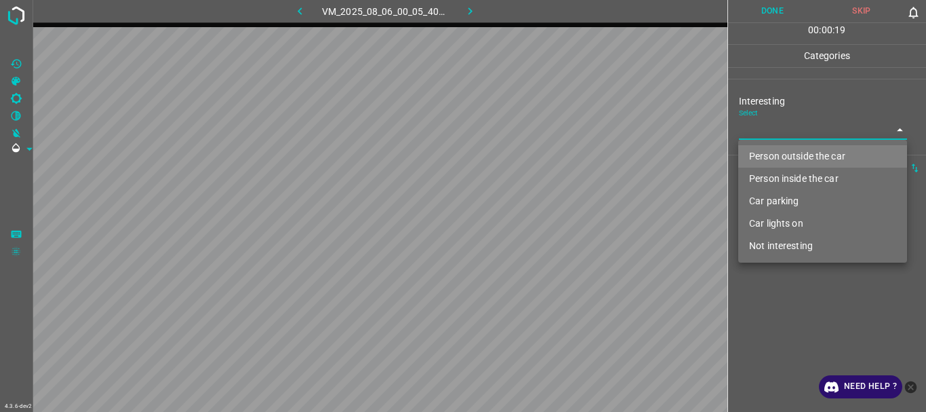
click at [774, 193] on li "Car parking" at bounding box center [822, 201] width 169 height 22
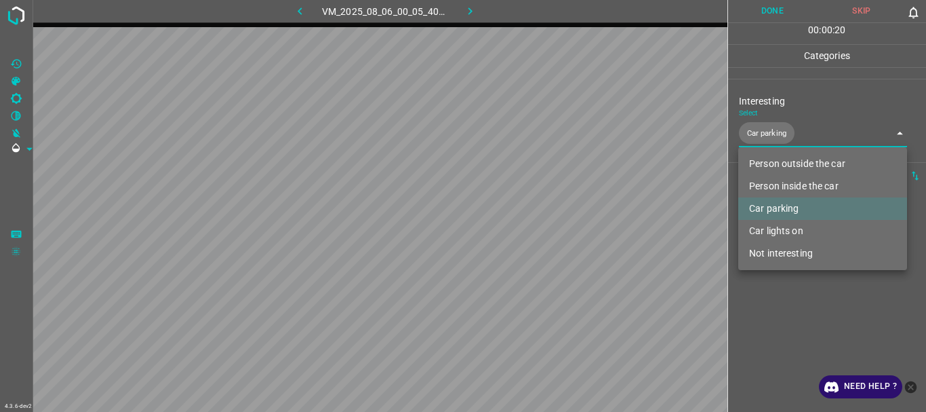
click at [778, 228] on li "Car lights on" at bounding box center [822, 231] width 169 height 22
type input "Car parking,Car lights on"
click at [784, 321] on div at bounding box center [463, 206] width 926 height 412
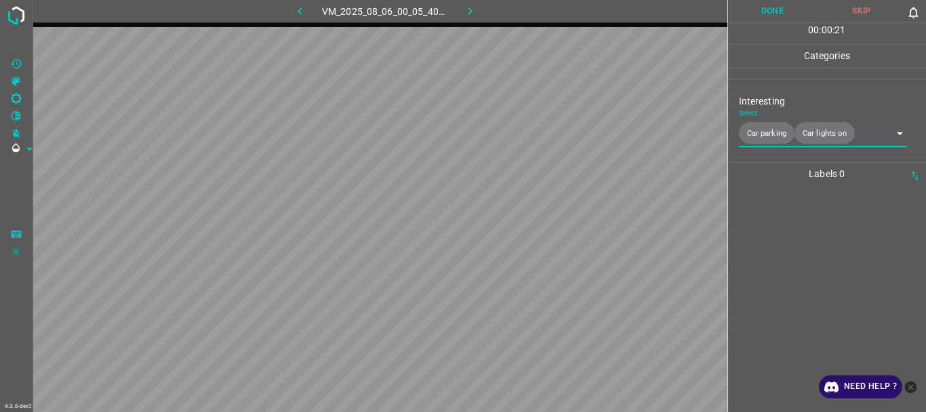
click at [774, 11] on button "Done" at bounding box center [772, 11] width 89 height 22
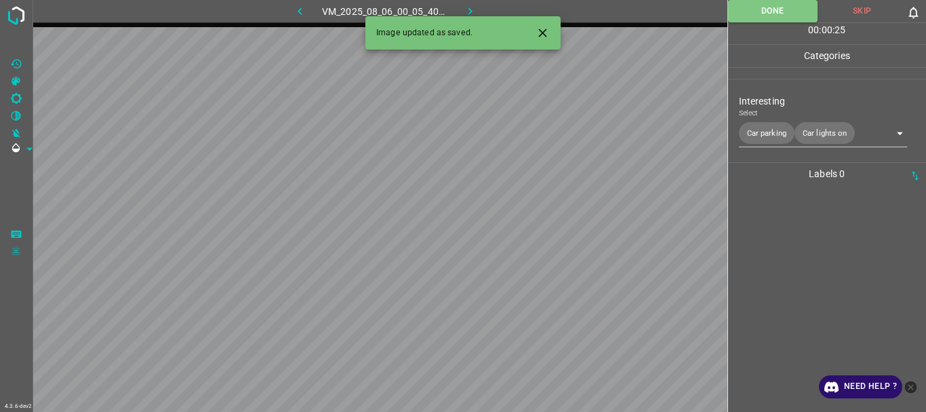
click at [468, 5] on icon "button" at bounding box center [470, 11] width 14 height 14
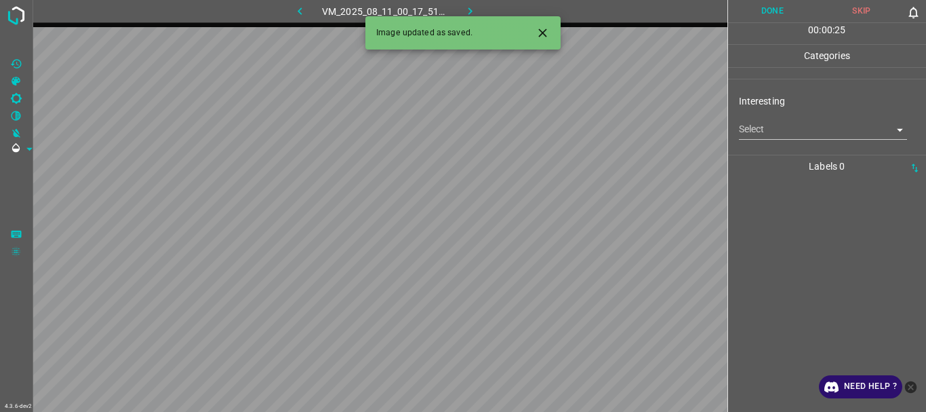
click at [822, 129] on body "4.3.6-dev2 VM_2025_08_11_00_17_51_275_03.gif Done Skip 0 00 : 00 : 25 Categorie…" at bounding box center [463, 206] width 926 height 412
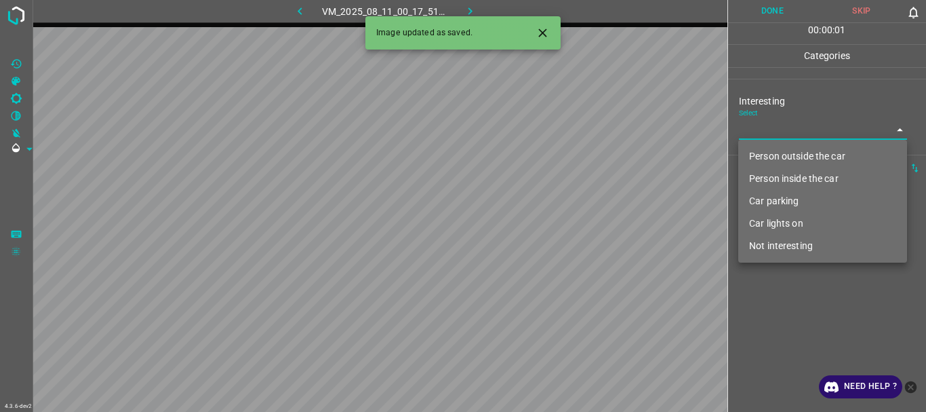
click at [798, 151] on li "Person outside the car" at bounding box center [822, 156] width 169 height 22
type input "Person outside the car"
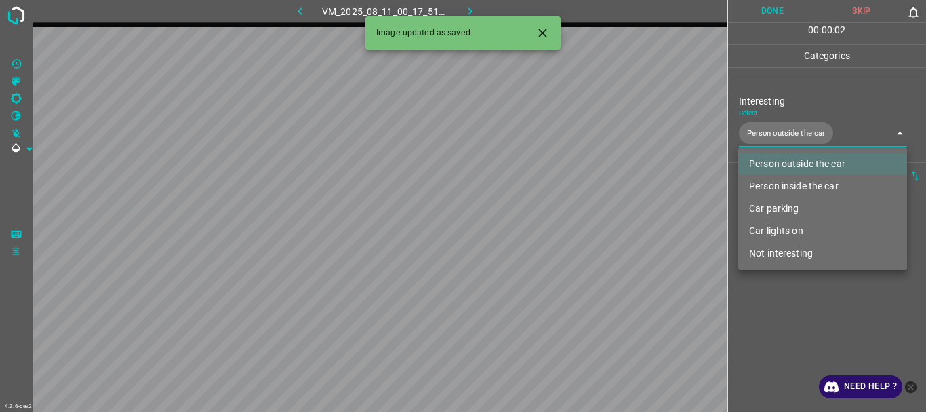
click at [824, 319] on div at bounding box center [463, 206] width 926 height 412
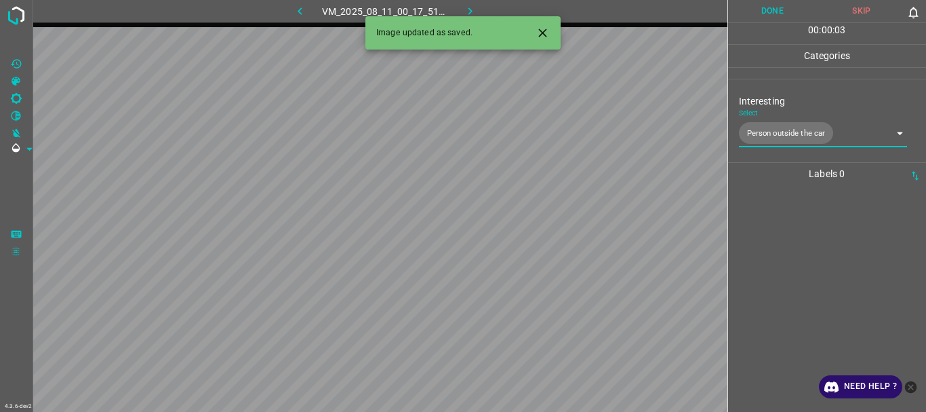
click at [769, 12] on button "Done" at bounding box center [772, 11] width 89 height 22
click at [471, 9] on icon "button" at bounding box center [470, 11] width 14 height 14
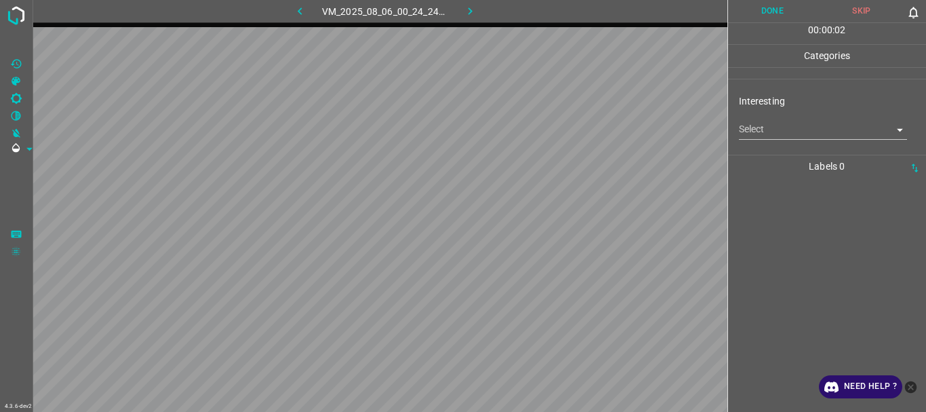
click at [823, 126] on body "4.3.6-dev2 VM_2025_08_06_00_24_24_021_04.gif Done Skip 0 00 : 00 : 02 Categorie…" at bounding box center [463, 206] width 926 height 412
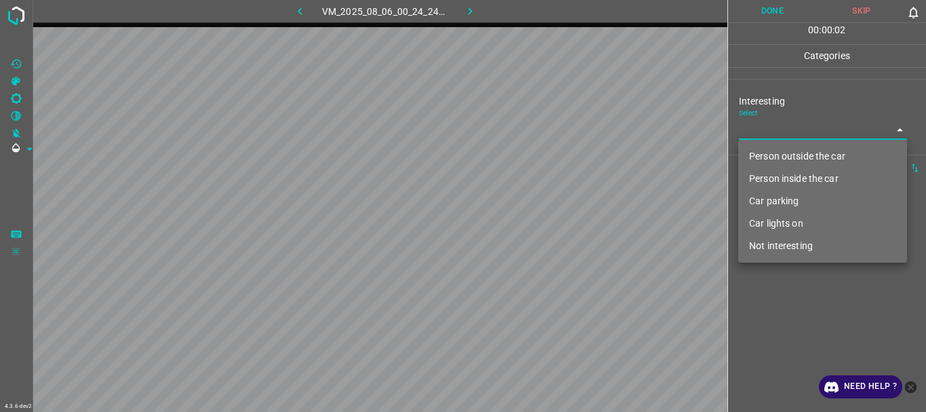
click at [803, 152] on li "Person outside the car" at bounding box center [822, 156] width 169 height 22
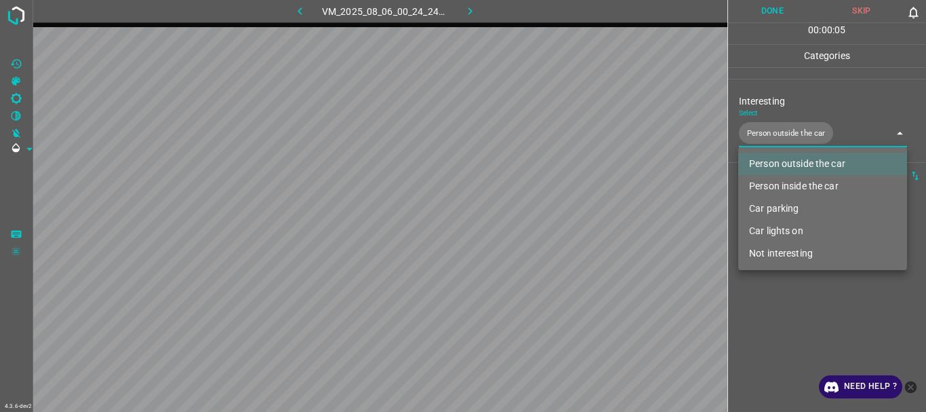
click at [776, 249] on li "Not interesting" at bounding box center [822, 253] width 169 height 22
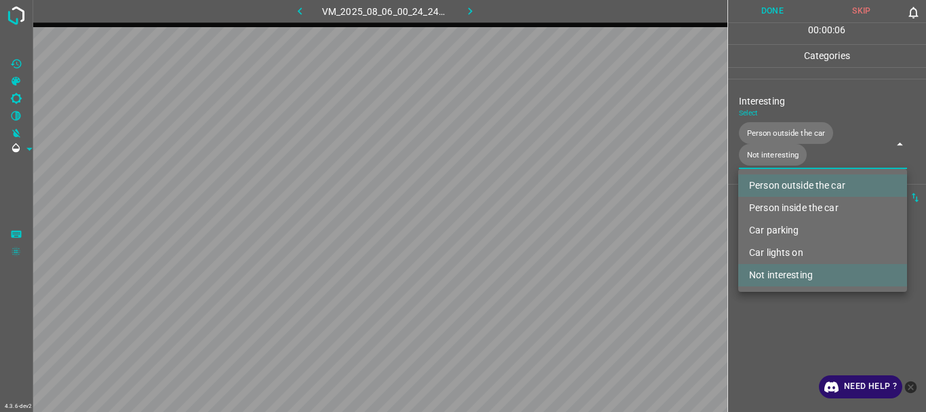
click at [781, 182] on li "Person outside the car" at bounding box center [822, 185] width 169 height 22
type input "Not interesting"
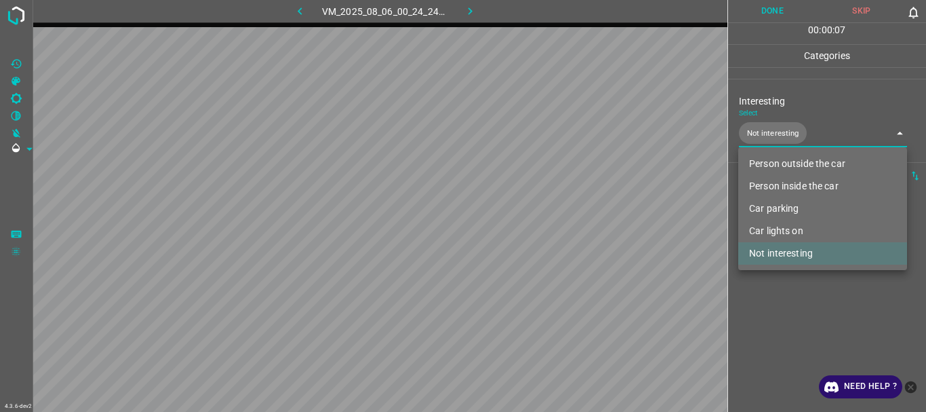
click at [774, 16] on div at bounding box center [463, 206] width 926 height 412
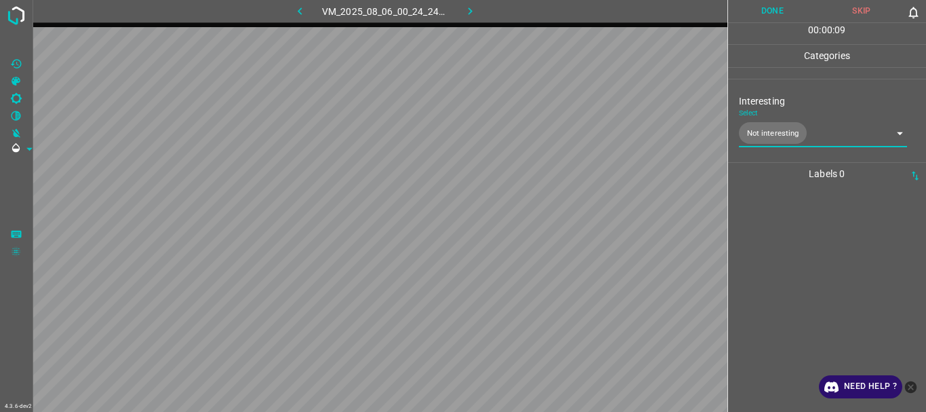
click at [761, 3] on button "Done" at bounding box center [772, 11] width 89 height 22
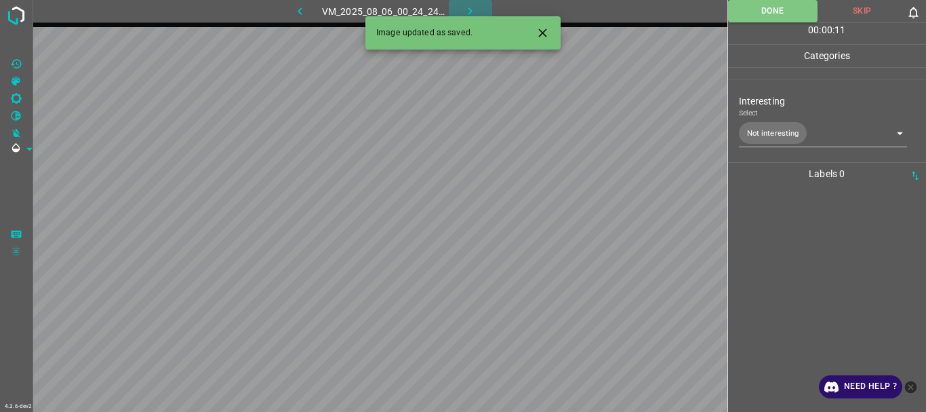
click at [466, 12] on icon "button" at bounding box center [470, 11] width 14 height 14
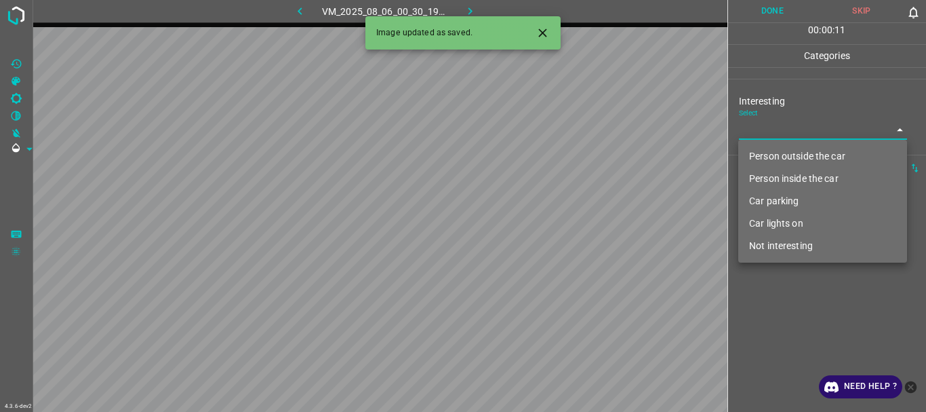
click at [825, 136] on body "4.3.6-dev2 VM_2025_08_06_00_30_19_691_01.gif Done Skip 0 00 : 00 : 11 Categorie…" at bounding box center [463, 206] width 926 height 412
click at [801, 153] on li "Person outside the car" at bounding box center [822, 156] width 169 height 22
type input "Person outside the car"
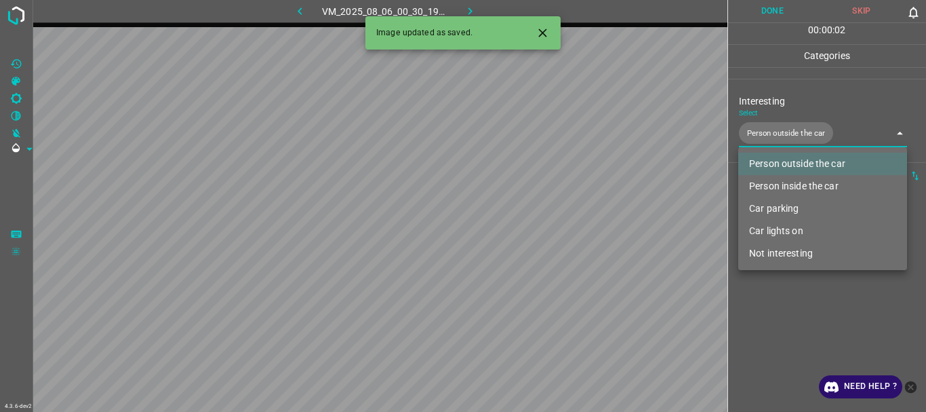
click at [799, 295] on div at bounding box center [463, 206] width 926 height 412
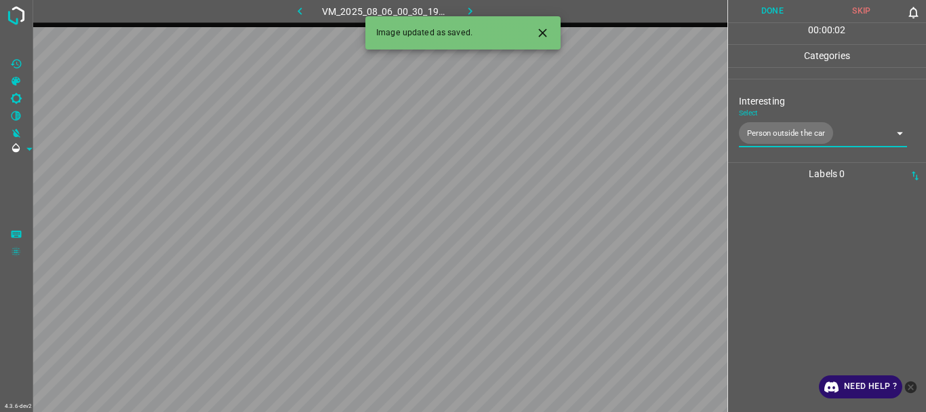
click at [784, 11] on button "Done" at bounding box center [772, 11] width 89 height 22
click at [469, 6] on icon "button" at bounding box center [470, 11] width 14 height 14
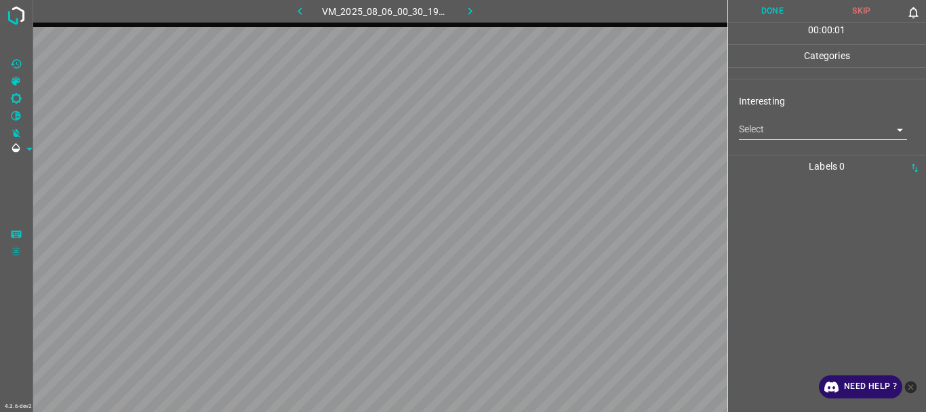
click at [760, 136] on body "4.3.6-dev2 VM_2025_08_06_00_30_19_691_04.gif Done Skip 0 00 : 00 : 01 Categorie…" at bounding box center [463, 206] width 926 height 412
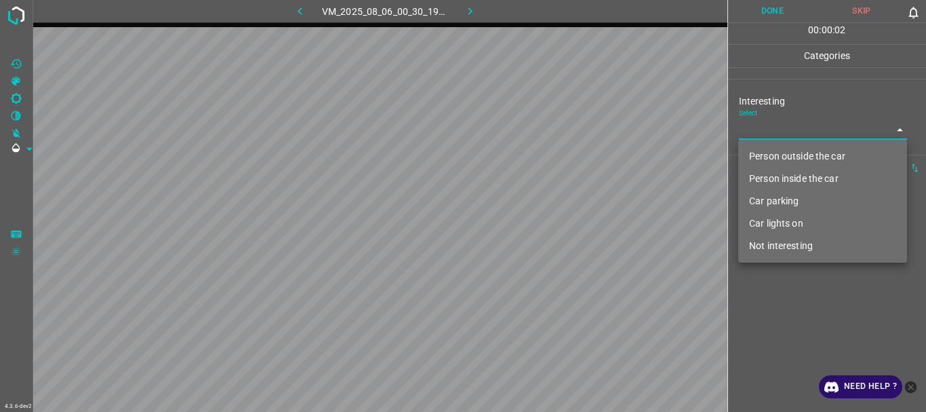
click at [763, 153] on li "Person outside the car" at bounding box center [822, 156] width 169 height 22
type input "Person outside the car"
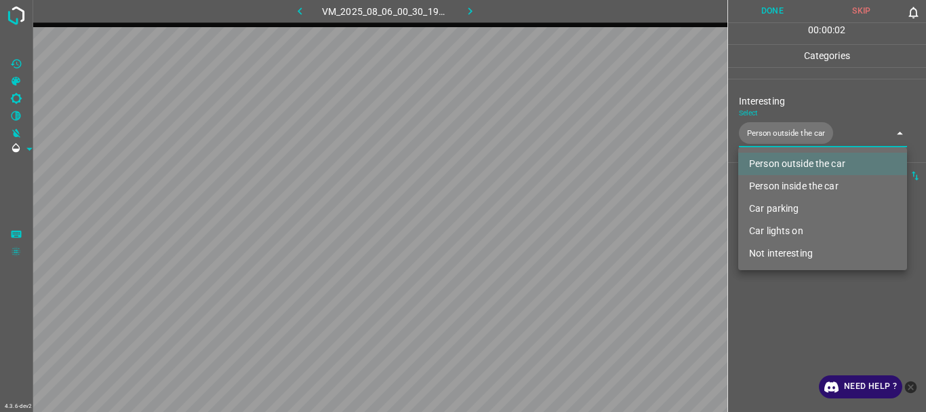
drag, startPoint x: 813, startPoint y: 330, endPoint x: 766, endPoint y: 203, distance: 135.1
click at [813, 331] on div at bounding box center [463, 206] width 926 height 412
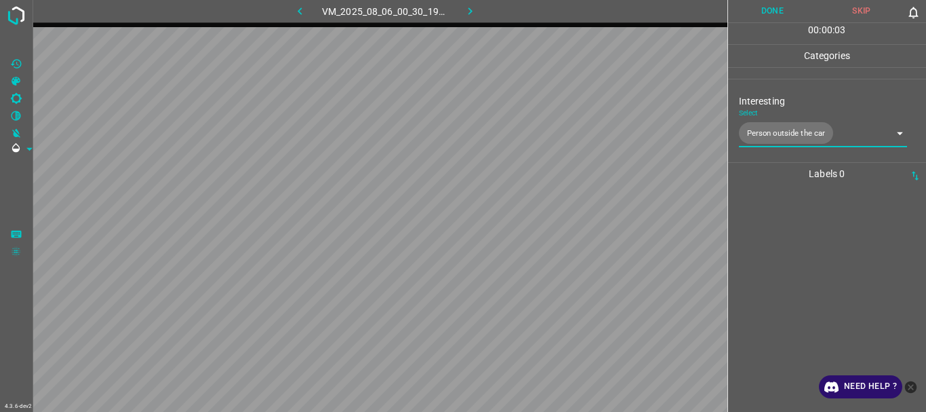
click at [761, 11] on button "Done" at bounding box center [772, 11] width 89 height 22
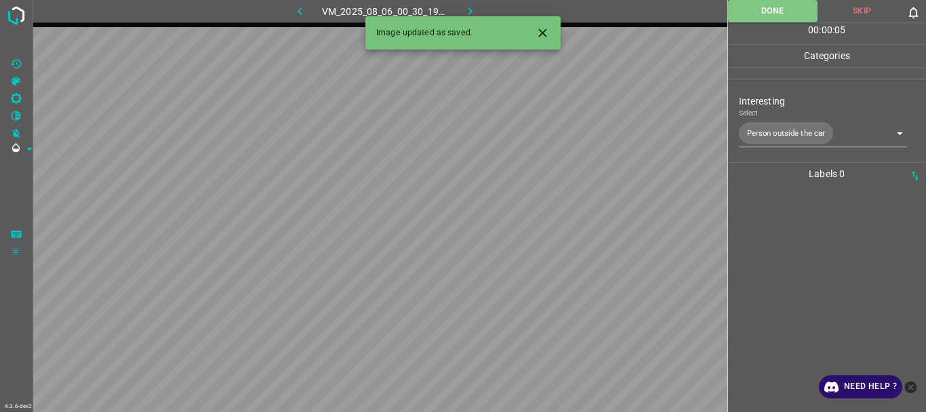
click at [471, 7] on icon "button" at bounding box center [470, 11] width 14 height 14
click at [800, 134] on body "4.3.6-dev2 VM_2025_08_06_00_02_52_561_13.gif Done Skip 0 00 : 00 : 05 Categorie…" at bounding box center [463, 206] width 926 height 412
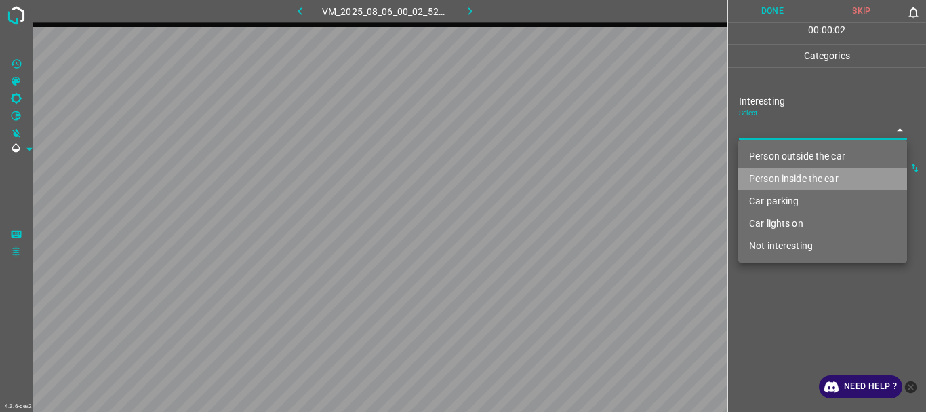
click at [788, 176] on li "Person inside the car" at bounding box center [822, 178] width 169 height 22
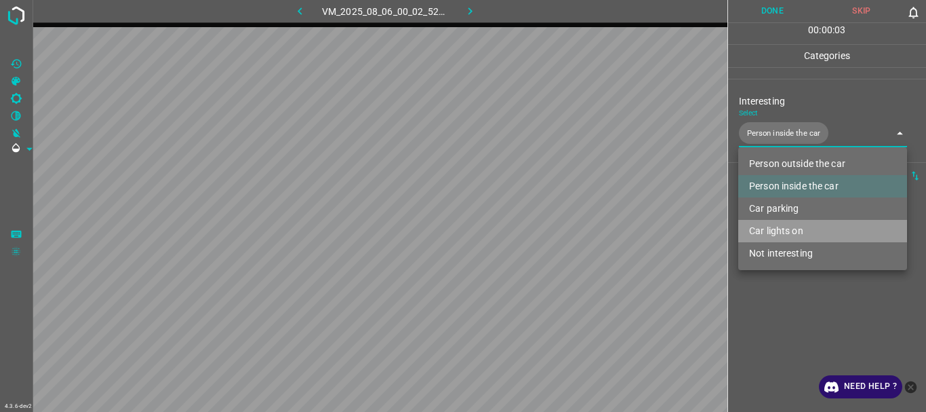
click at [786, 228] on li "Car lights on" at bounding box center [822, 231] width 169 height 22
type input "Person inside the car,Car lights on"
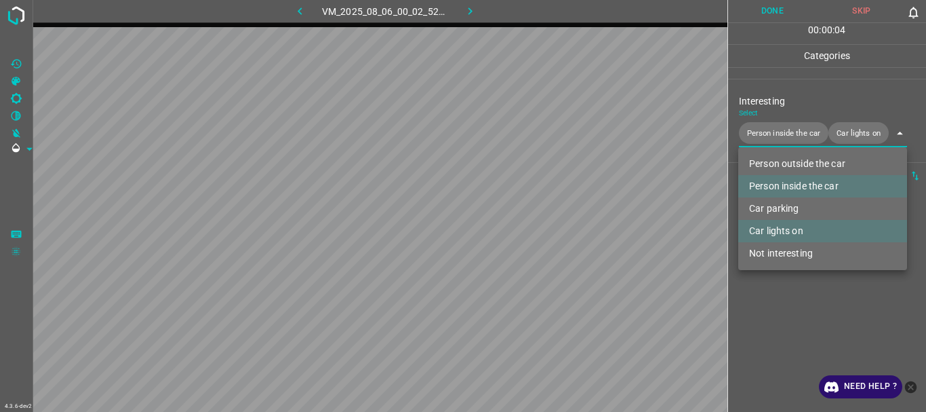
click at [788, 329] on div at bounding box center [463, 206] width 926 height 412
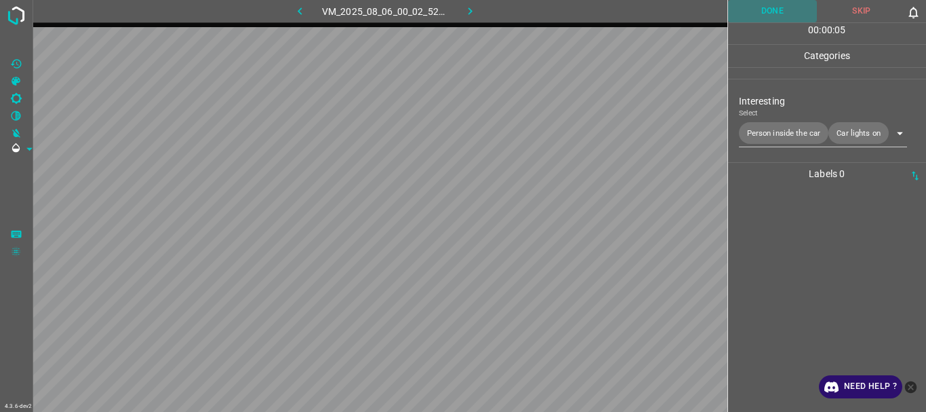
click at [770, 13] on button "Done" at bounding box center [772, 11] width 89 height 22
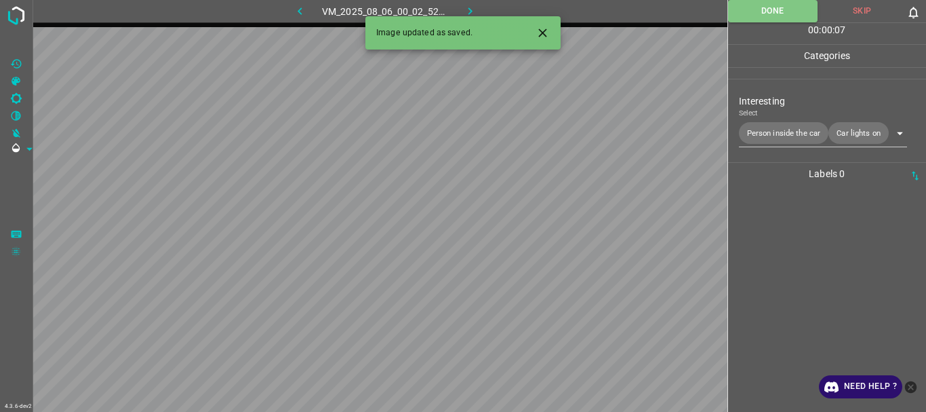
click at [473, 4] on icon "button" at bounding box center [470, 11] width 14 height 14
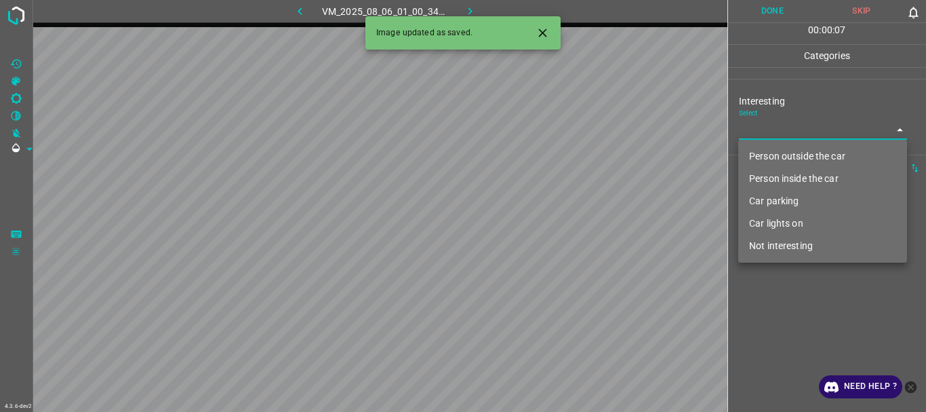
click at [763, 134] on body "4.3.6-dev2 VM_2025_08_06_01_00_34_396_03.gif Done Skip 0 00 : 00 : 07 Categorie…" at bounding box center [463, 206] width 926 height 412
click at [772, 155] on li "Person outside the car" at bounding box center [822, 156] width 169 height 22
type input "Person outside the car"
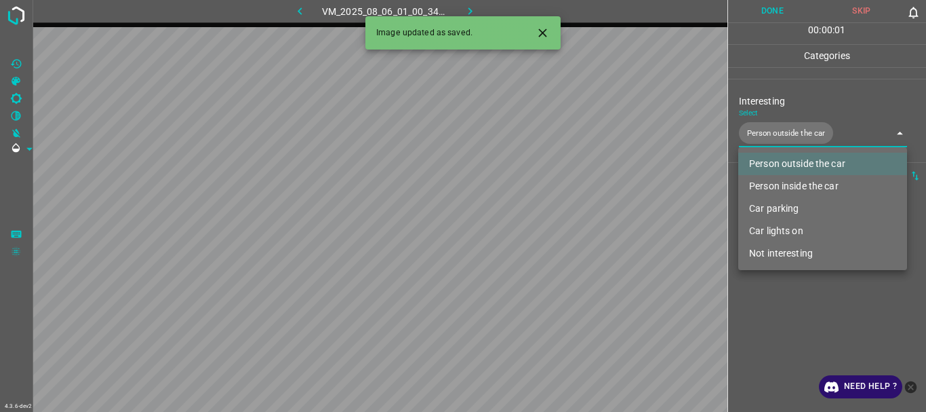
click at [775, 319] on div at bounding box center [463, 206] width 926 height 412
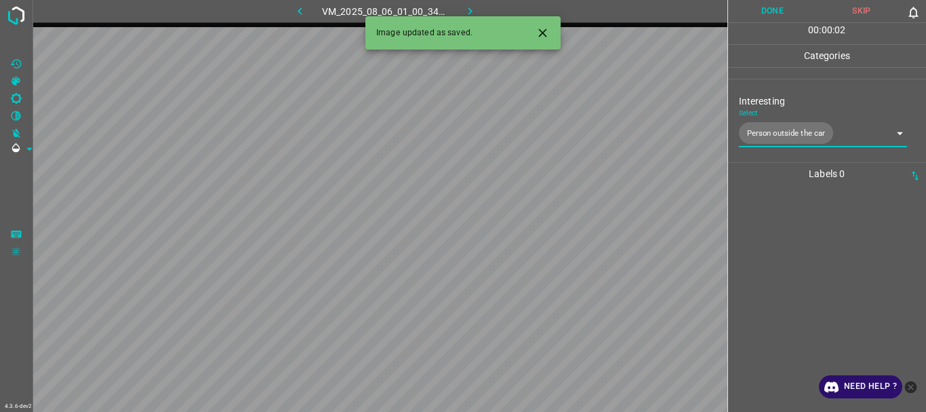
click at [783, 16] on button "Done" at bounding box center [772, 11] width 89 height 22
click at [470, 9] on icon "button" at bounding box center [470, 10] width 4 height 7
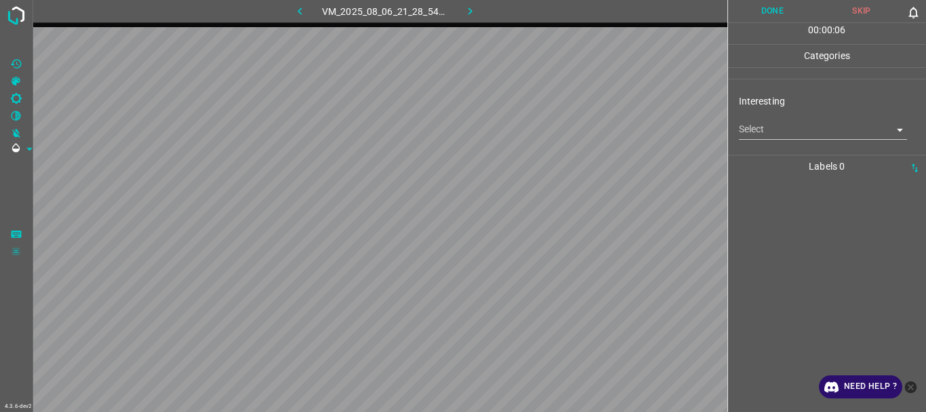
click at [785, 126] on body "4.3.6-dev2 VM_2025_08_06_21_28_54_298_02.gif Done Skip 0 00 : 00 : 06 Categorie…" at bounding box center [463, 206] width 926 height 412
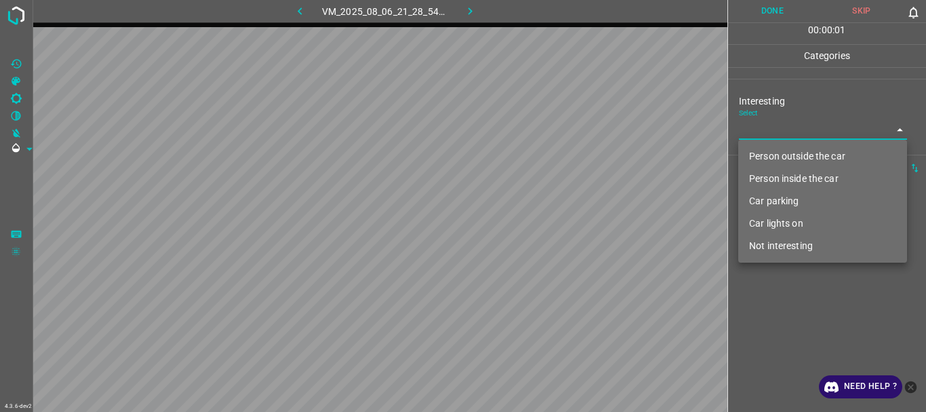
click at [789, 149] on li "Person outside the car" at bounding box center [822, 156] width 169 height 22
type input "Person outside the car"
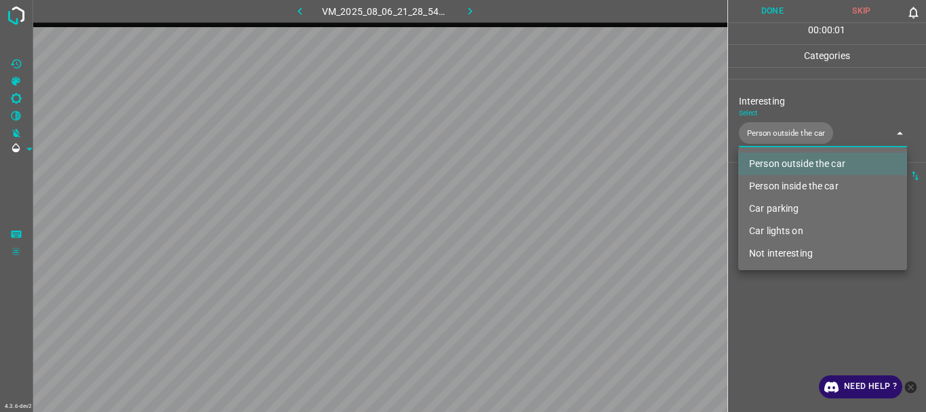
drag, startPoint x: 779, startPoint y: 329, endPoint x: 761, endPoint y: 215, distance: 115.3
click at [779, 328] on div at bounding box center [463, 206] width 926 height 412
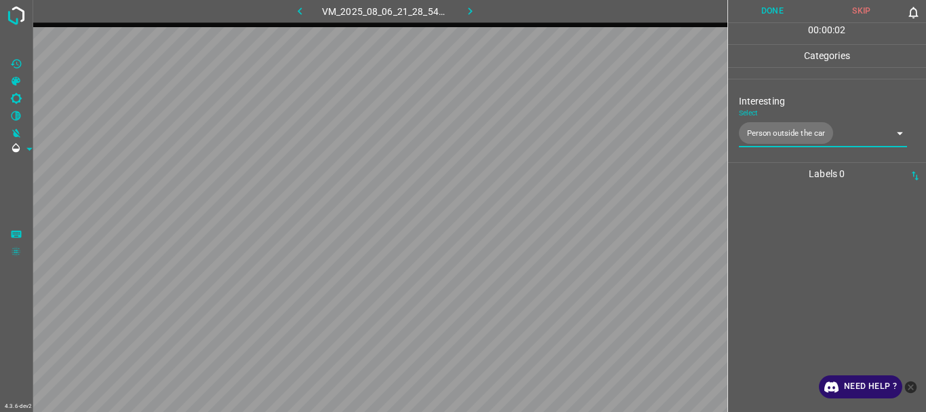
click at [772, 12] on button "Done" at bounding box center [772, 11] width 89 height 22
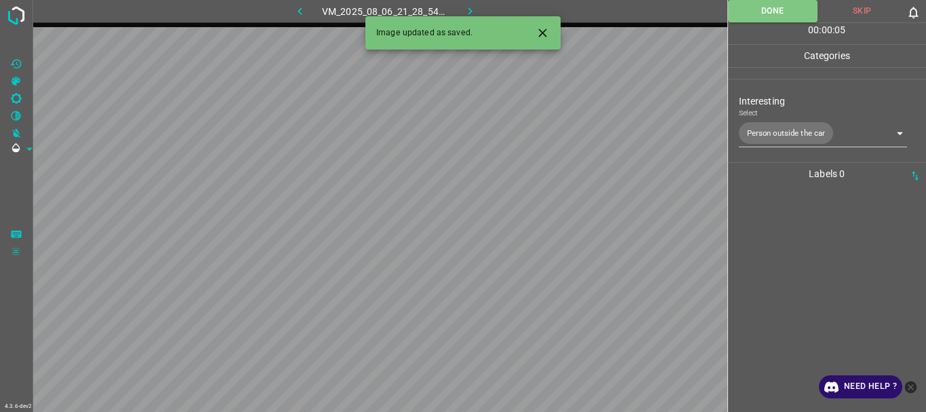
click at [468, 11] on icon "button" at bounding box center [470, 11] width 14 height 14
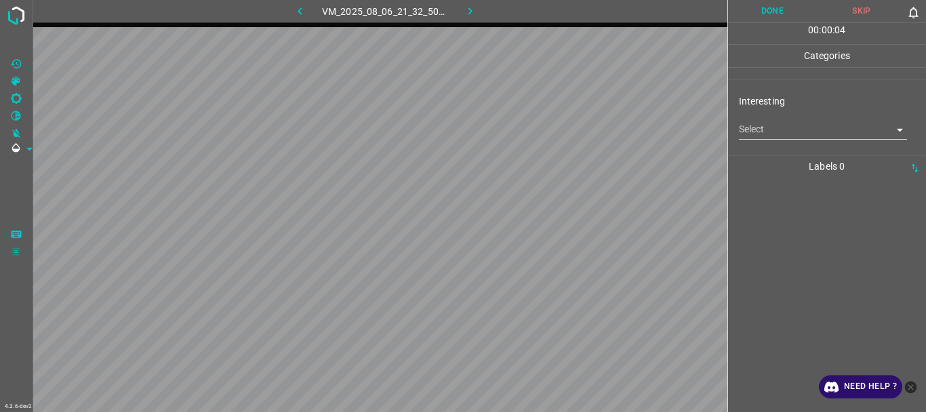
click at [777, 134] on body "4.3.6-dev2 VM_2025_08_06_21_32_50_275_06.gif Done Skip 0 00 : 00 : 04 Categorie…" at bounding box center [463, 206] width 926 height 412
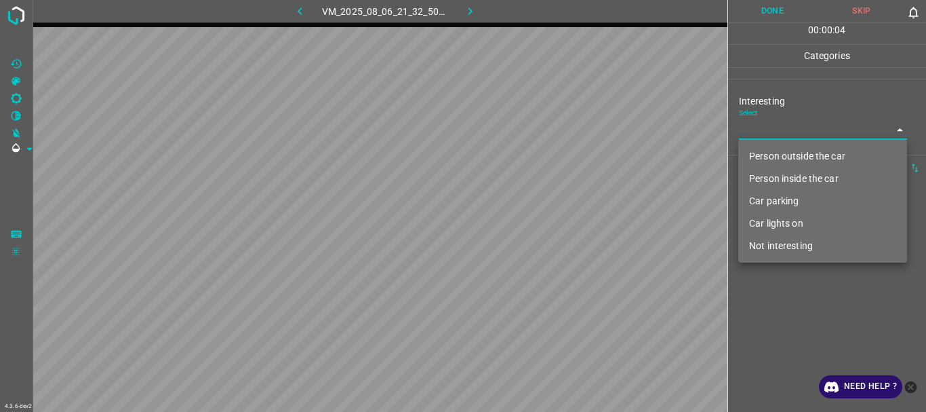
click at [780, 153] on li "Person outside the car" at bounding box center [822, 156] width 169 height 22
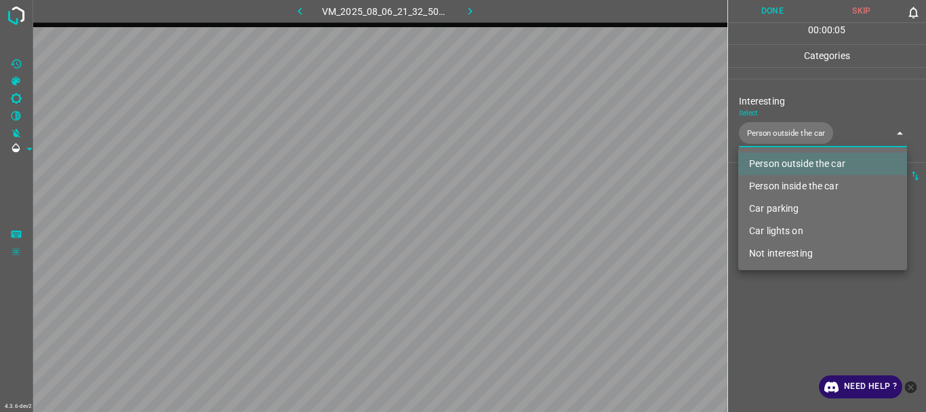
type input "Person outside the car"
click at [784, 317] on div at bounding box center [463, 206] width 926 height 412
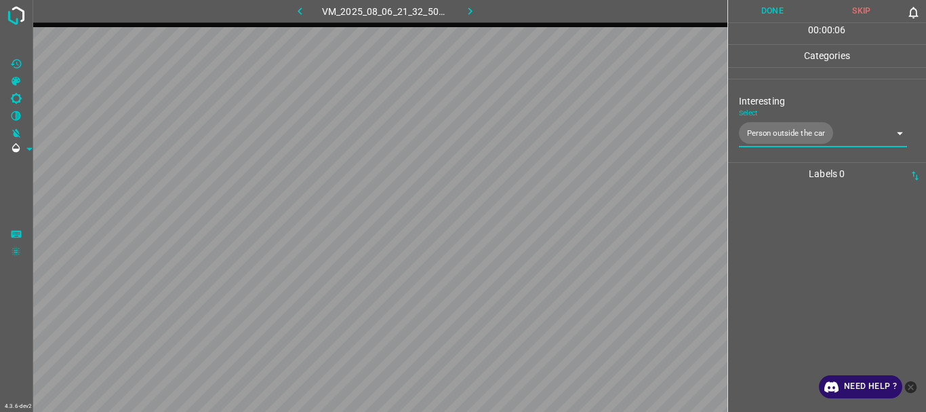
click at [757, 13] on button "Done" at bounding box center [772, 11] width 89 height 22
